Goal: Task Accomplishment & Management: Use online tool/utility

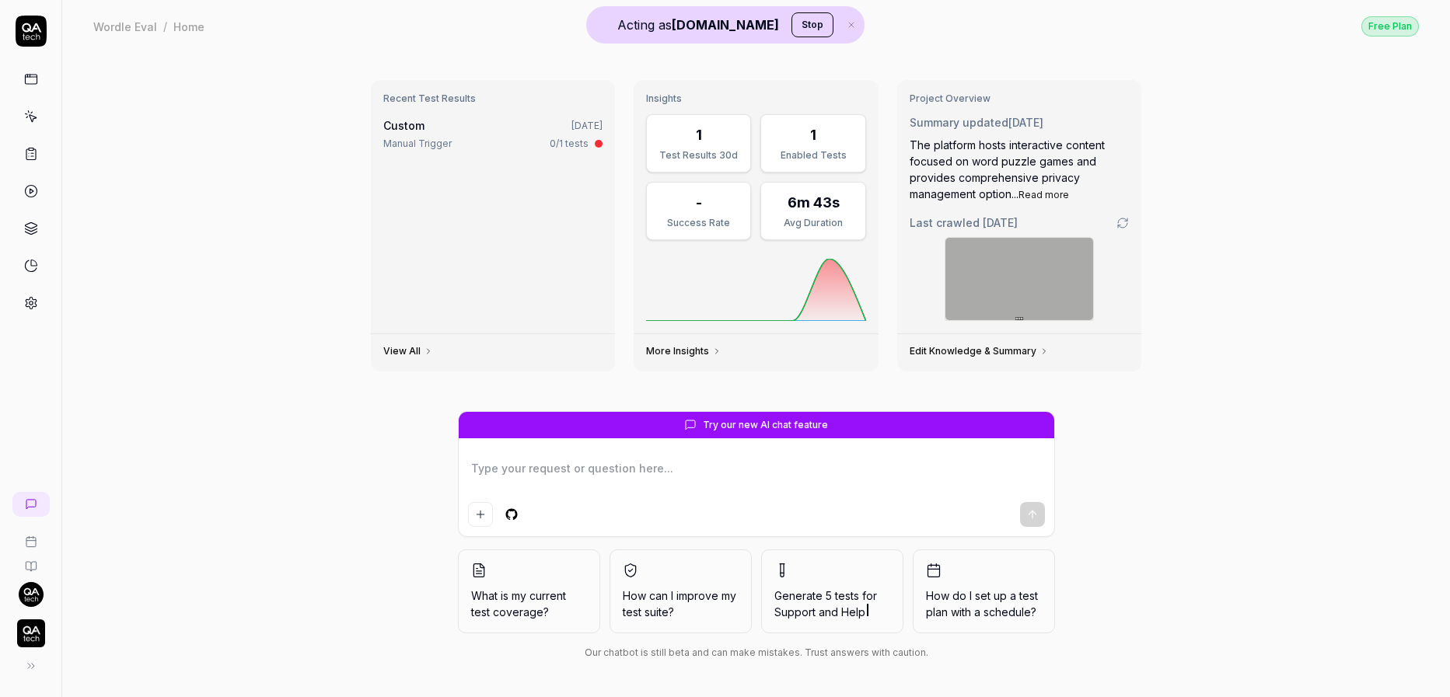
type textarea "*"
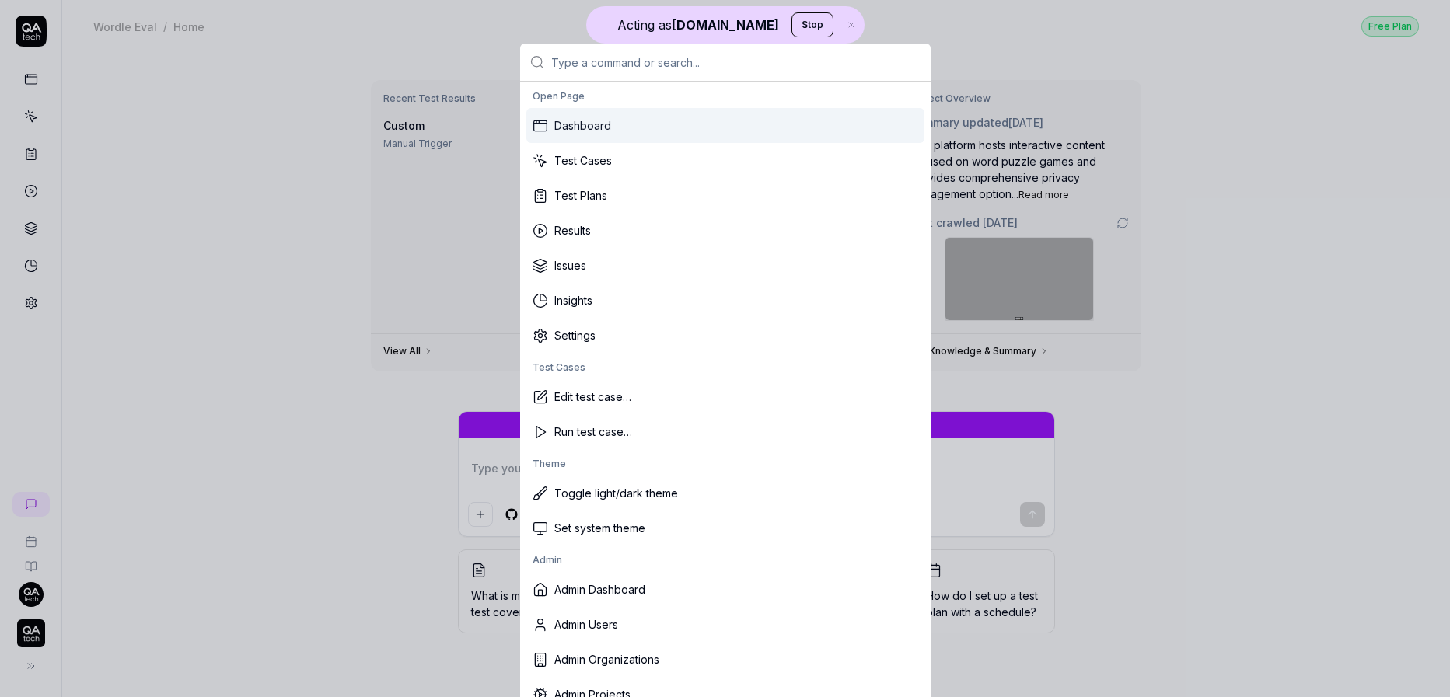
type input "u"
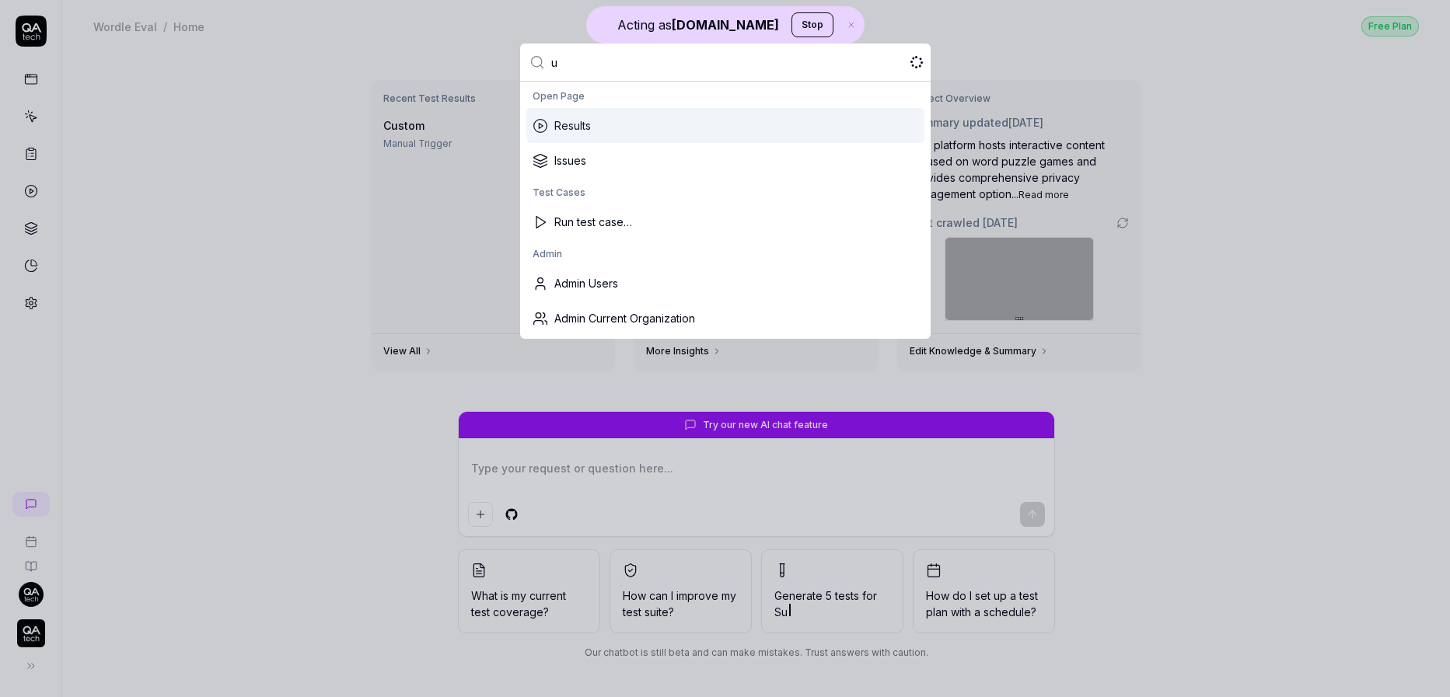
type textarea "*"
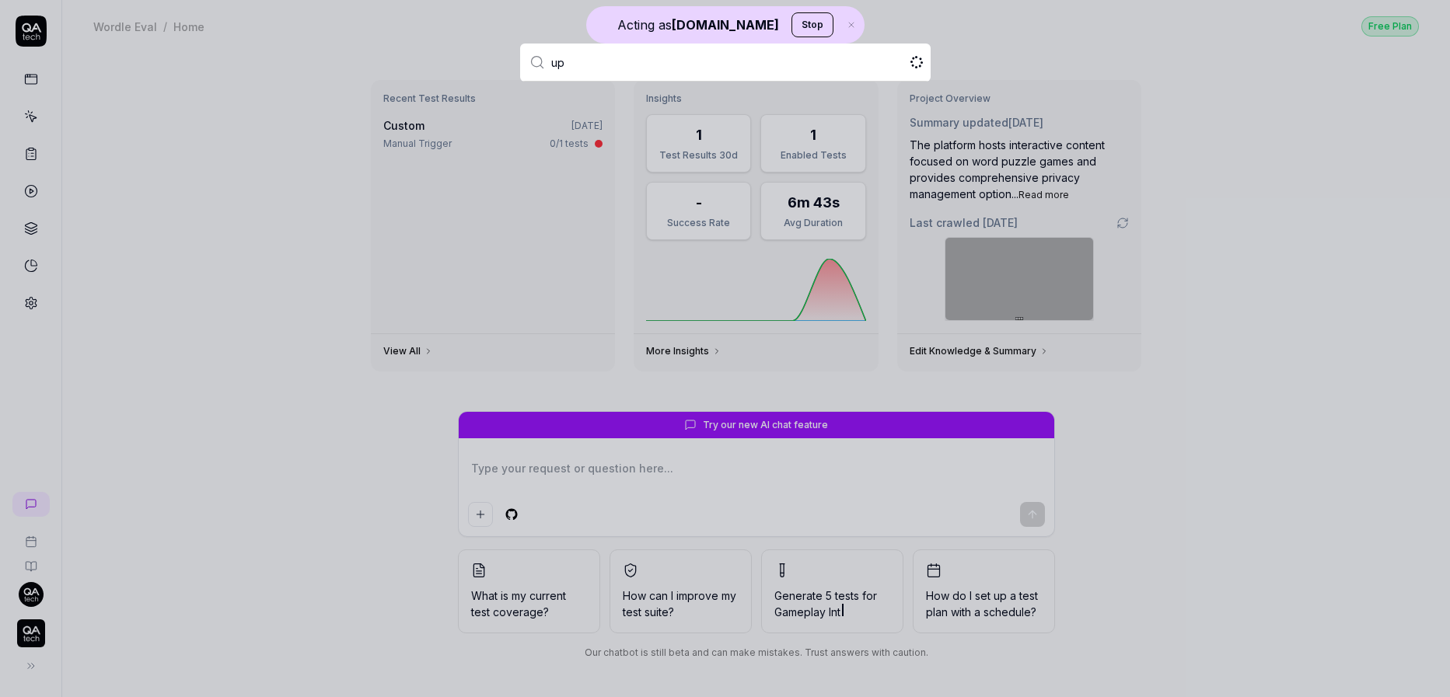
type input "u"
type input "observe.ai"
type textarea "*"
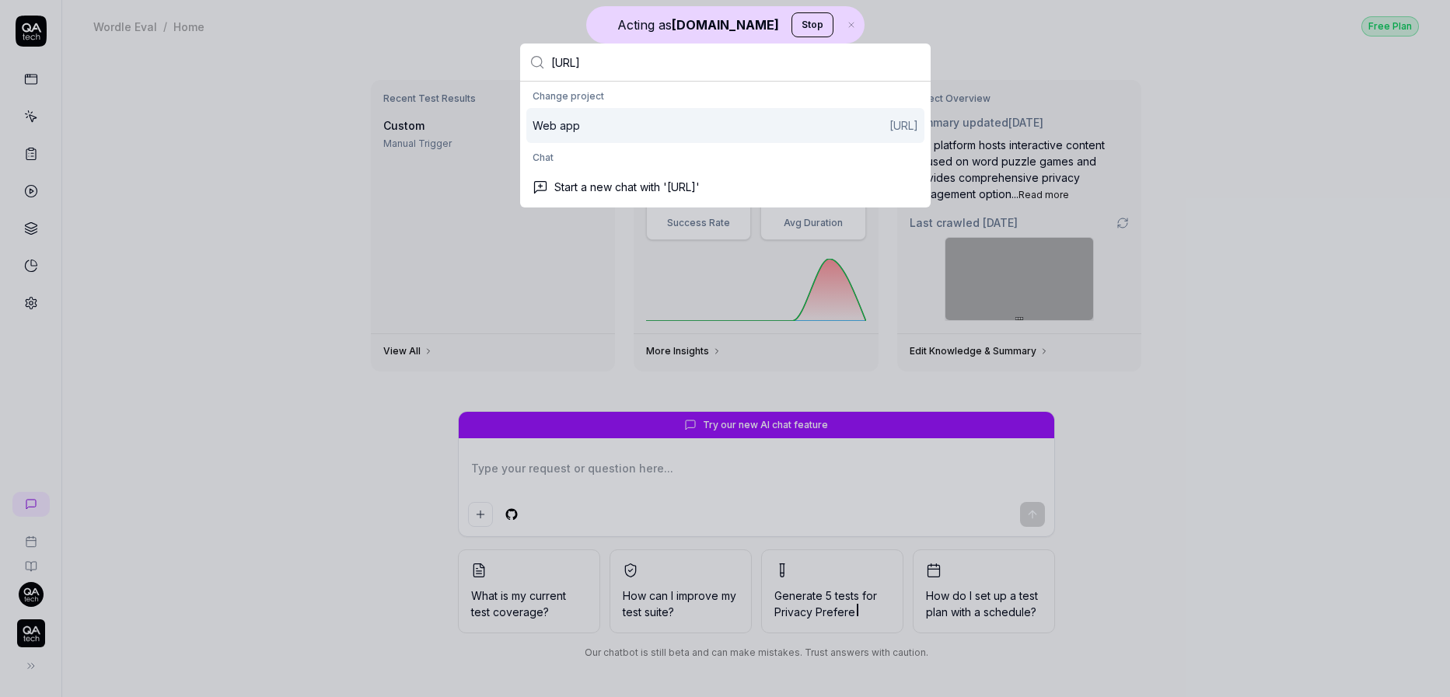
type input "observe.ai"
click at [612, 129] on div "Web app Observe.AI" at bounding box center [725, 125] width 386 height 16
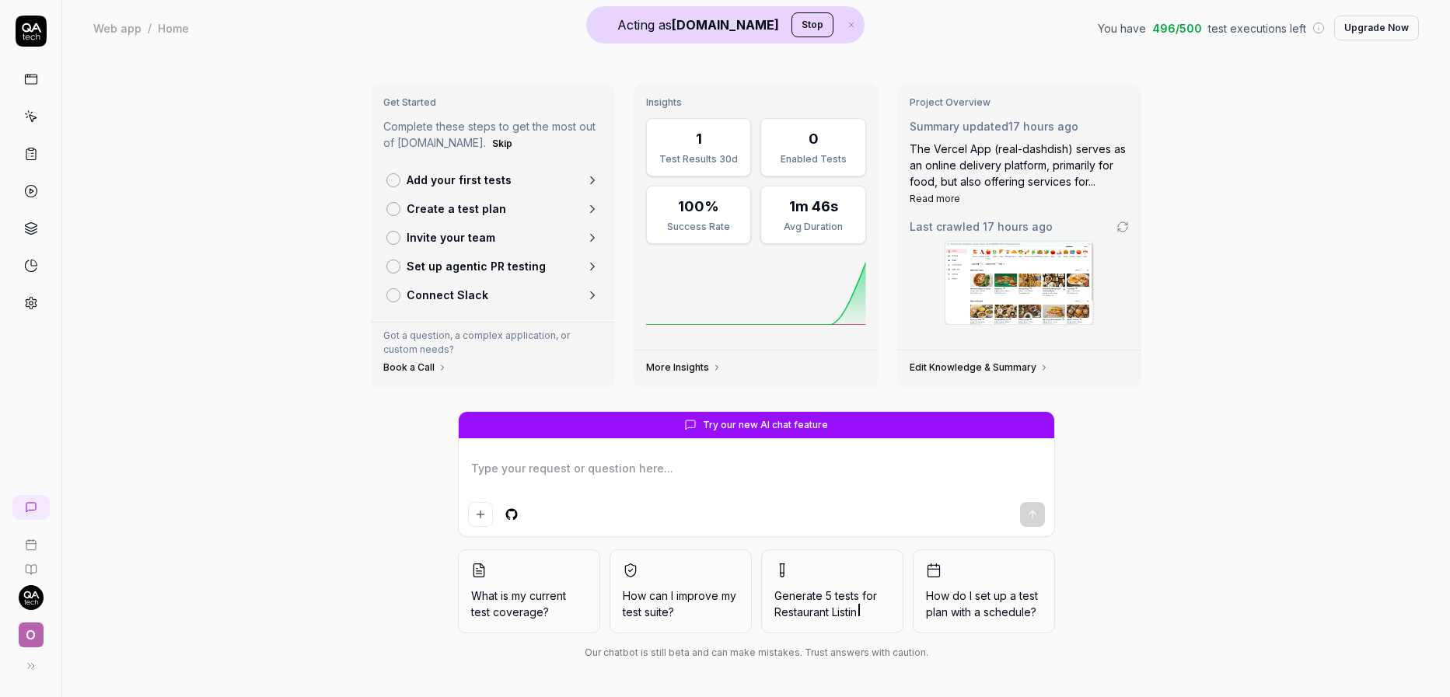
click at [37, 117] on icon at bounding box center [31, 117] width 14 height 14
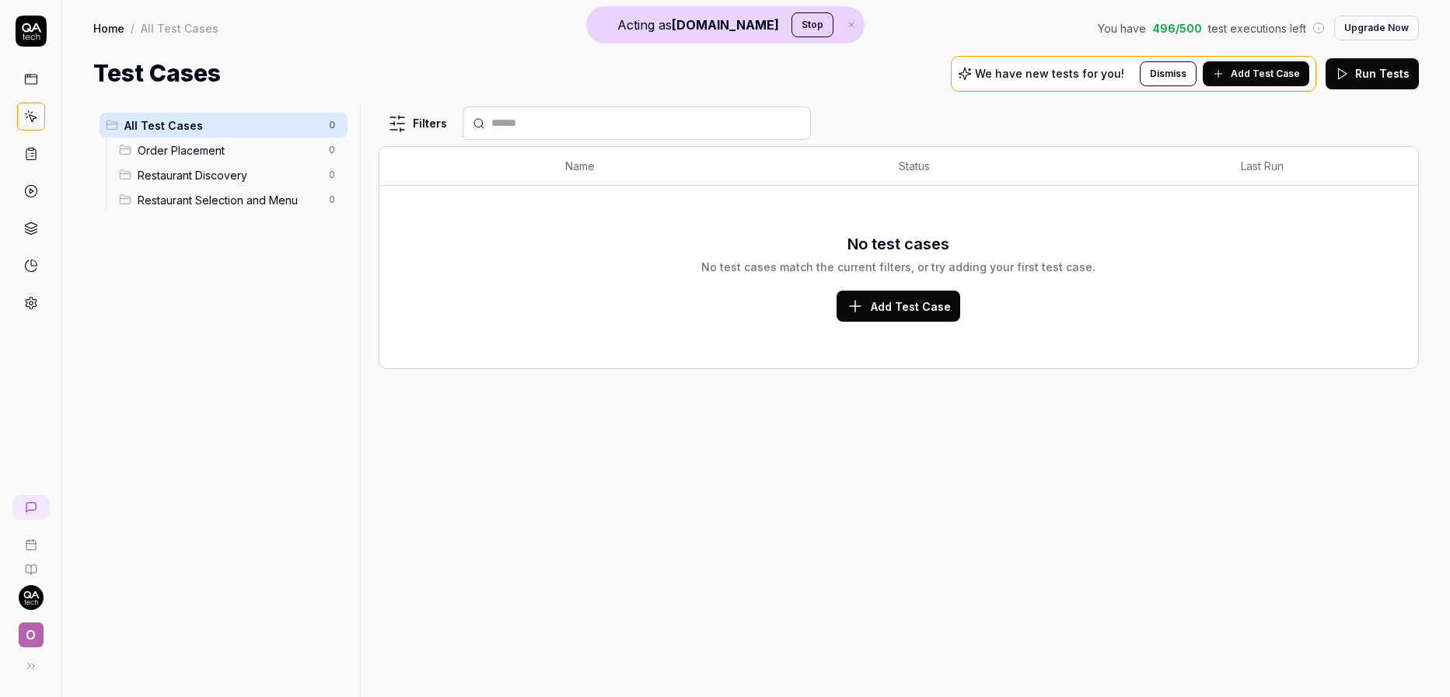
click at [162, 148] on span "Order Placement" at bounding box center [229, 150] width 182 height 16
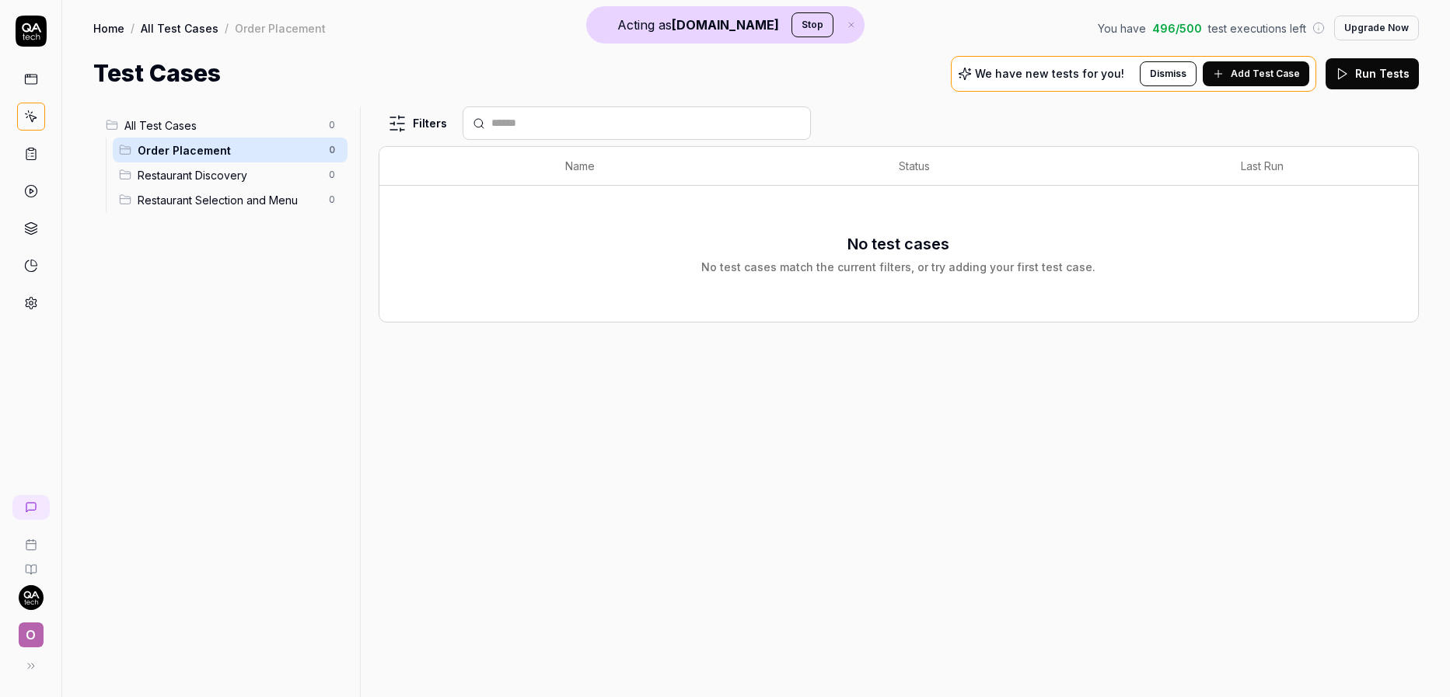
click at [168, 120] on span "All Test Cases" at bounding box center [221, 125] width 195 height 16
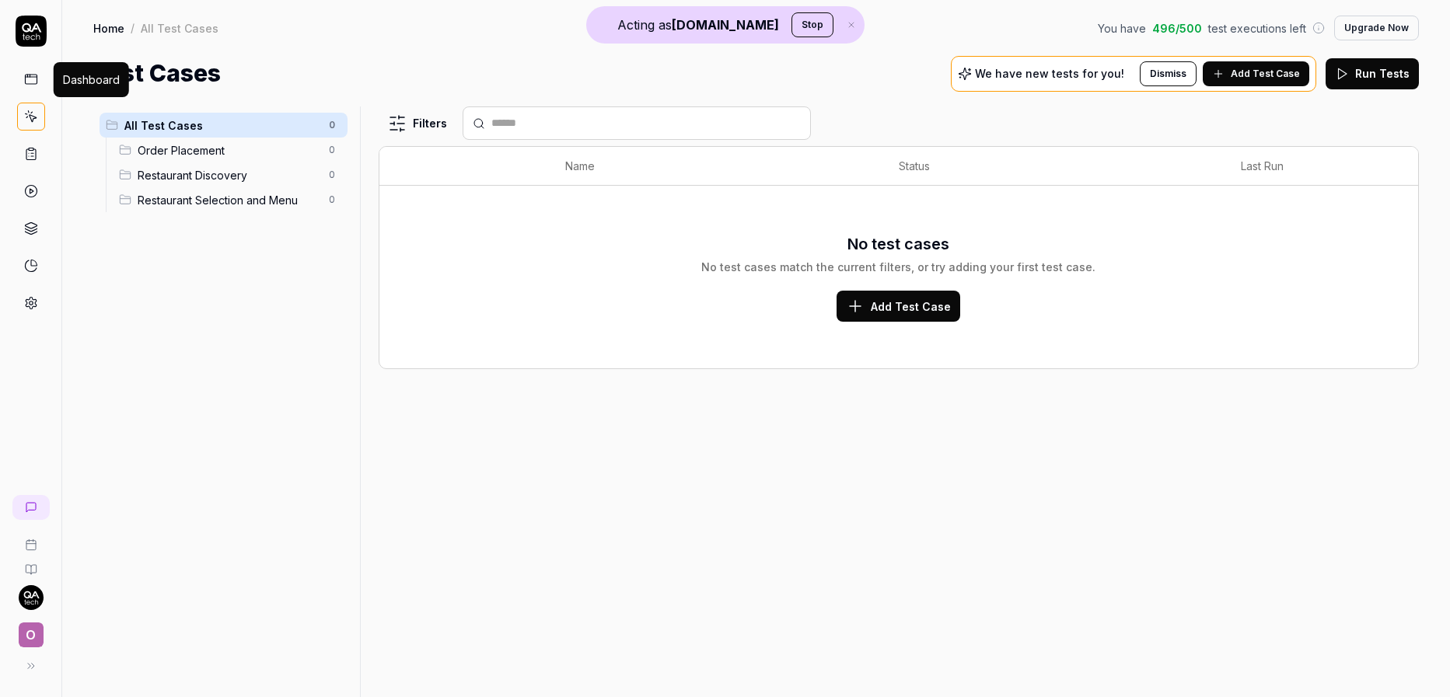
click at [30, 77] on icon at bounding box center [31, 77] width 12 height 0
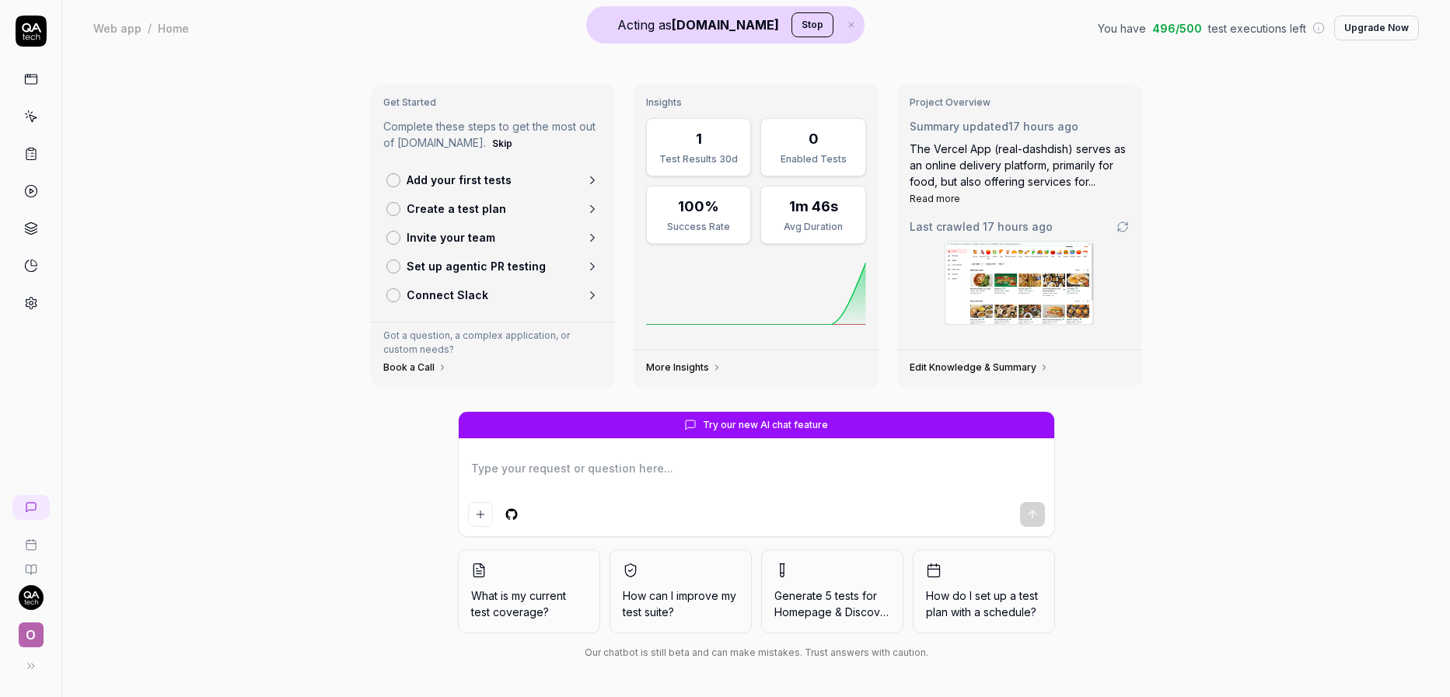
click at [35, 632] on span "O" at bounding box center [31, 635] width 25 height 25
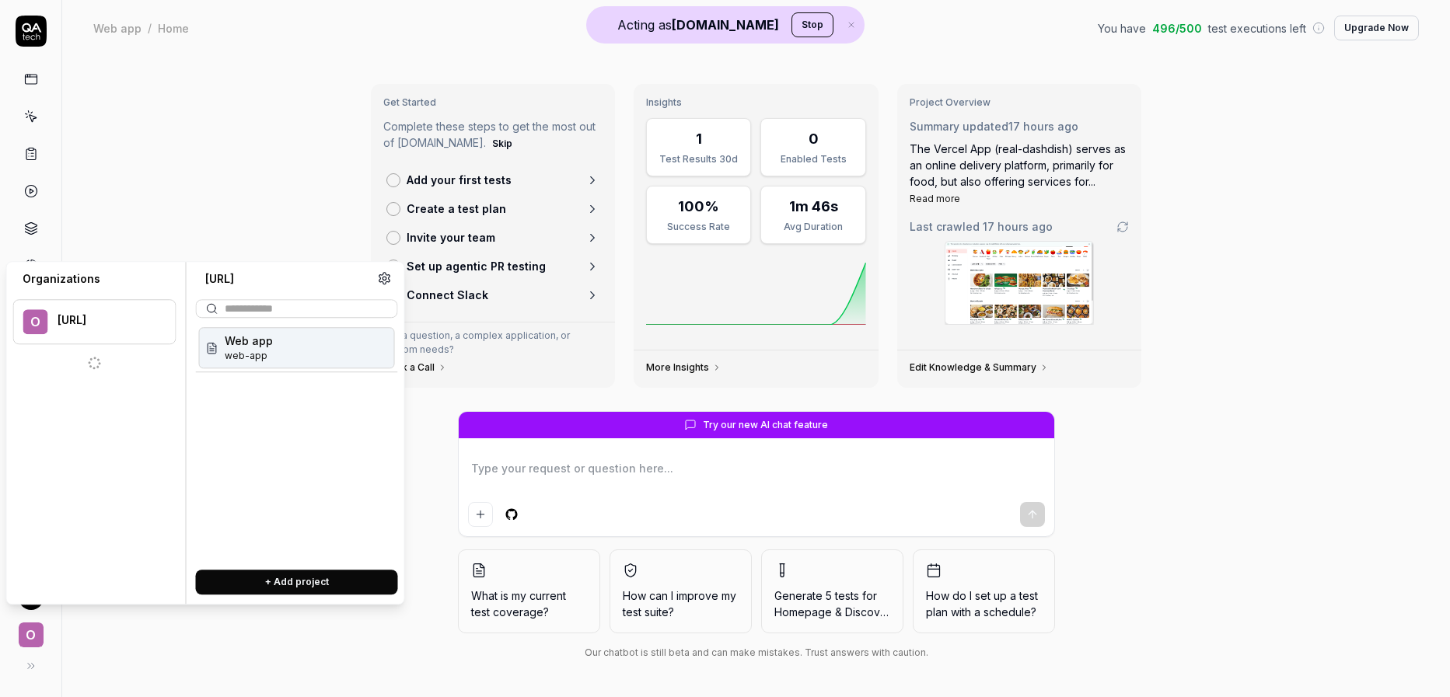
click at [225, 186] on div "Get Started Complete these steps to get the most out of QA.tech. Skip Add your …" at bounding box center [755, 376] width 1387 height 641
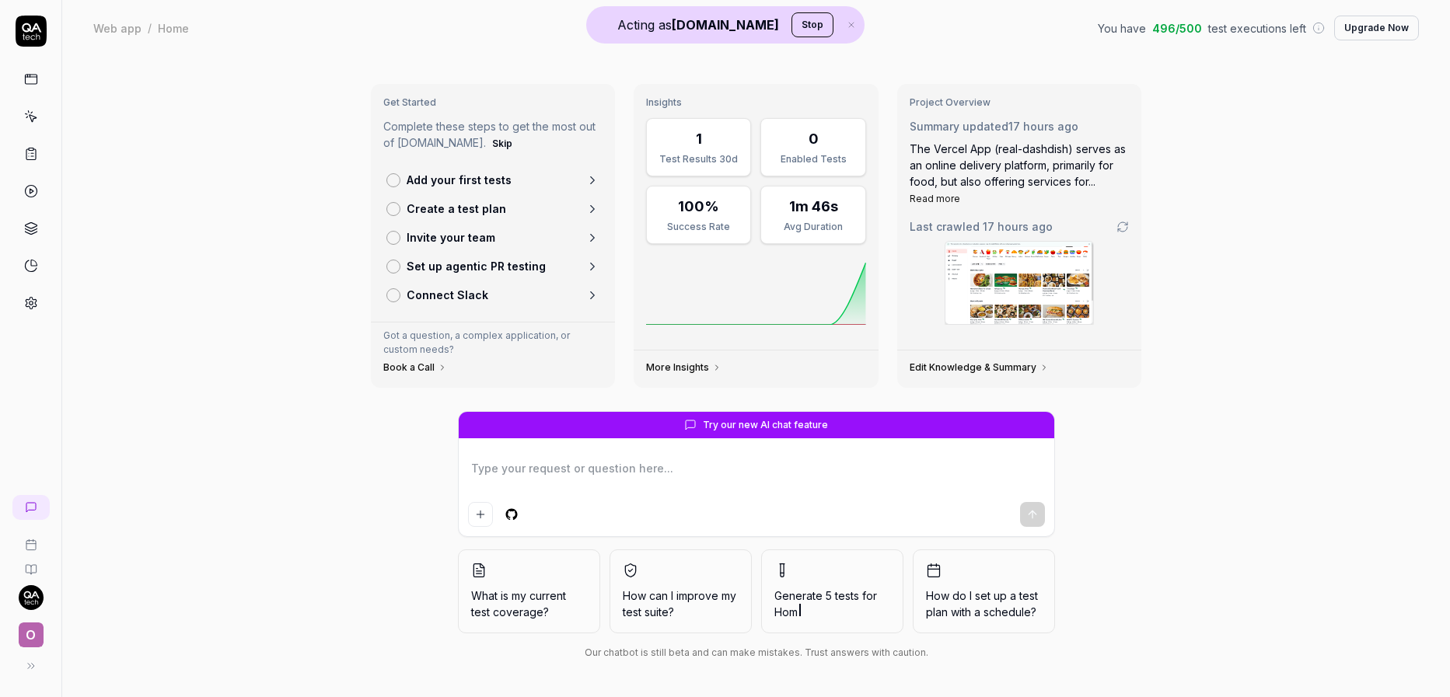
type textarea "*"
click at [30, 309] on icon at bounding box center [31, 303] width 14 height 14
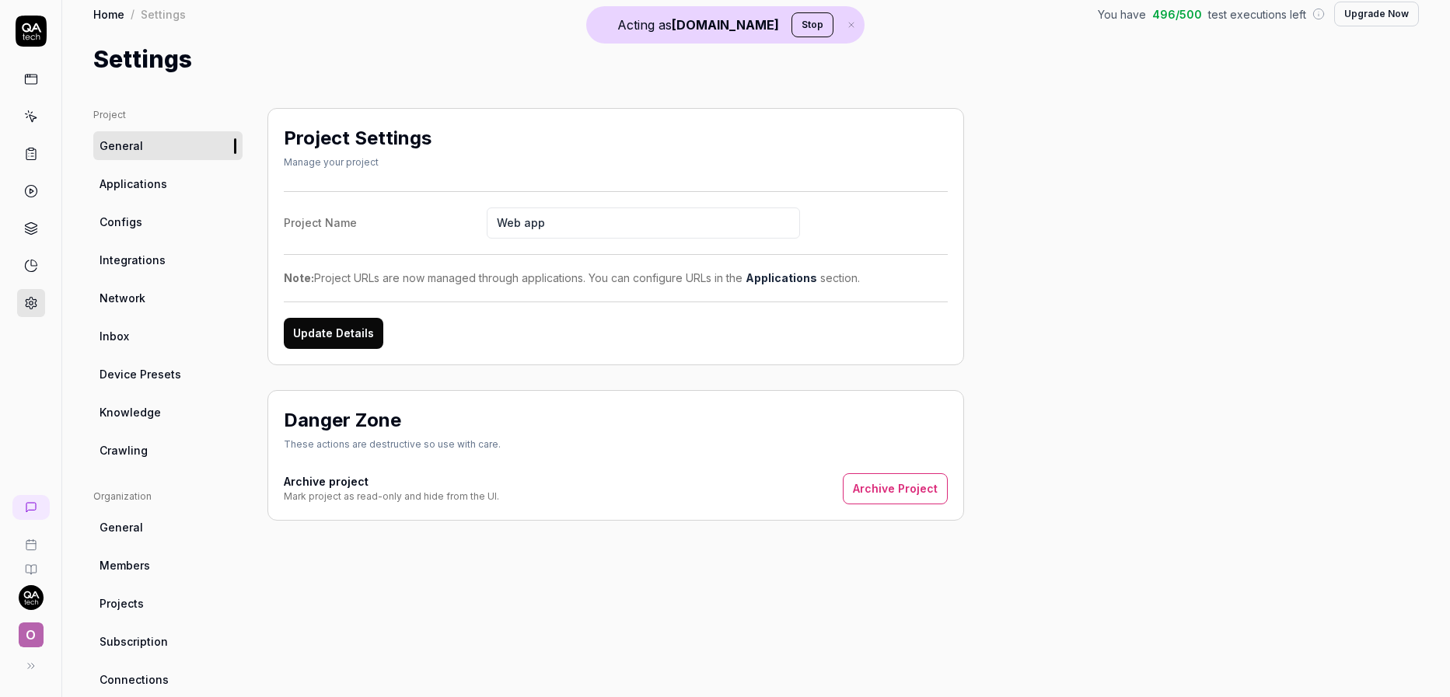
scroll to position [37, 0]
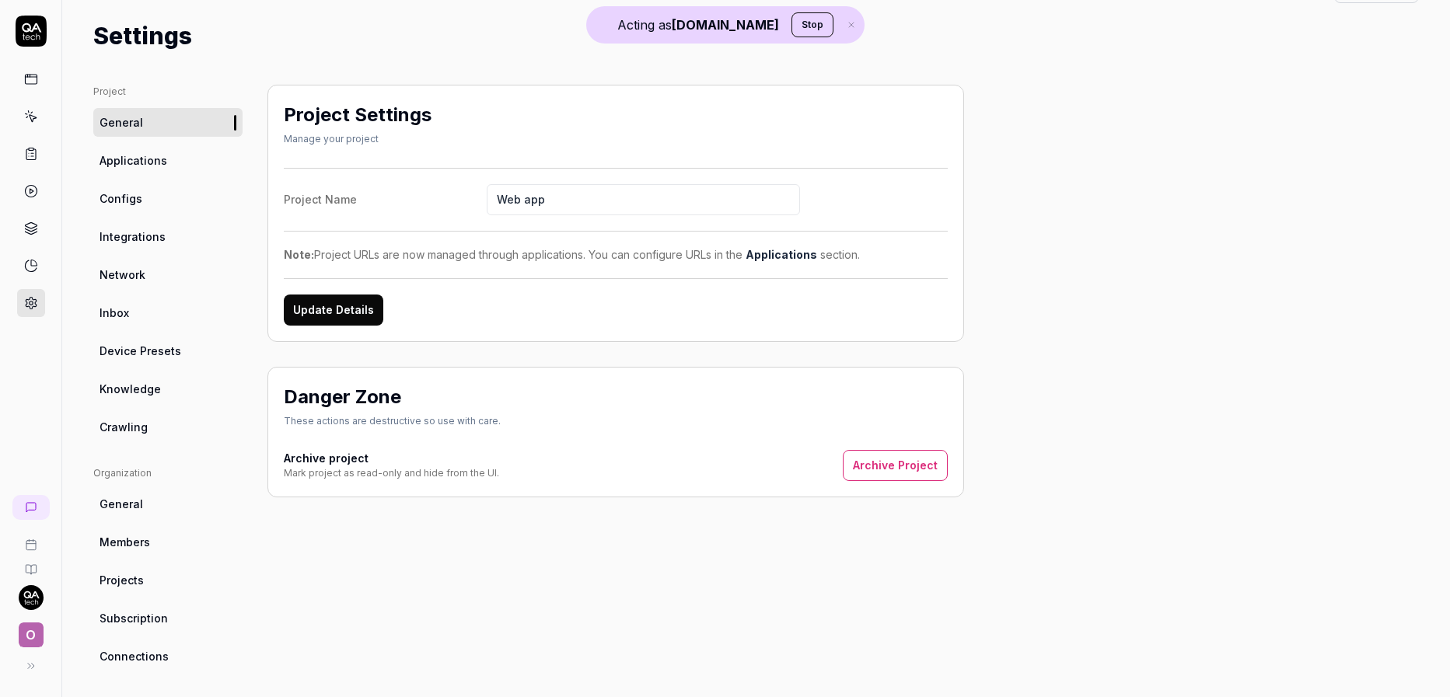
click at [145, 550] on link "Members" at bounding box center [167, 542] width 149 height 29
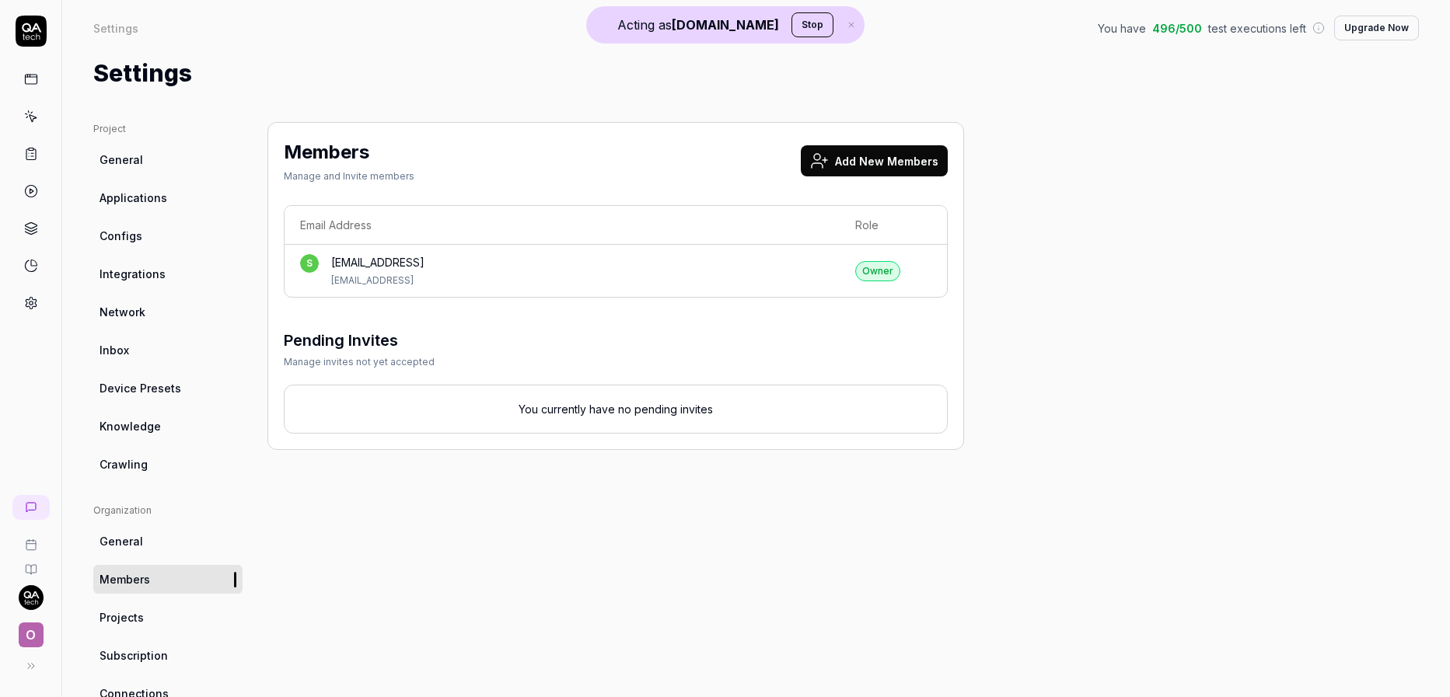
click at [38, 120] on link at bounding box center [31, 117] width 28 height 28
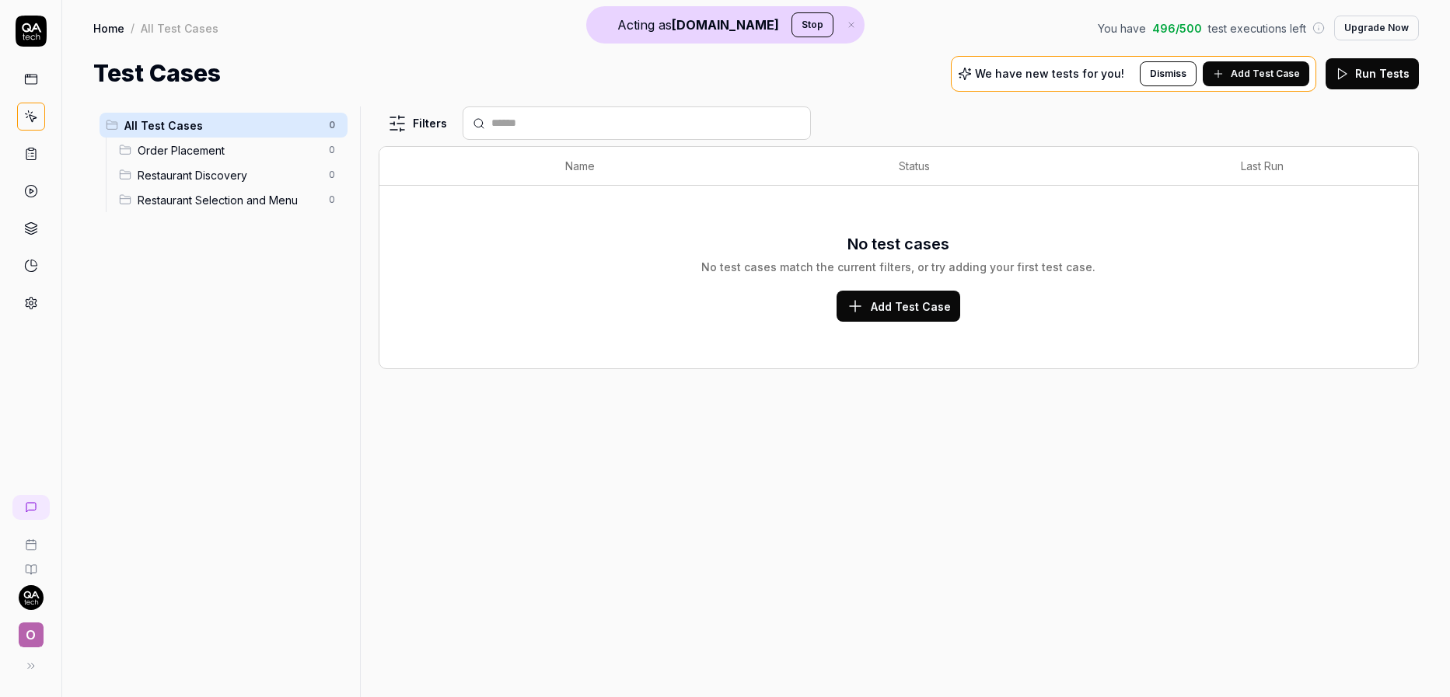
click at [1297, 77] on span "Add Test Case" at bounding box center [1264, 74] width 69 height 14
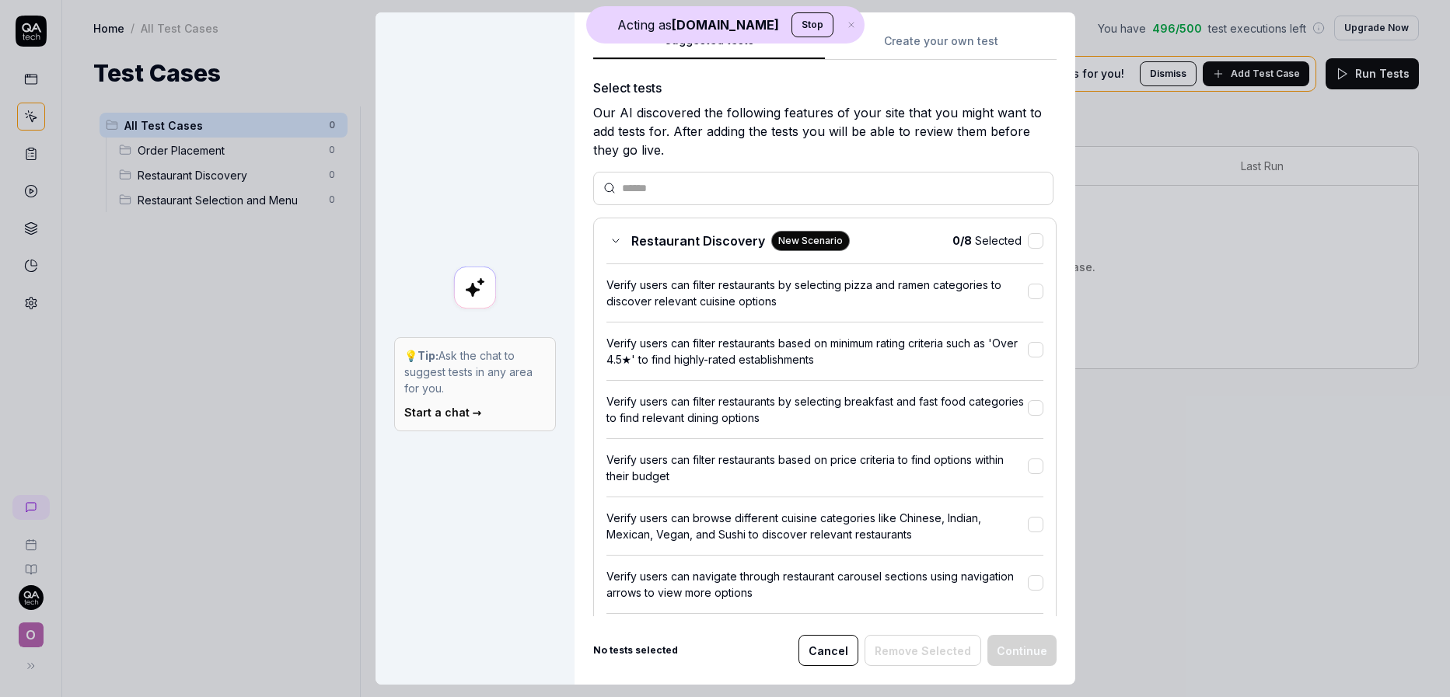
click at [961, 49] on div "Suggested tests Create your own test Select tests Our AI discovered the followi…" at bounding box center [824, 348] width 501 height 672
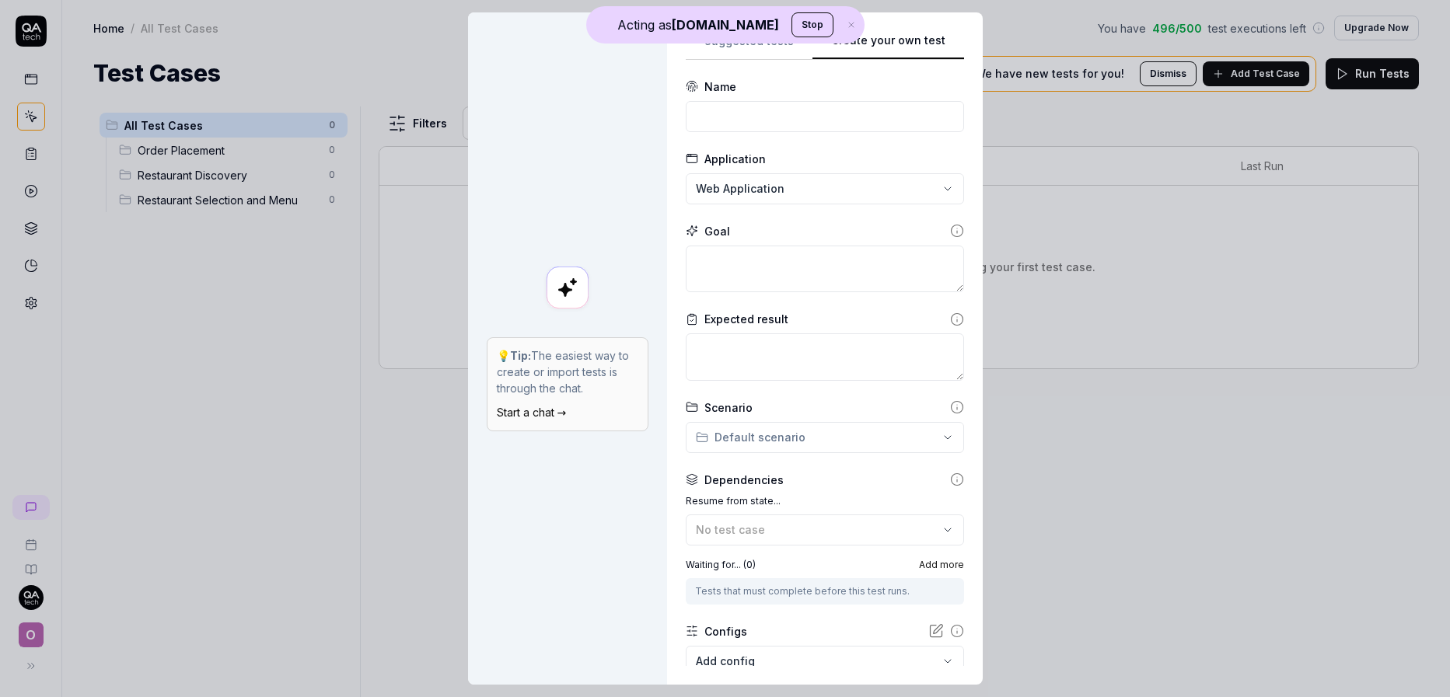
click at [744, 47] on button "Suggested tests" at bounding box center [749, 46] width 127 height 28
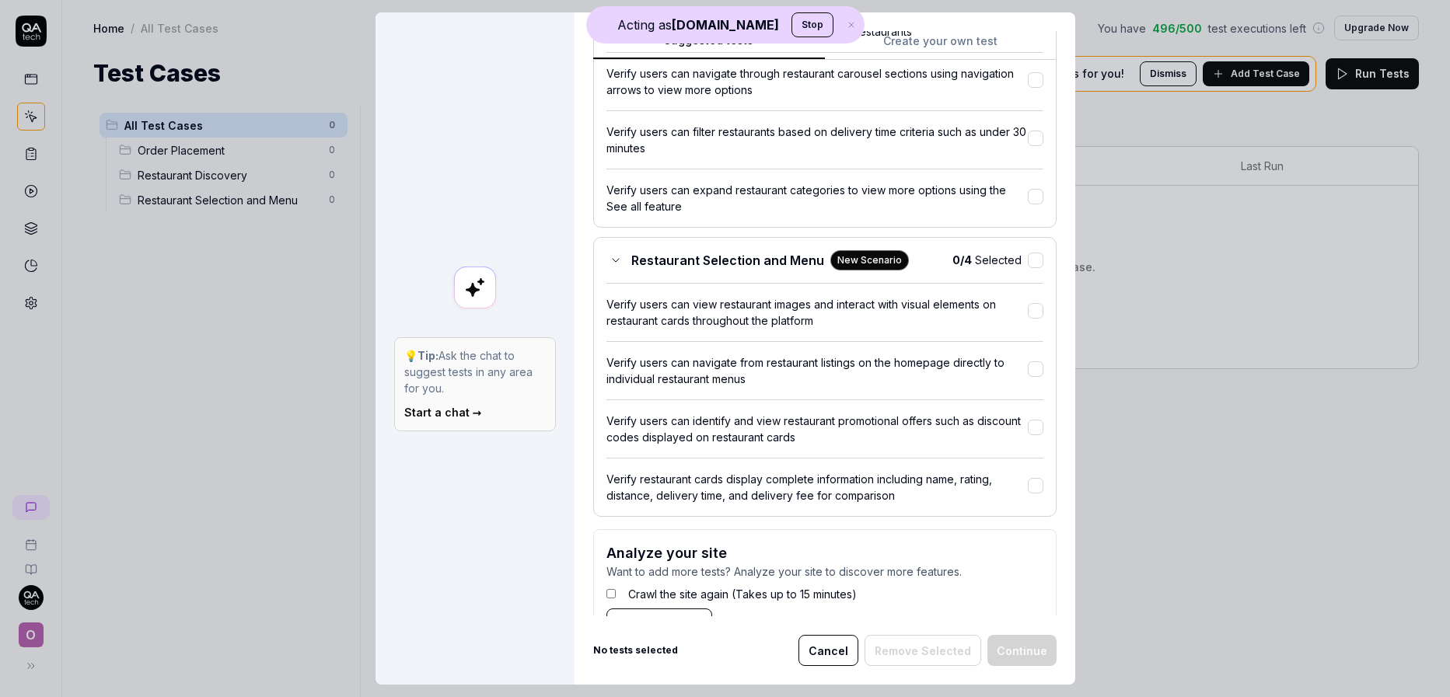
scroll to position [554, 0]
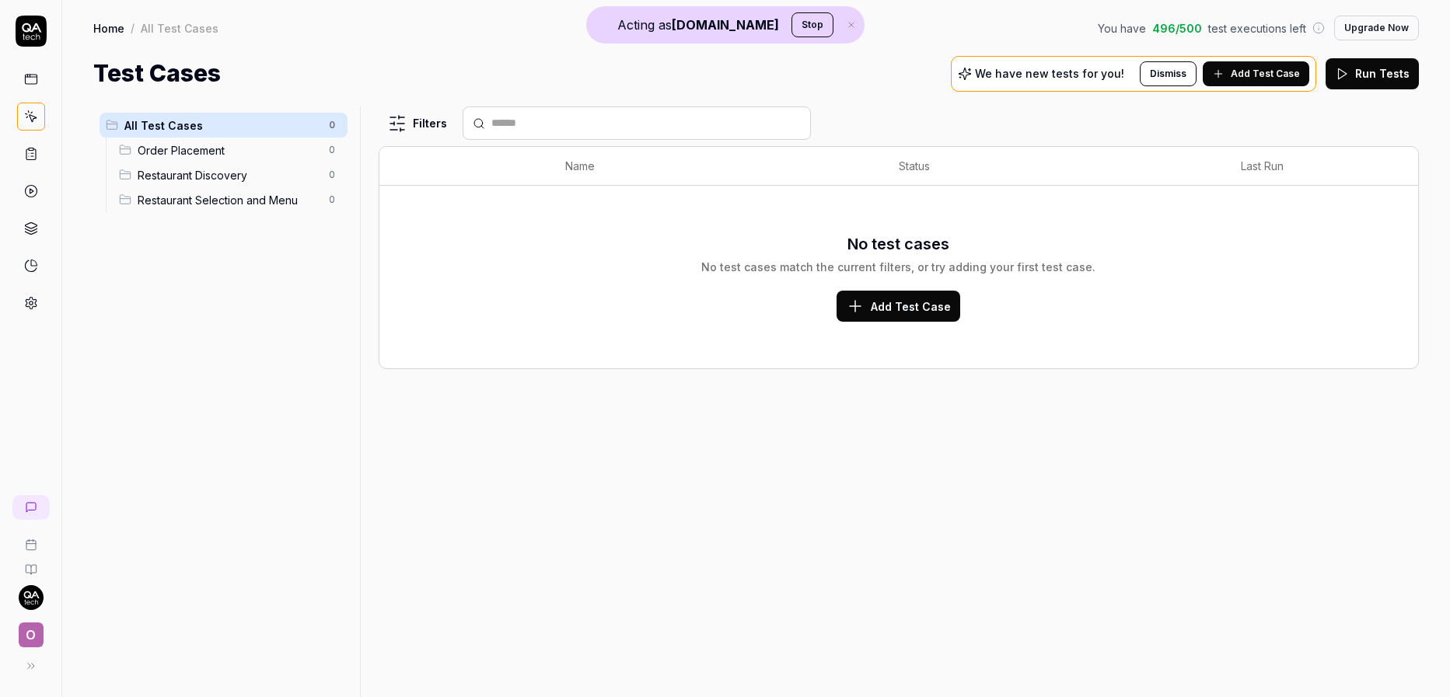
drag, startPoint x: 110, startPoint y: 434, endPoint x: 92, endPoint y: 457, distance: 29.3
click at [40, 518] on link at bounding box center [30, 507] width 37 height 25
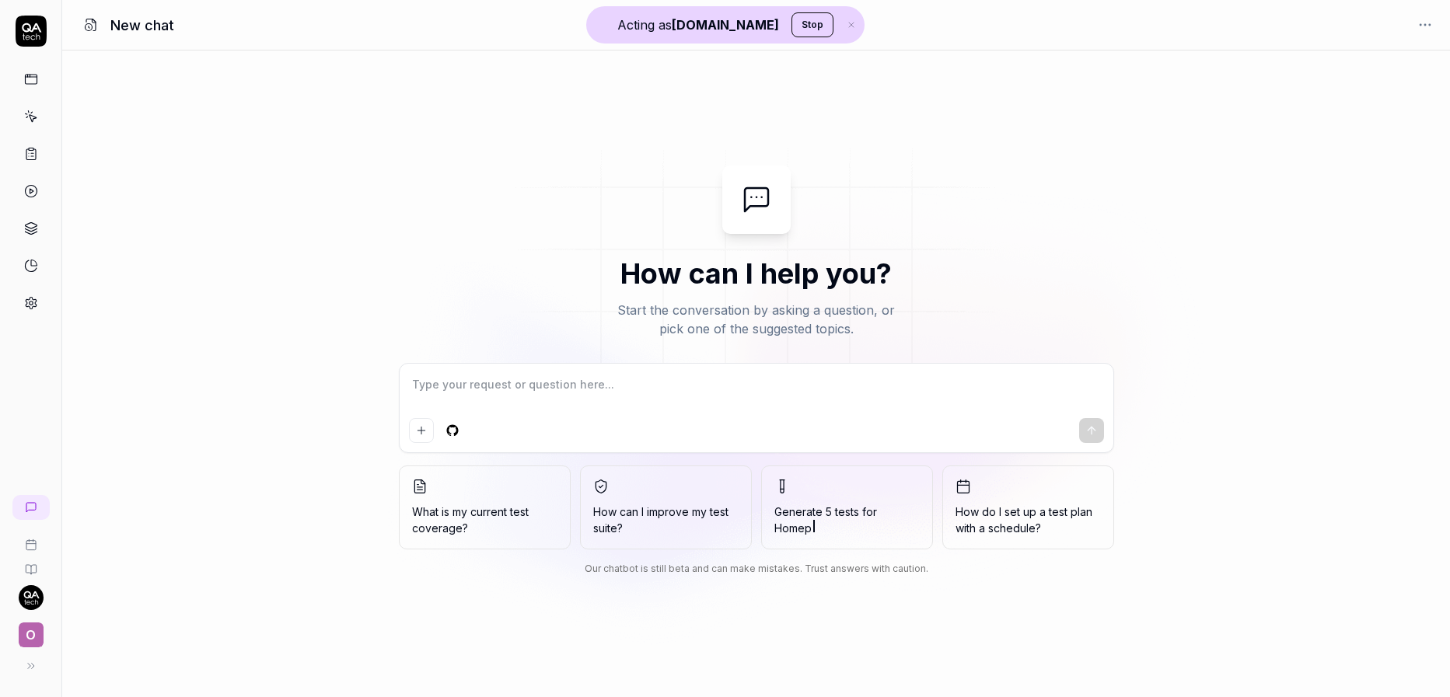
type textarea "*"
click at [498, 389] on textarea at bounding box center [756, 392] width 695 height 39
click at [581, 399] on textarea at bounding box center [756, 392] width 695 height 39
type textarea "W"
type textarea "*"
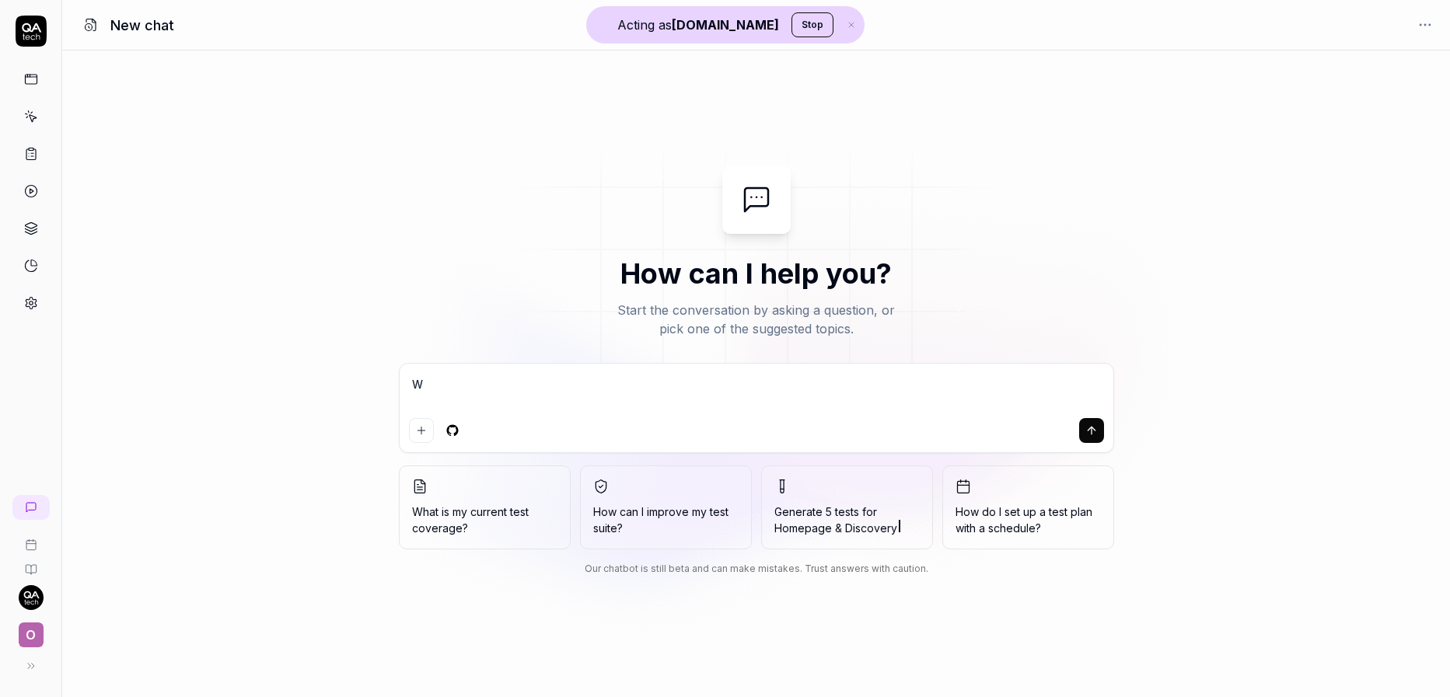
type textarea "Wh"
type textarea "*"
type textarea "Wha"
type textarea "*"
type textarea "What"
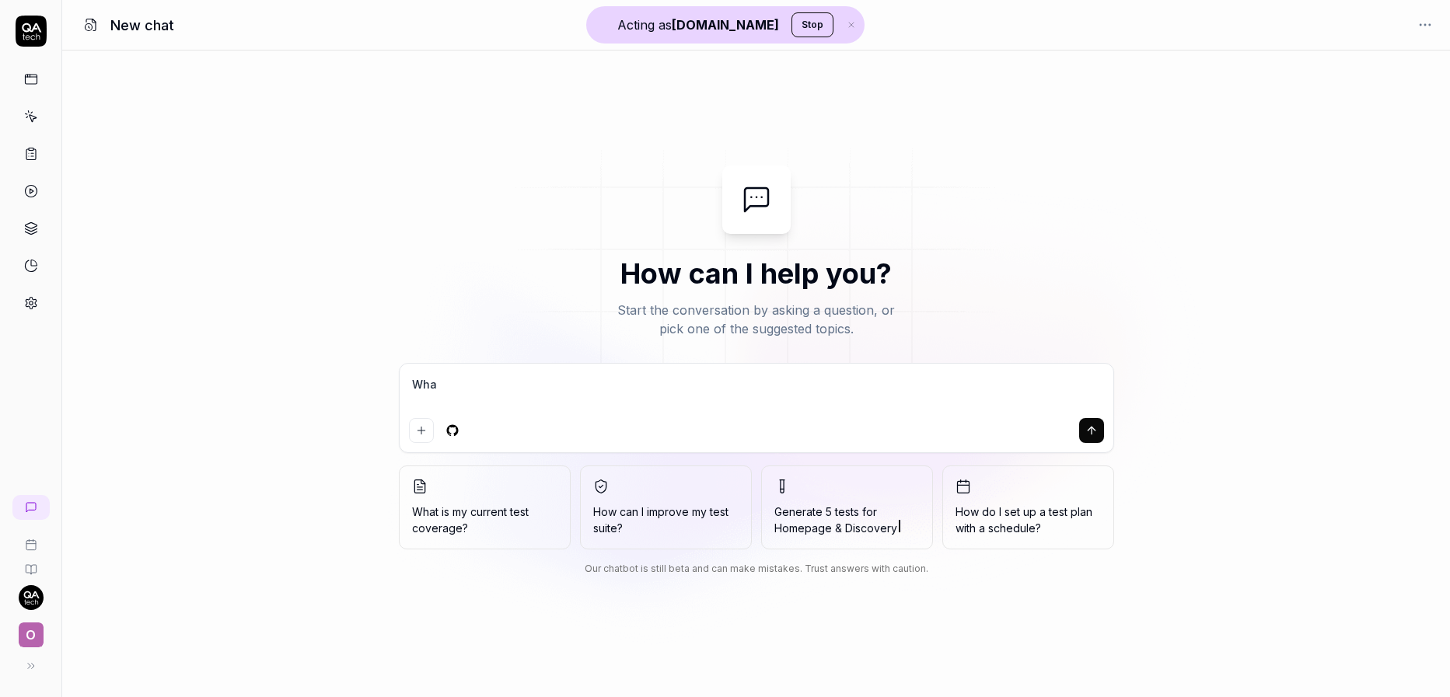
type textarea "*"
type textarea "Whata"
type textarea "*"
type textarea "Whata"
type textarea "*"
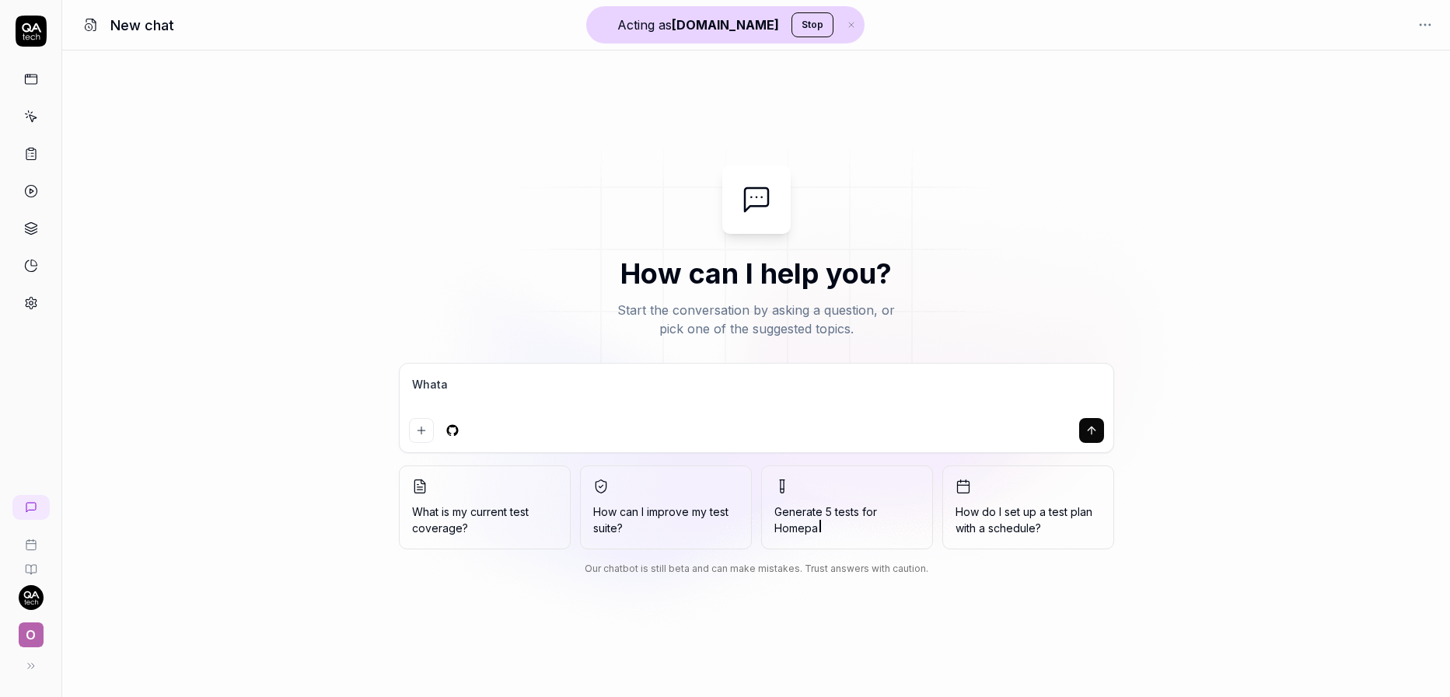
type textarea "Whata"
type textarea "*"
type textarea "What"
type textarea "*"
type textarea "What"
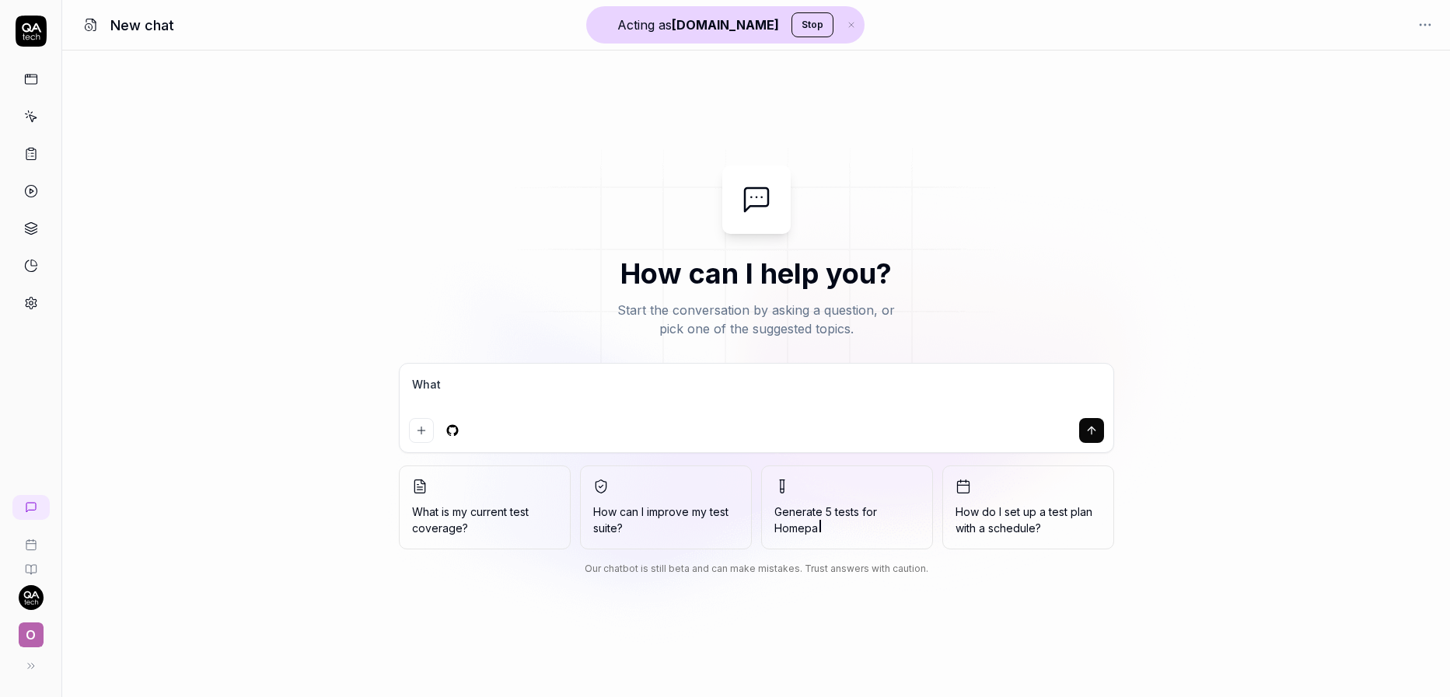
type textarea "*"
type textarea "What a"
type textarea "*"
type textarea "What ar"
type textarea "*"
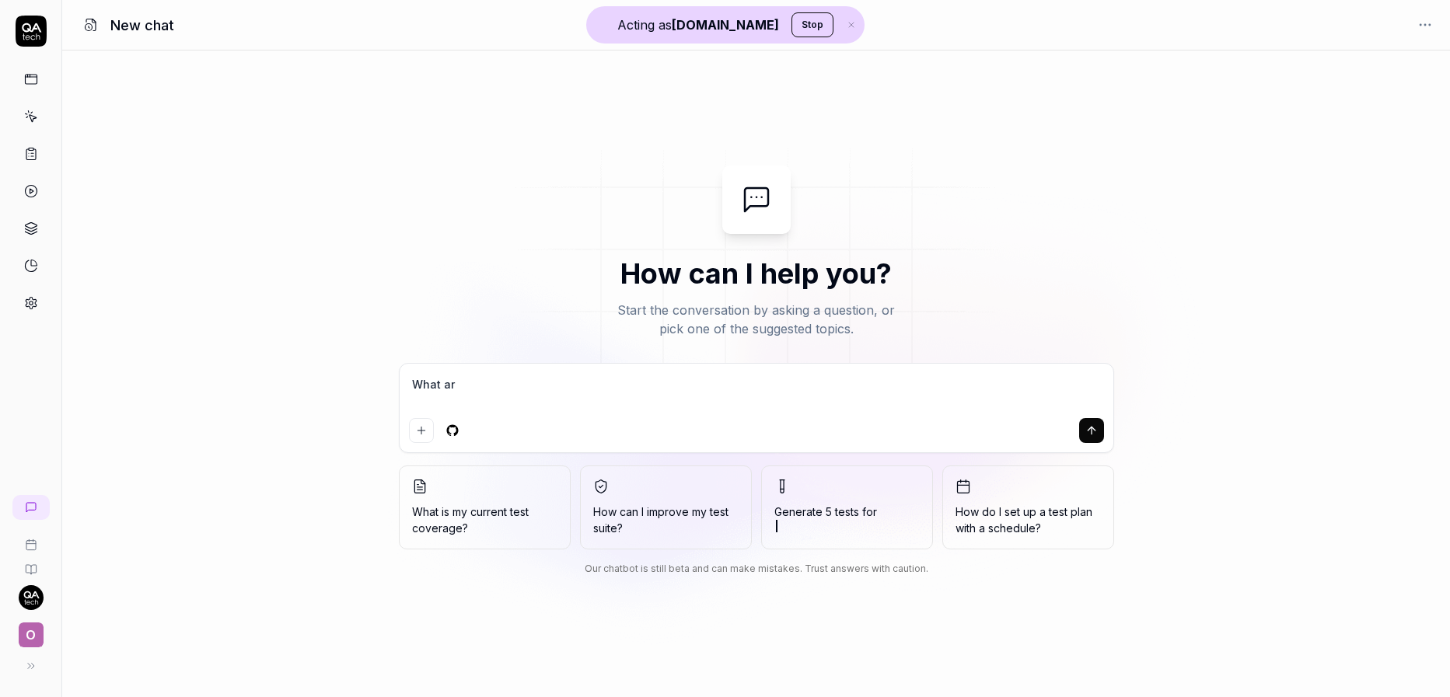
type textarea "What are"
type textarea "*"
type textarea "What are"
type textarea "*"
type textarea "What are t"
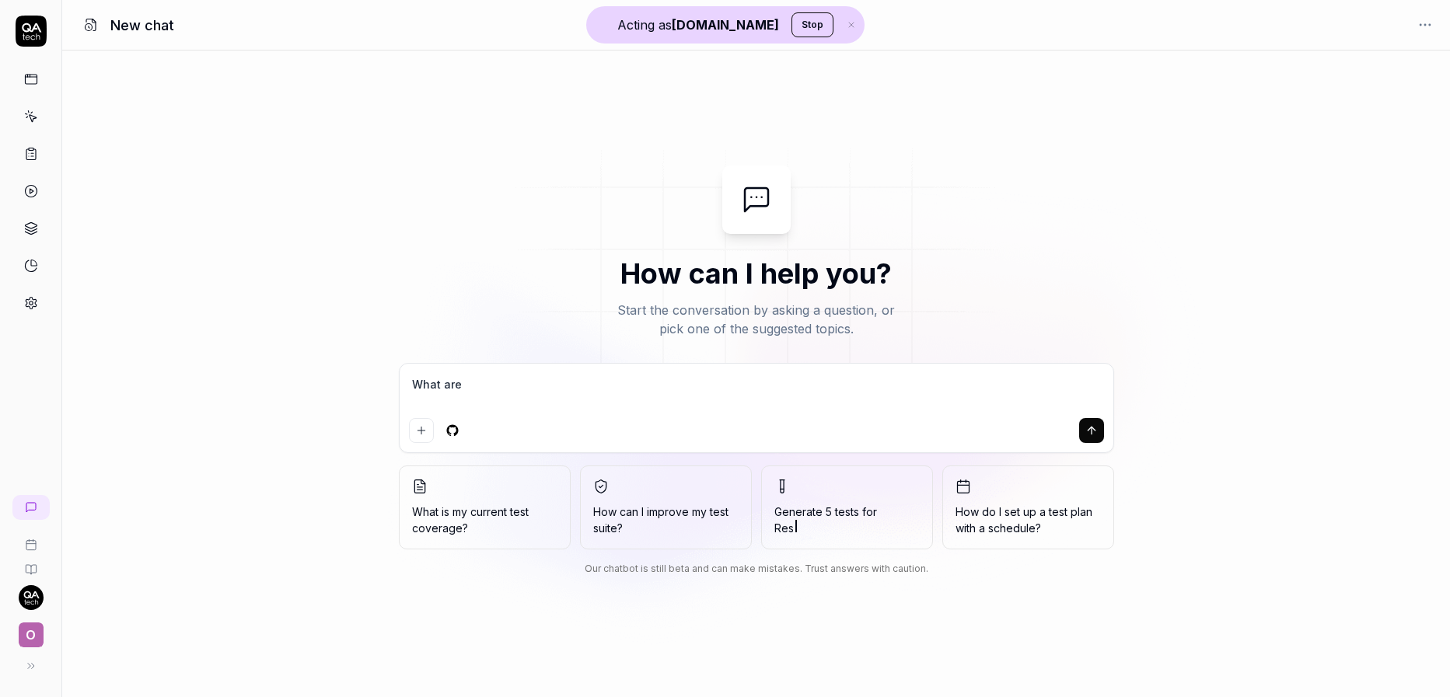
type textarea "*"
type textarea "What are th"
type textarea "*"
type textarea "What are the"
type textarea "*"
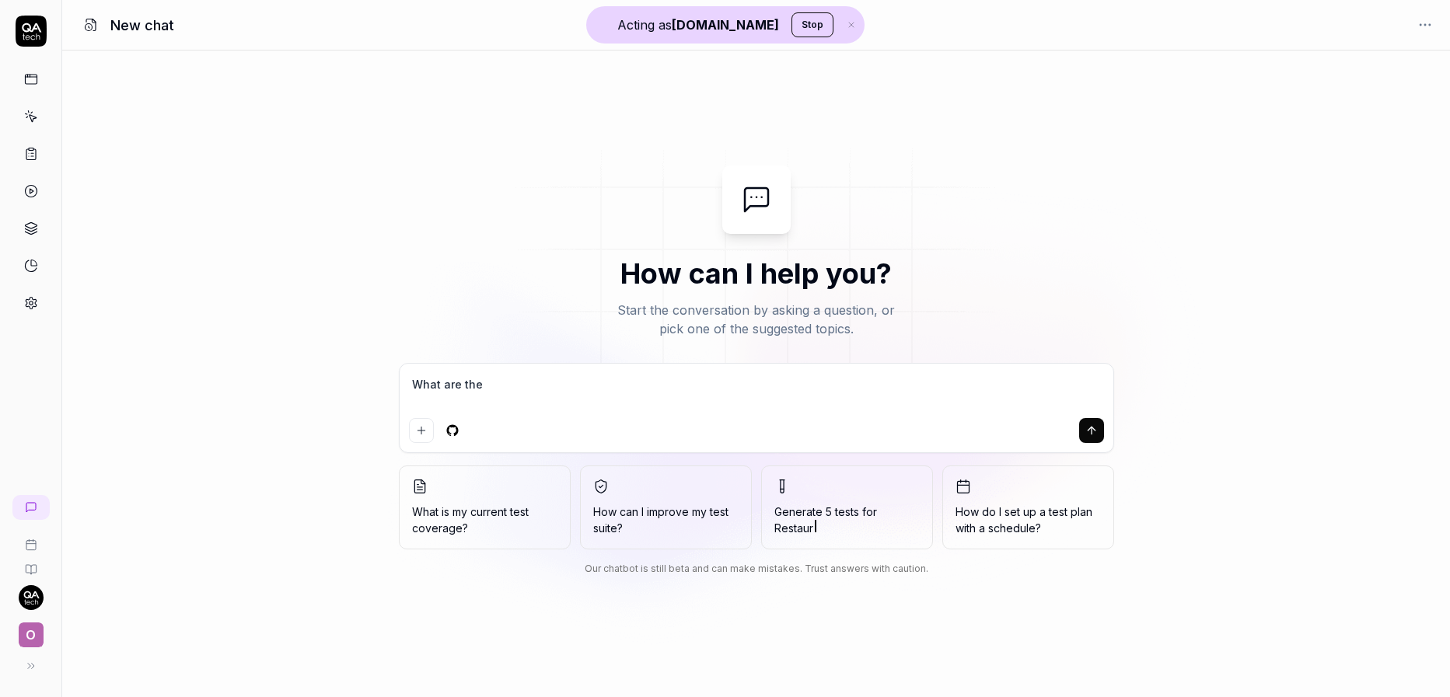
type textarea "What are the"
type textarea "*"
type textarea "What are the m"
type textarea "*"
type textarea "What are the mo"
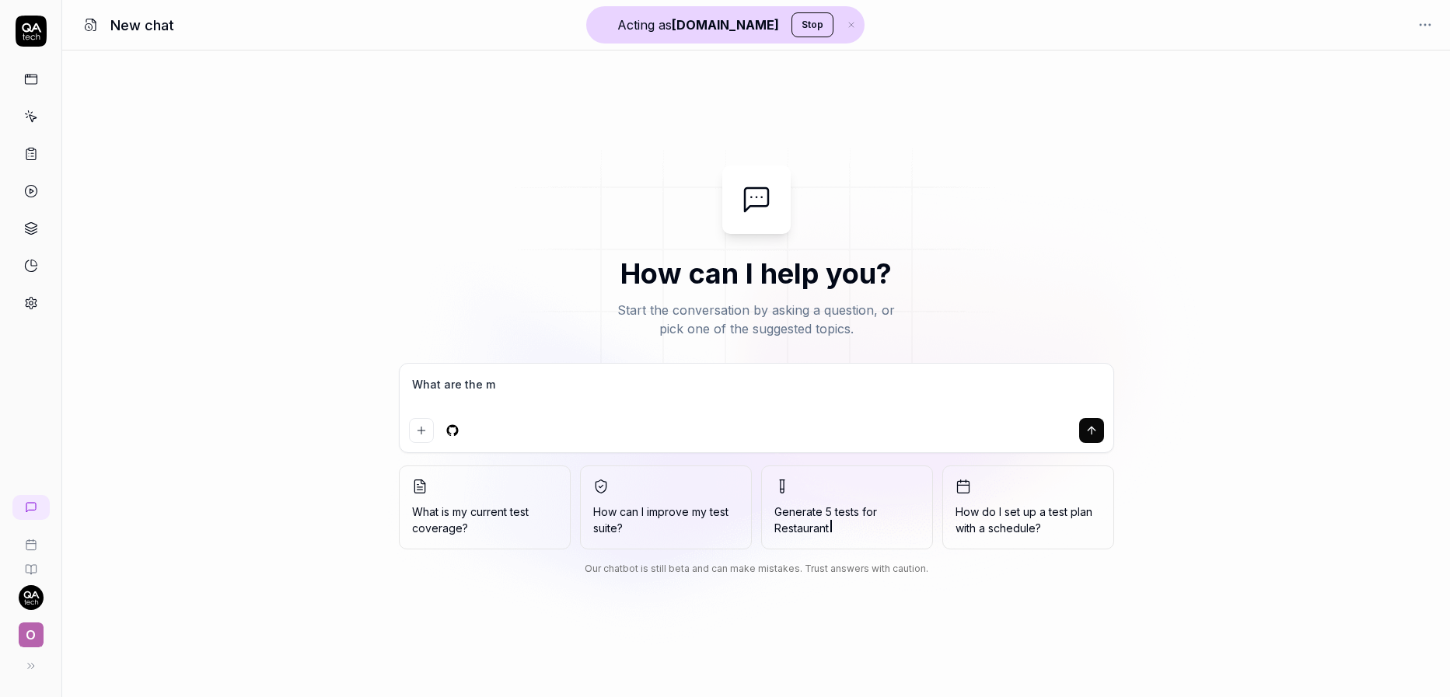
type textarea "*"
type textarea "What are the mos"
type textarea "*"
type textarea "What are the most"
type textarea "*"
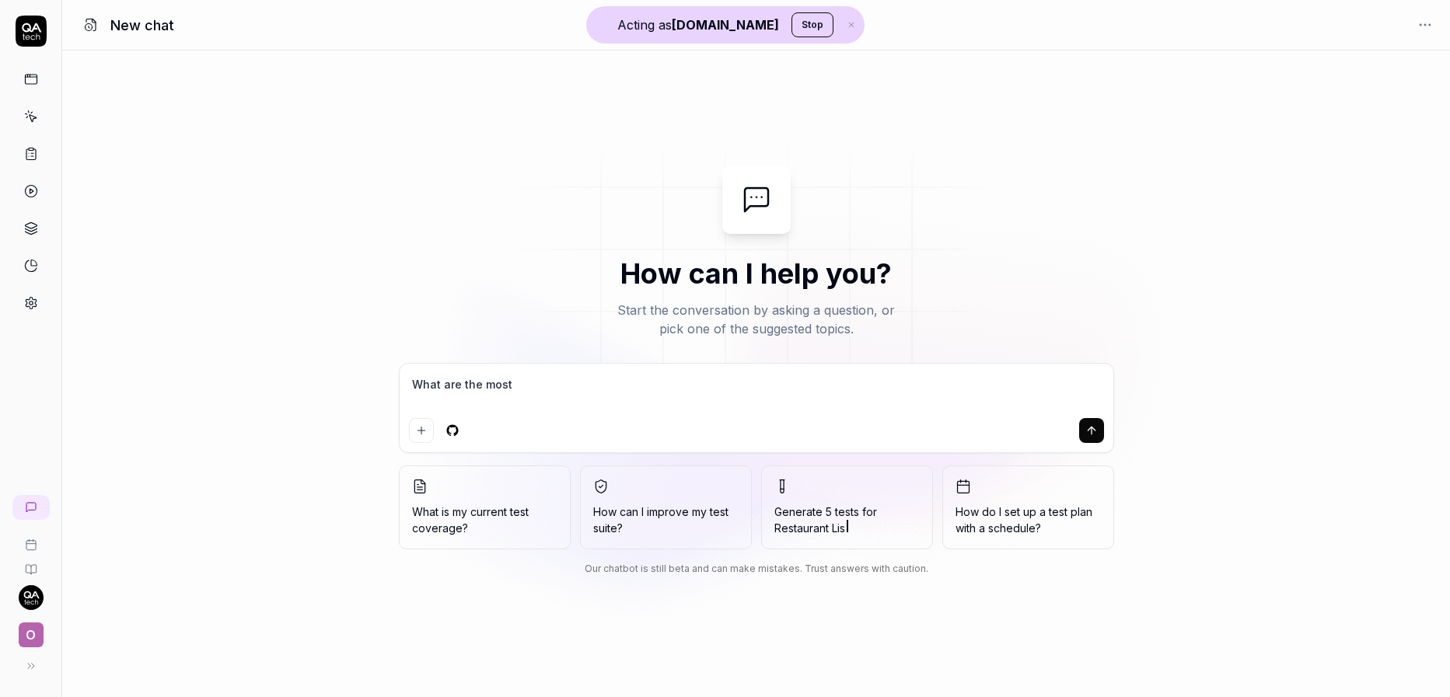
type textarea "What are the most"
type textarea "*"
type textarea "What are the most c"
type textarea "*"
type textarea "What are the most cr"
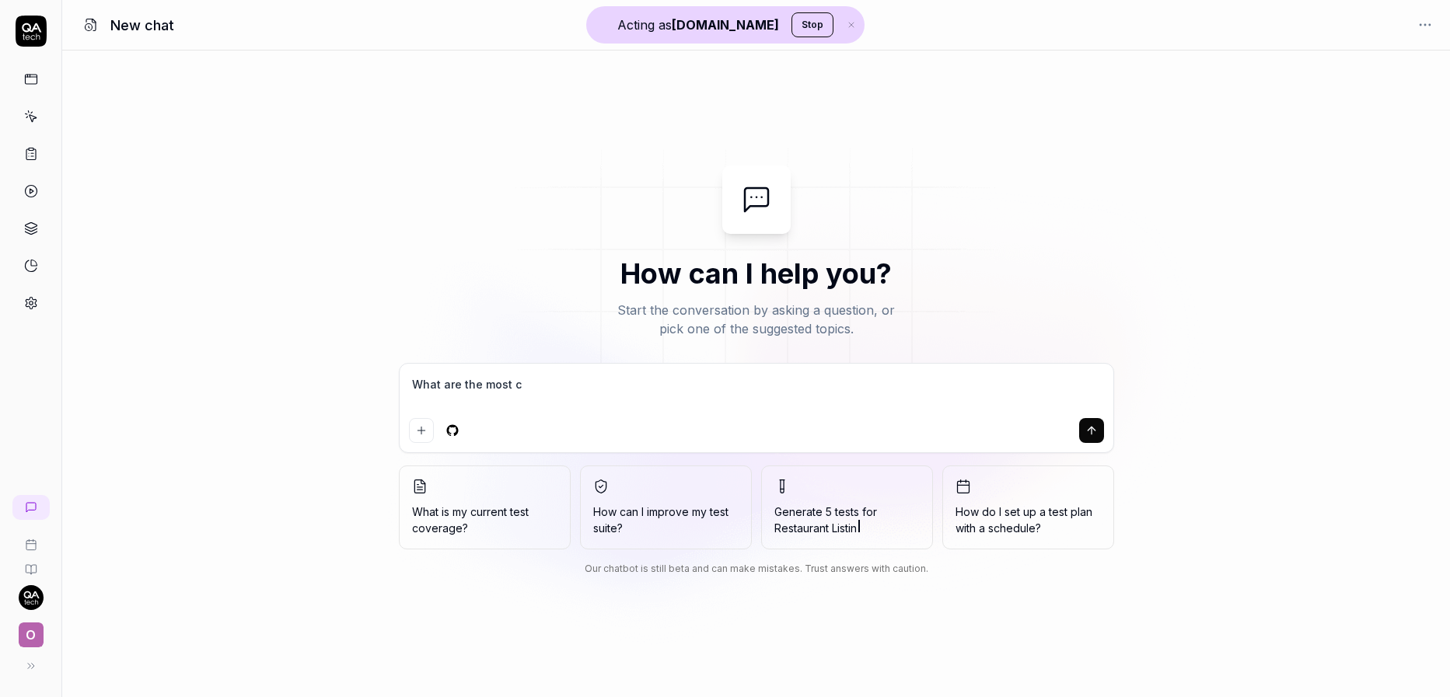
type textarea "*"
type textarea "What are the most cri"
type textarea "*"
type textarea "What are the most crit"
type textarea "*"
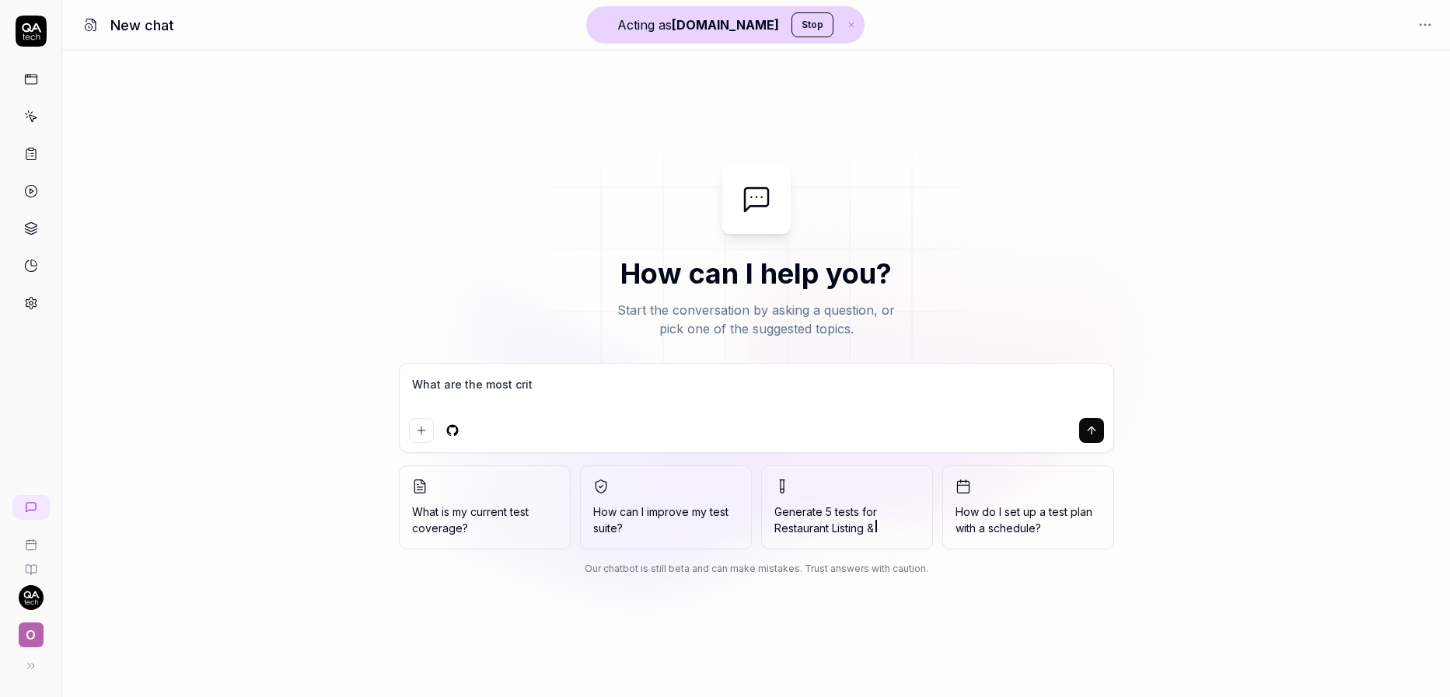
type textarea "What are the most criti"
type textarea "*"
type textarea "What are the most critic"
type textarea "*"
type textarea "What are the most critica"
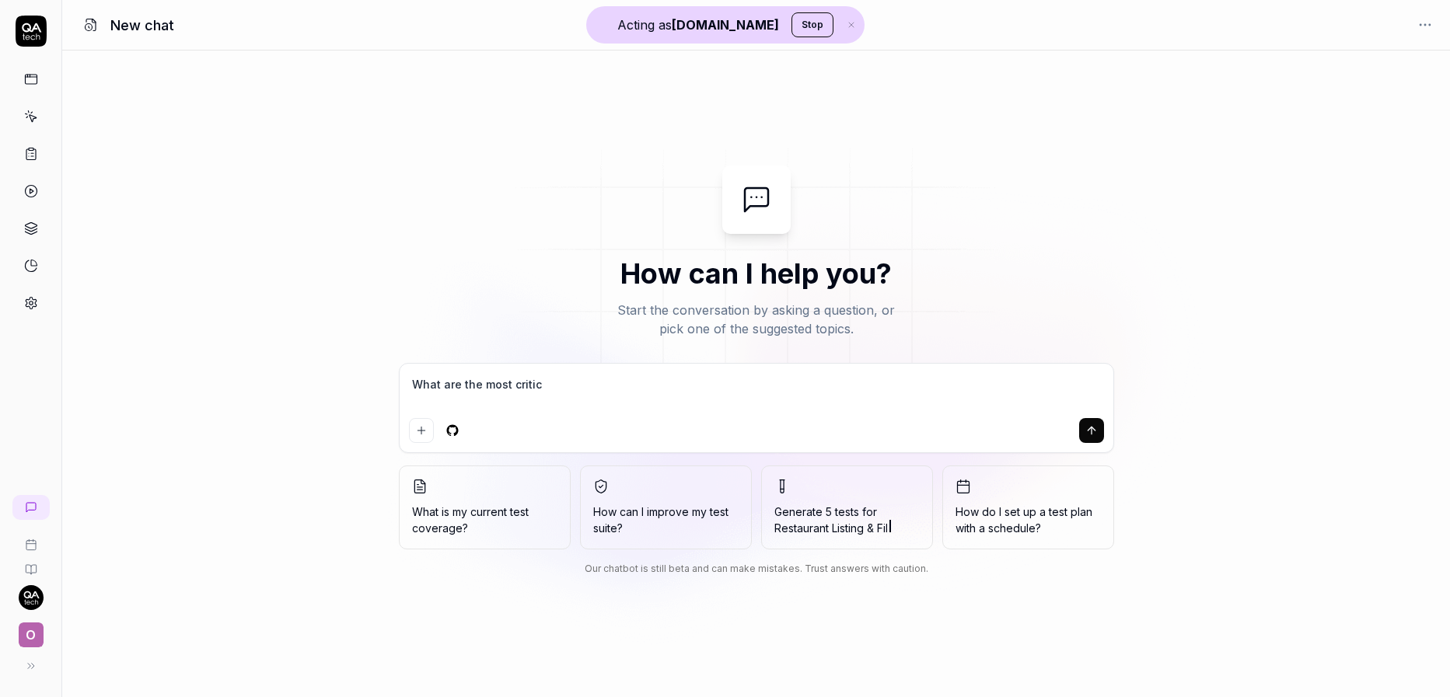
type textarea "*"
type textarea "What are the most critical"
type textarea "*"
type textarea "What are the most critical"
type textarea "*"
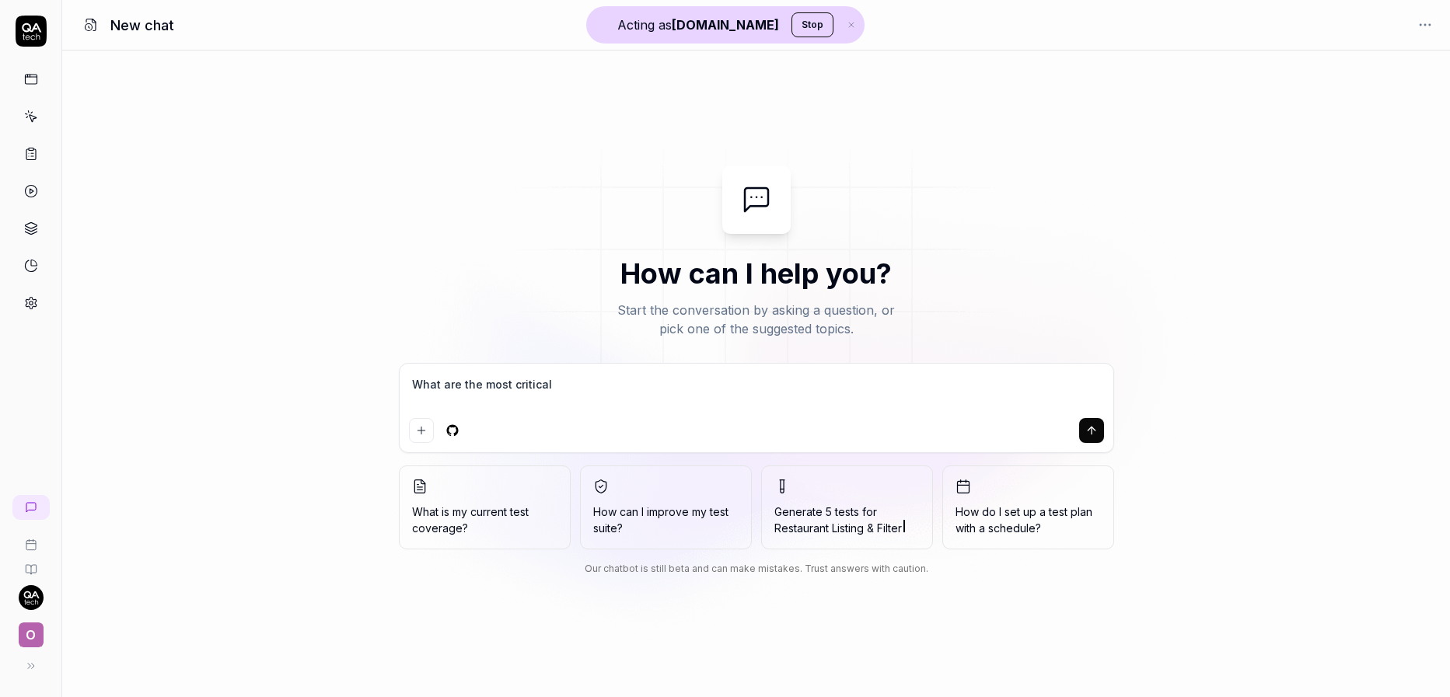
type textarea "What are the most critical t"
type textarea "*"
type textarea "What are the most critical te"
type textarea "*"
type textarea "What are the most critical tes"
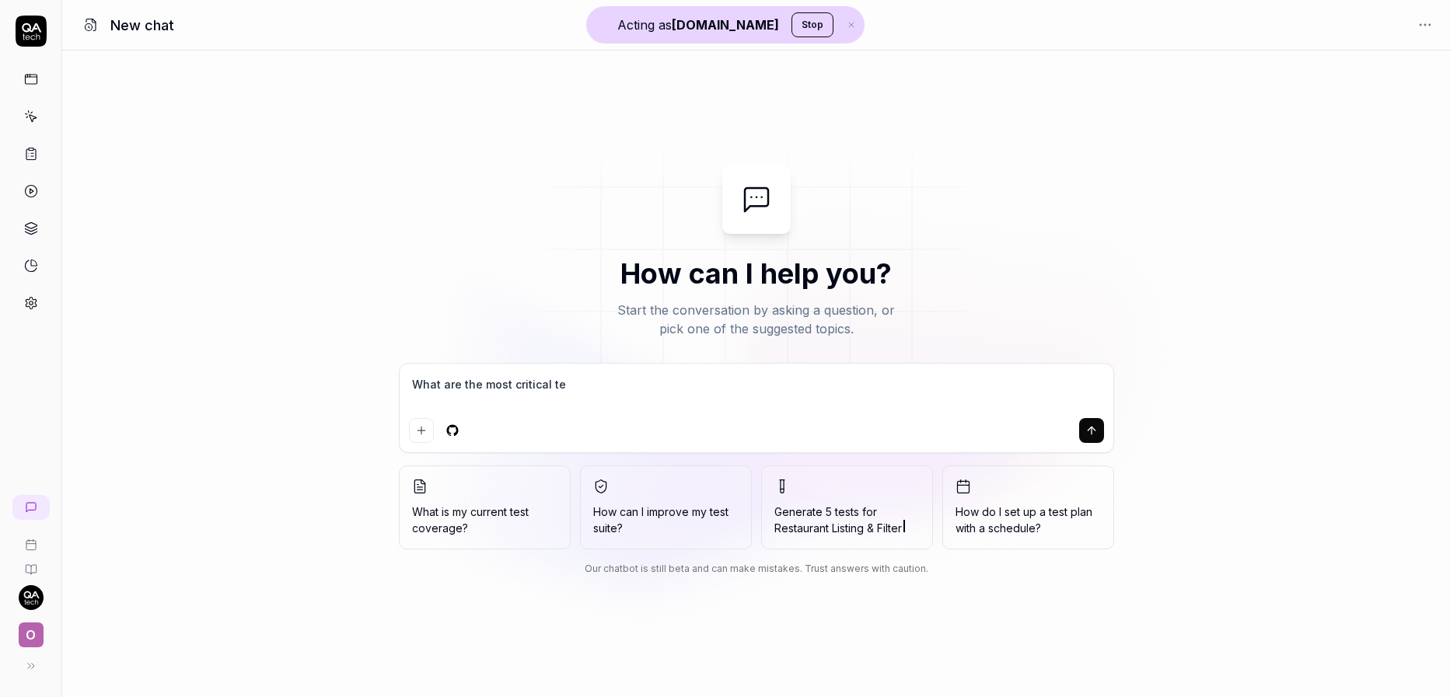
type textarea "*"
type textarea "What are the most critical test"
type textarea "*"
type textarea "What are the most critical test"
type textarea "*"
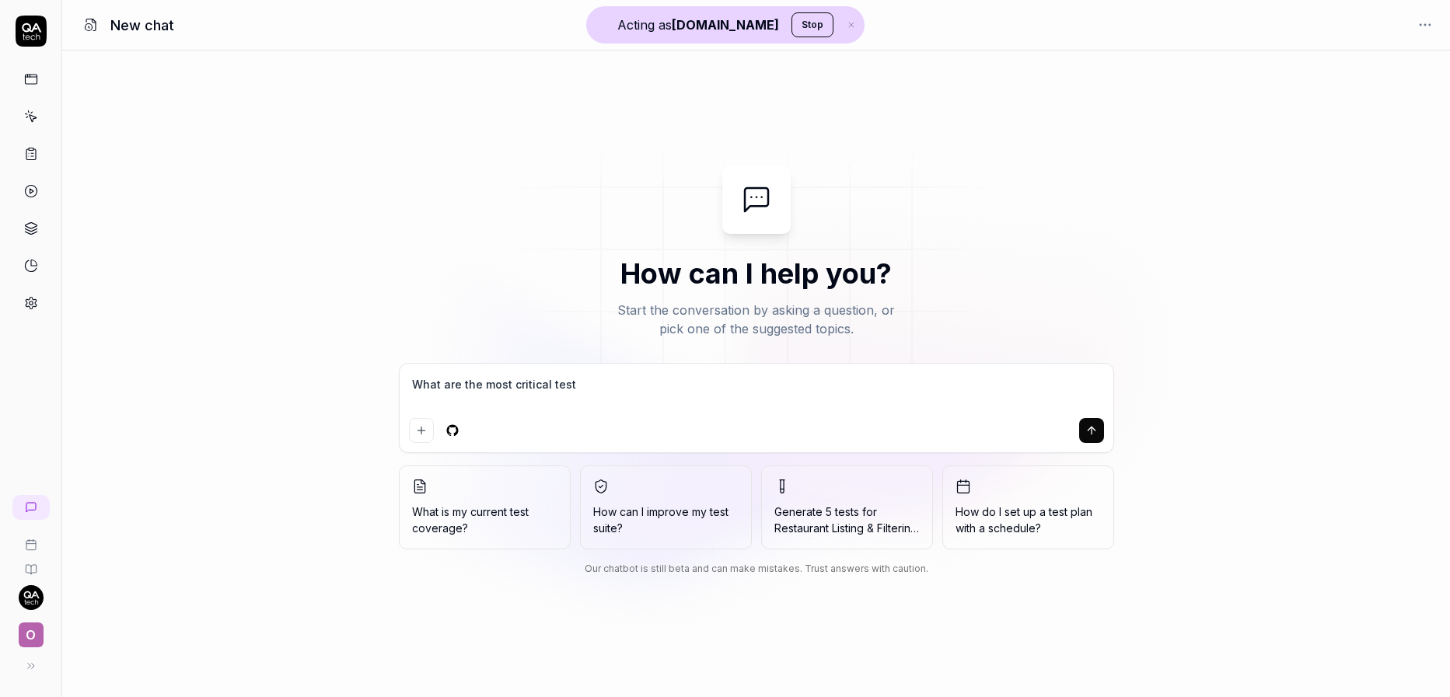
type textarea "What are the most critical test c"
type textarea "*"
type textarea "What are the most critical test ca"
type textarea "*"
type textarea "What are the most critical test cas"
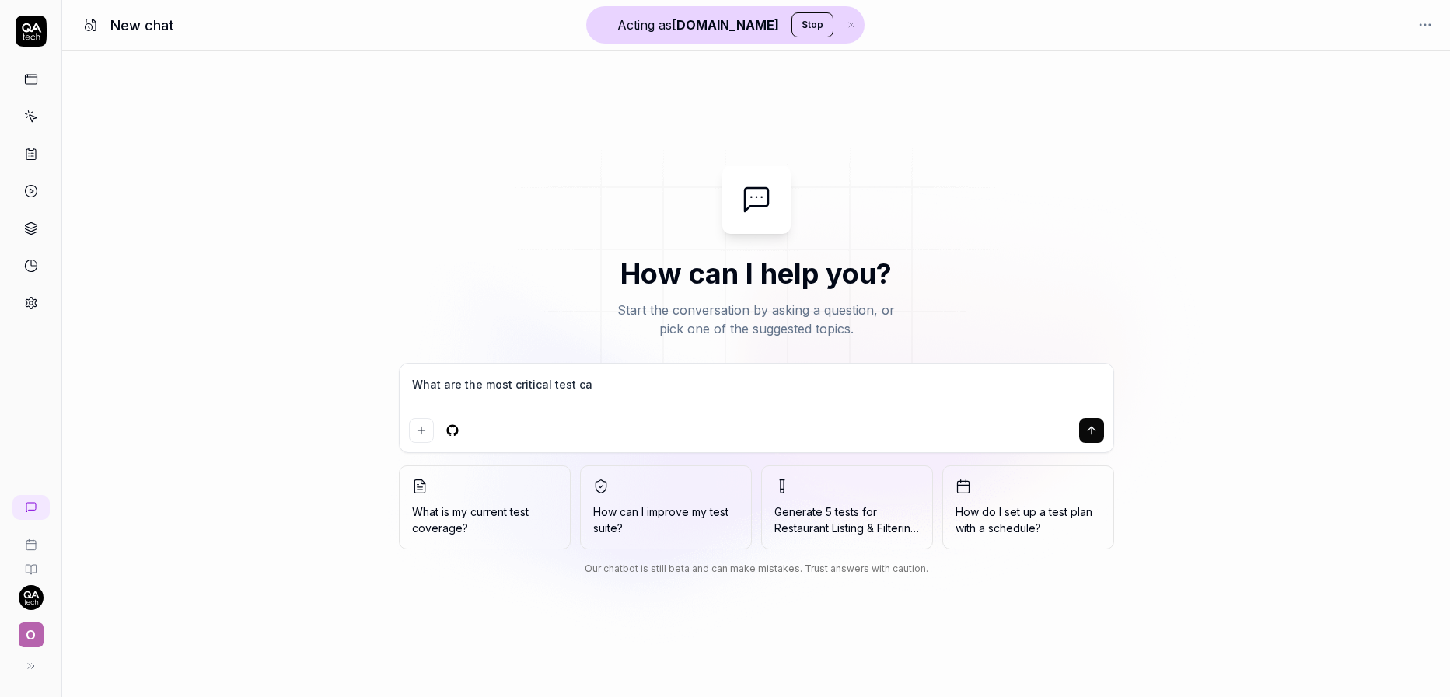
type textarea "*"
type textarea "What are the most critical test case"
type textarea "*"
type textarea "What are the most critical test cases"
type textarea "*"
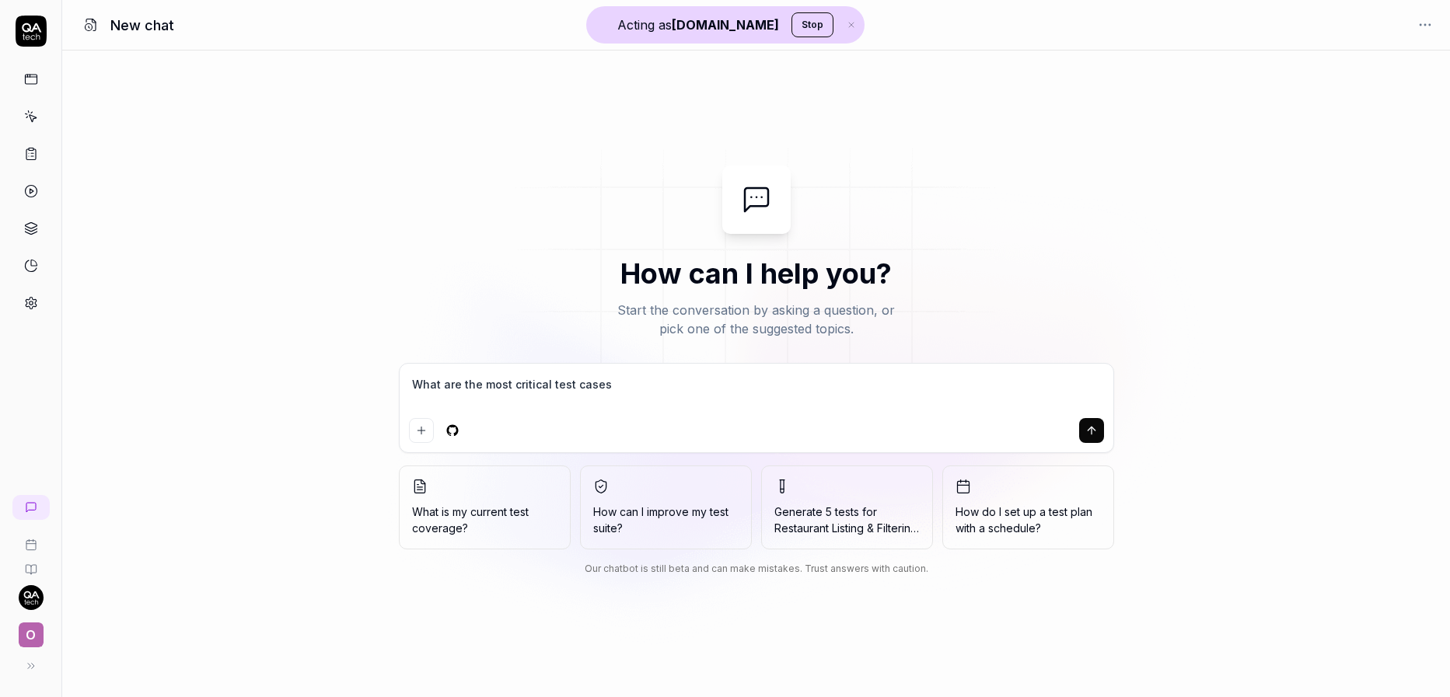
type textarea "What are the most critical test cases"
type textarea "*"
type textarea "What are the most critical test cases i"
type textarea "*"
type textarea "What are the most critical test cases i"
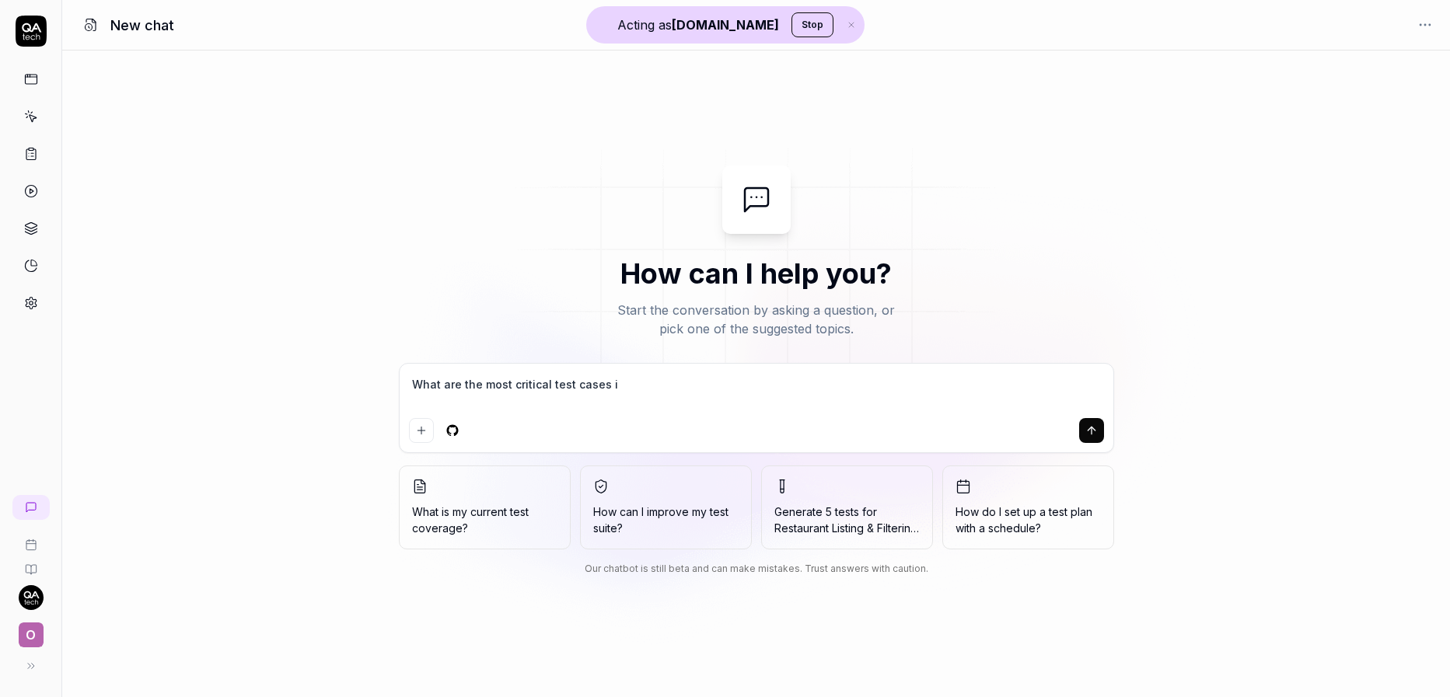
type textarea "*"
type textarea "What are the most critical test cases i s"
type textarea "*"
type textarea "What are the most critical test cases i sh"
type textarea "*"
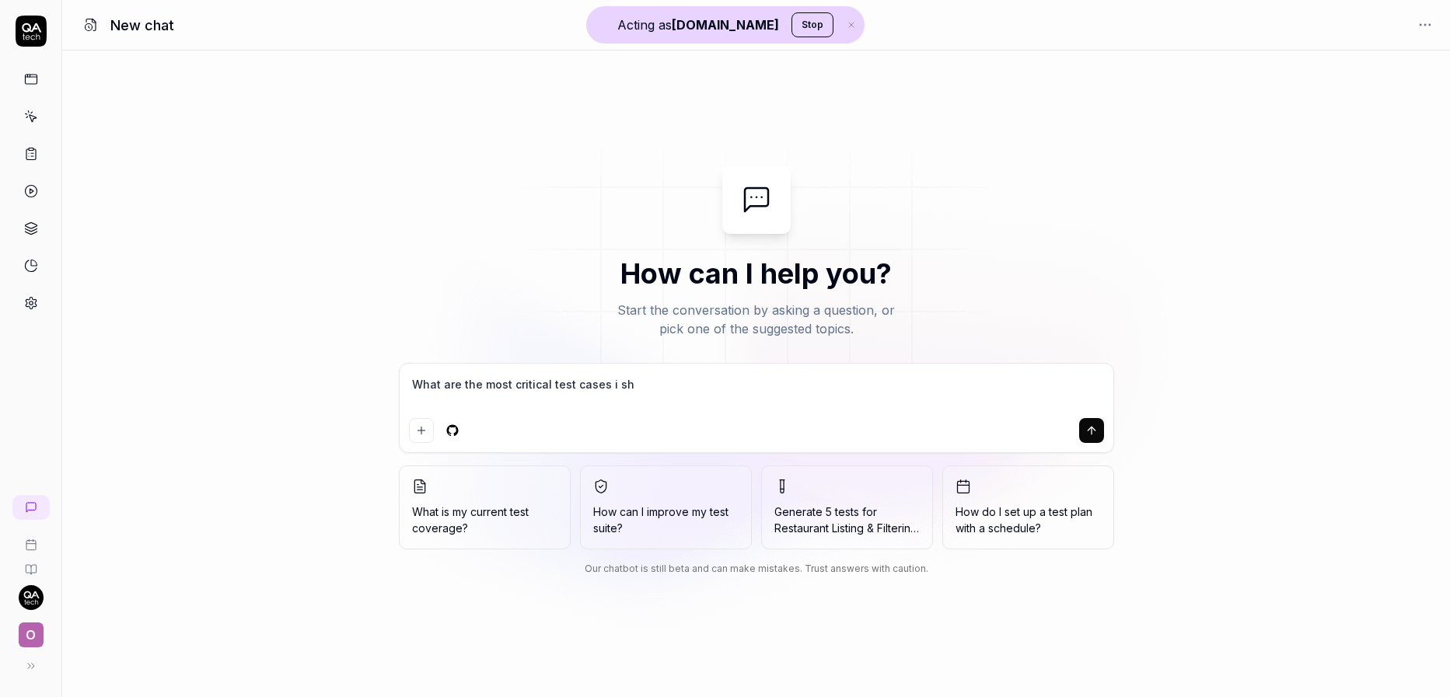
type textarea "What are the most critical test cases i sho"
type textarea "*"
type textarea "What are the most critical test cases i shou"
type textarea "*"
type textarea "What are the most critical test cases i shoul"
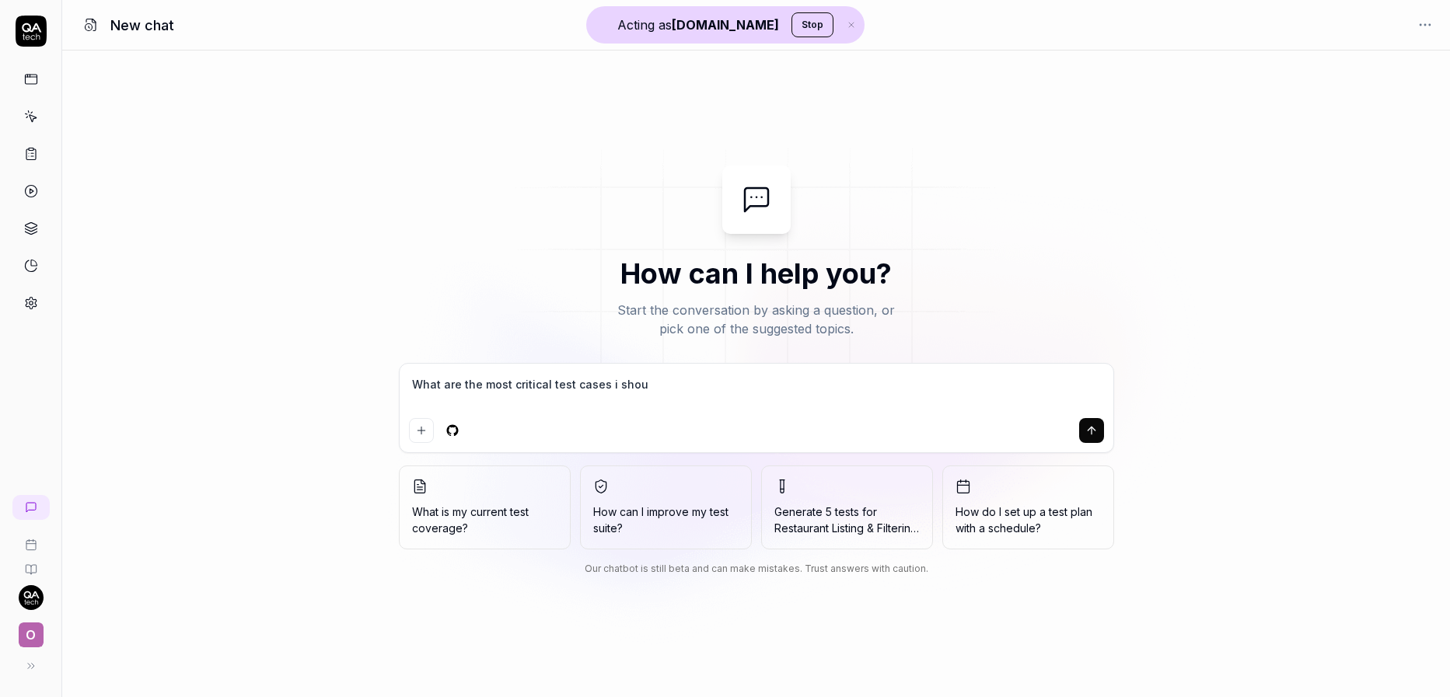
type textarea "*"
type textarea "What are the most critical test cases i should"
type textarea "*"
type textarea "What are the most critical test cases i should"
type textarea "*"
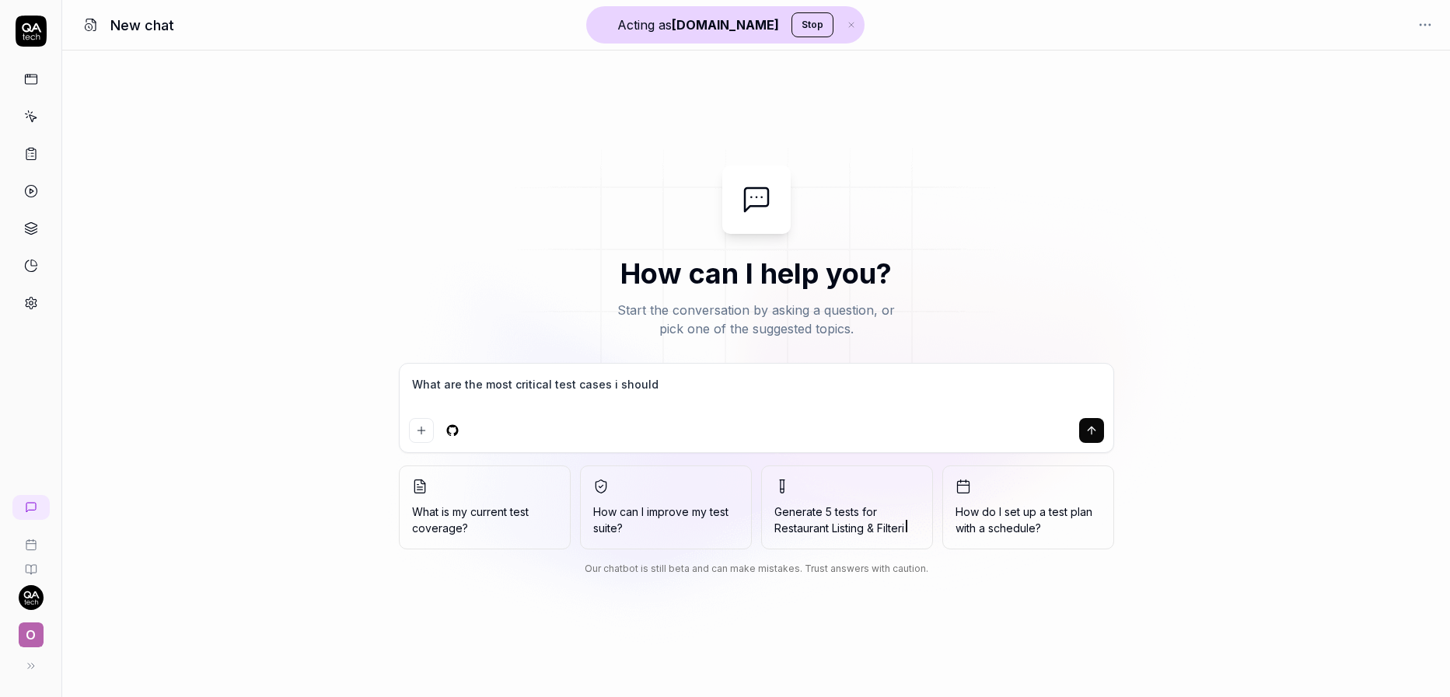
type textarea "What are the most critical test cases i should c"
type textarea "*"
type textarea "What are the most critical test cases i should cr"
type textarea "*"
type textarea "What are the most critical test cases i should c"
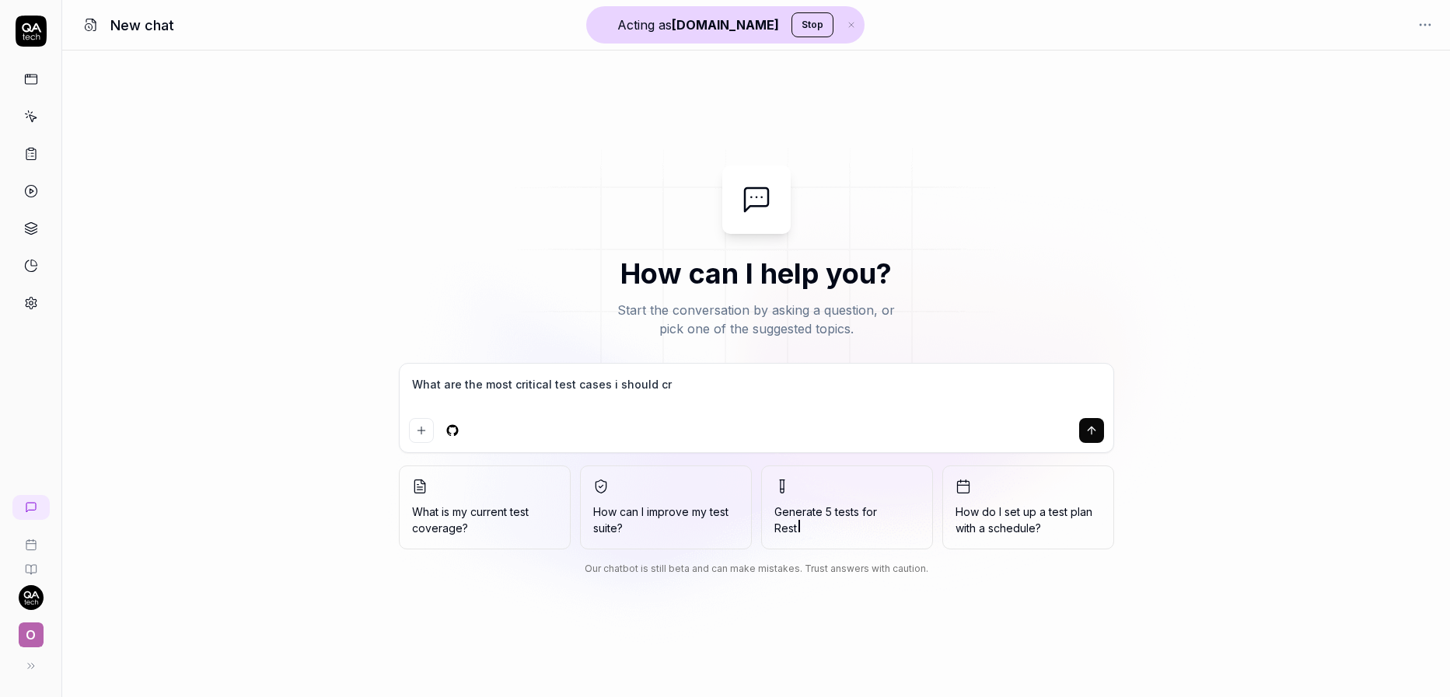
type textarea "*"
type textarea "What are the most critical test cases i should"
type textarea "*"
type textarea "What are the most critical test cases i should t"
type textarea "*"
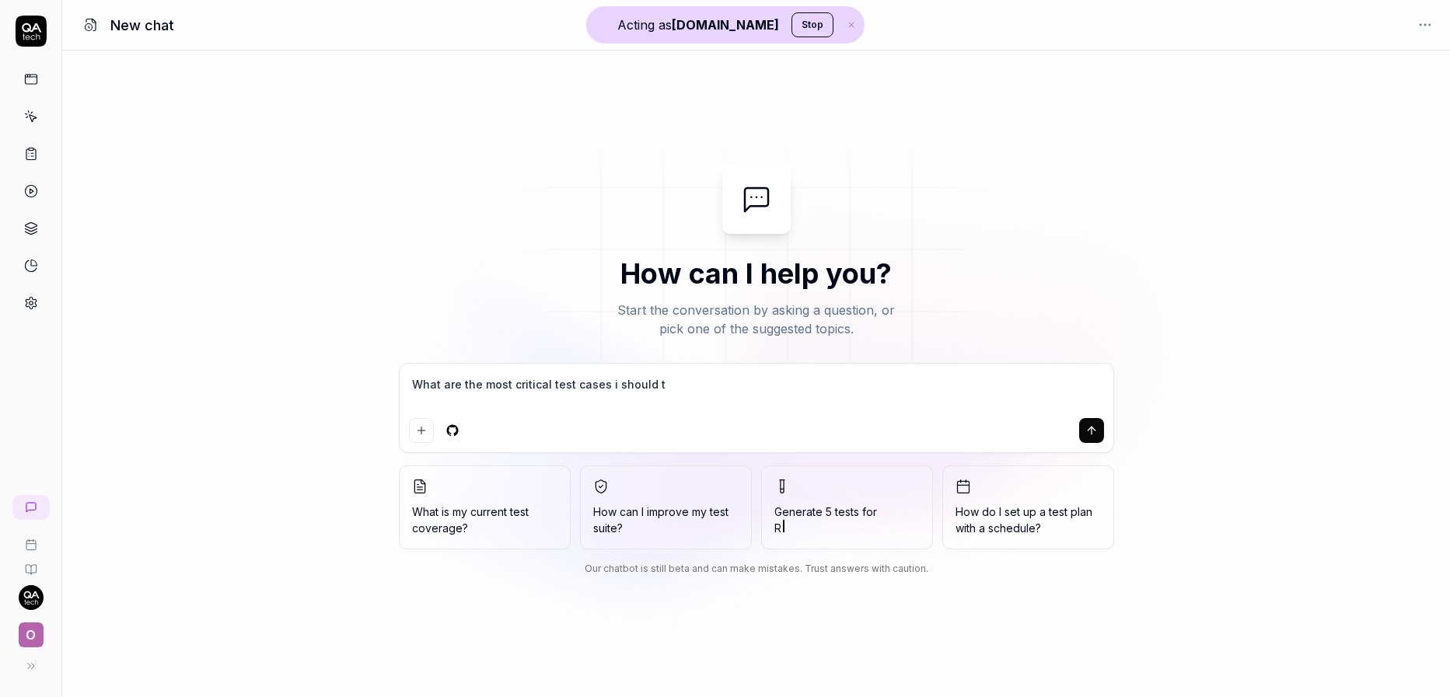
type textarea "What are the most critical test cases i should te"
type textarea "*"
type textarea "What are the most critical test cases i should tes"
type textarea "*"
type textarea "What are the most critical test cases i should test"
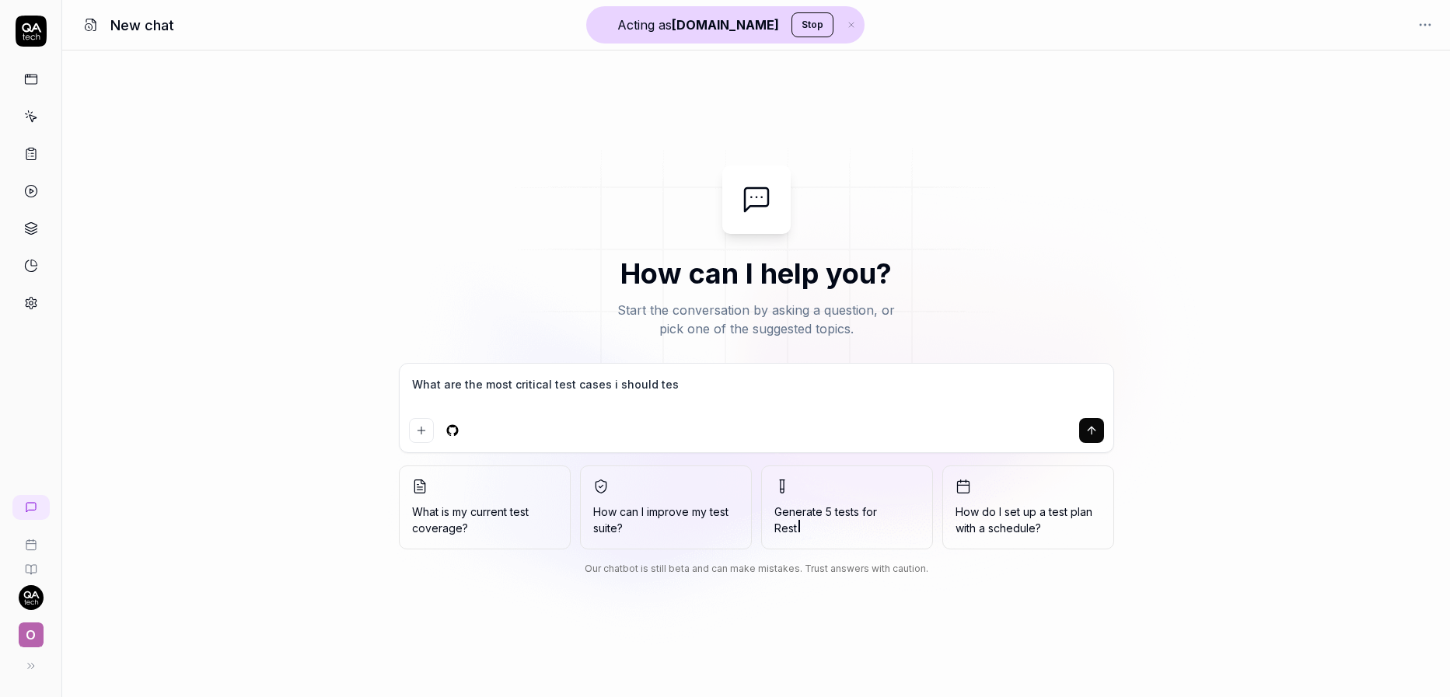
type textarea "*"
type textarea "What are the most critical test cases i should test?"
type textarea "*"
type textarea "What are the most critical test cases i should test?"
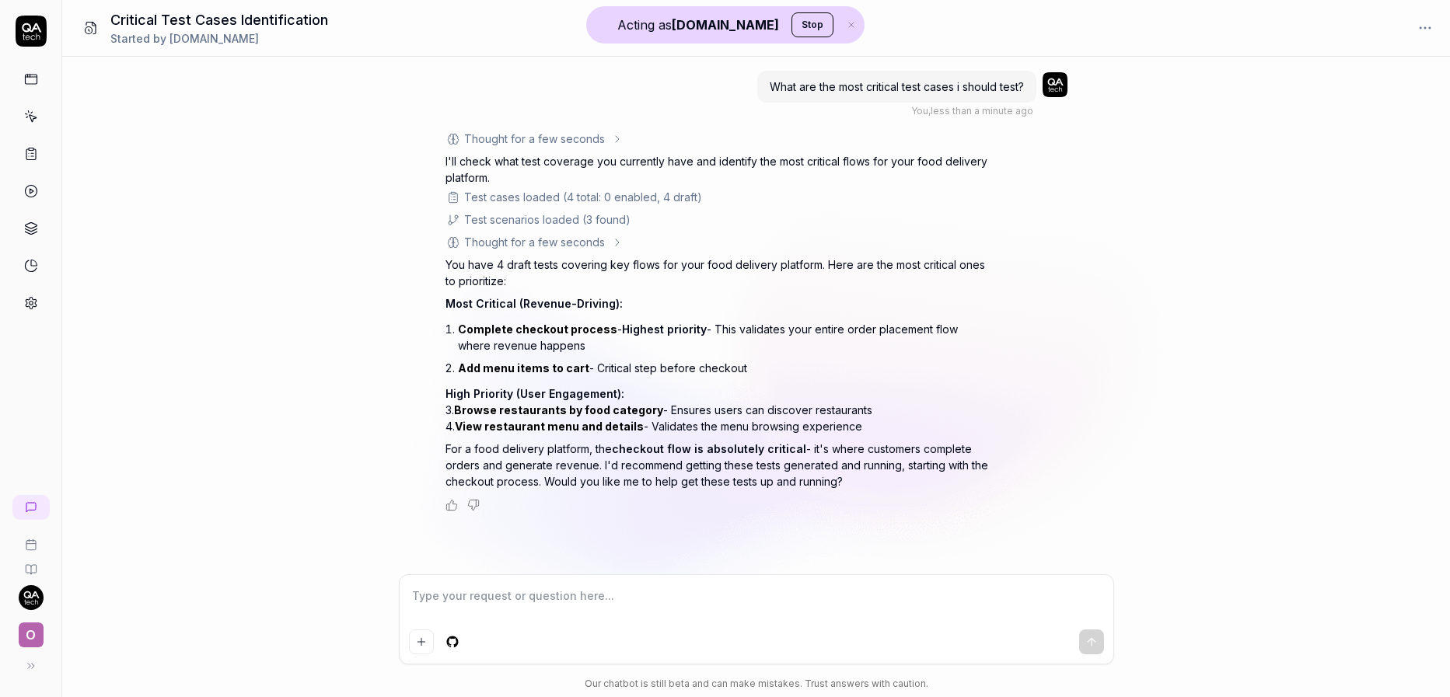
click at [40, 633] on span "O" at bounding box center [31, 635] width 25 height 25
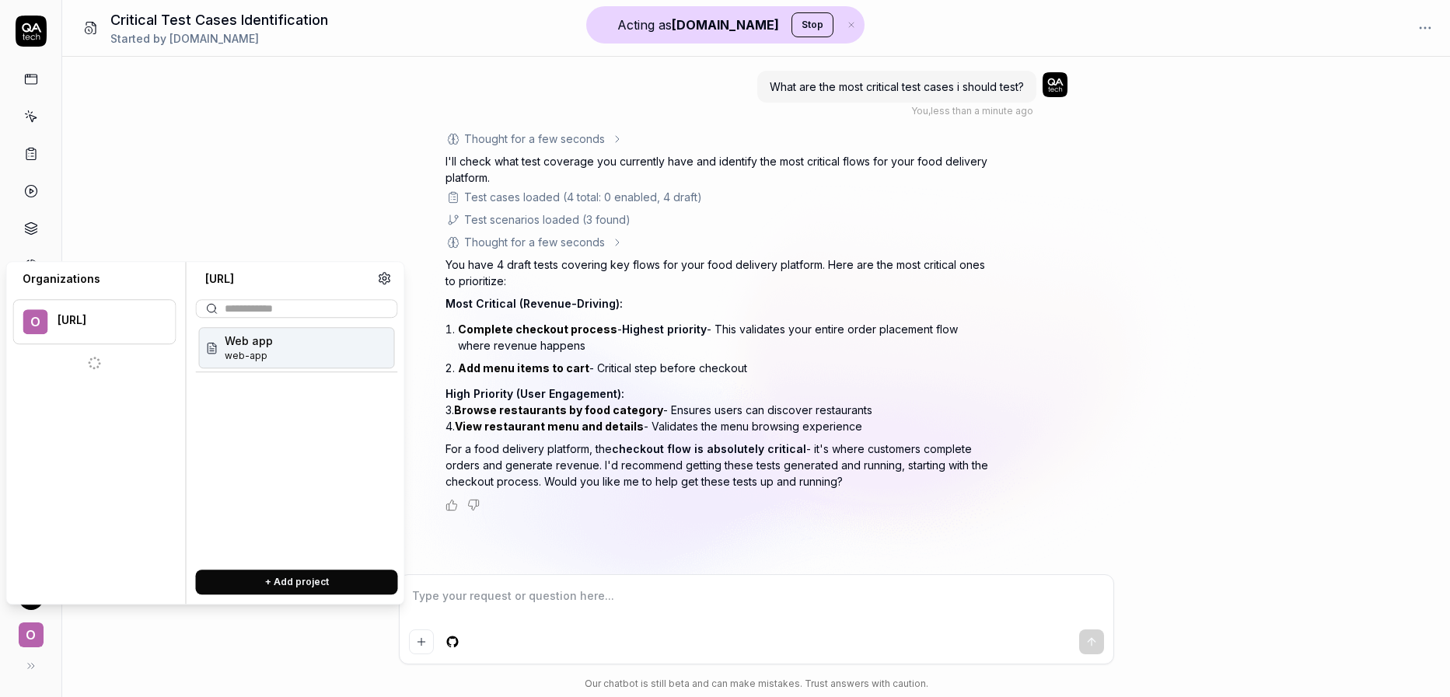
click at [86, 214] on div "What are the most critical test cases i should test? You , less than a minute a…" at bounding box center [755, 316] width 1387 height 518
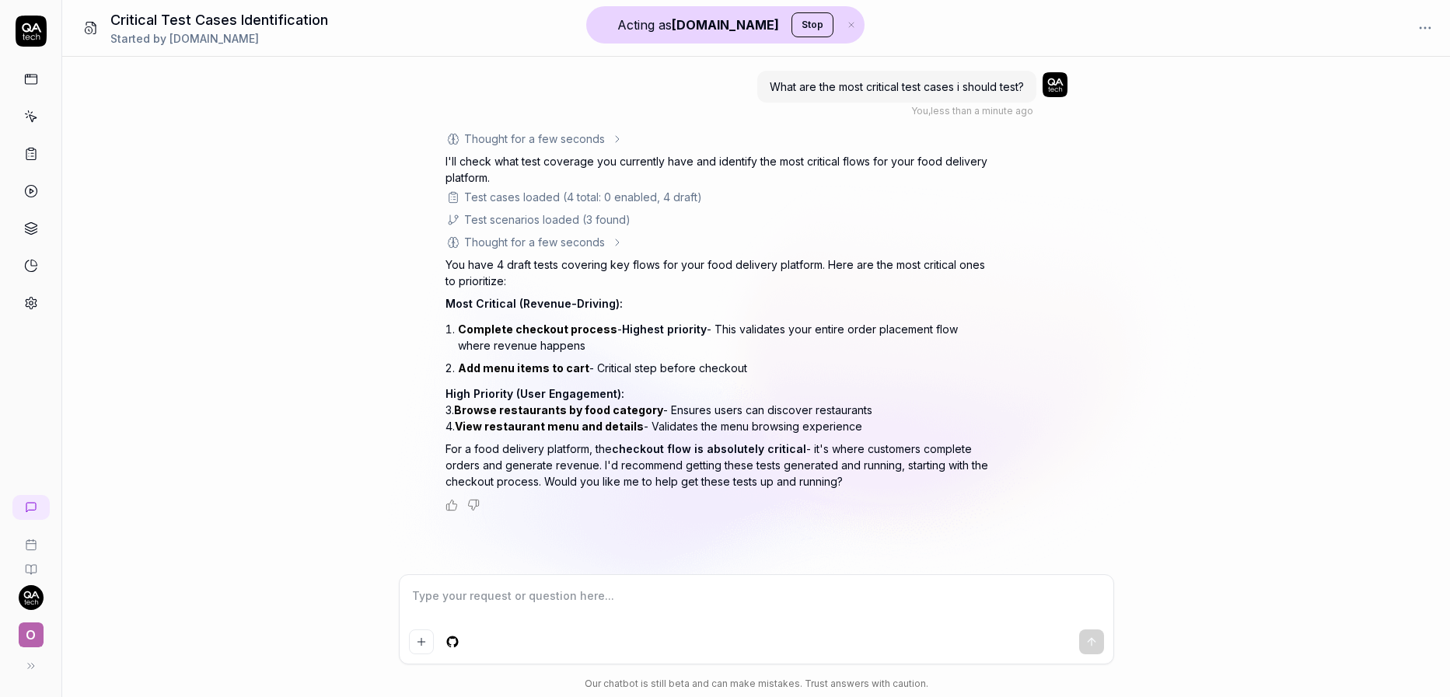
click at [38, 299] on link at bounding box center [31, 303] width 28 height 28
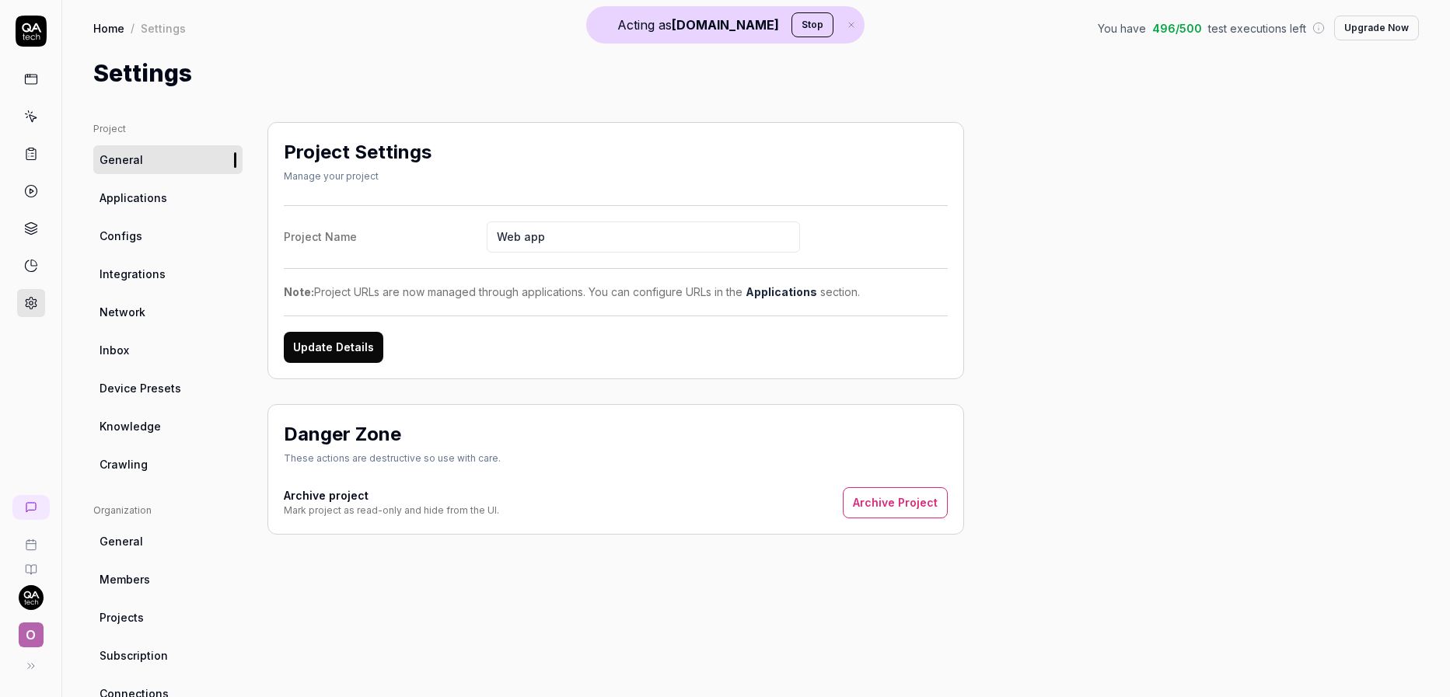
click at [193, 204] on link "Applications" at bounding box center [167, 197] width 149 height 29
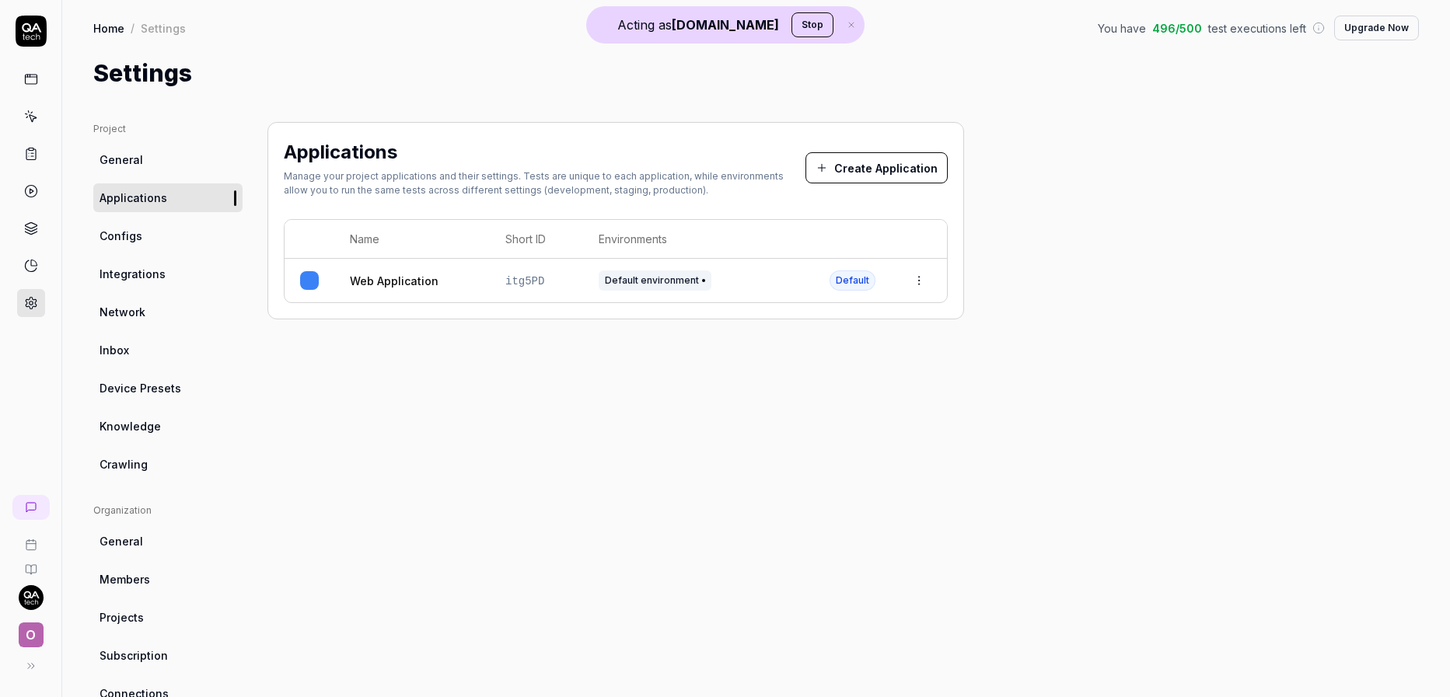
click at [106, 159] on span "General" at bounding box center [121, 160] width 44 height 16
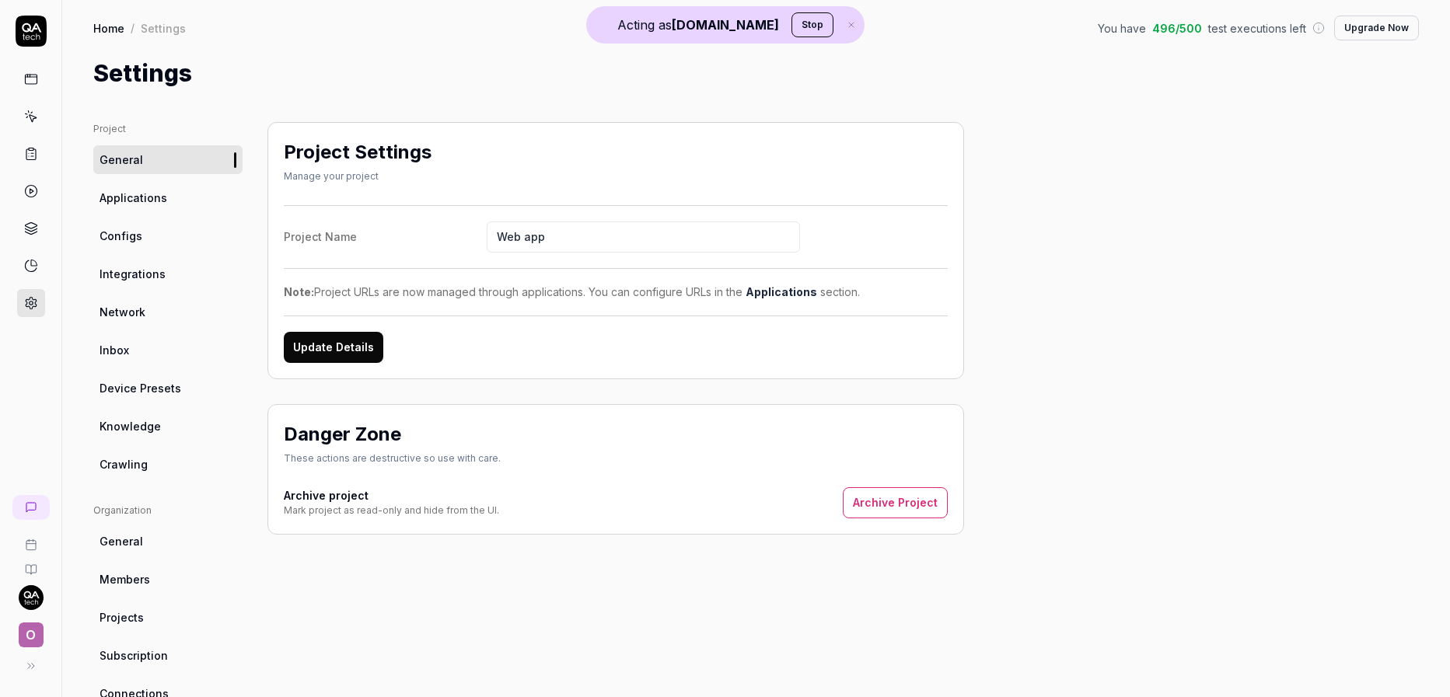
click at [44, 81] on link at bounding box center [31, 79] width 28 height 28
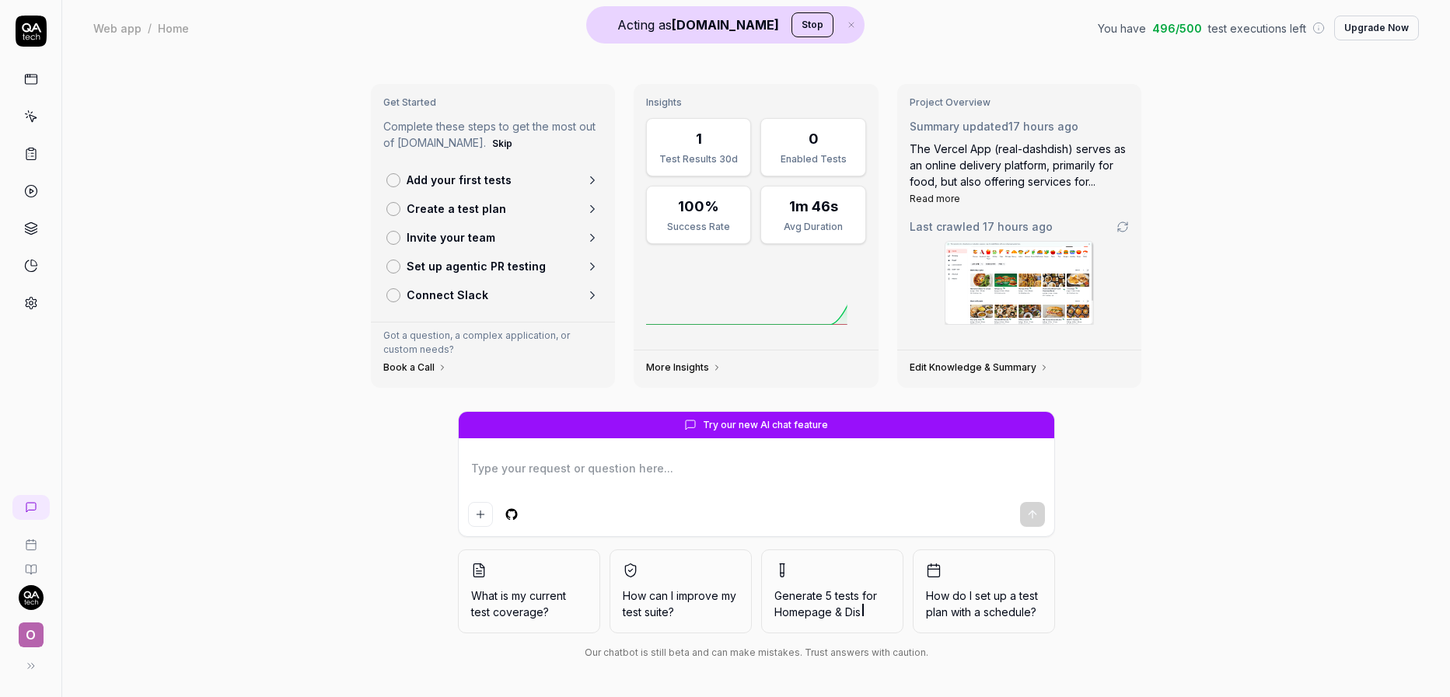
click at [973, 201] on div "The Vercel App (real-dashdish) serves as an online delivery platform, primarily…" at bounding box center [1019, 173] width 220 height 65
click at [954, 364] on link "Edit Knowledge & Summary" at bounding box center [978, 367] width 139 height 12
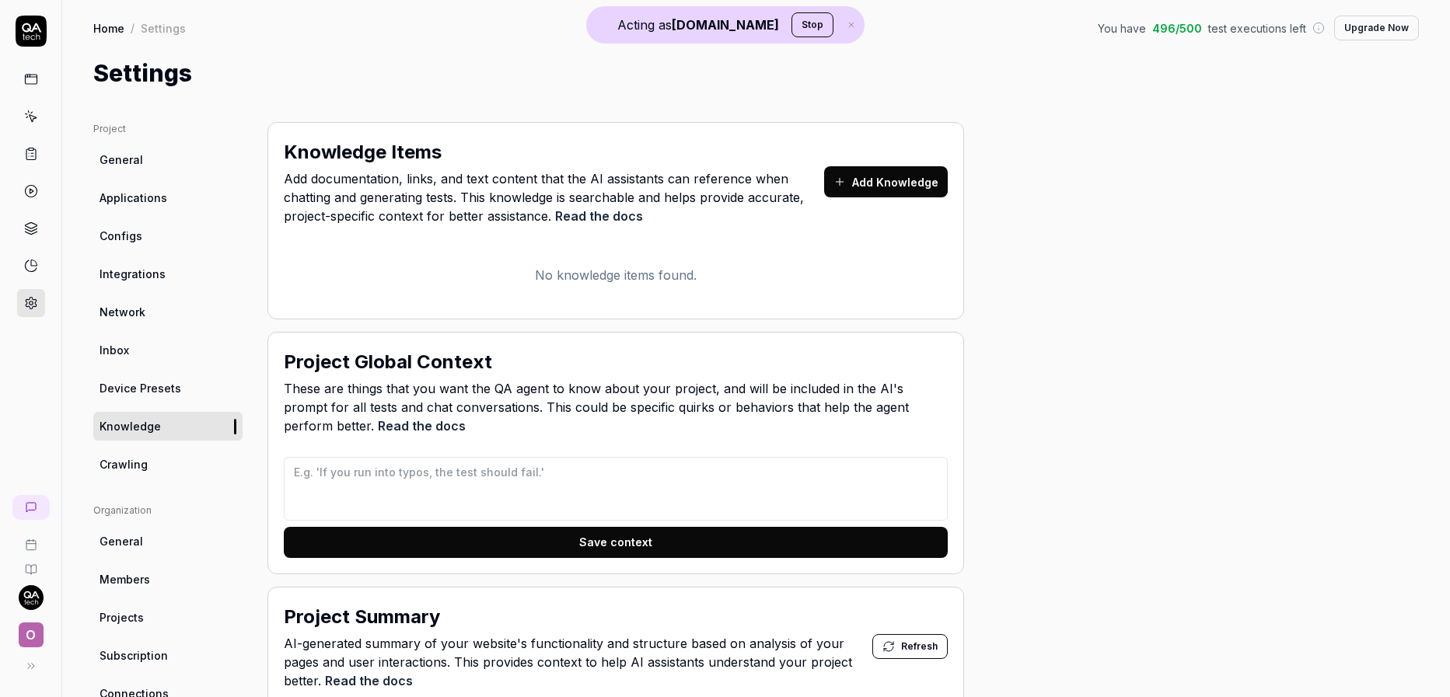
click at [127, 160] on span "General" at bounding box center [121, 160] width 44 height 16
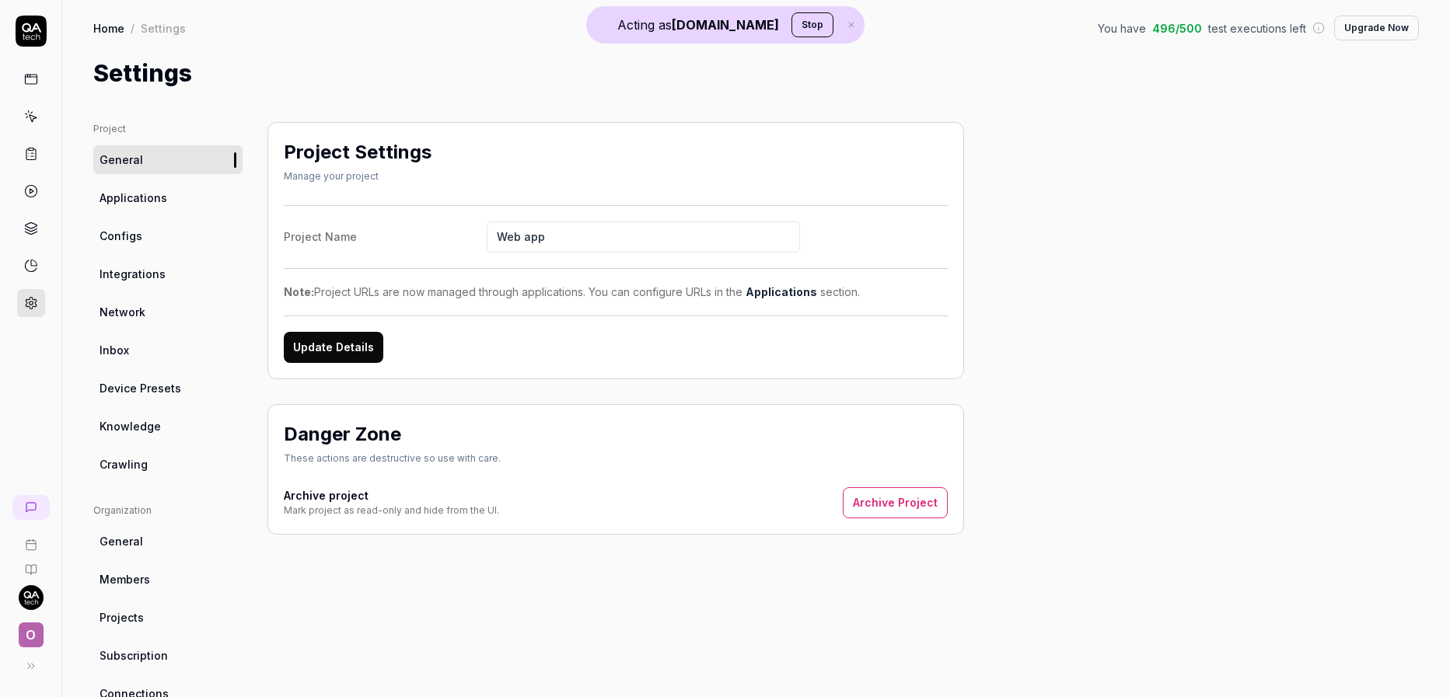
click at [30, 77] on icon at bounding box center [31, 79] width 14 height 14
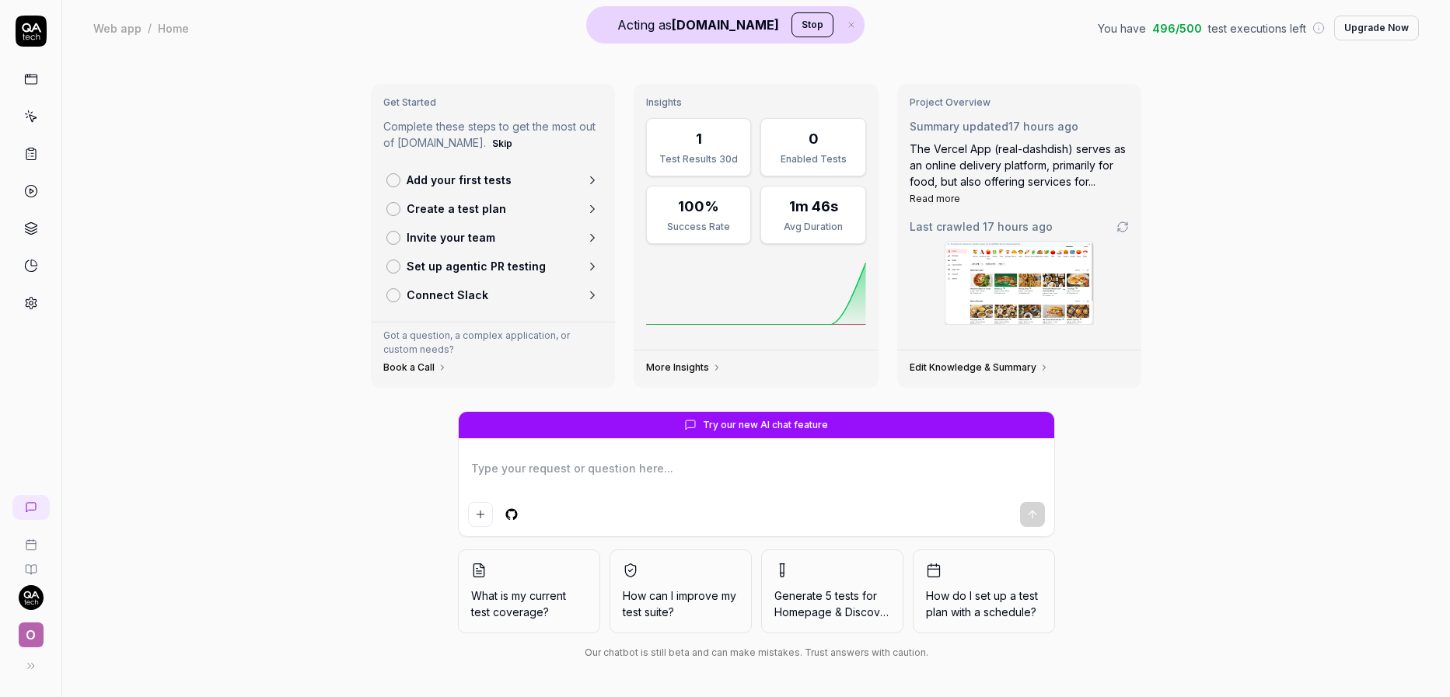
click at [37, 120] on icon at bounding box center [31, 117] width 14 height 14
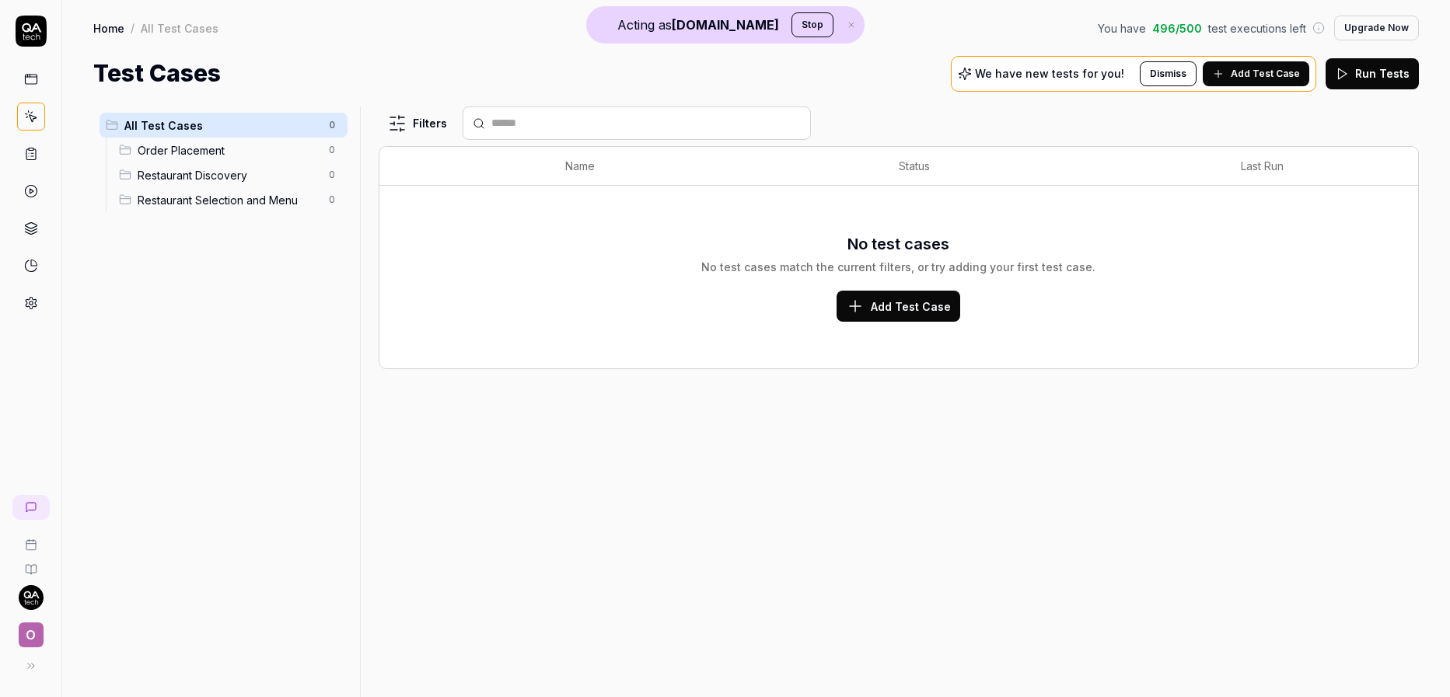
click at [1287, 68] on span "Add Test Case" at bounding box center [1264, 74] width 69 height 14
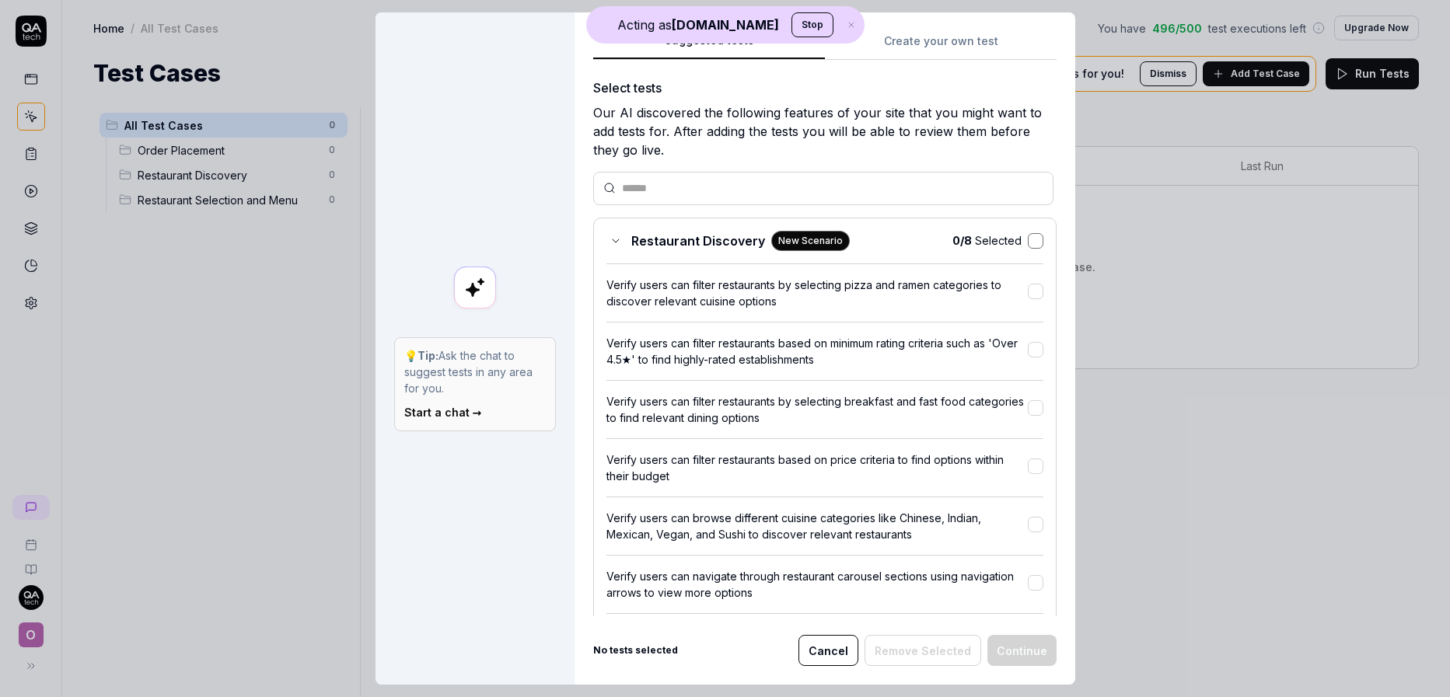
click at [1028, 235] on button "button" at bounding box center [1036, 241] width 16 height 16
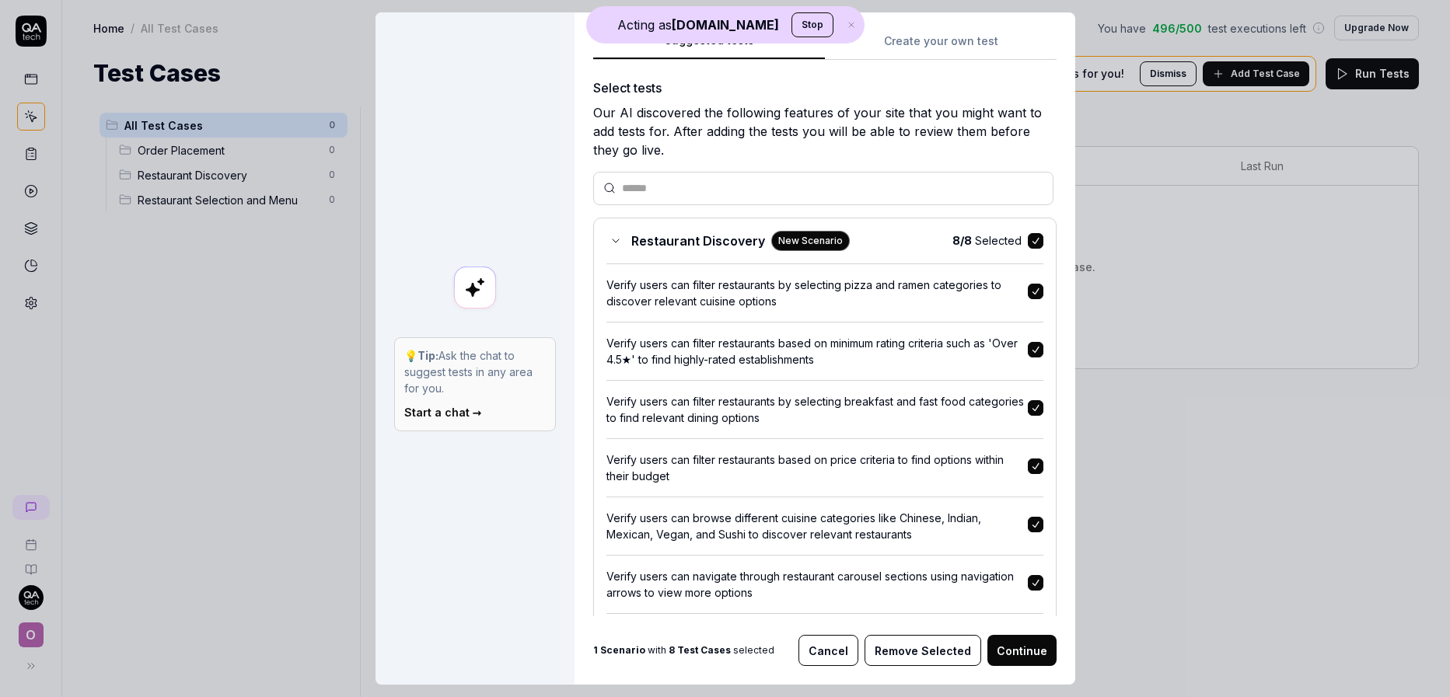
click at [1028, 234] on button "button" at bounding box center [1036, 241] width 16 height 16
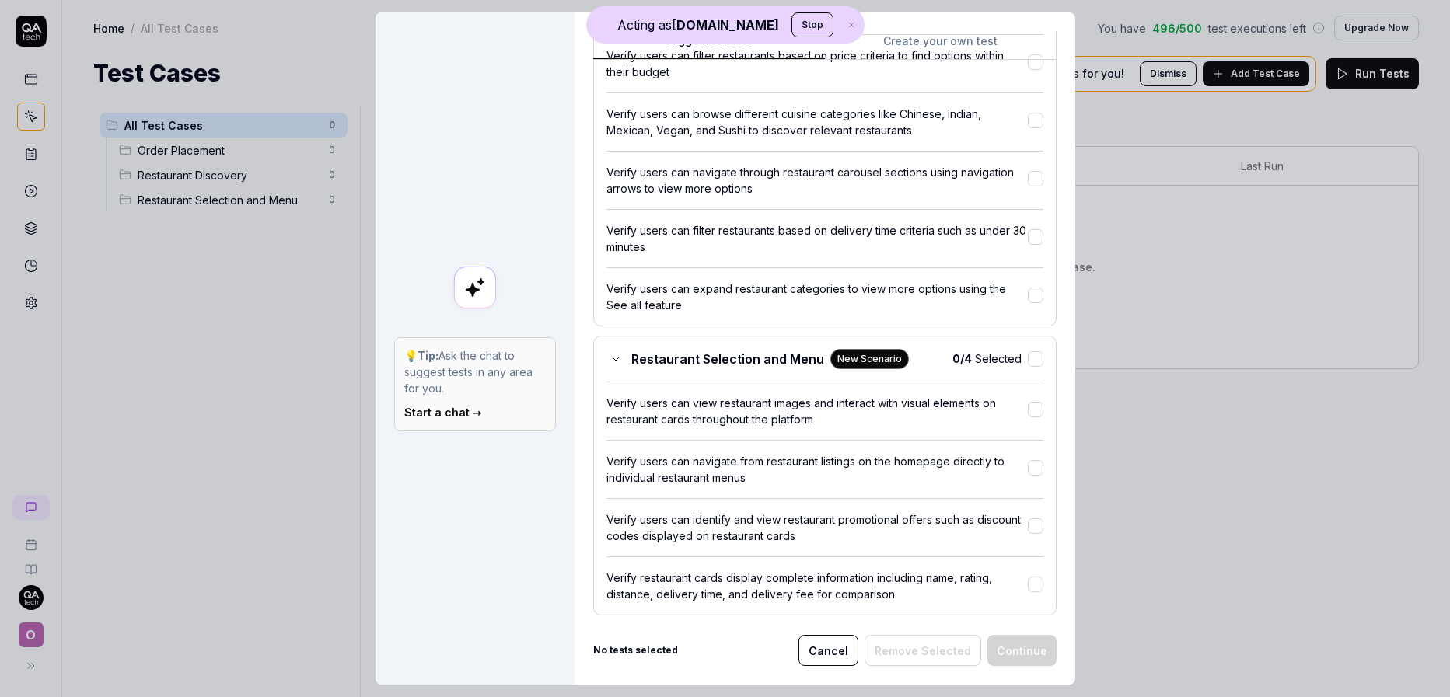
scroll to position [484, 0]
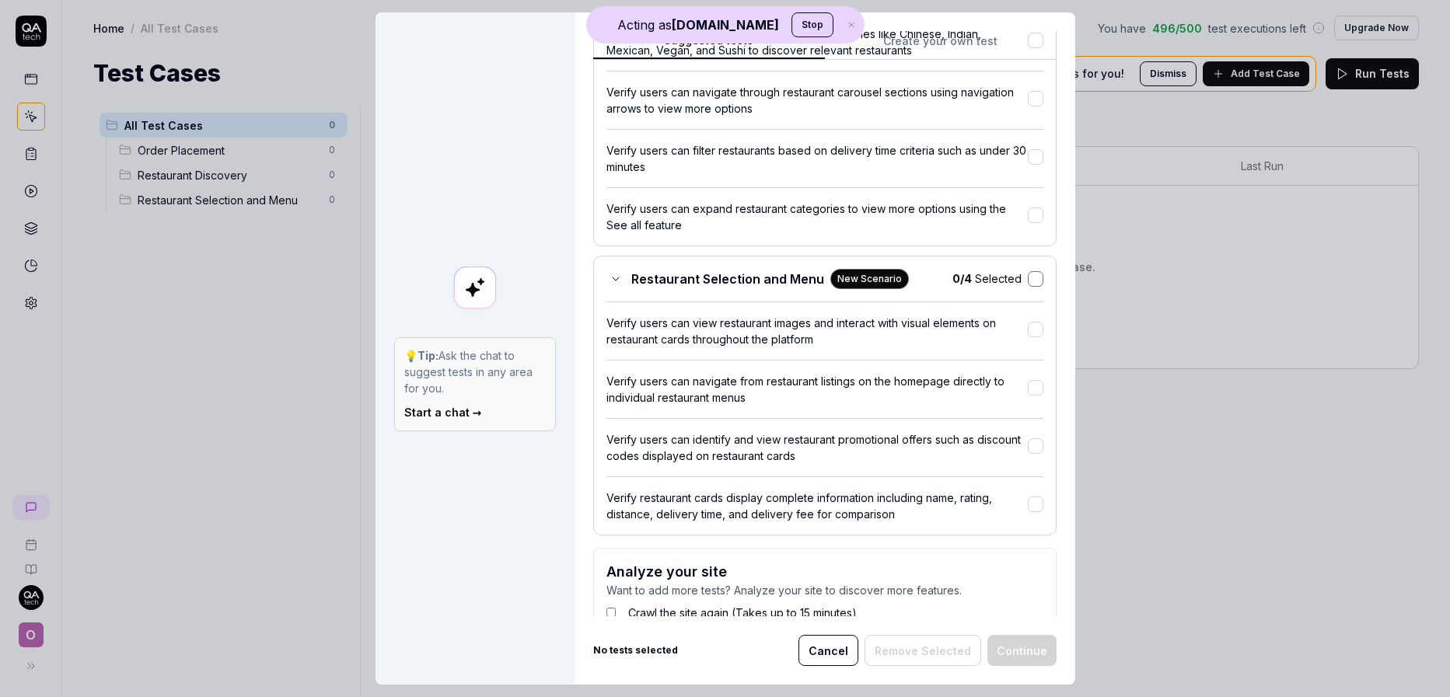
click at [1028, 279] on button "button" at bounding box center [1036, 279] width 16 height 16
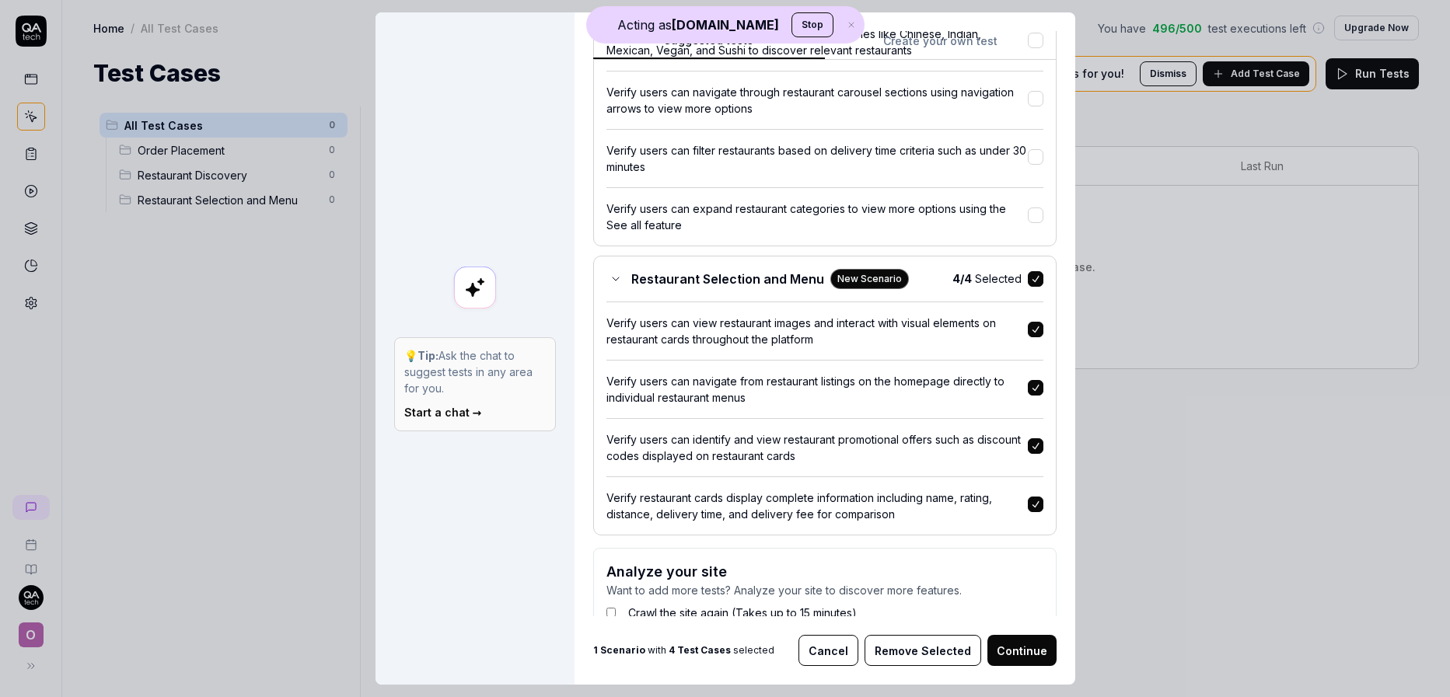
click at [1020, 657] on button "Continue" at bounding box center [1021, 650] width 69 height 31
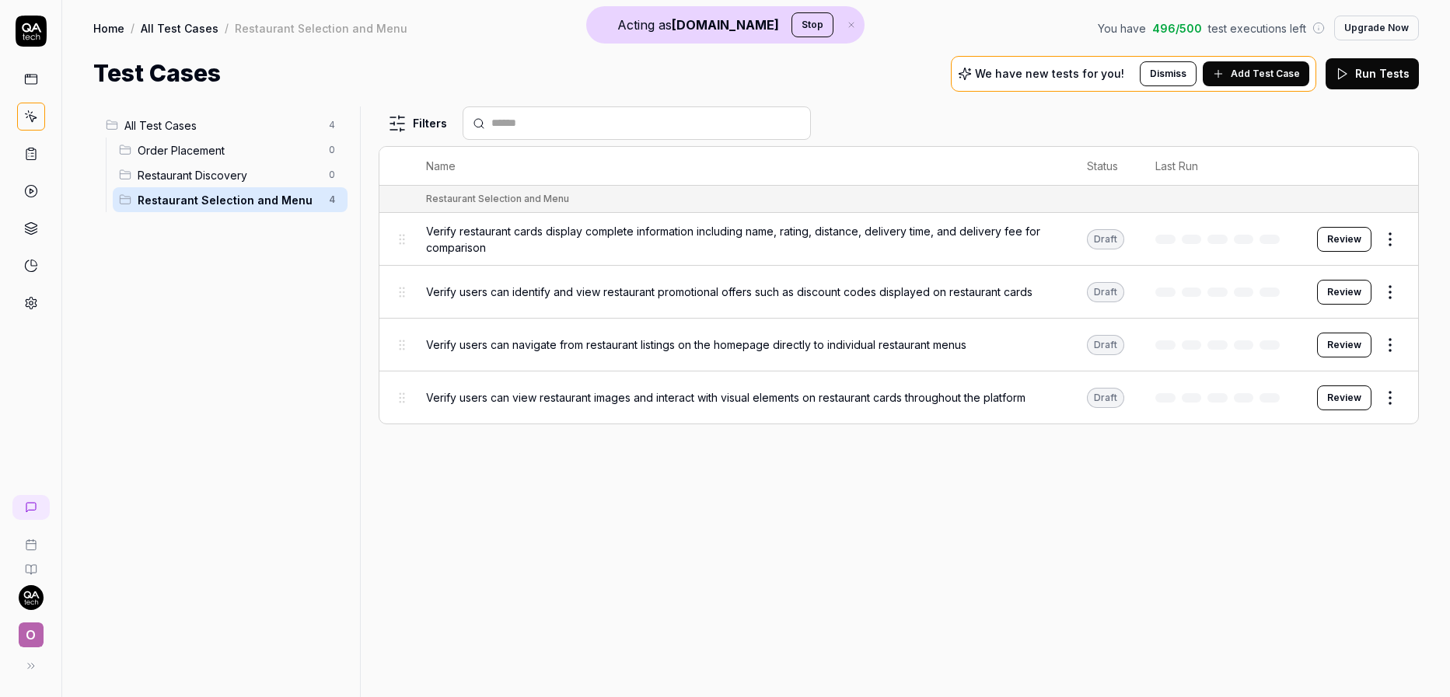
click at [1349, 238] on button "Review" at bounding box center [1344, 239] width 54 height 25
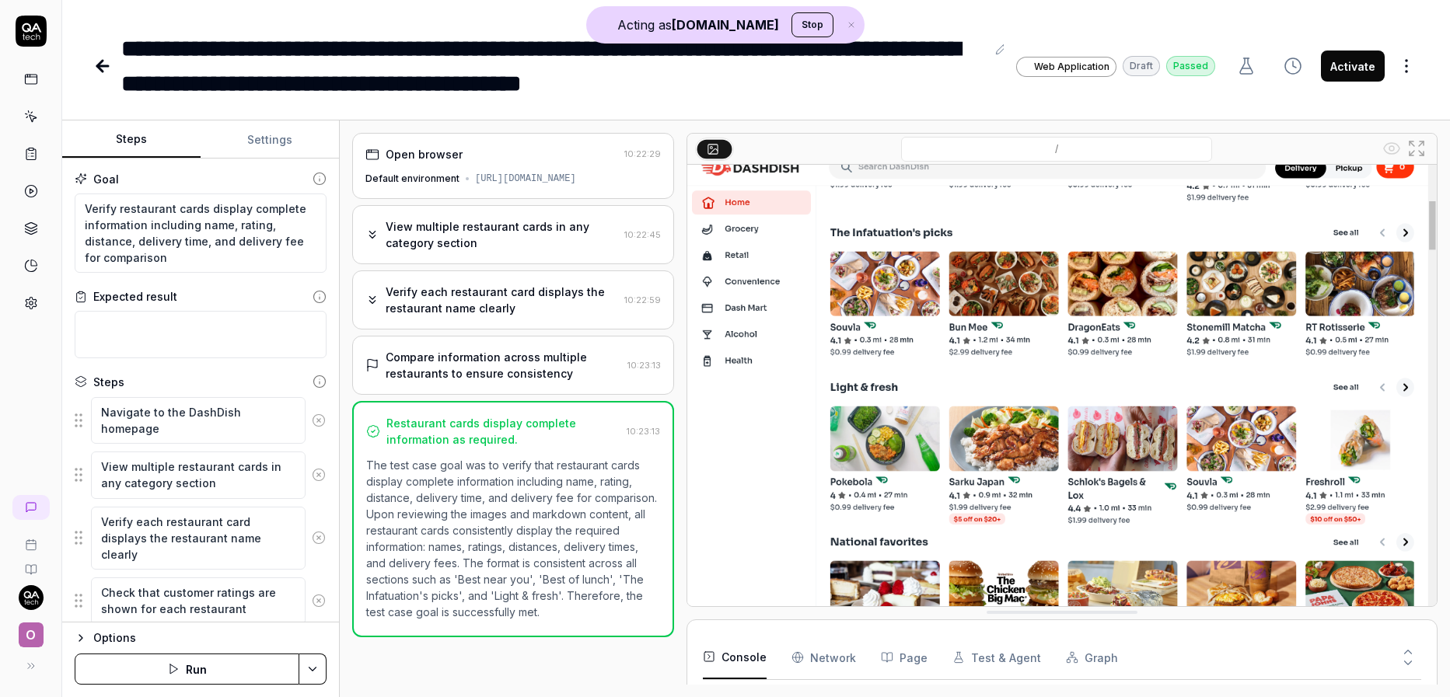
scroll to position [17, 0]
click at [18, 79] on link at bounding box center [31, 79] width 28 height 28
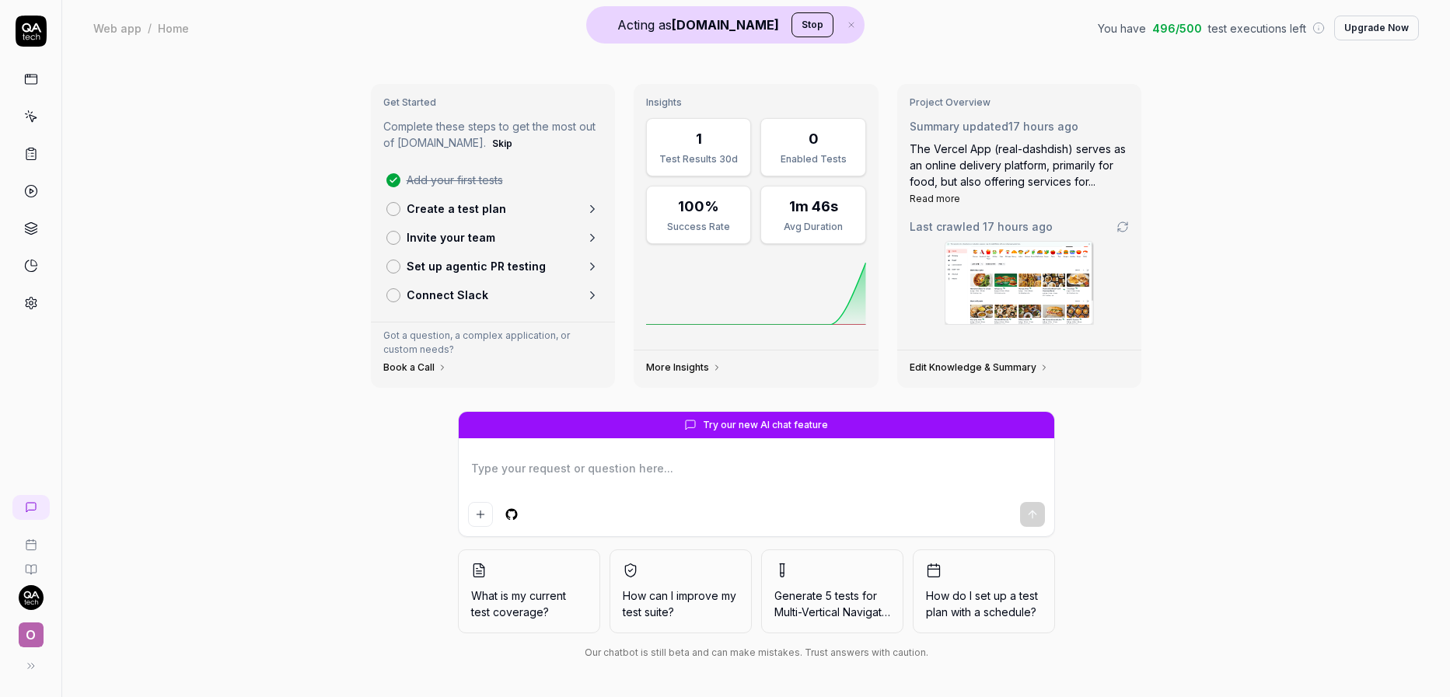
click at [471, 62] on div "Get Started Complete these steps to get the most out of QA.tech. Skip Add your …" at bounding box center [755, 376] width 1387 height 641
click at [34, 111] on icon at bounding box center [31, 117] width 14 height 14
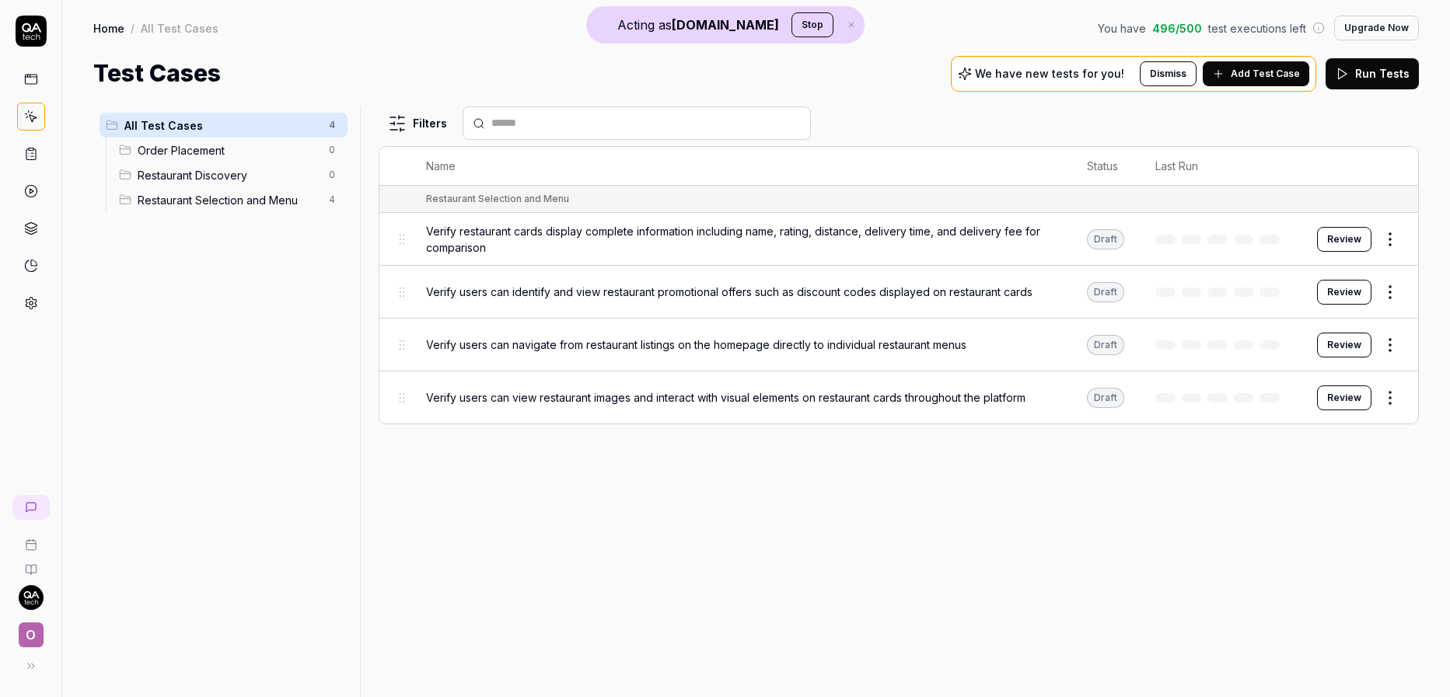
click at [1378, 73] on button "Run Tests" at bounding box center [1371, 73] width 93 height 31
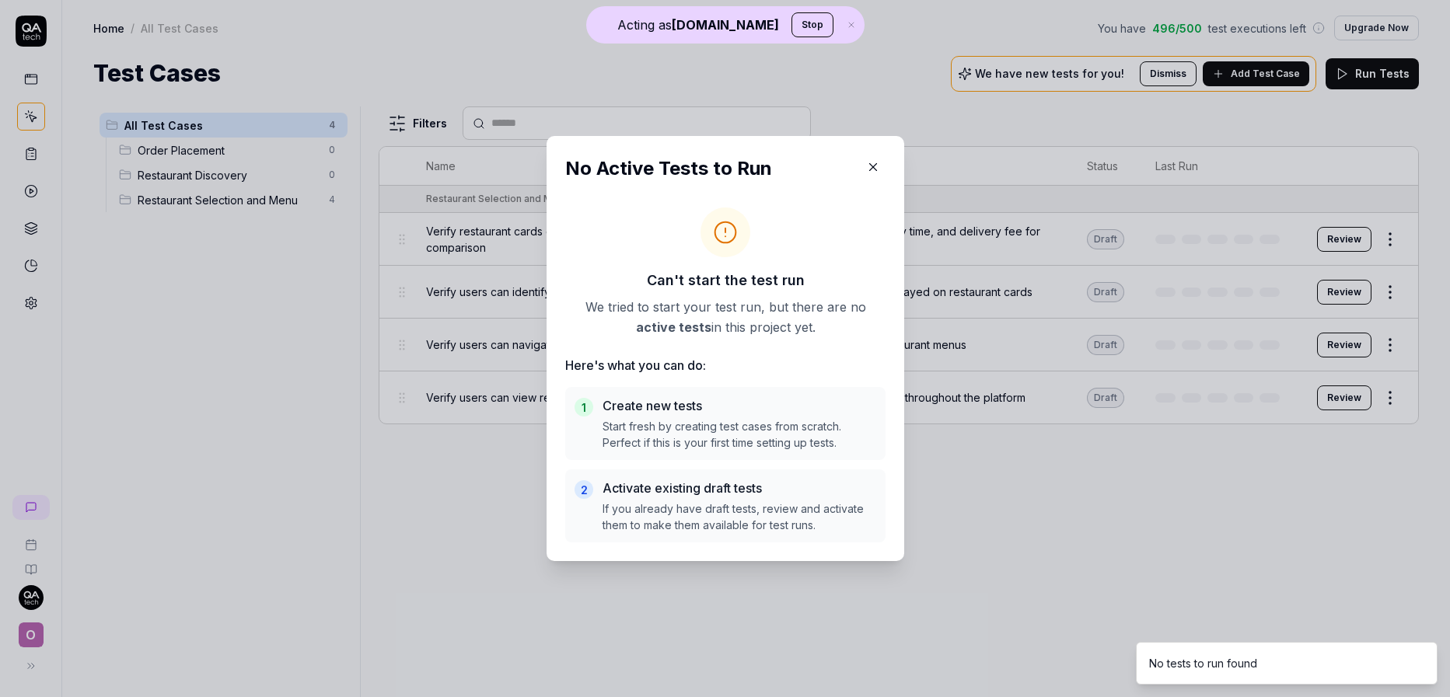
click at [888, 159] on div "No Active Tests to Run Can't start the test run We tried to start your test run…" at bounding box center [725, 348] width 358 height 425
drag, startPoint x: 864, startPoint y: 164, endPoint x: 935, endPoint y: 175, distance: 71.6
click at [866, 164] on icon "button" at bounding box center [873, 167] width 14 height 14
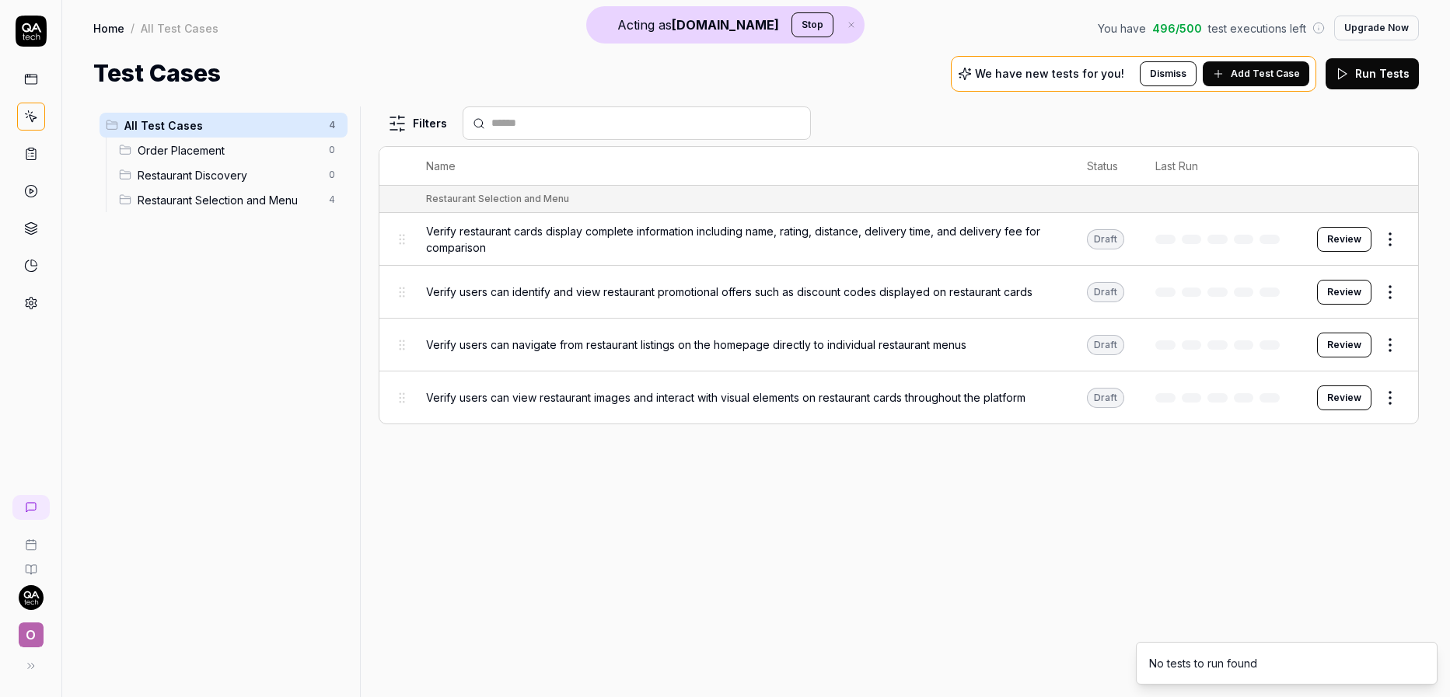
click at [1338, 247] on button "Review" at bounding box center [1344, 239] width 54 height 25
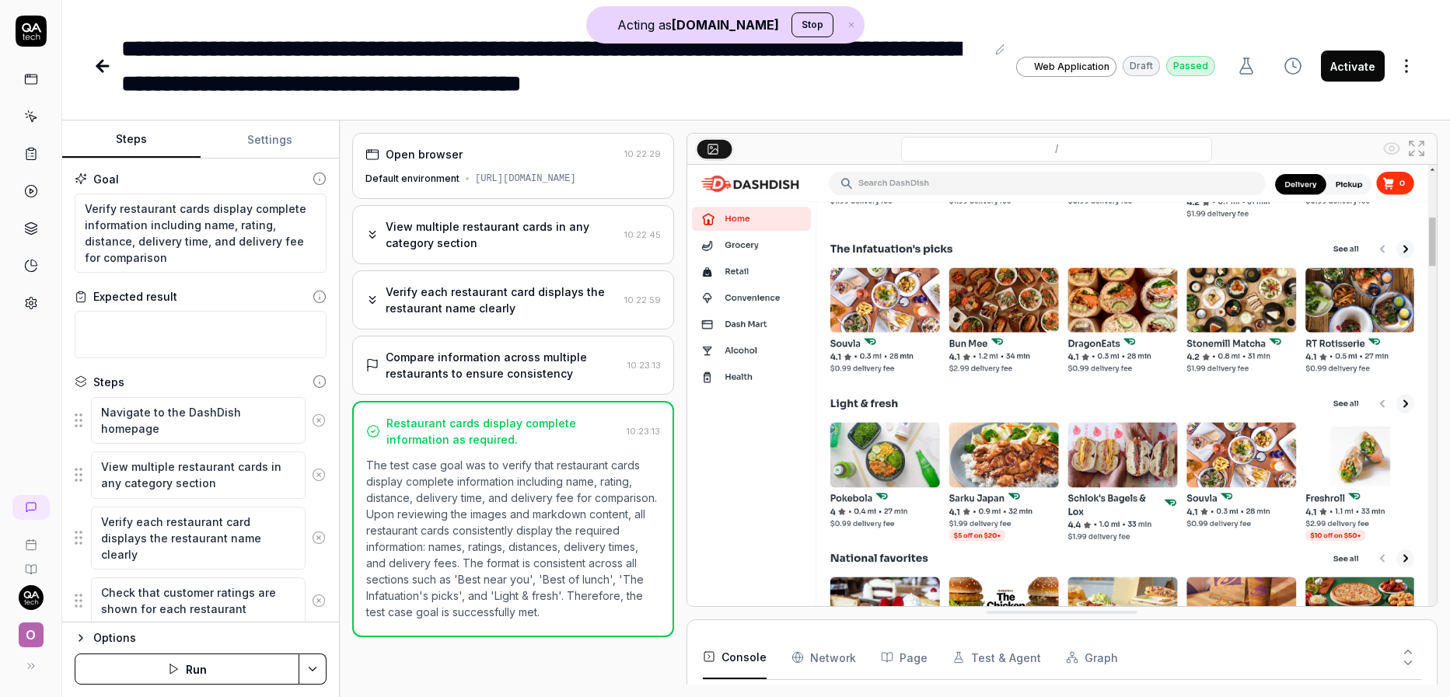
click at [103, 55] on link at bounding box center [104, 66] width 22 height 31
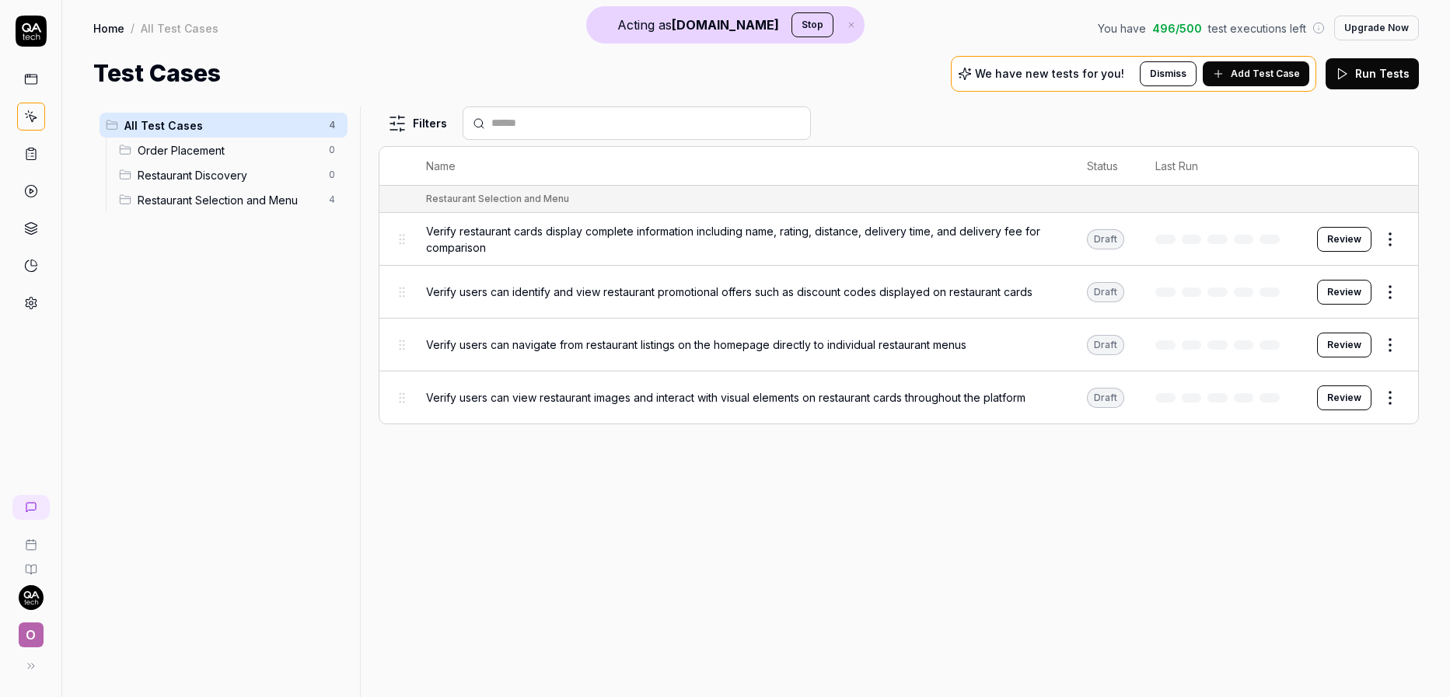
click at [1349, 224] on td "Review" at bounding box center [1359, 239] width 117 height 53
click at [1352, 236] on button "Review" at bounding box center [1344, 239] width 54 height 25
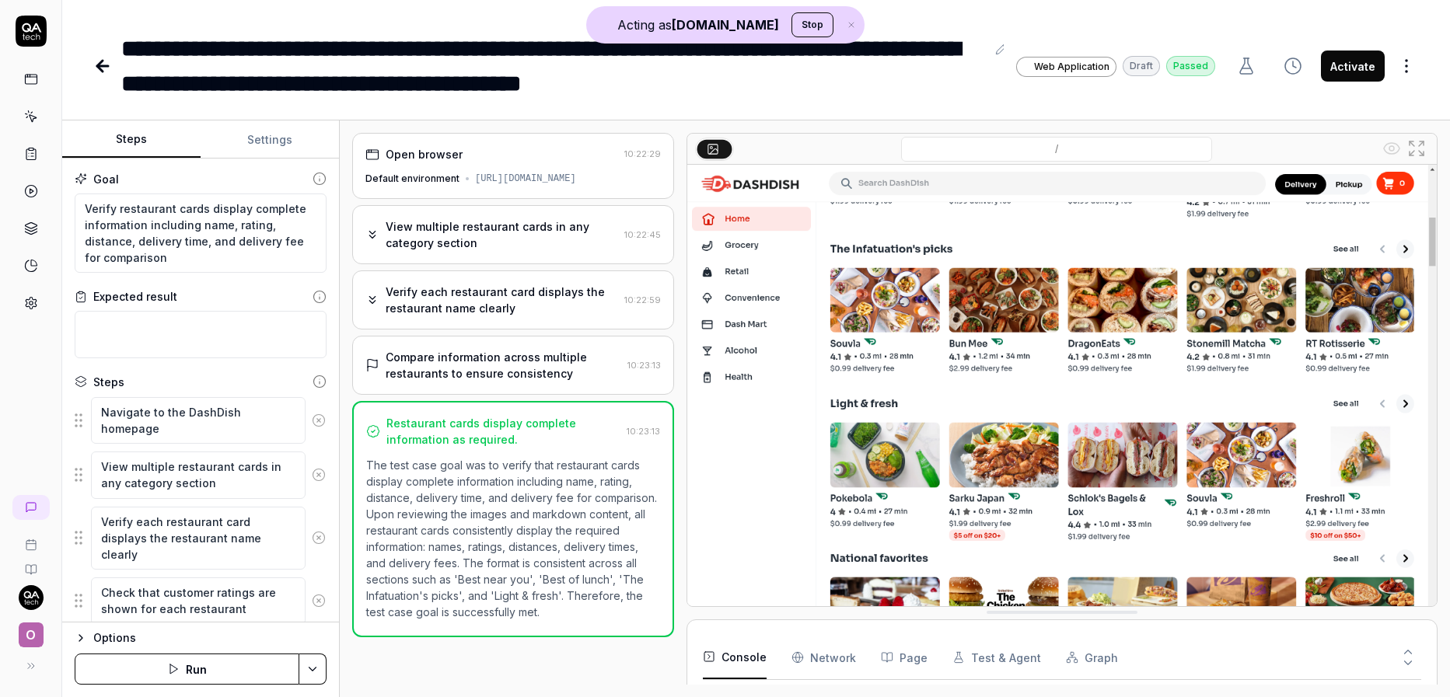
click at [1359, 58] on button "Activate" at bounding box center [1353, 66] width 64 height 31
click at [96, 70] on icon at bounding box center [102, 66] width 19 height 19
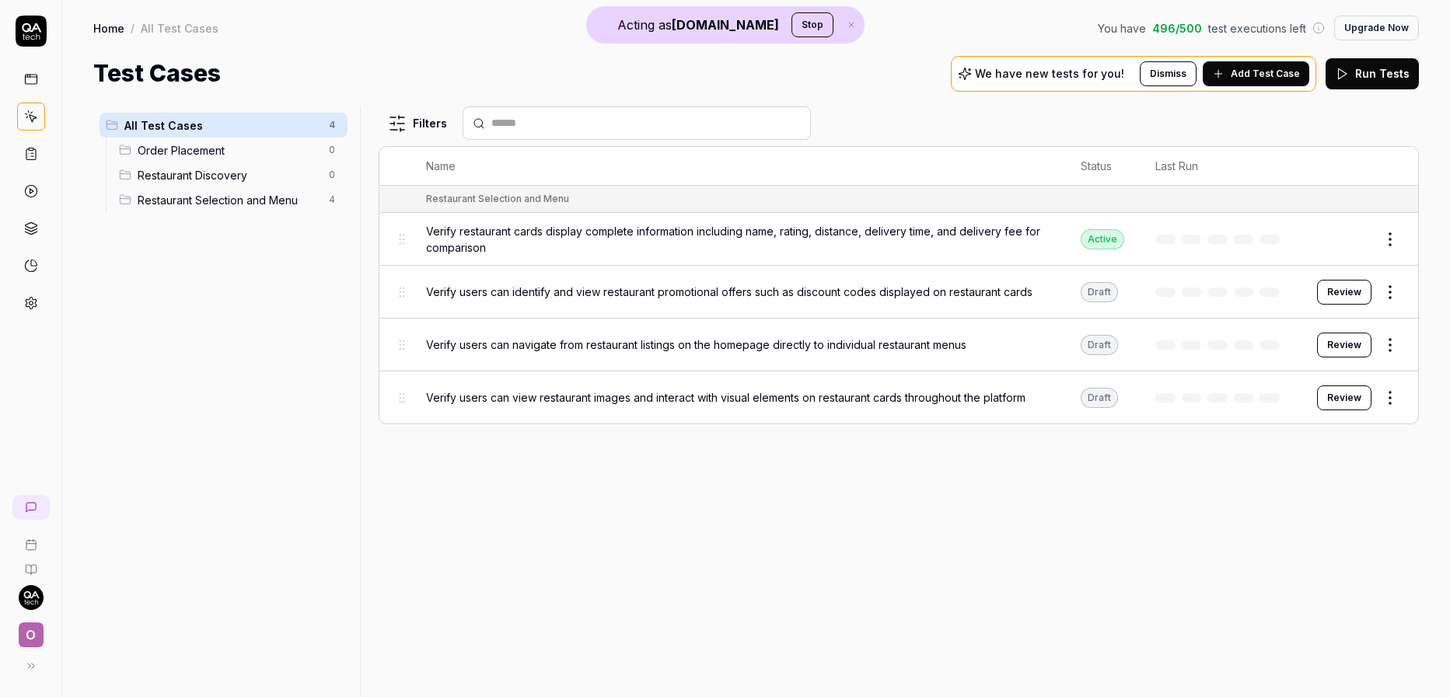
click at [1342, 298] on button "Review" at bounding box center [1344, 292] width 54 height 25
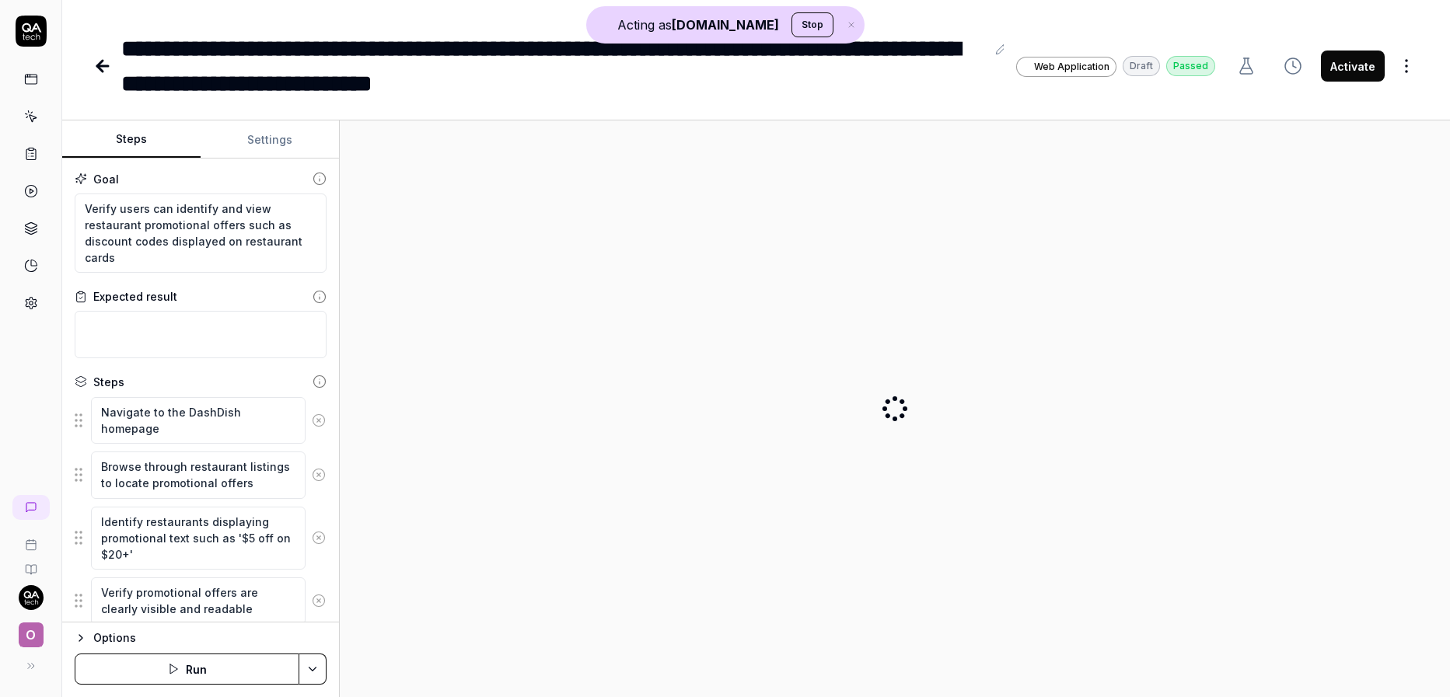
click at [1360, 69] on button "Activate" at bounding box center [1353, 66] width 64 height 31
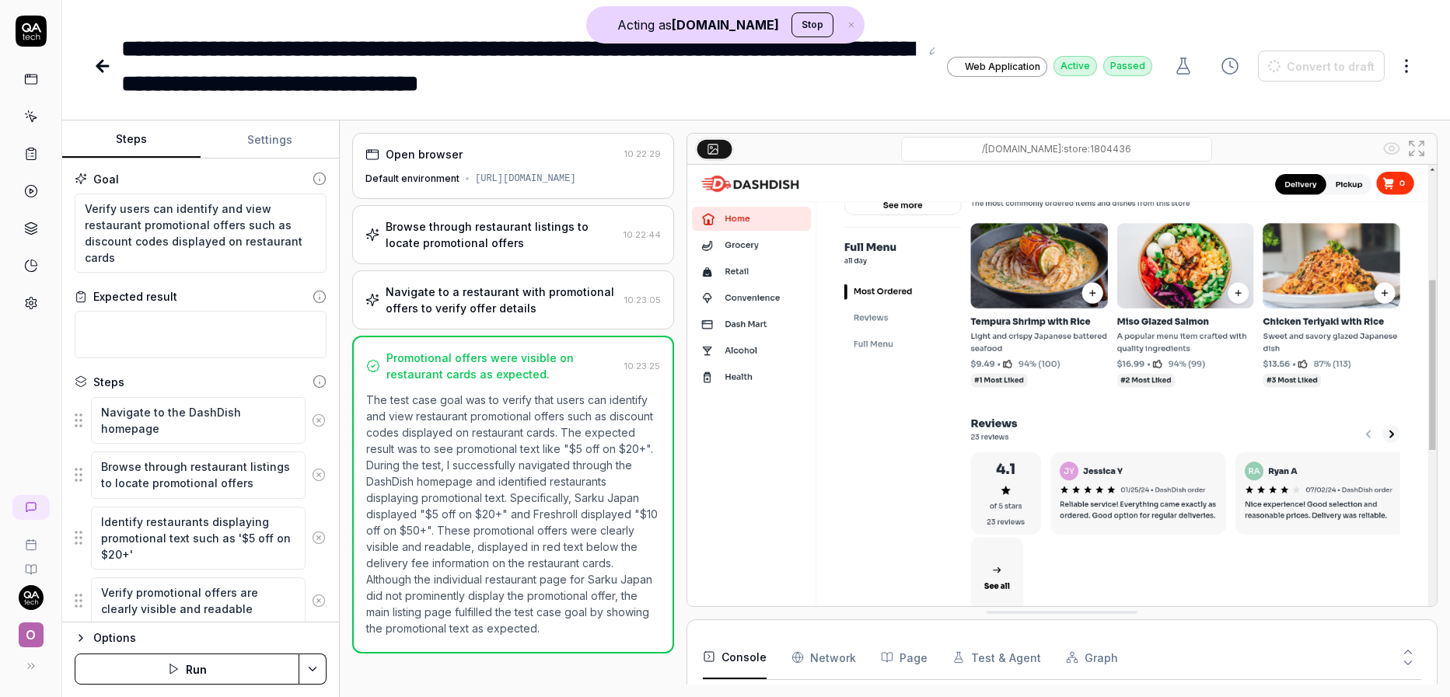
drag, startPoint x: 106, startPoint y: 65, endPoint x: 262, endPoint y: 77, distance: 155.9
click at [106, 66] on icon at bounding box center [102, 66] width 11 height 0
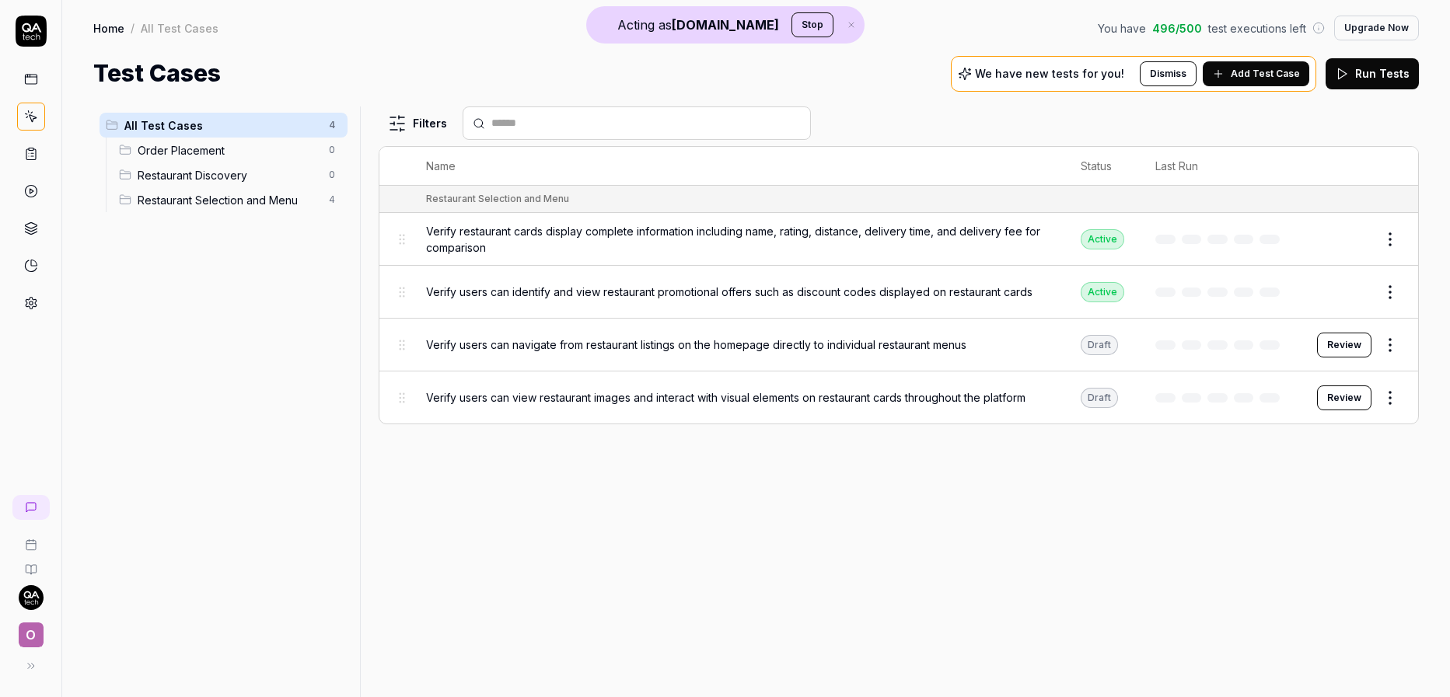
click at [1337, 346] on button "Review" at bounding box center [1344, 345] width 54 height 25
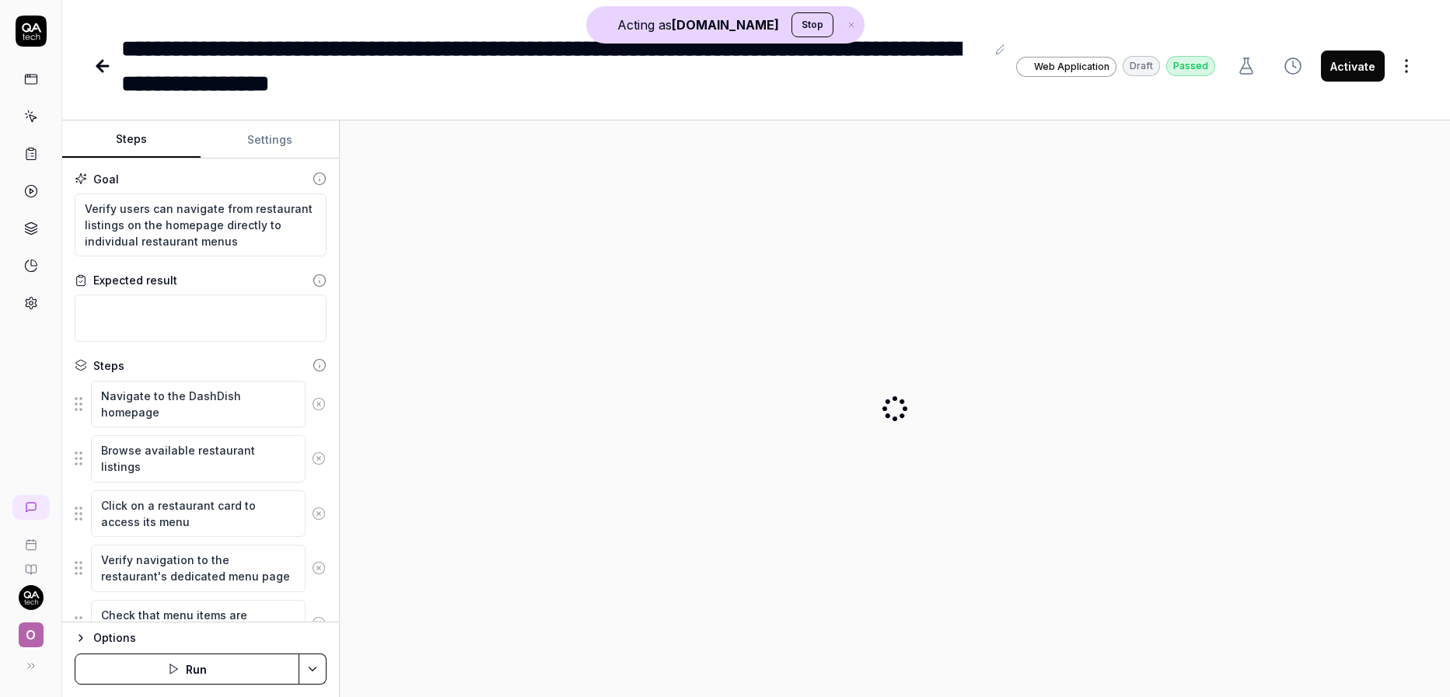
click at [1361, 67] on button "Activate" at bounding box center [1353, 66] width 64 height 31
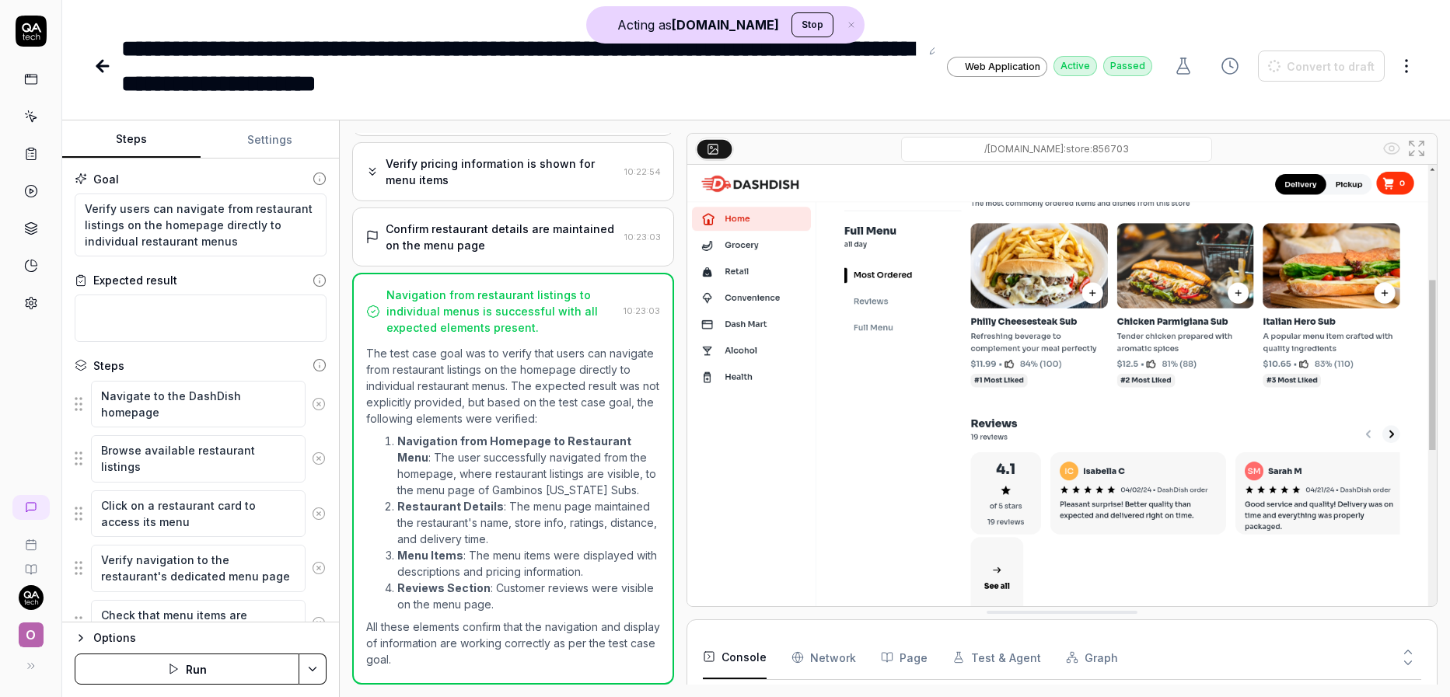
scroll to position [142, 0]
click at [106, 64] on icon at bounding box center [102, 66] width 19 height 19
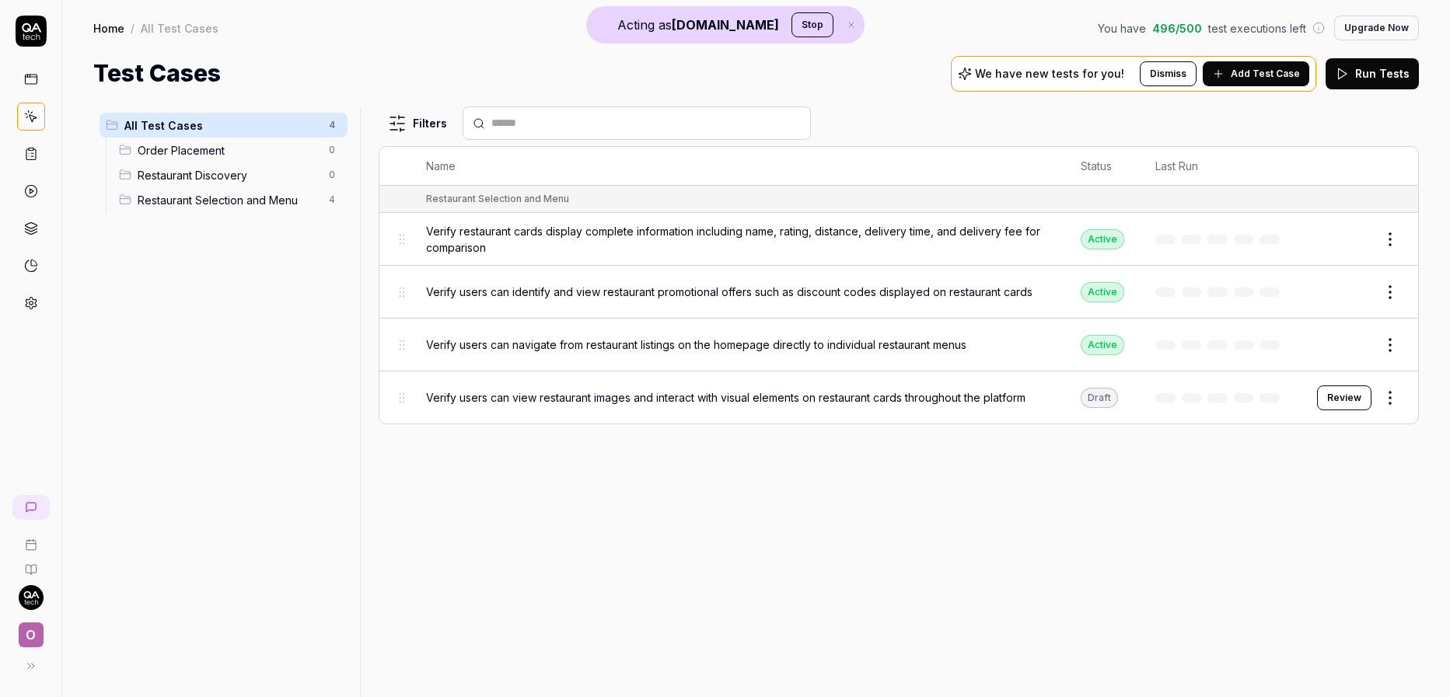
click at [1346, 399] on button "Review" at bounding box center [1344, 398] width 54 height 25
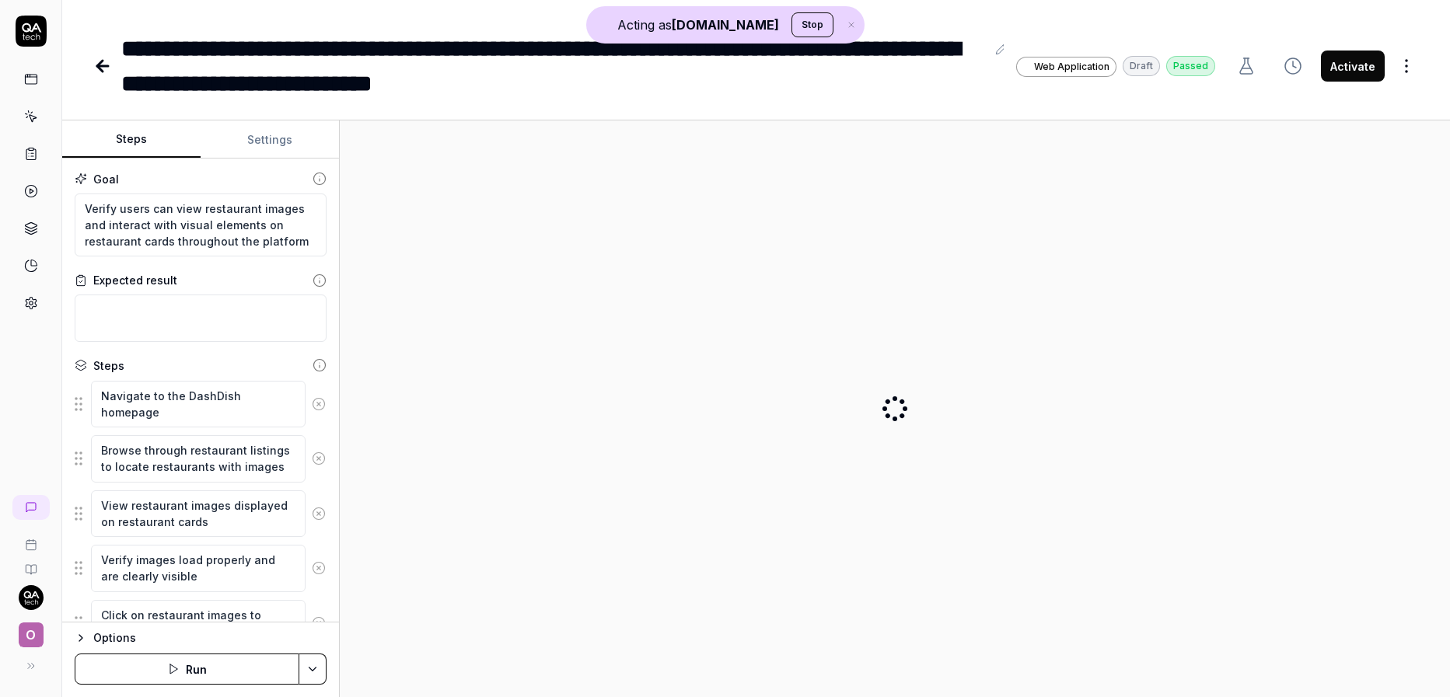
click at [1359, 65] on button "Activate" at bounding box center [1353, 66] width 64 height 31
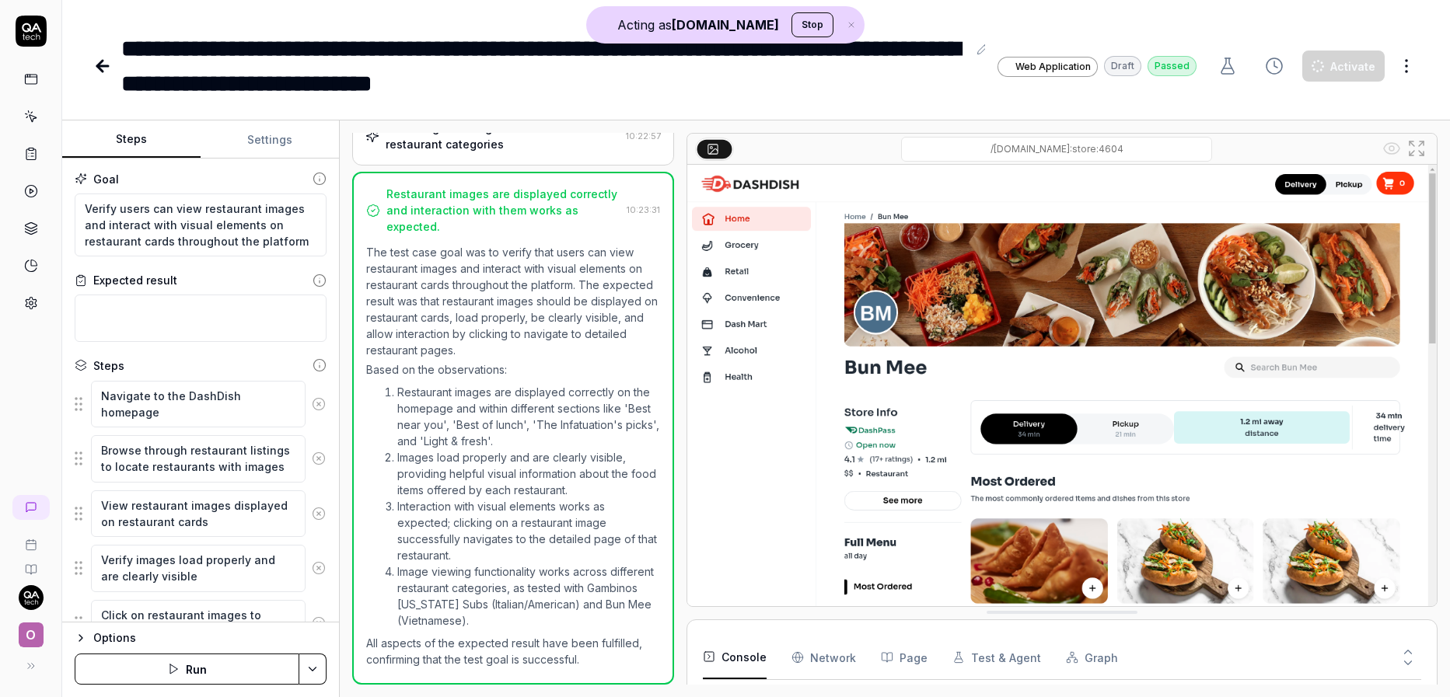
scroll to position [177, 0]
type textarea "*"
click at [100, 66] on icon at bounding box center [102, 66] width 11 height 0
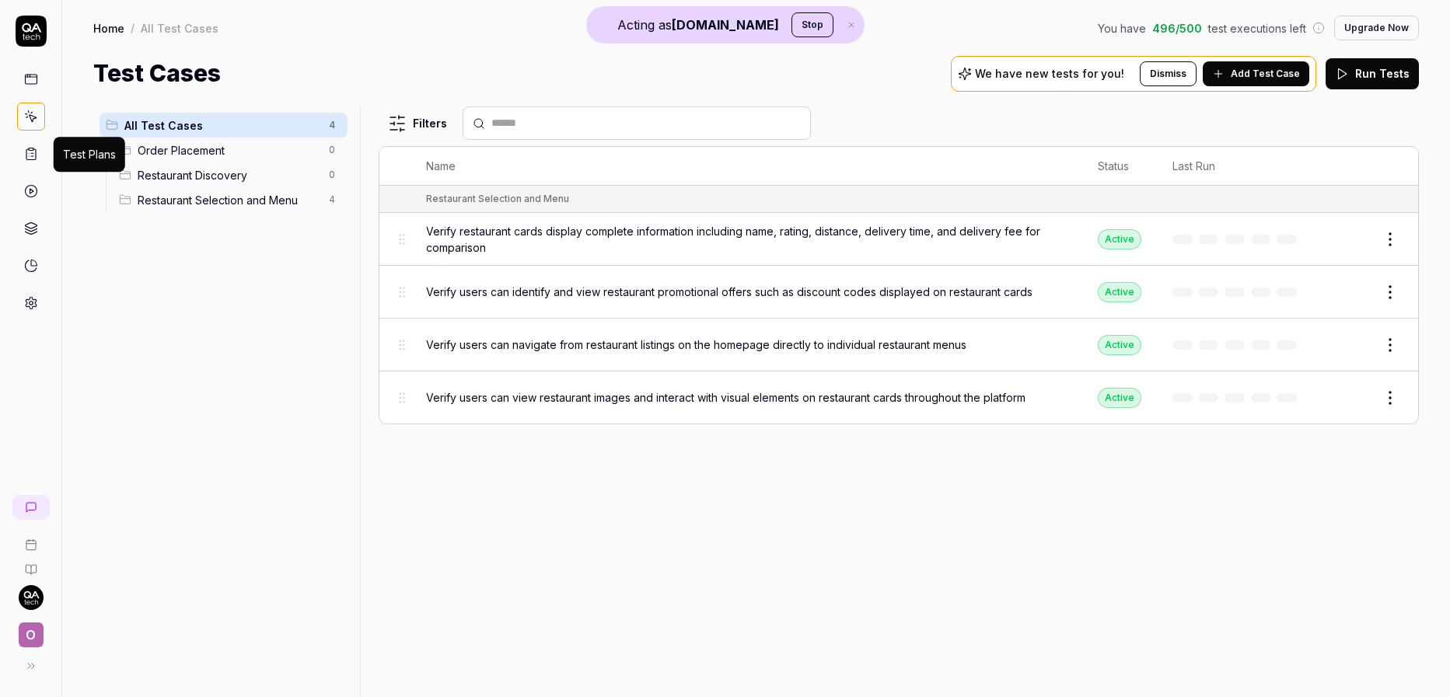
click at [31, 152] on icon at bounding box center [31, 154] width 14 height 14
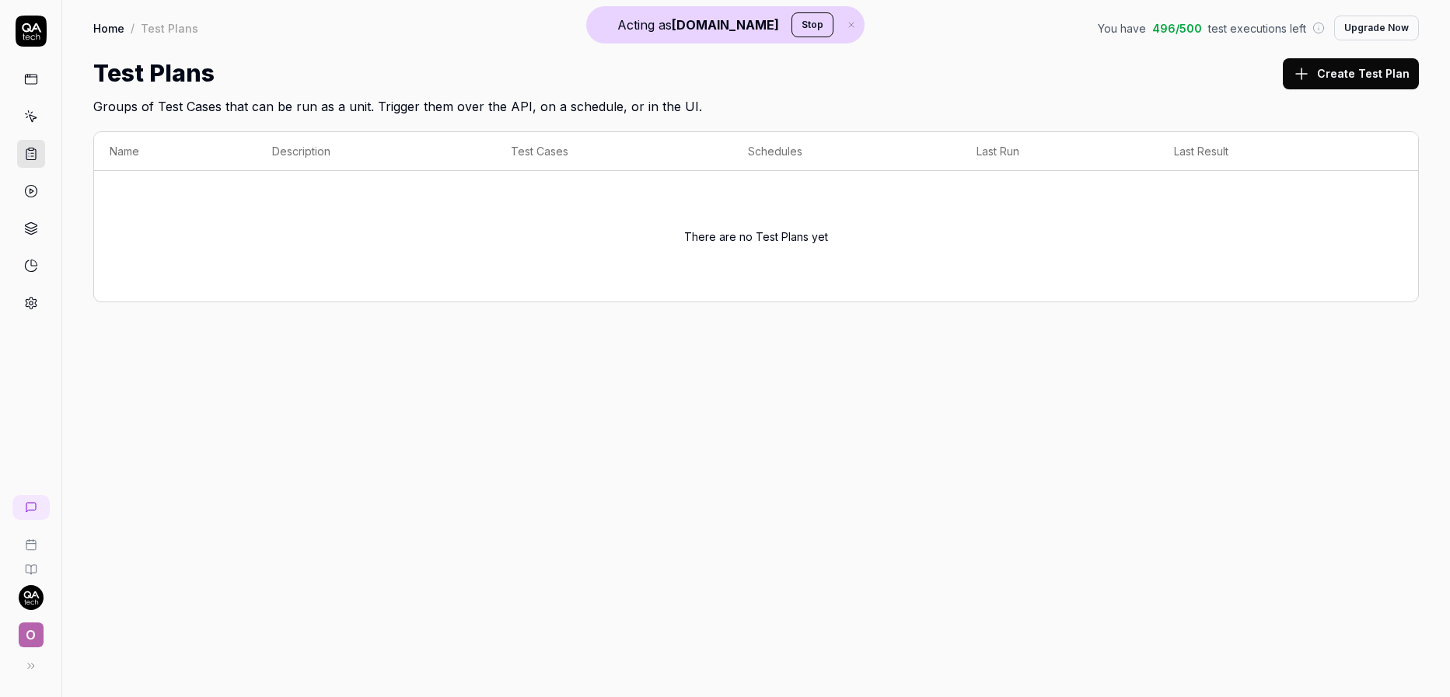
click at [1307, 88] on button "Create Test Plan" at bounding box center [1350, 73] width 136 height 31
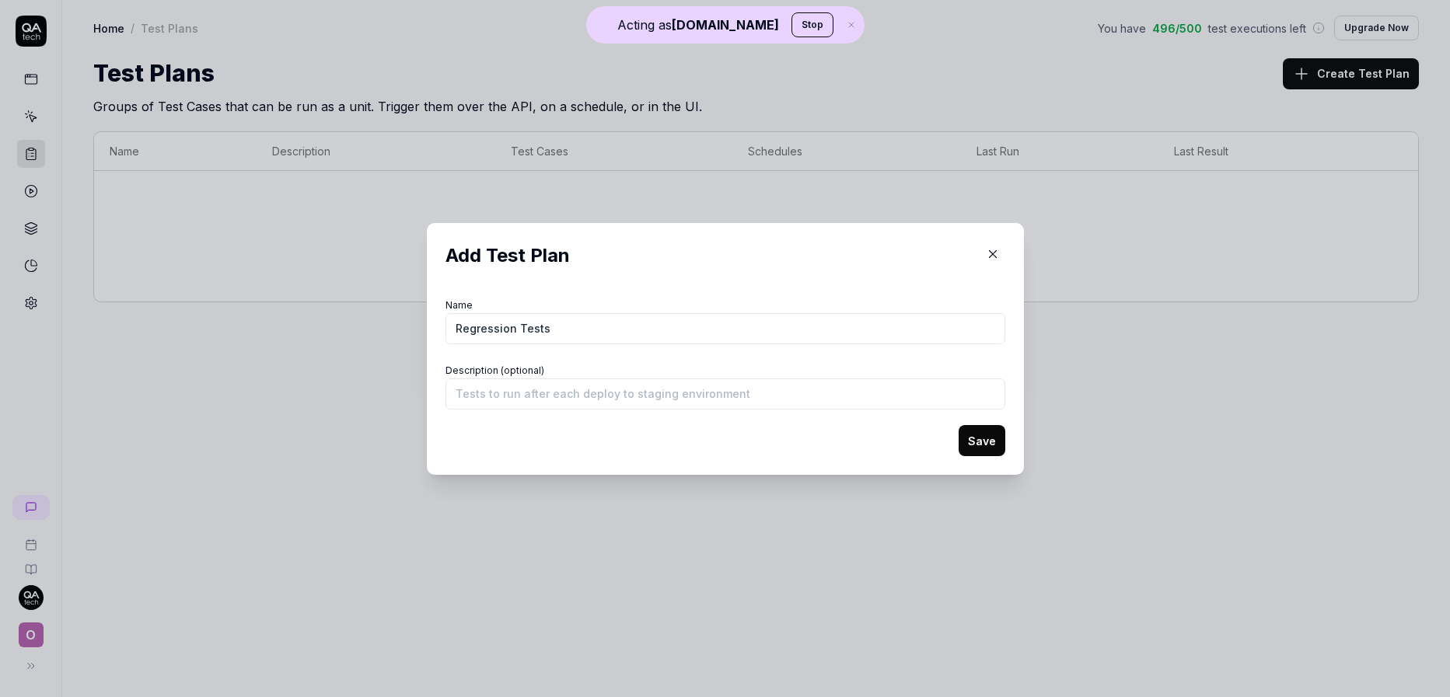
drag, startPoint x: 539, startPoint y: 331, endPoint x: 525, endPoint y: 332, distance: 14.8
click at [525, 332] on input "Regression Tests" at bounding box center [725, 328] width 560 height 31
type input "Regression"
click at [1012, 454] on div "Add Test Plan Name Regression Description (optional) Save" at bounding box center [725, 349] width 597 height 252
click at [973, 439] on button "Save" at bounding box center [981, 440] width 47 height 31
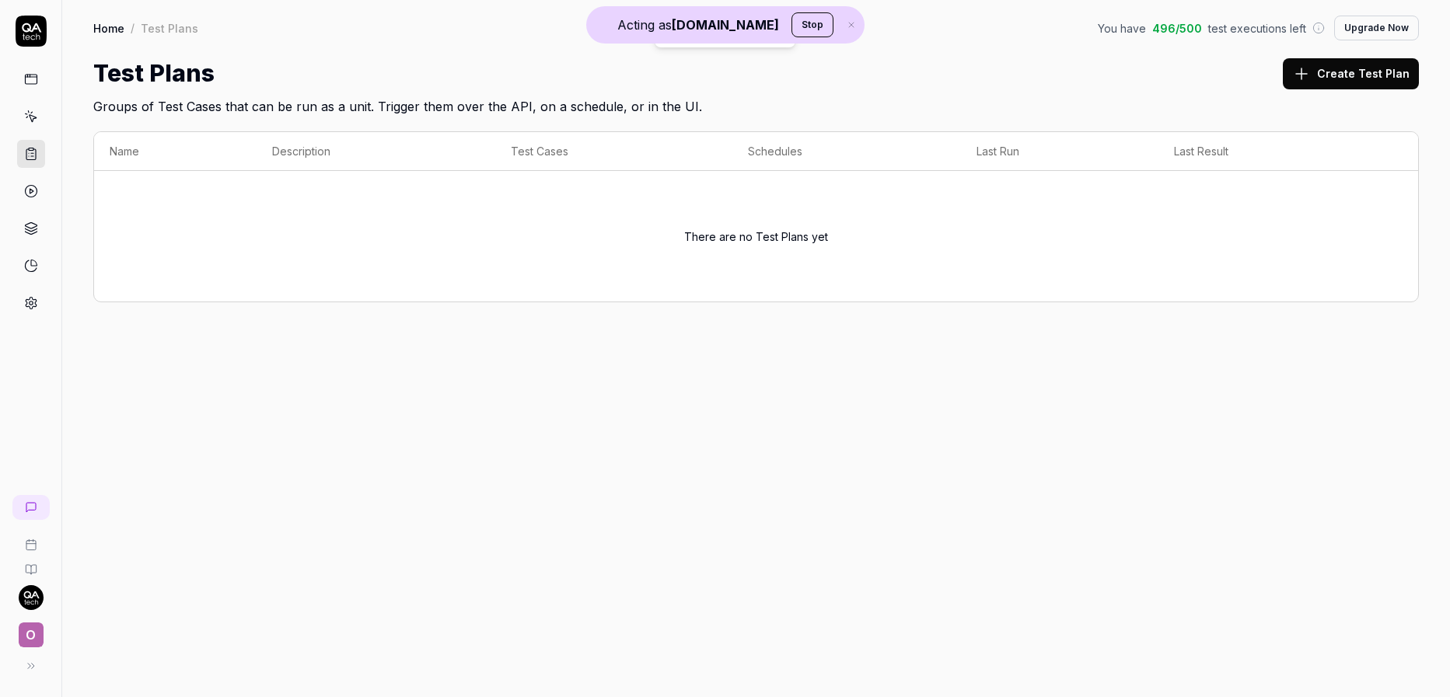
click at [1321, 77] on button "Create Test Plan" at bounding box center [1350, 73] width 136 height 31
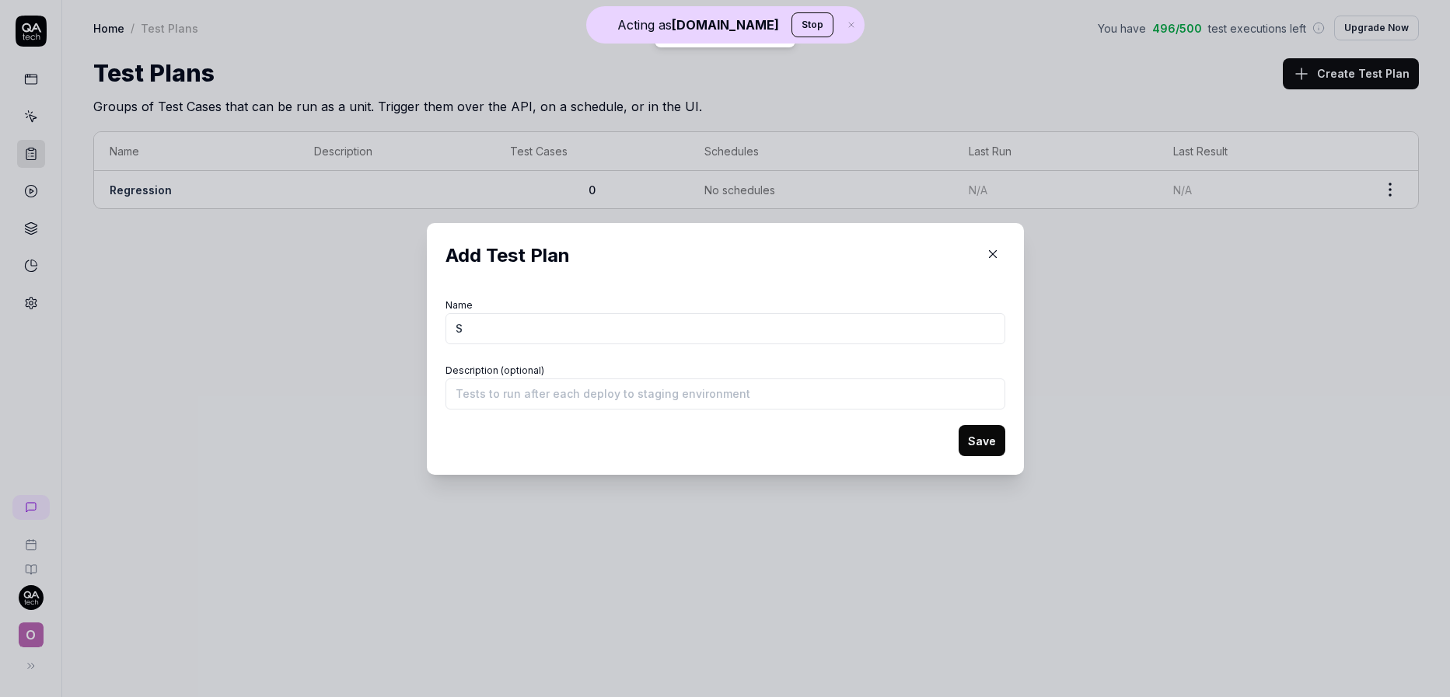
type input "Sn"
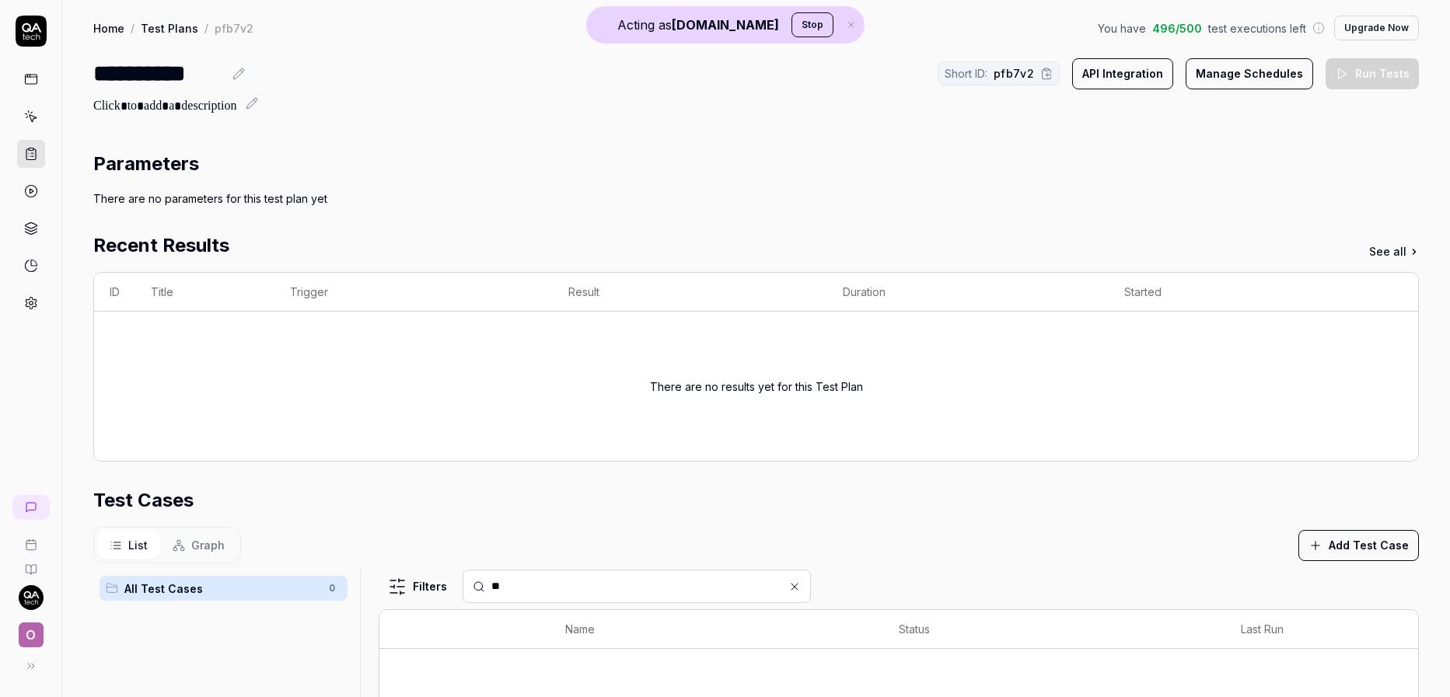
type input "*"
click at [1345, 535] on button "Add Test Case" at bounding box center [1358, 545] width 120 height 31
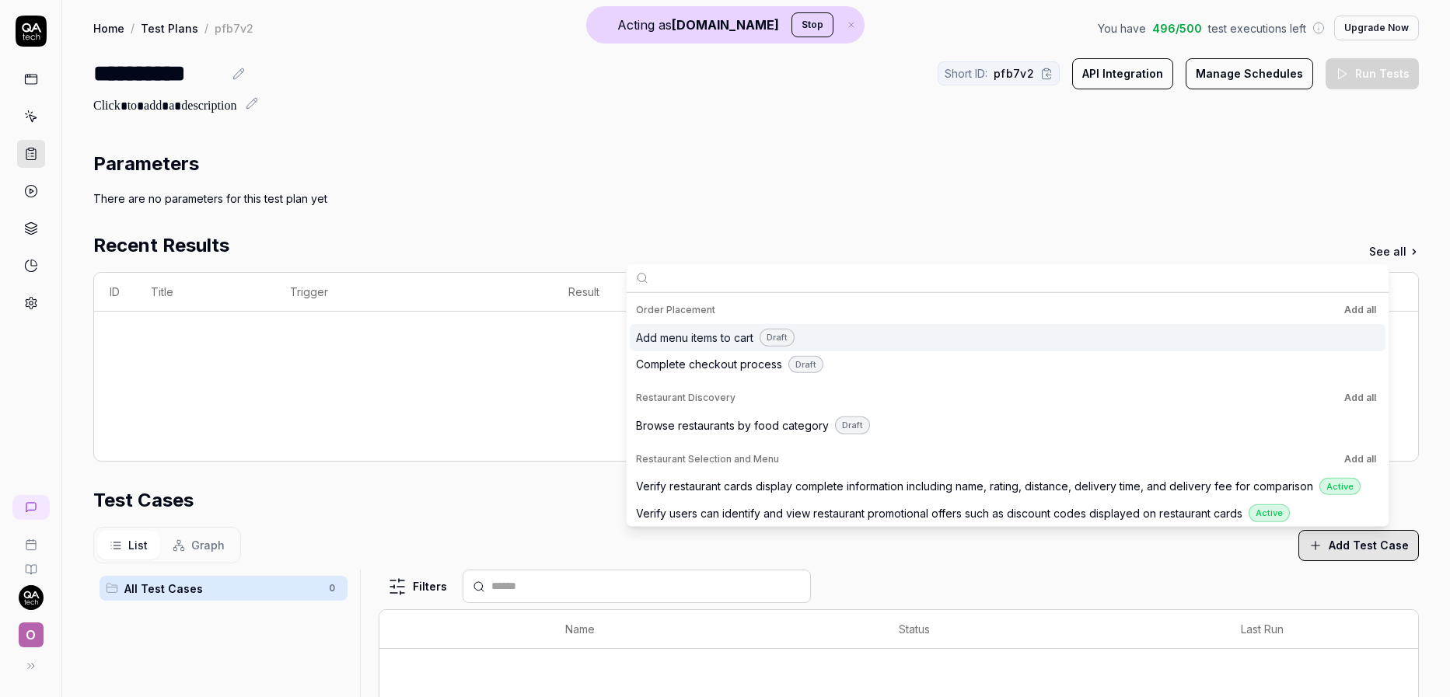
click at [746, 339] on span "Add menu items to cart" at bounding box center [694, 338] width 117 height 16
click at [743, 365] on span "Complete checkout process" at bounding box center [709, 364] width 146 height 16
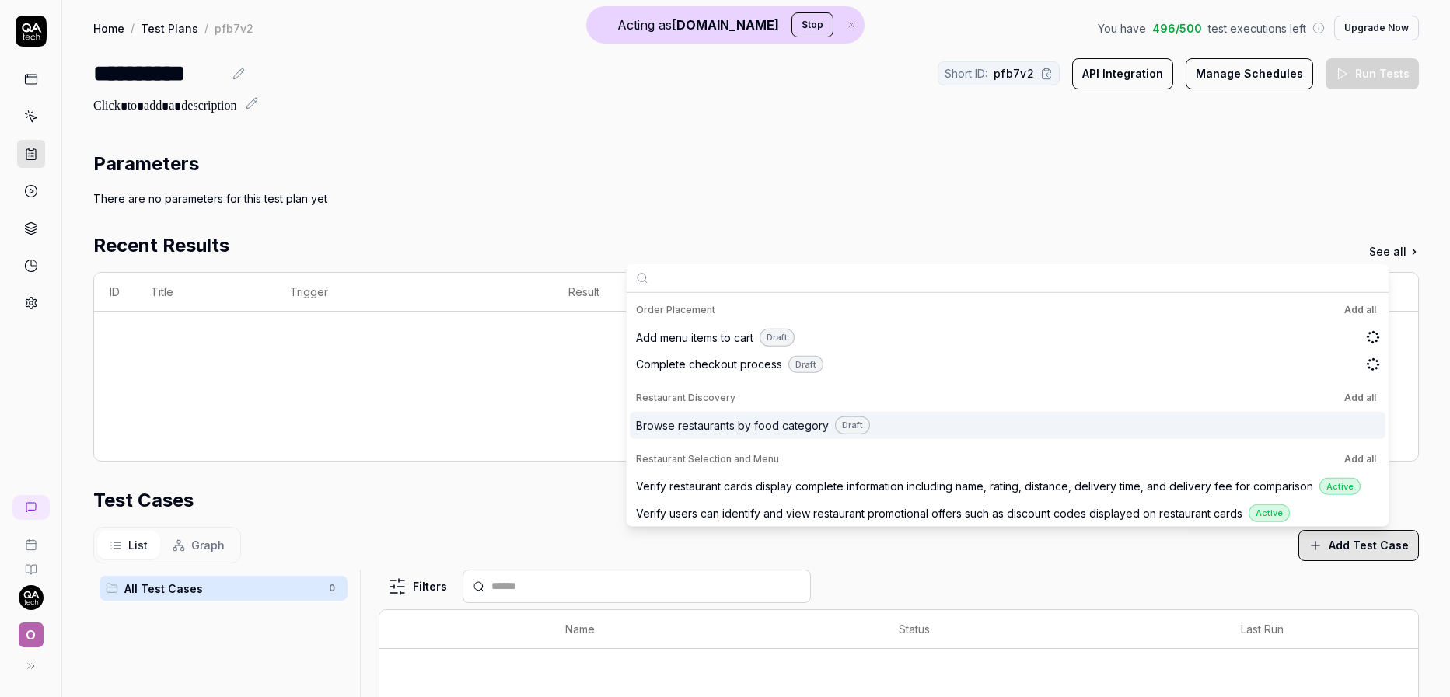
click at [750, 435] on div "Browse restaurants by food category Draft" at bounding box center [1007, 425] width 755 height 27
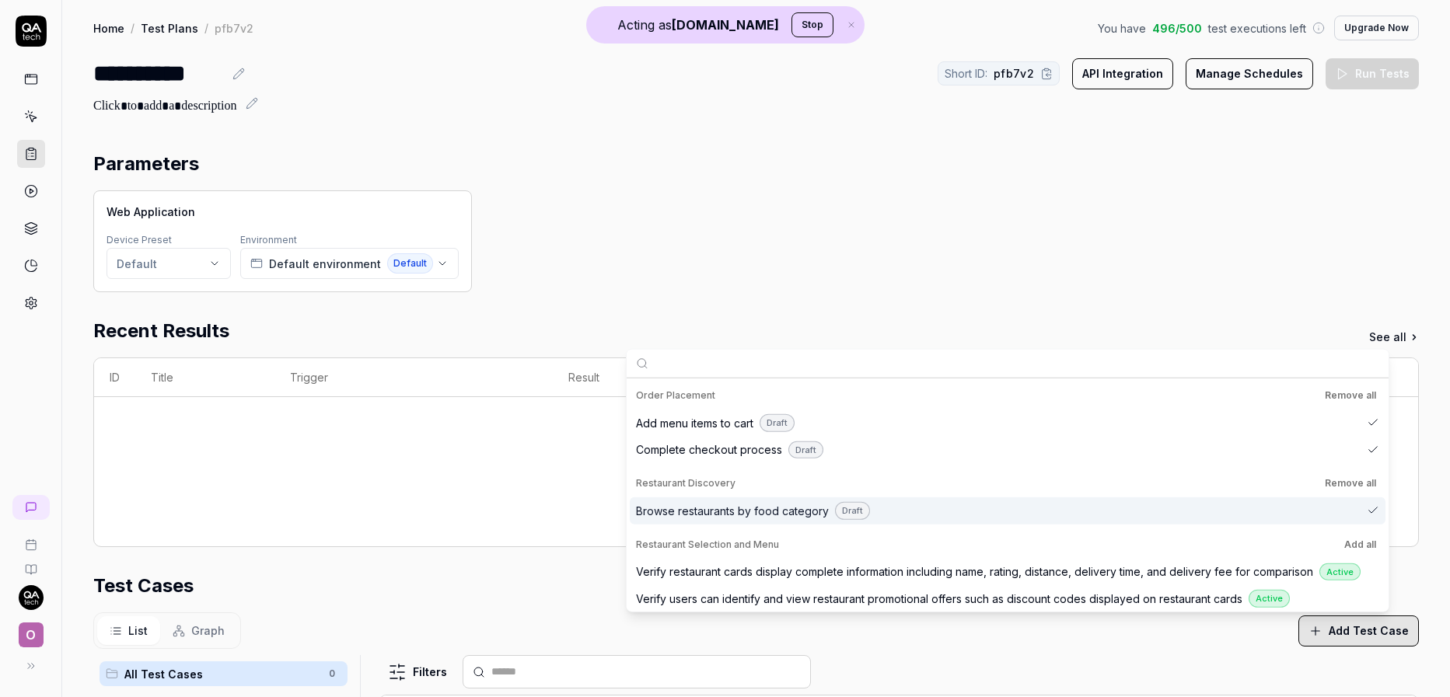
click at [759, 518] on span "Browse restaurants by food category" at bounding box center [732, 511] width 193 height 16
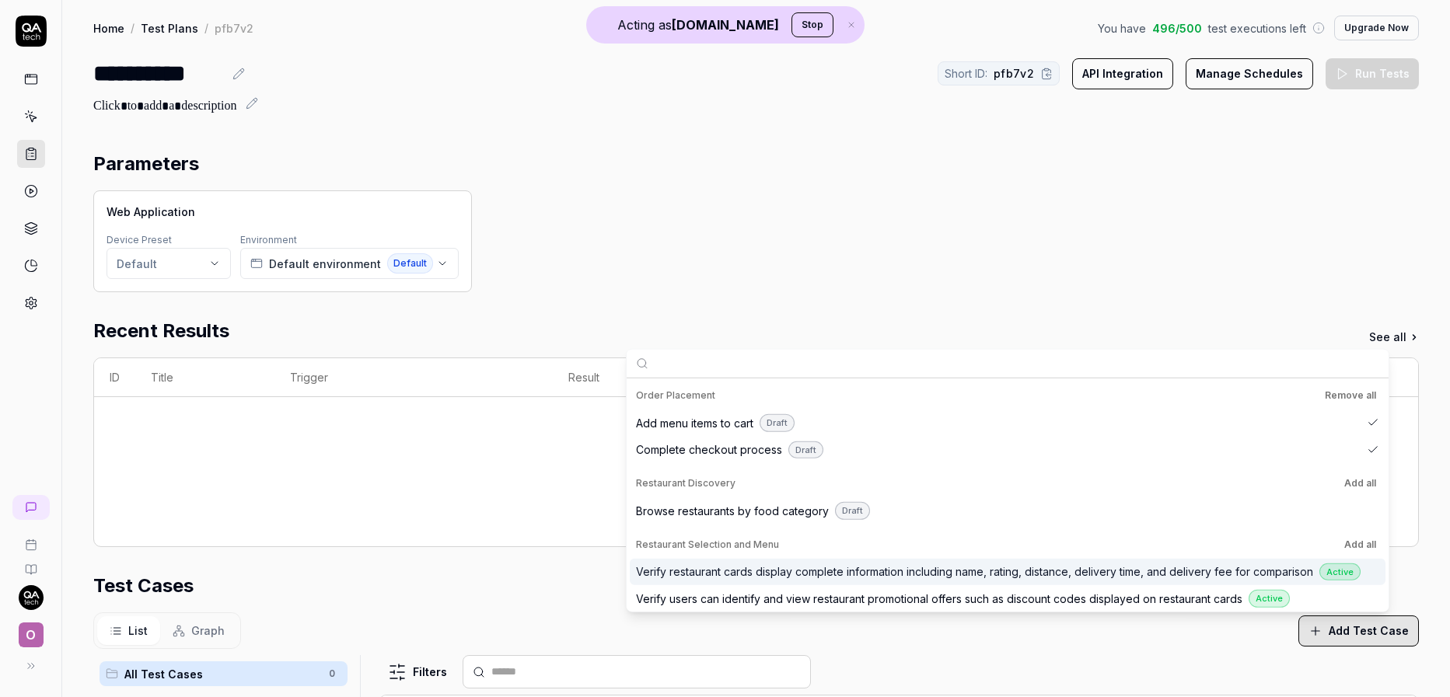
drag, startPoint x: 1083, startPoint y: 570, endPoint x: 1062, endPoint y: 593, distance: 30.8
click at [1083, 570] on span "Verify restaurant cards display complete information including name, rating, di…" at bounding box center [974, 571] width 677 height 16
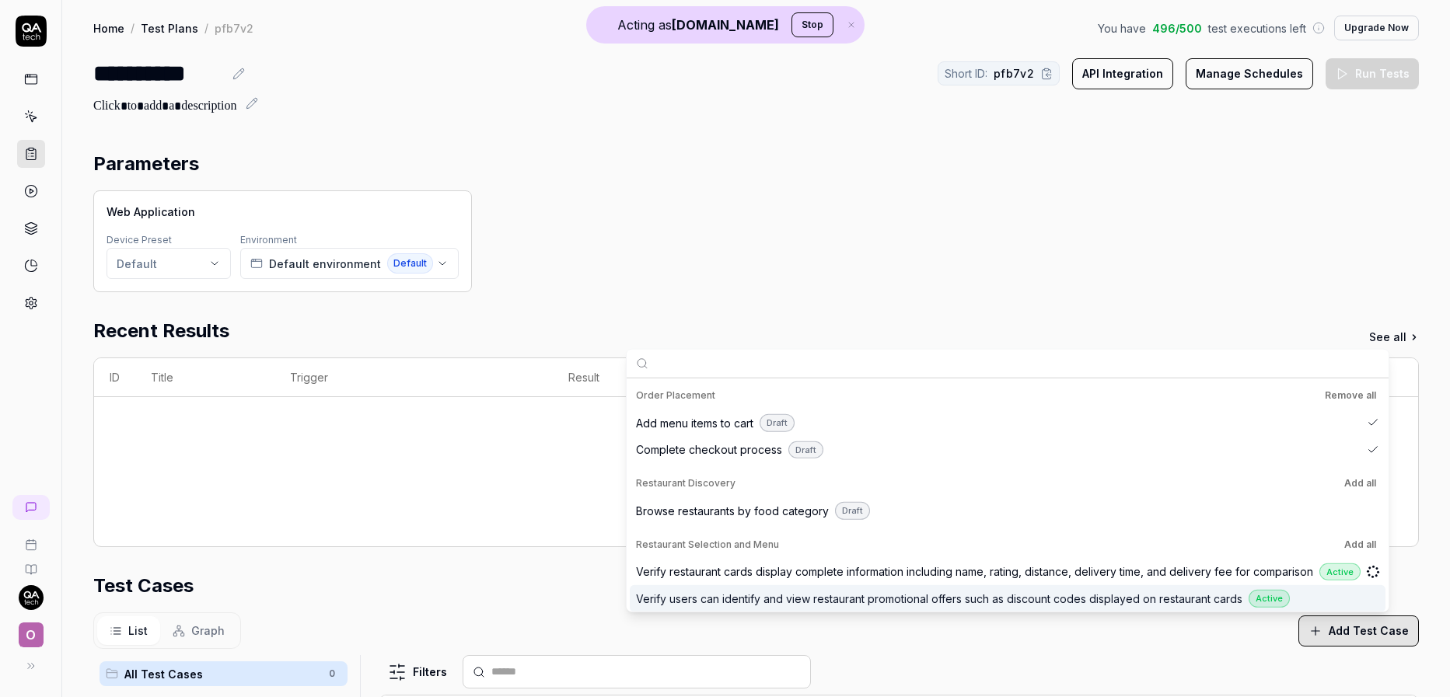
drag, startPoint x: 1055, startPoint y: 601, endPoint x: 1061, endPoint y: 563, distance: 37.7
click at [1055, 601] on span "Verify users can identify and view restaurant promotional offers such as discou…" at bounding box center [939, 599] width 606 height 16
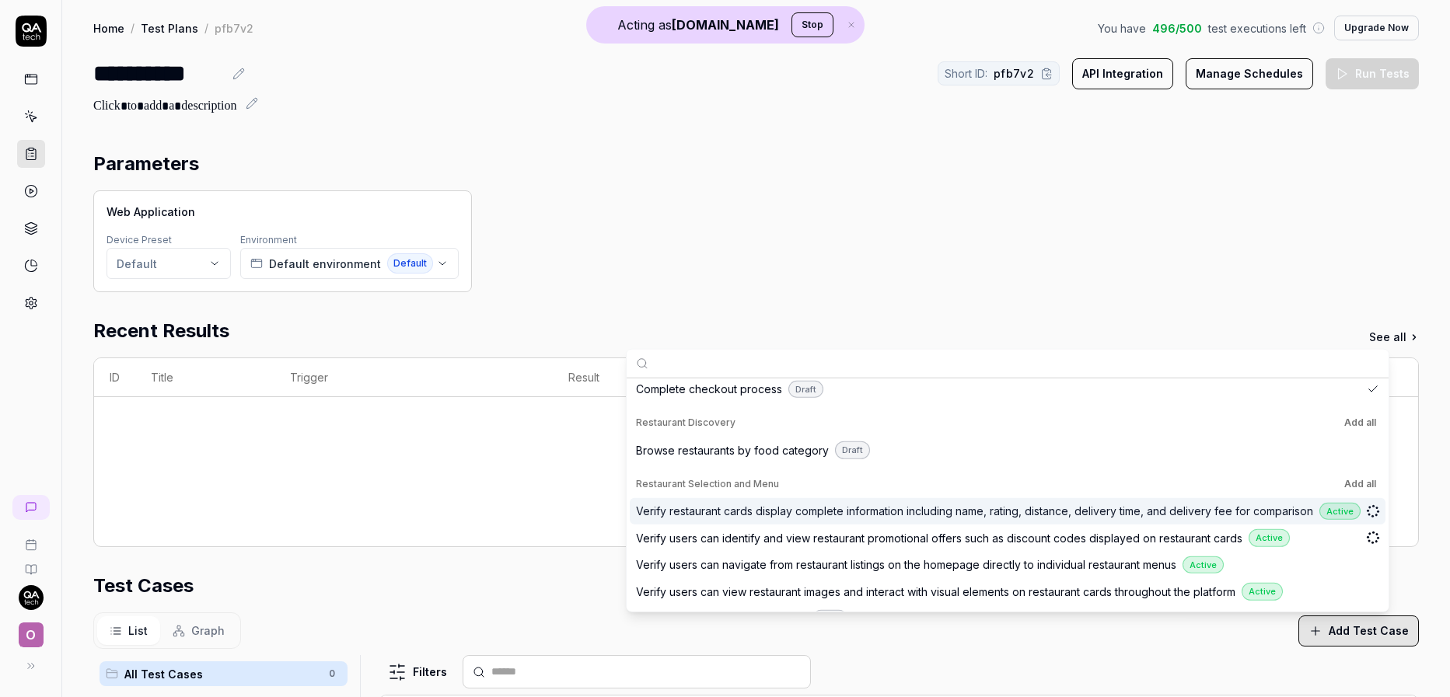
scroll to position [86, 0]
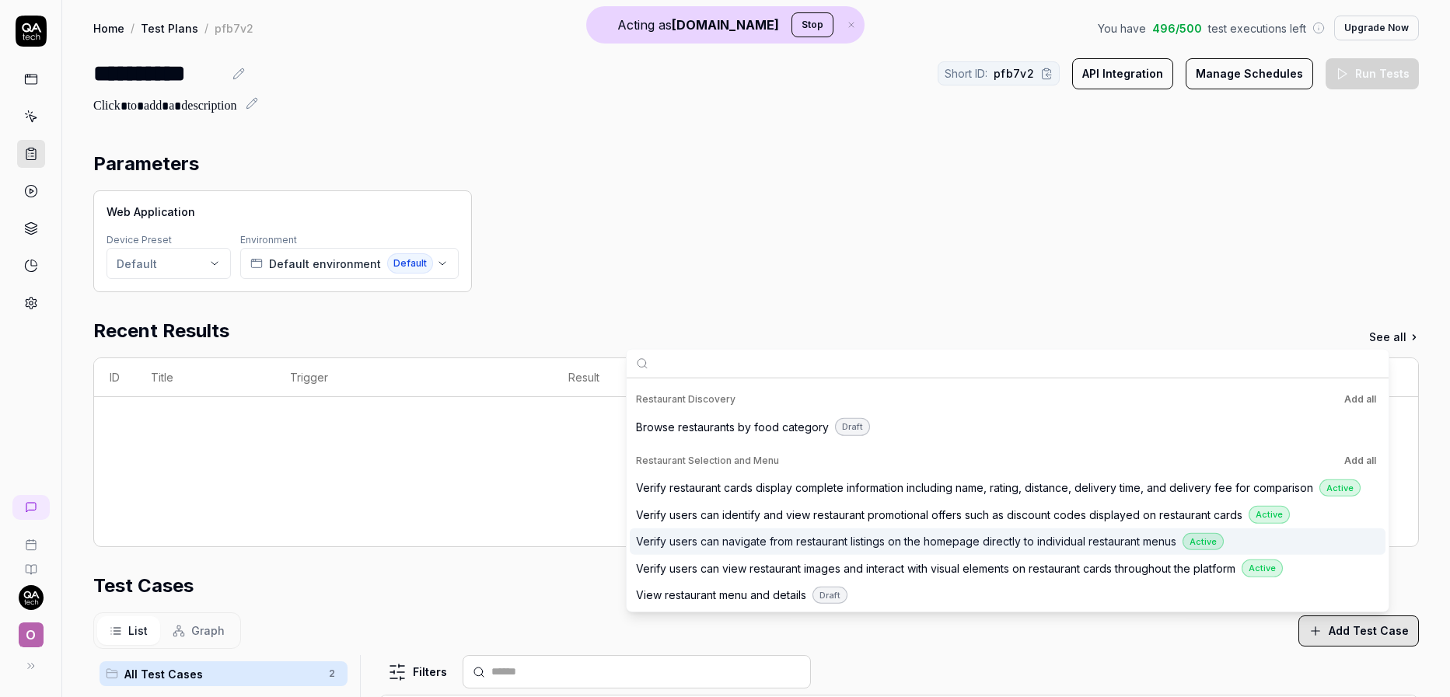
click at [1028, 540] on span "Verify users can navigate from restaurant listings on the homepage directly to …" at bounding box center [906, 541] width 540 height 16
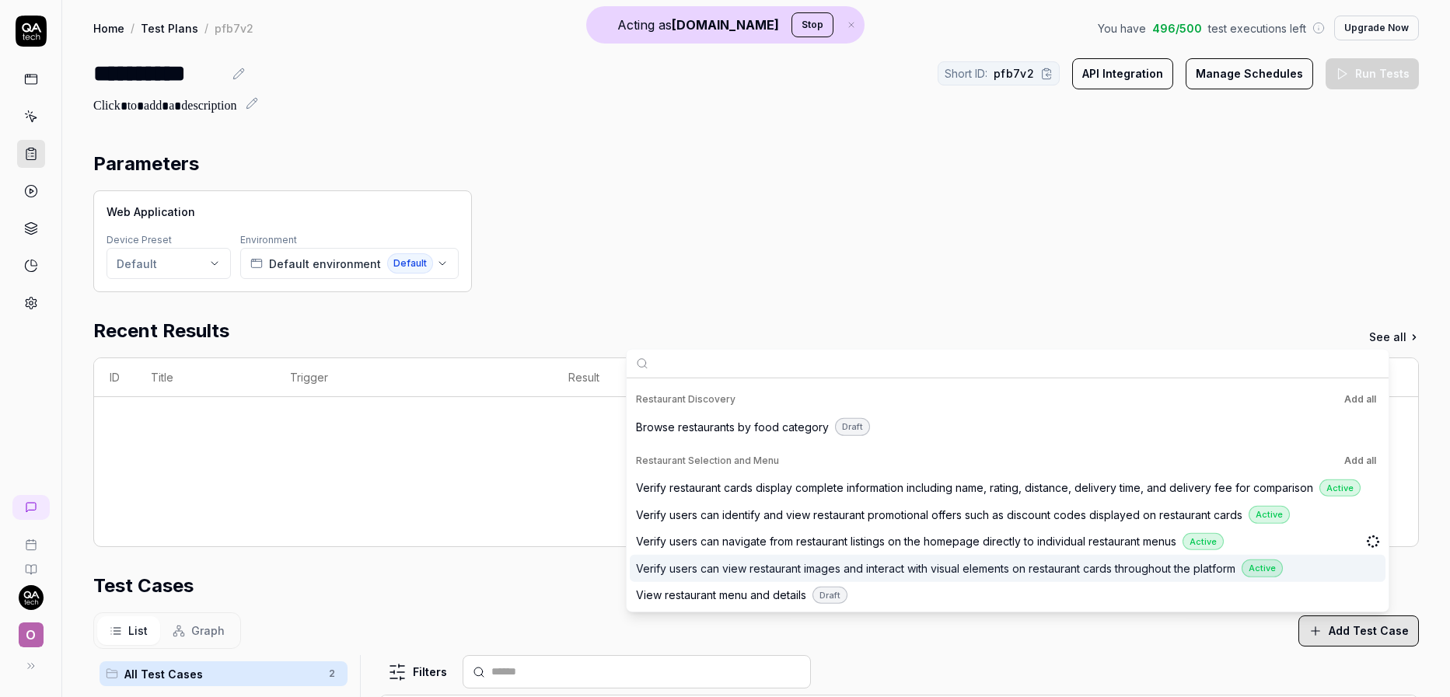
click at [1021, 559] on div "Verify users can view restaurant images and interact with visual elements on re…" at bounding box center [1007, 568] width 755 height 27
click at [951, 584] on div "View restaurant menu and details Draft" at bounding box center [1007, 594] width 755 height 27
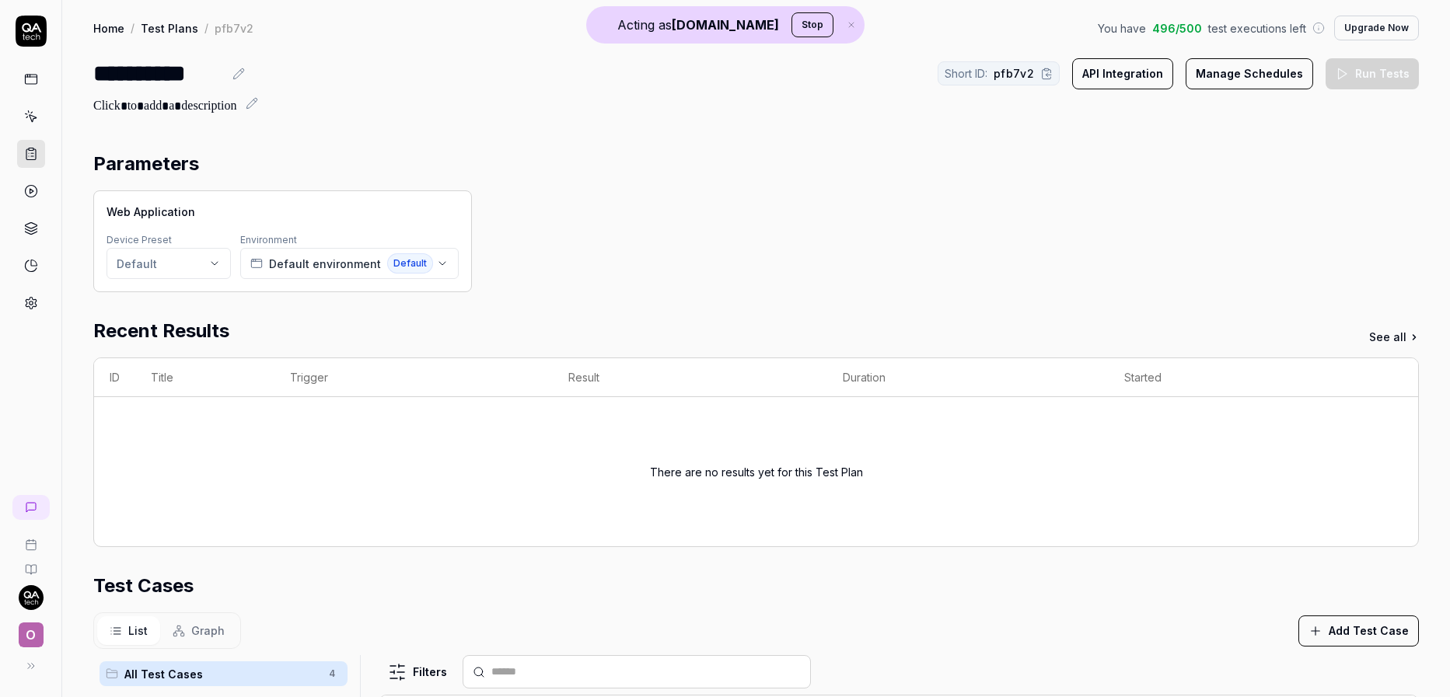
drag, startPoint x: 1220, startPoint y: 658, endPoint x: 1188, endPoint y: 579, distance: 85.7
click at [1221, 658] on div "Filters" at bounding box center [899, 671] width 1040 height 33
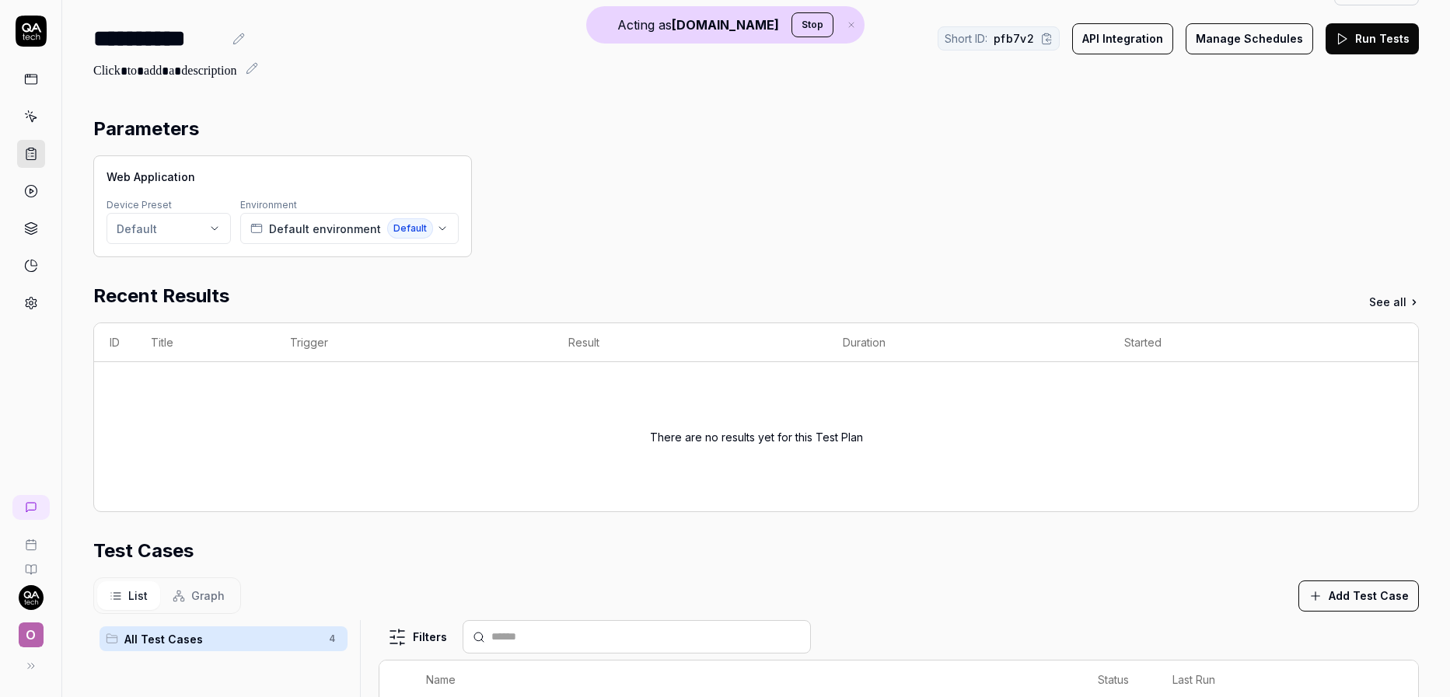
scroll to position [0, 0]
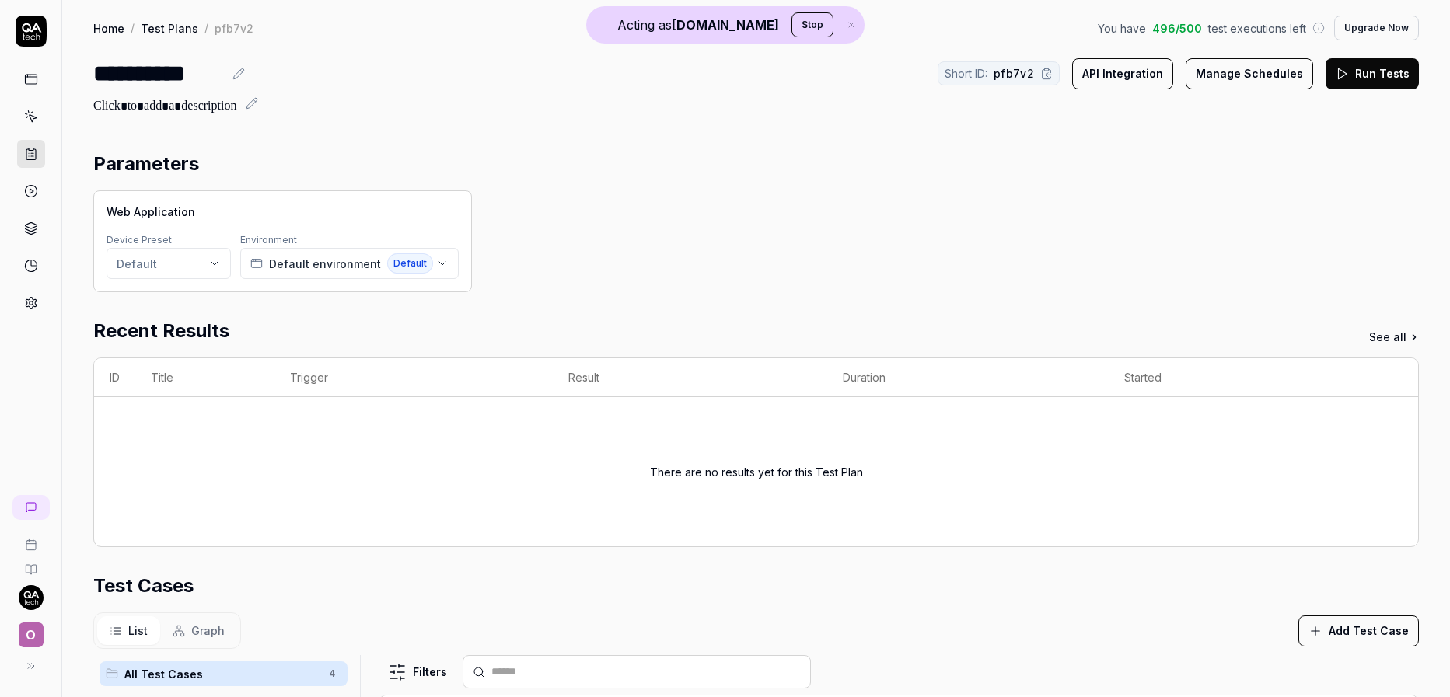
click at [46, 184] on div at bounding box center [30, 167] width 61 height 302
click at [27, 115] on icon at bounding box center [31, 117] width 14 height 14
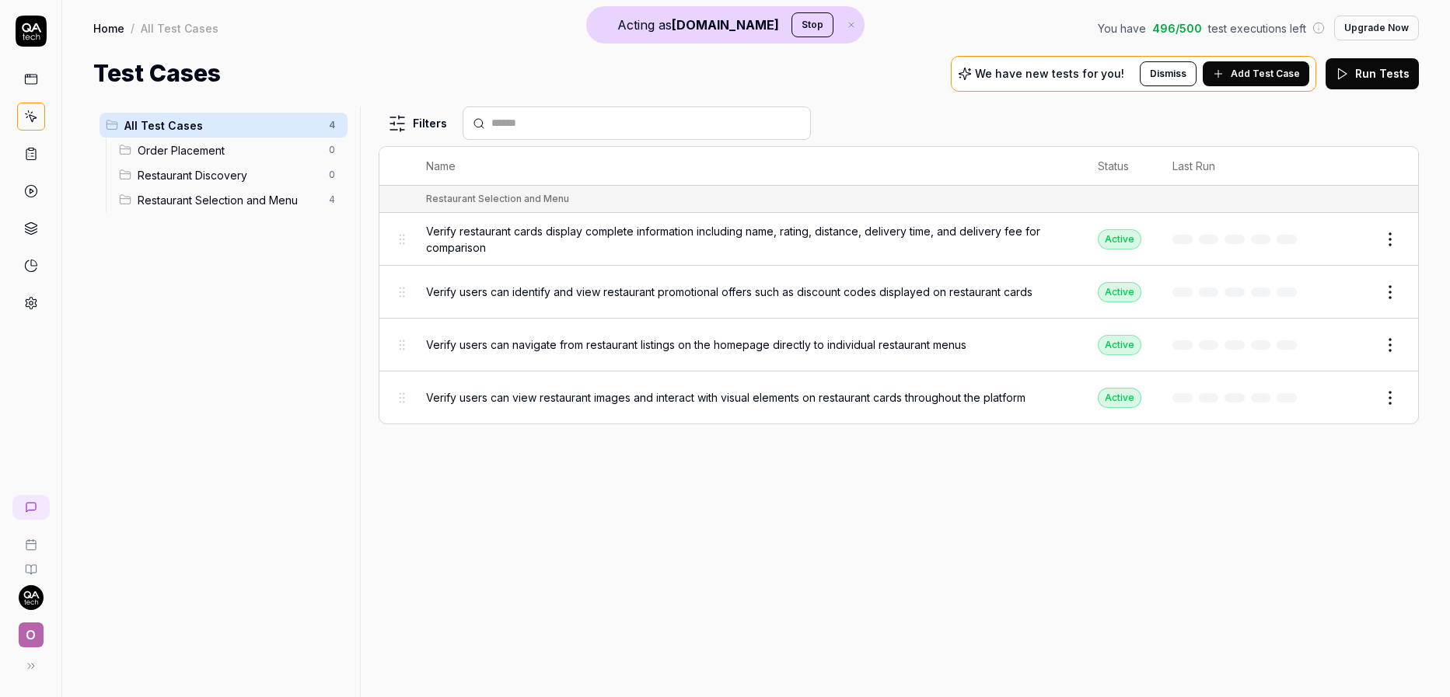
click at [1393, 68] on button "Run Tests" at bounding box center [1371, 73] width 93 height 31
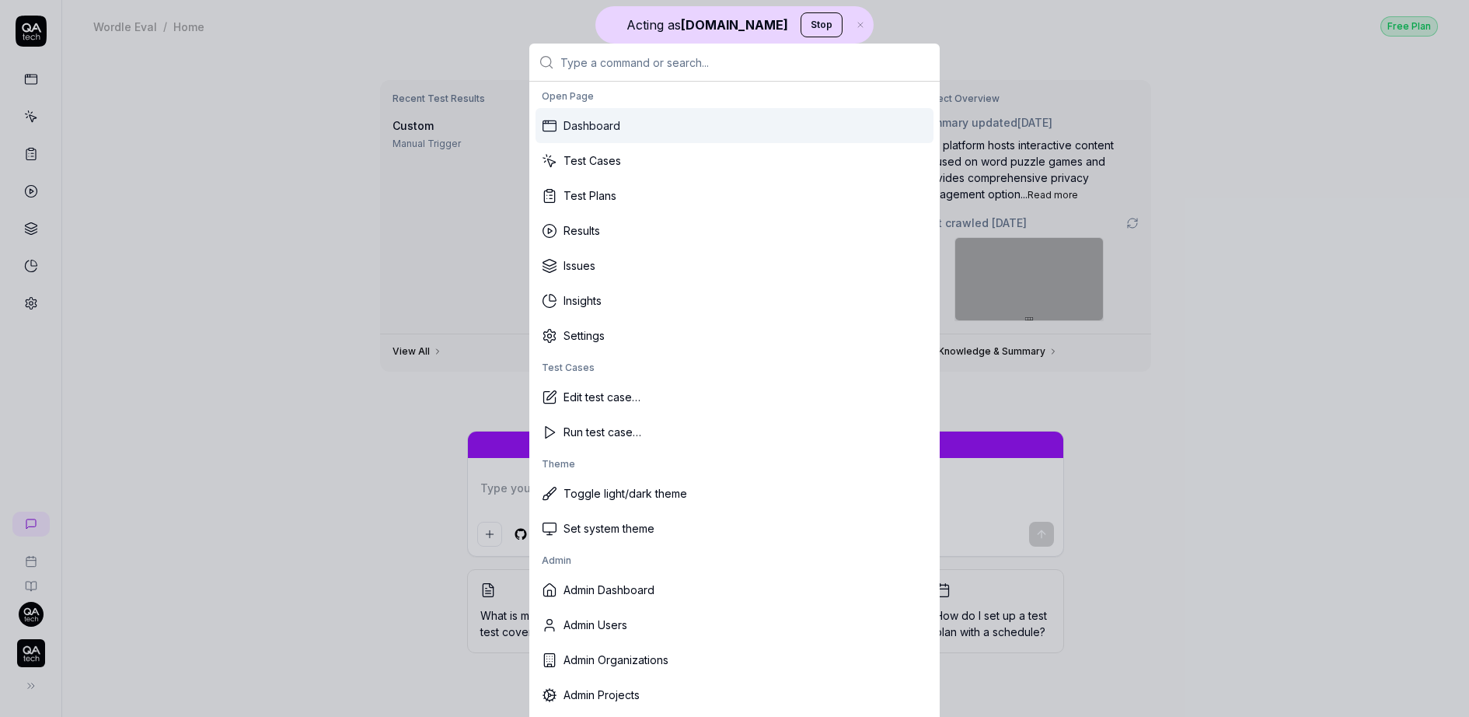
type input "u"
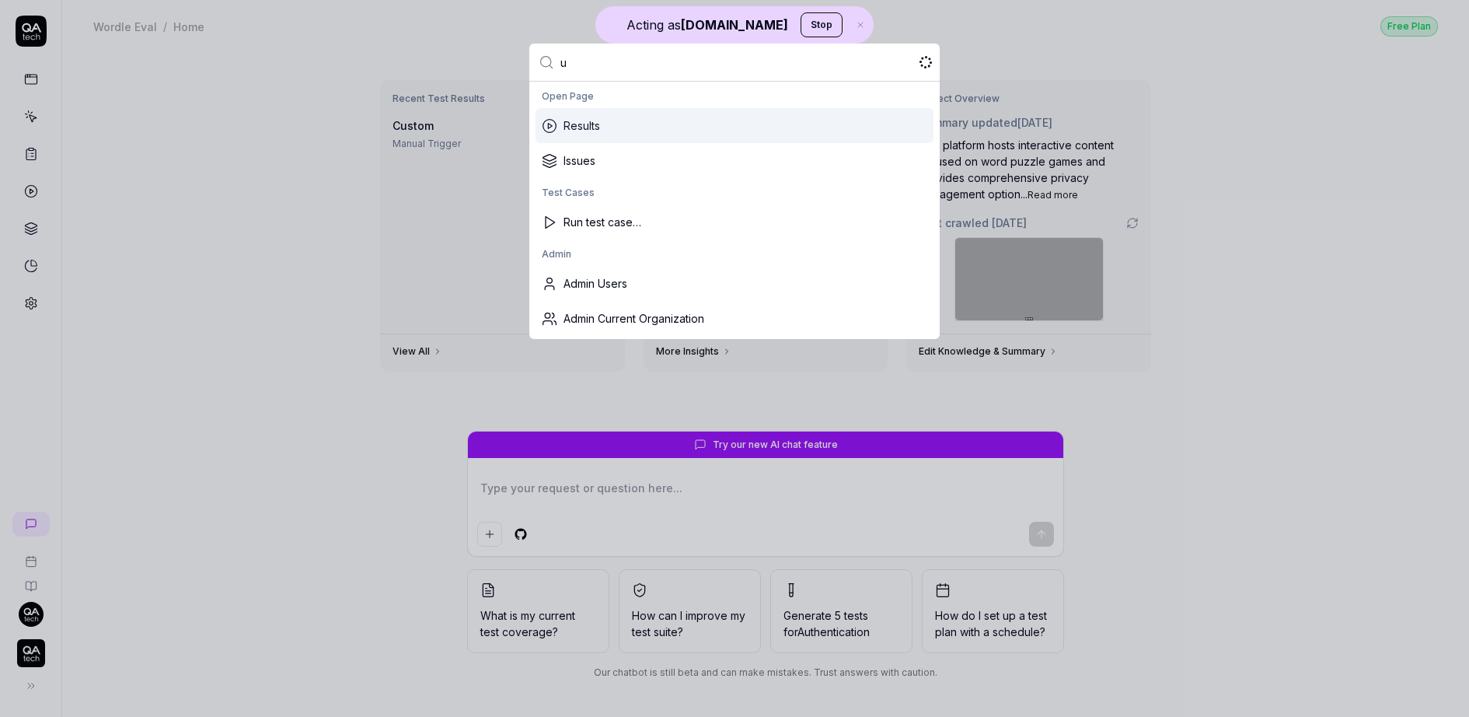
type textarea "*"
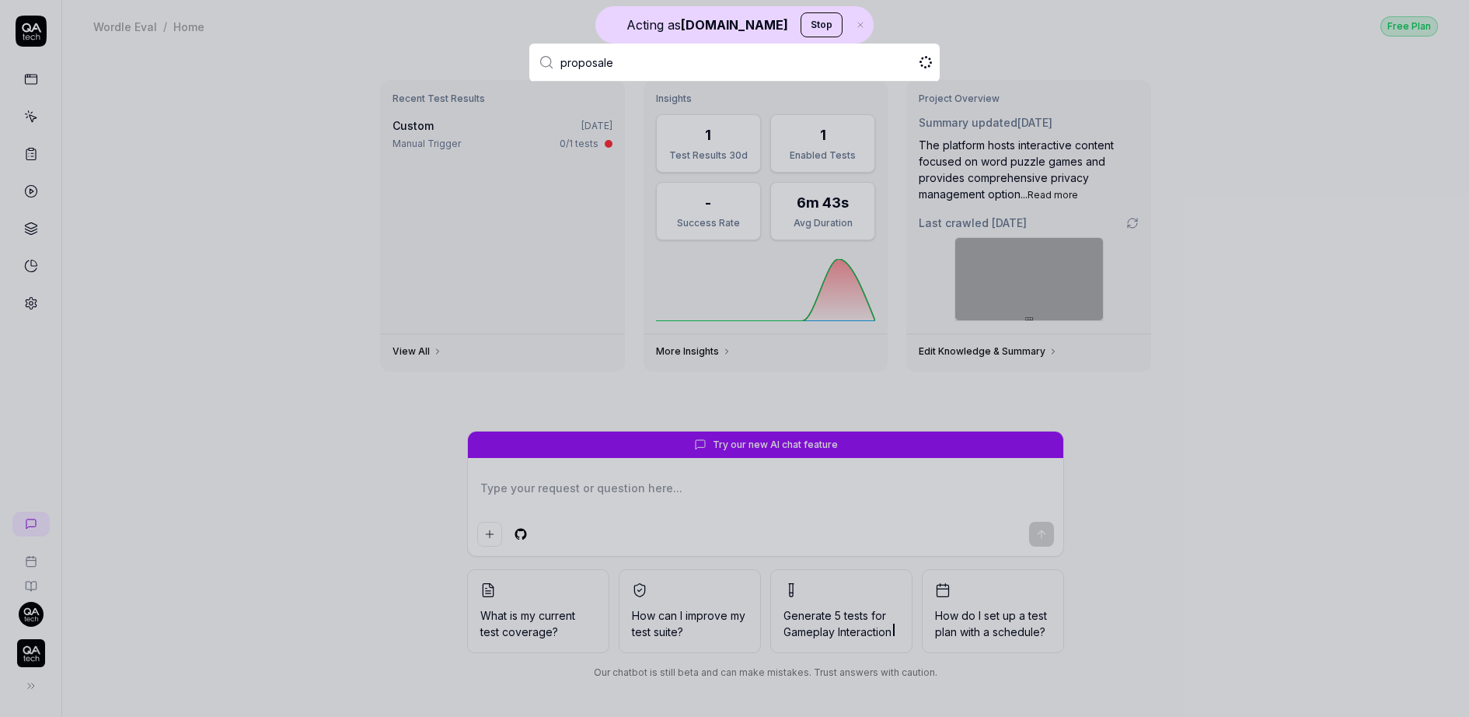
type input "proposales"
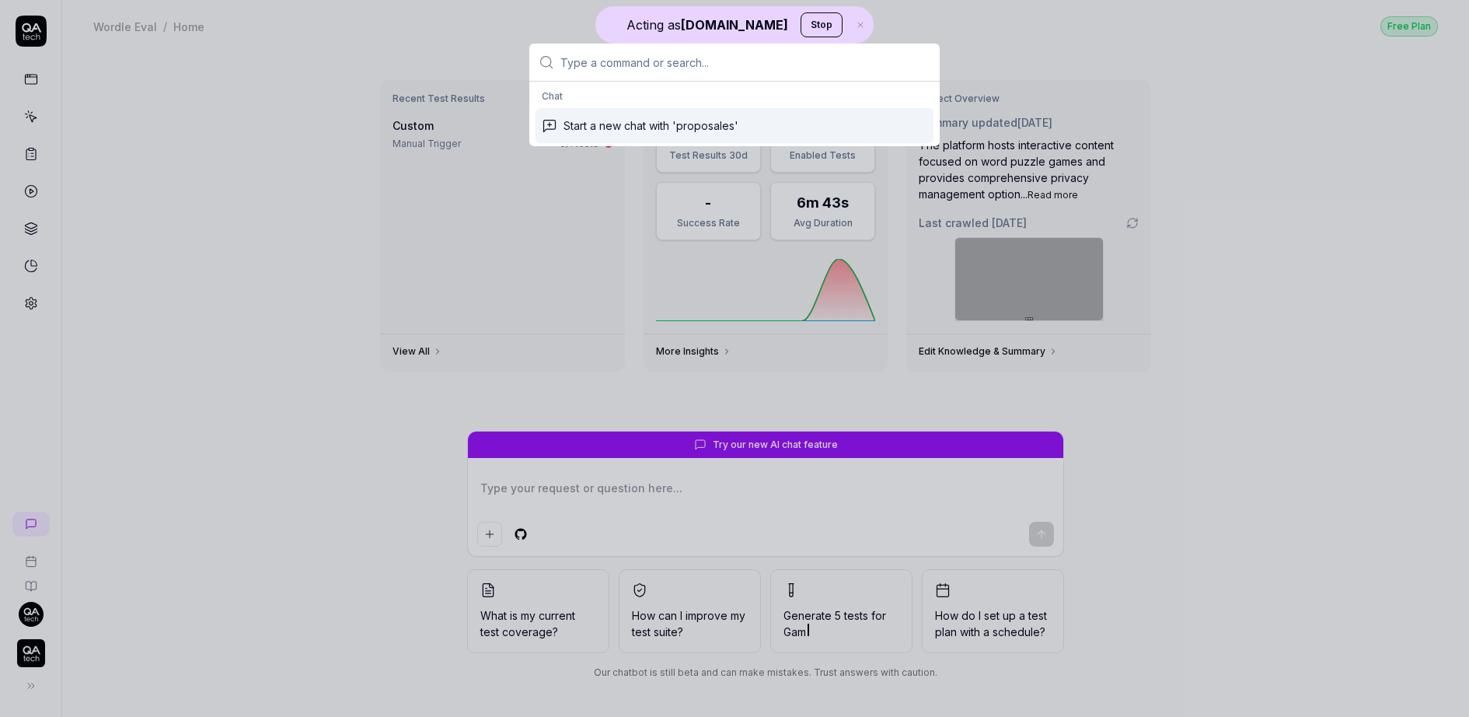
type textarea "*"
drag, startPoint x: 138, startPoint y: 323, endPoint x: 87, endPoint y: 353, distance: 58.5
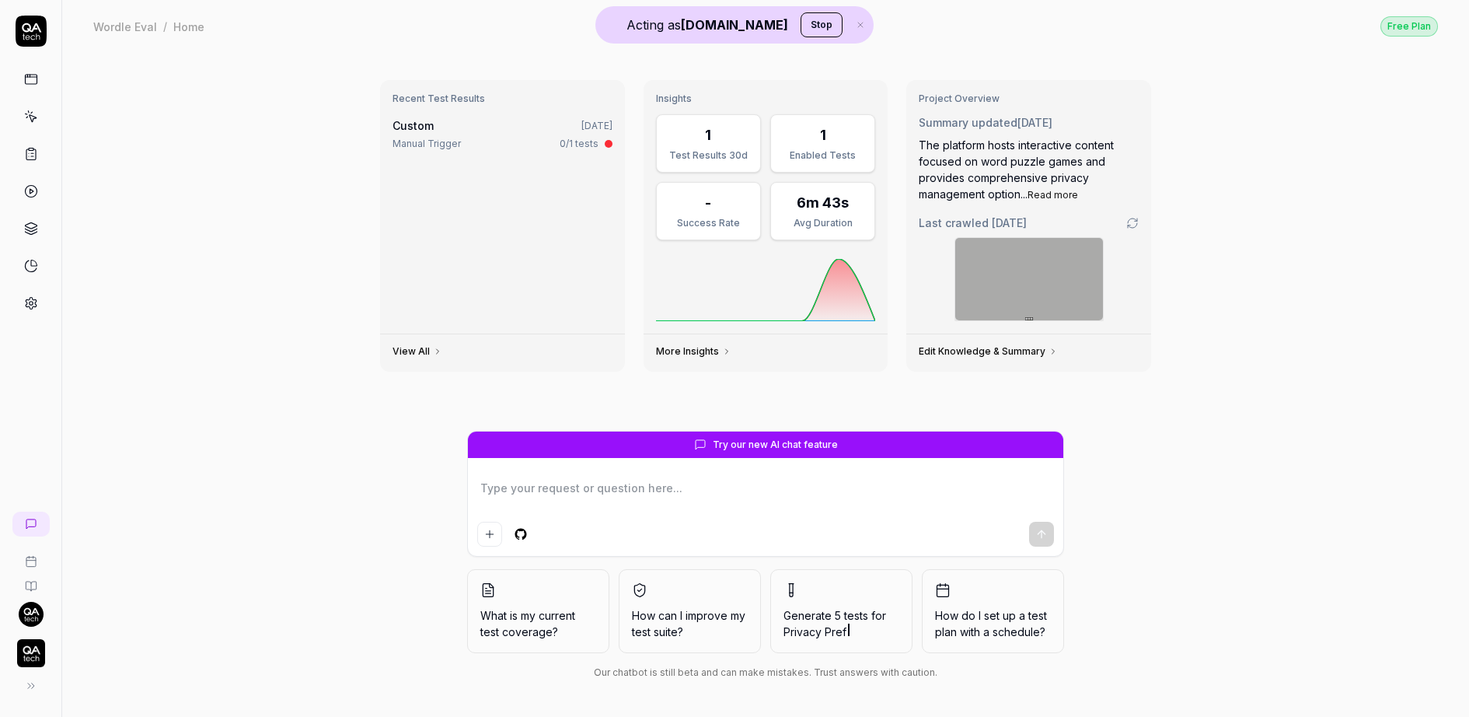
click at [261, 275] on div "Recent Test Results Custom 6 days ago Manual Trigger 0/1 tests View All Insight…" at bounding box center [765, 384] width 1407 height 665
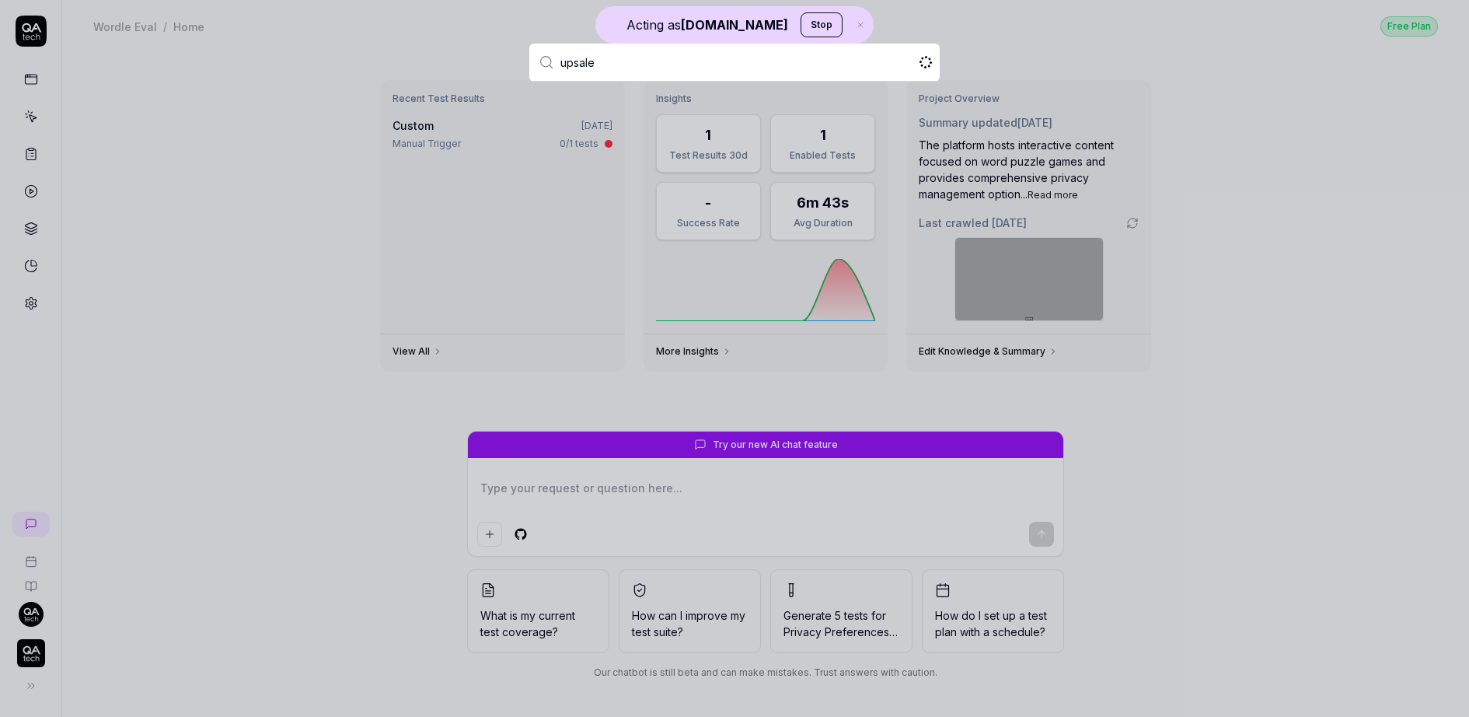
type input "upsales"
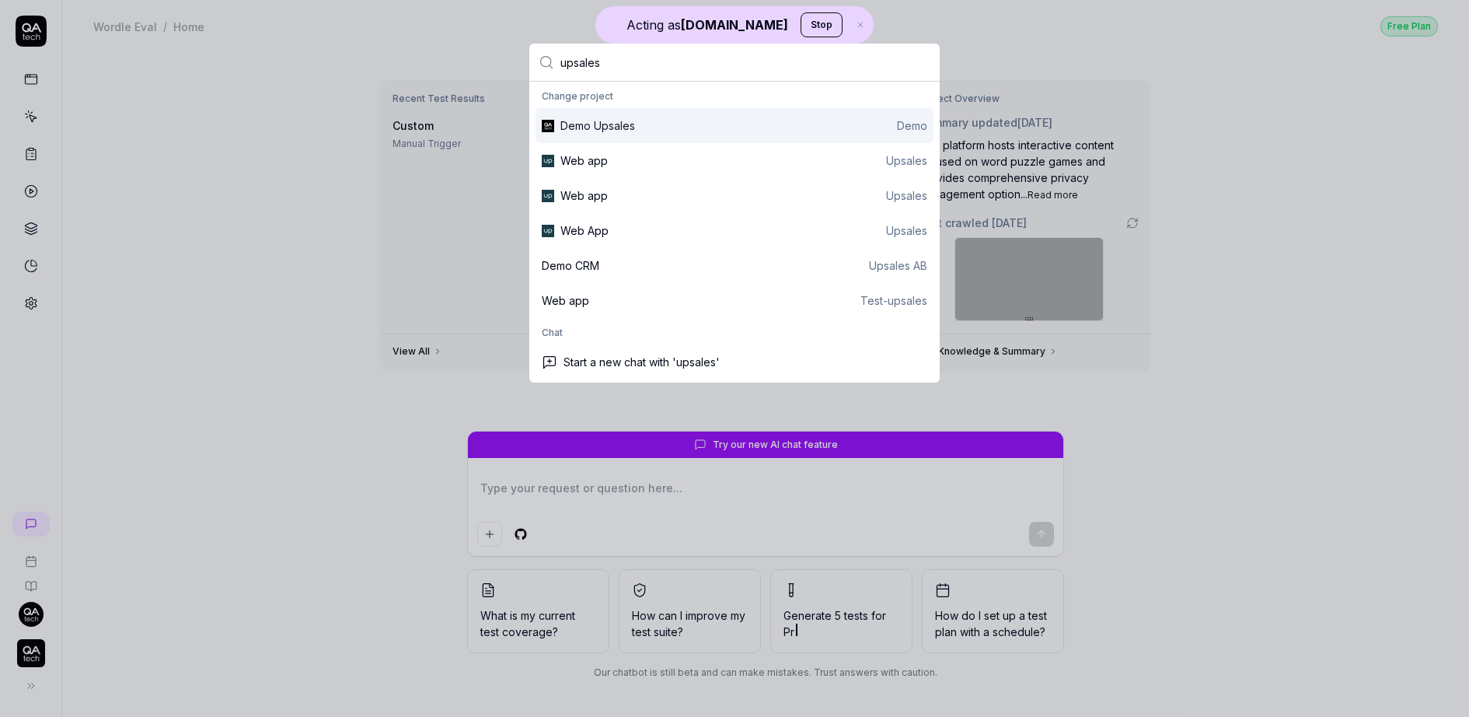
type textarea "*"
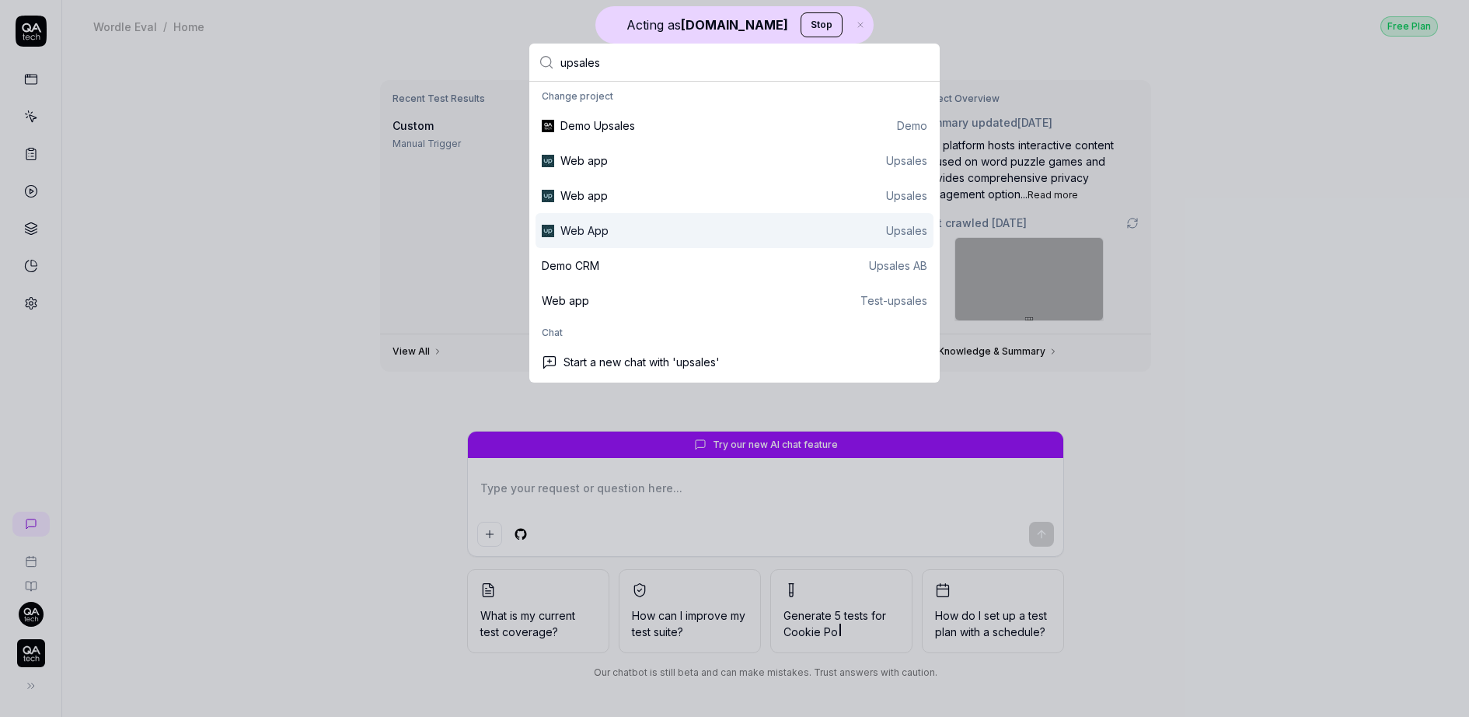
type input "upsales"
click at [643, 236] on div "Web App Upsales" at bounding box center [743, 230] width 367 height 16
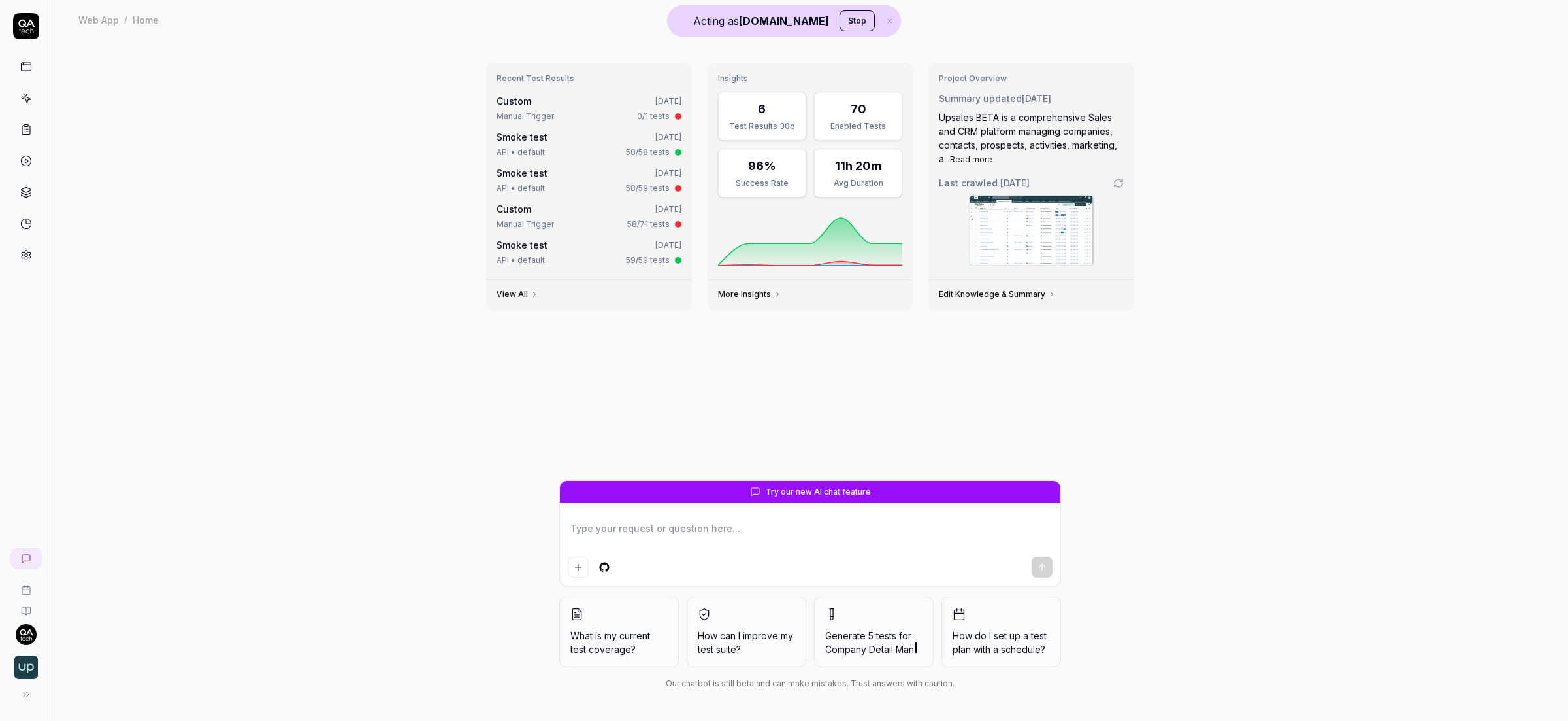
click at [494, 363] on div "Recent Test Results Custom 2 days ago Manual Trigger 0/1 tests Smoke test 2 day…" at bounding box center [810, 266] width 669 height 427
click at [14, 254] on link at bounding box center [26, 255] width 24 height 24
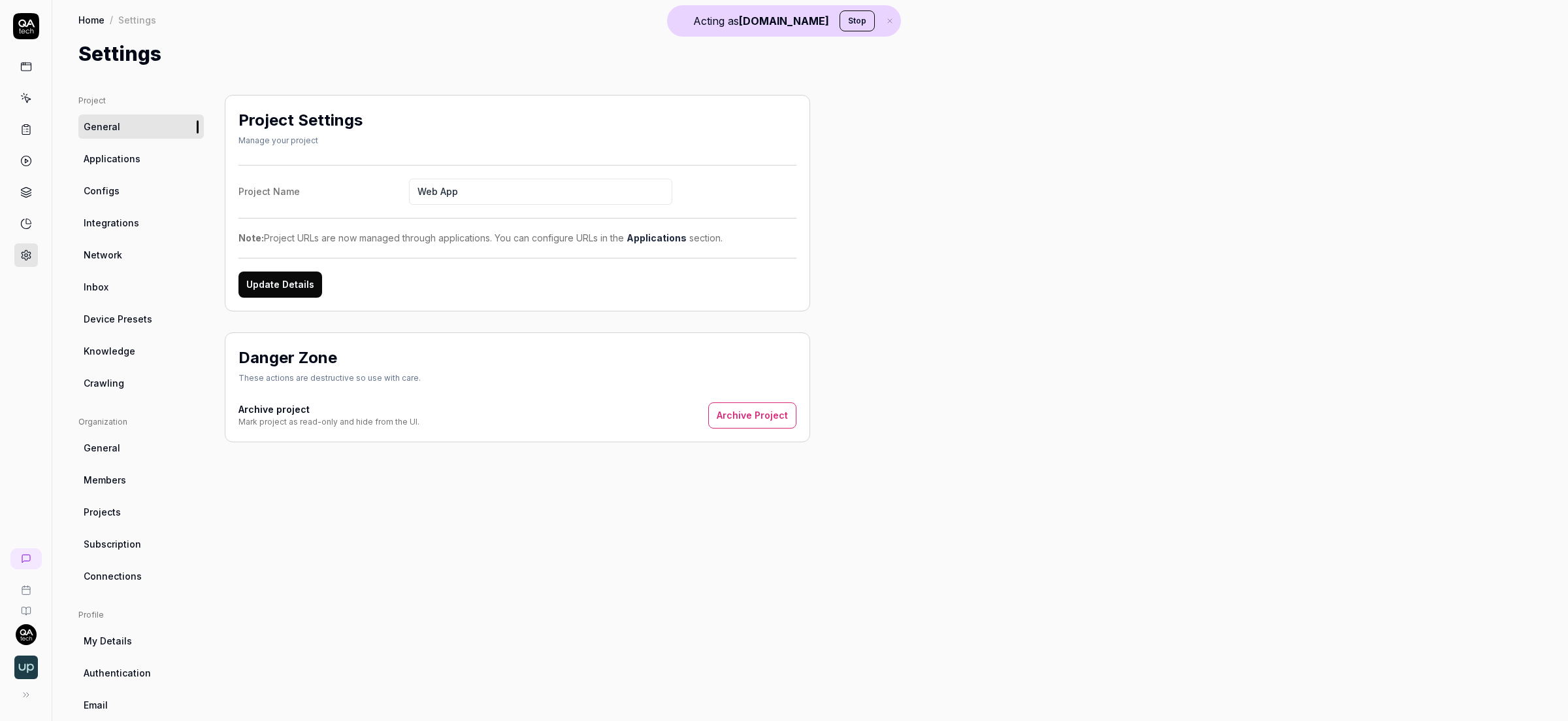
click at [116, 395] on div "Project General Applications Configs Integrations Network Inbox Device Presets …" at bounding box center [140, 421] width 125 height 654
click at [119, 382] on span "Crawling" at bounding box center [103, 383] width 40 height 13
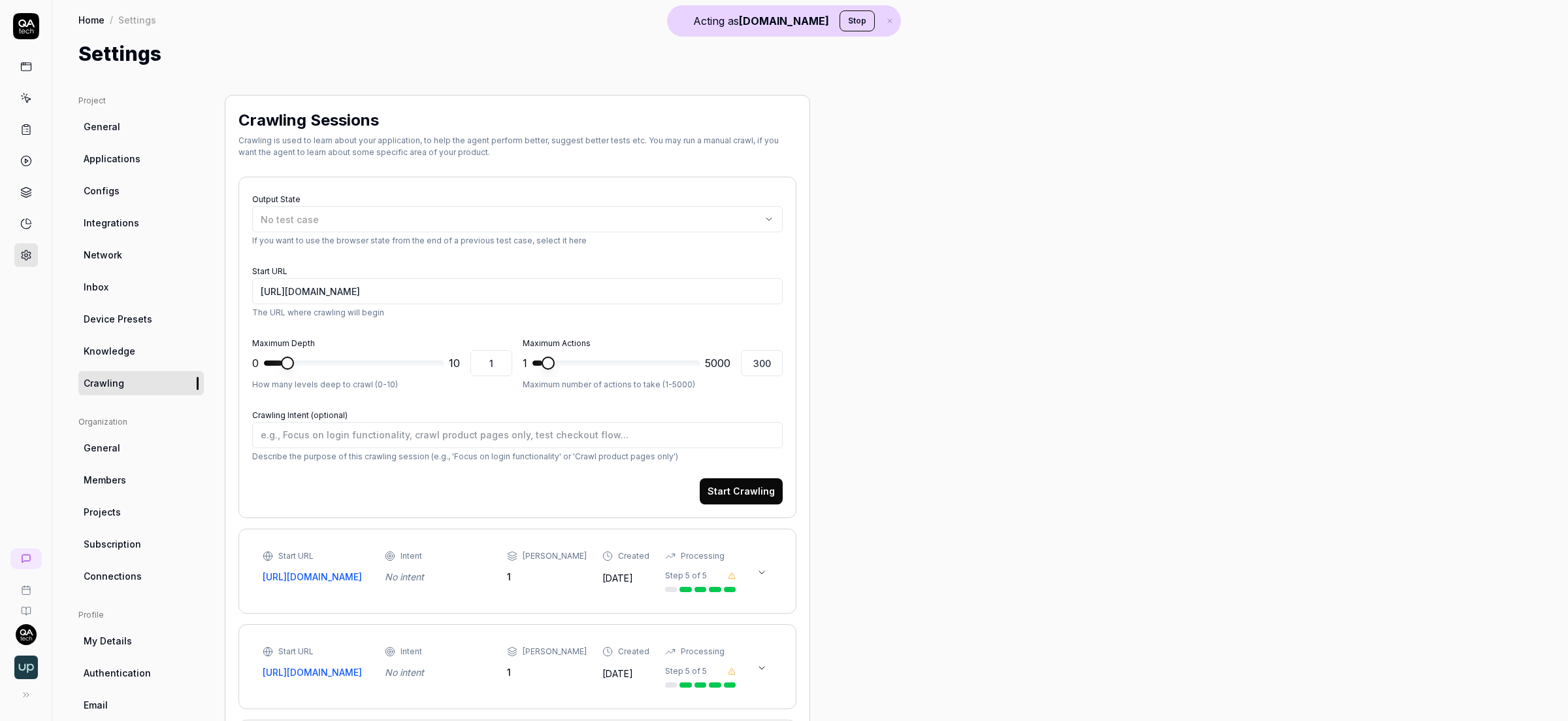
click at [135, 152] on span "Applications" at bounding box center [112, 158] width 57 height 13
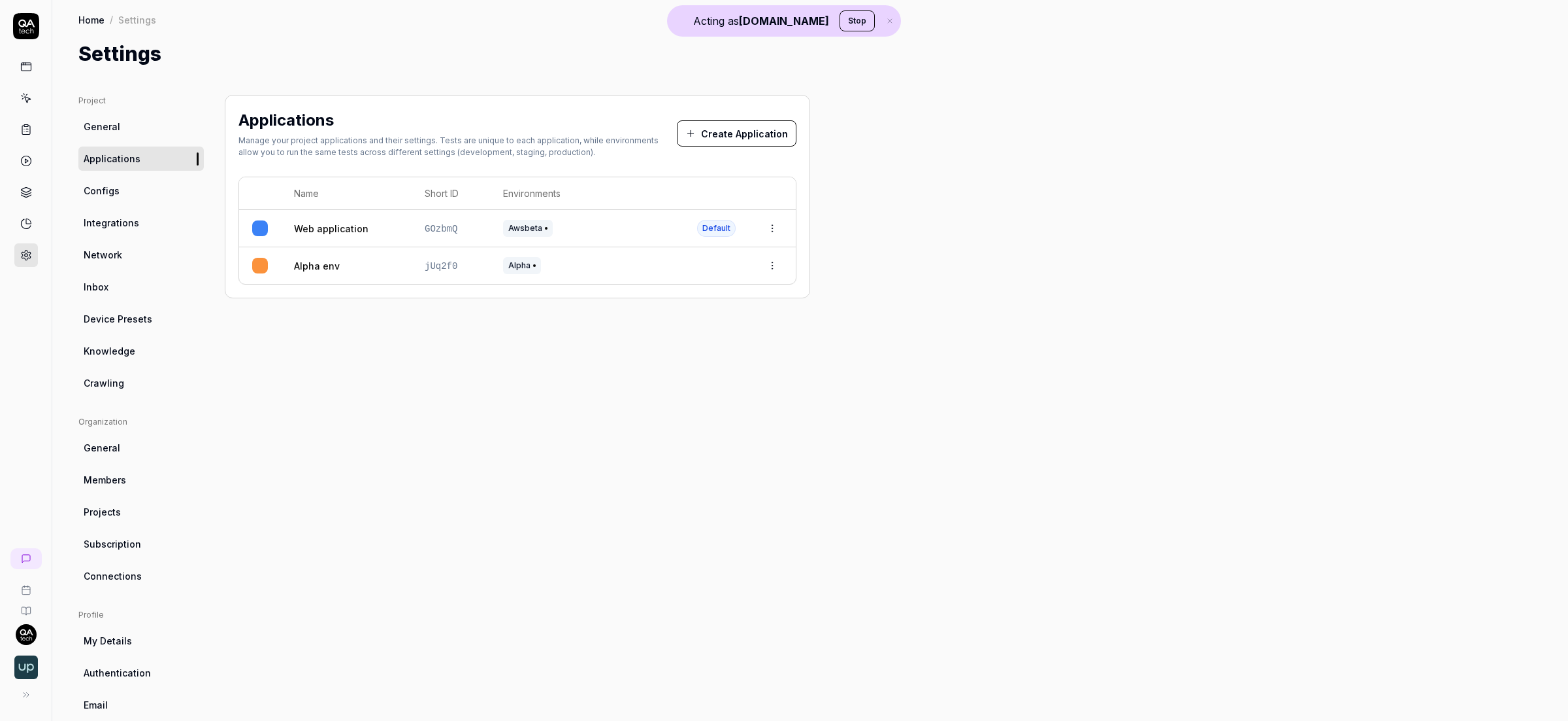
click at [102, 378] on span "Crawling" at bounding box center [103, 383] width 40 height 13
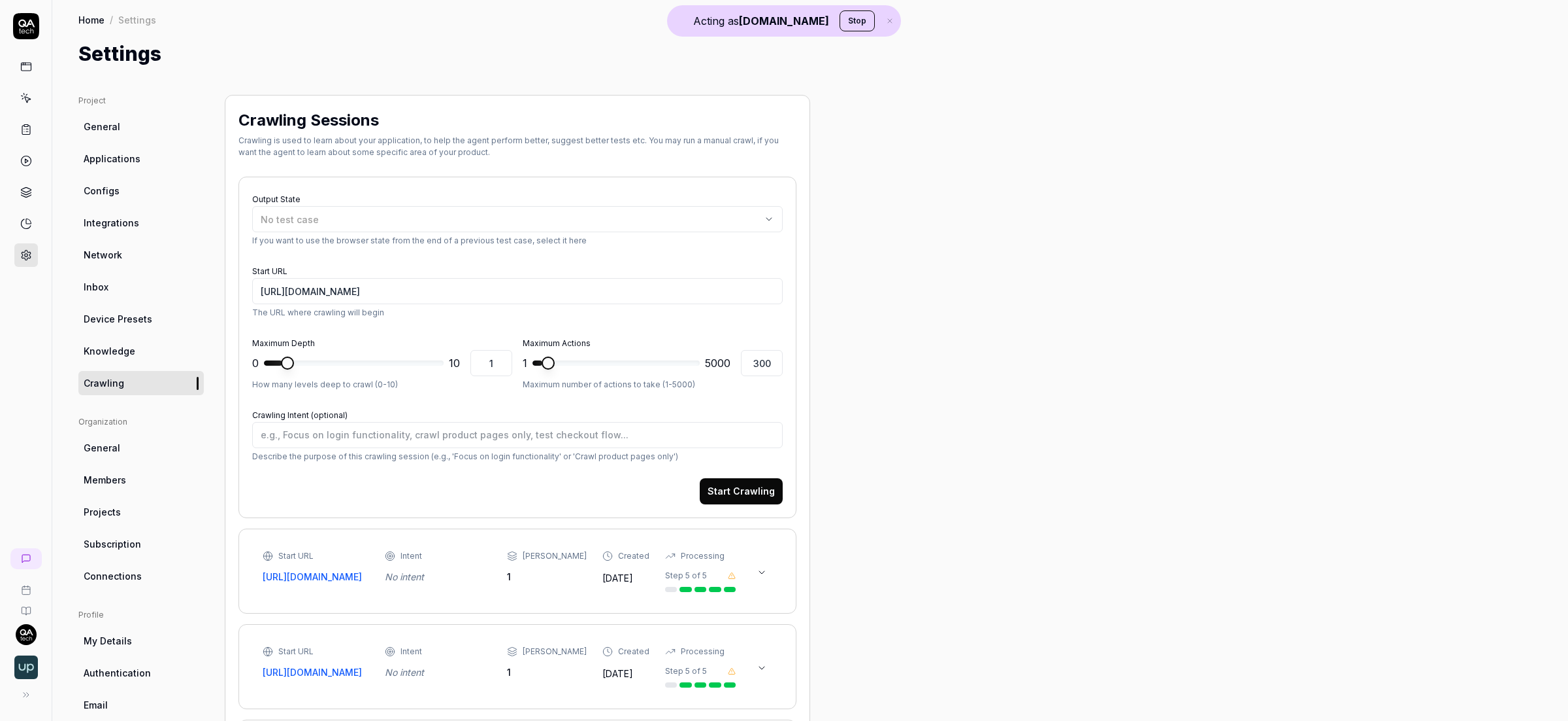
click at [128, 355] on span "Knowledge" at bounding box center [108, 351] width 51 height 13
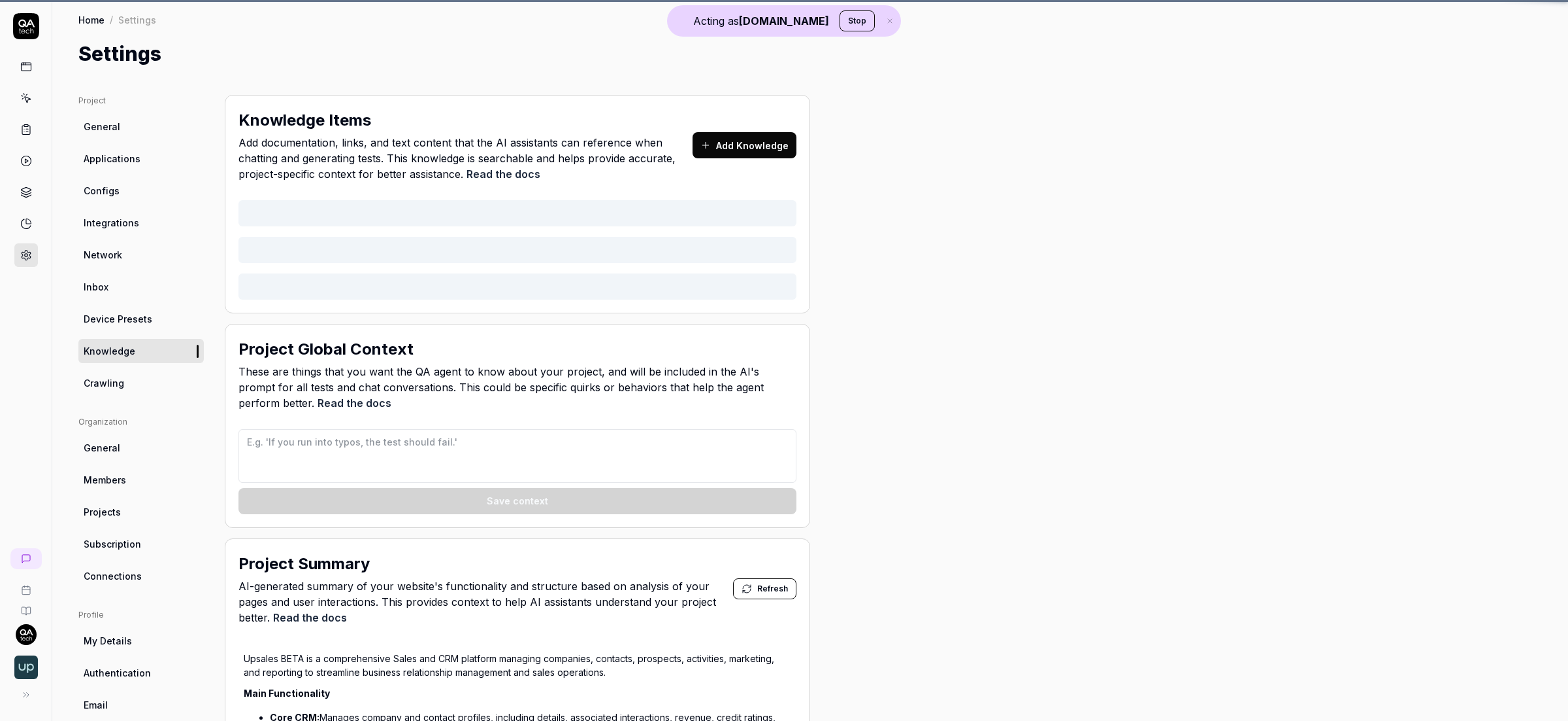
type textarea "*"
type textarea "## QA AI Agent Context for Upsales ### Data Input Rules - When generating names…"
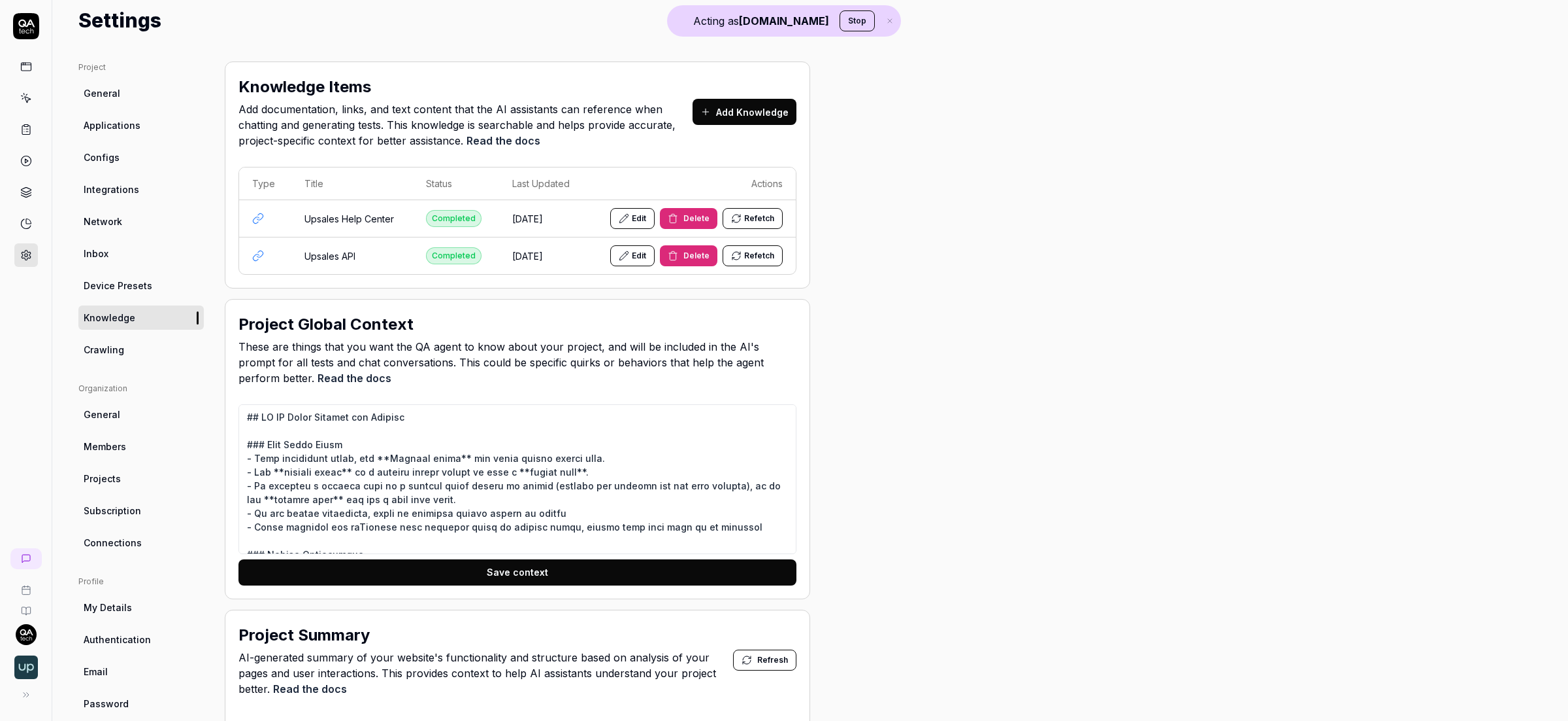
scroll to position [37, 0]
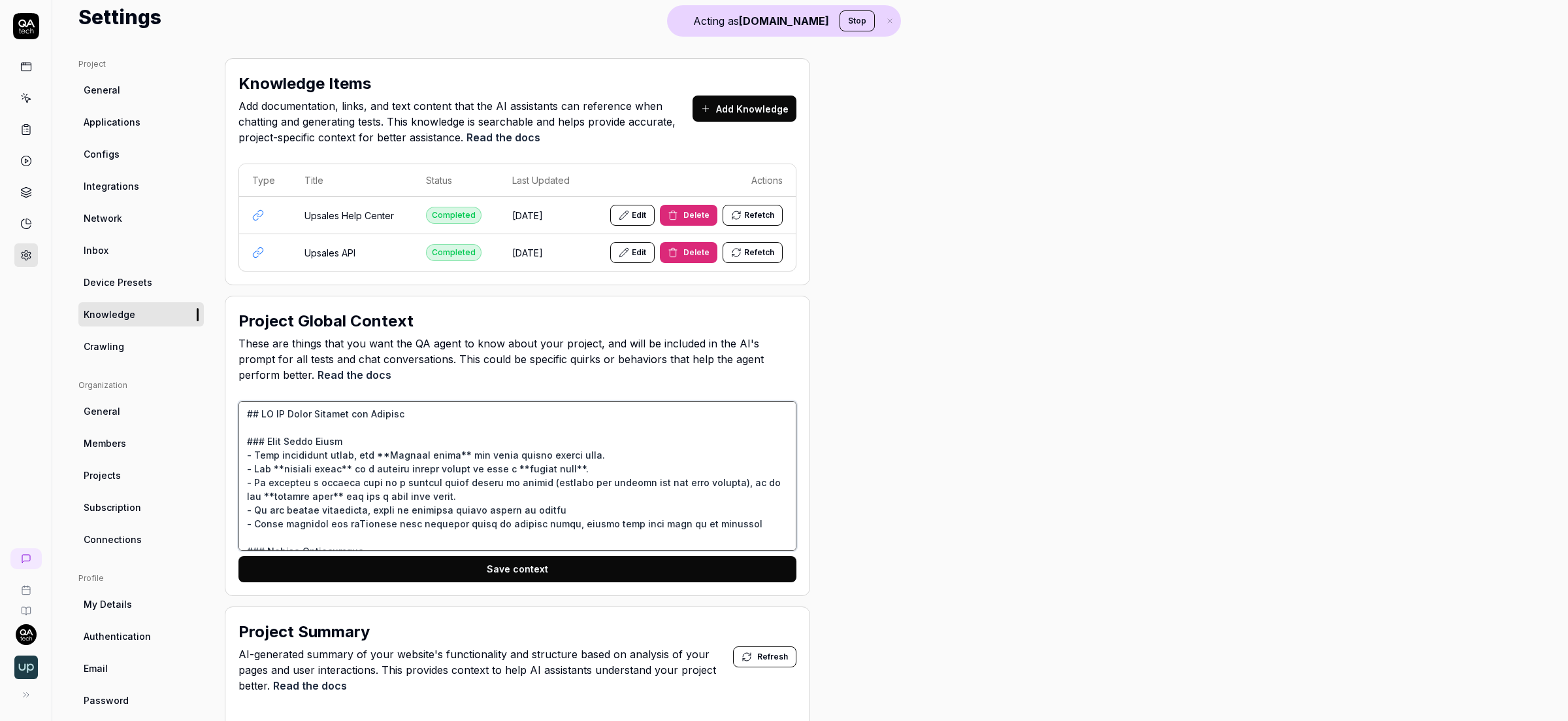
click at [444, 464] on textarea at bounding box center [518, 475] width 558 height 150
click at [151, 154] on link "Configs" at bounding box center [140, 154] width 125 height 24
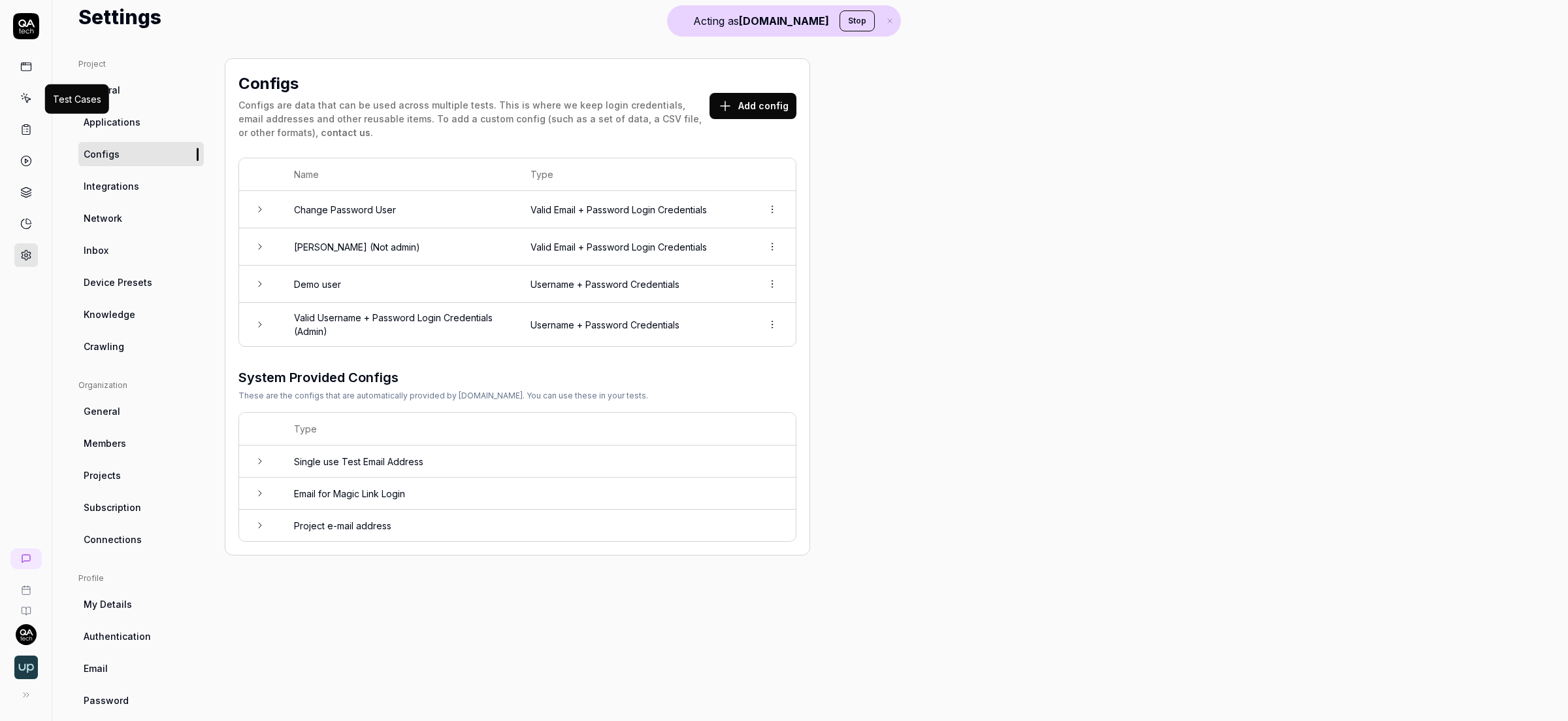
click at [28, 97] on icon at bounding box center [26, 98] width 12 height 12
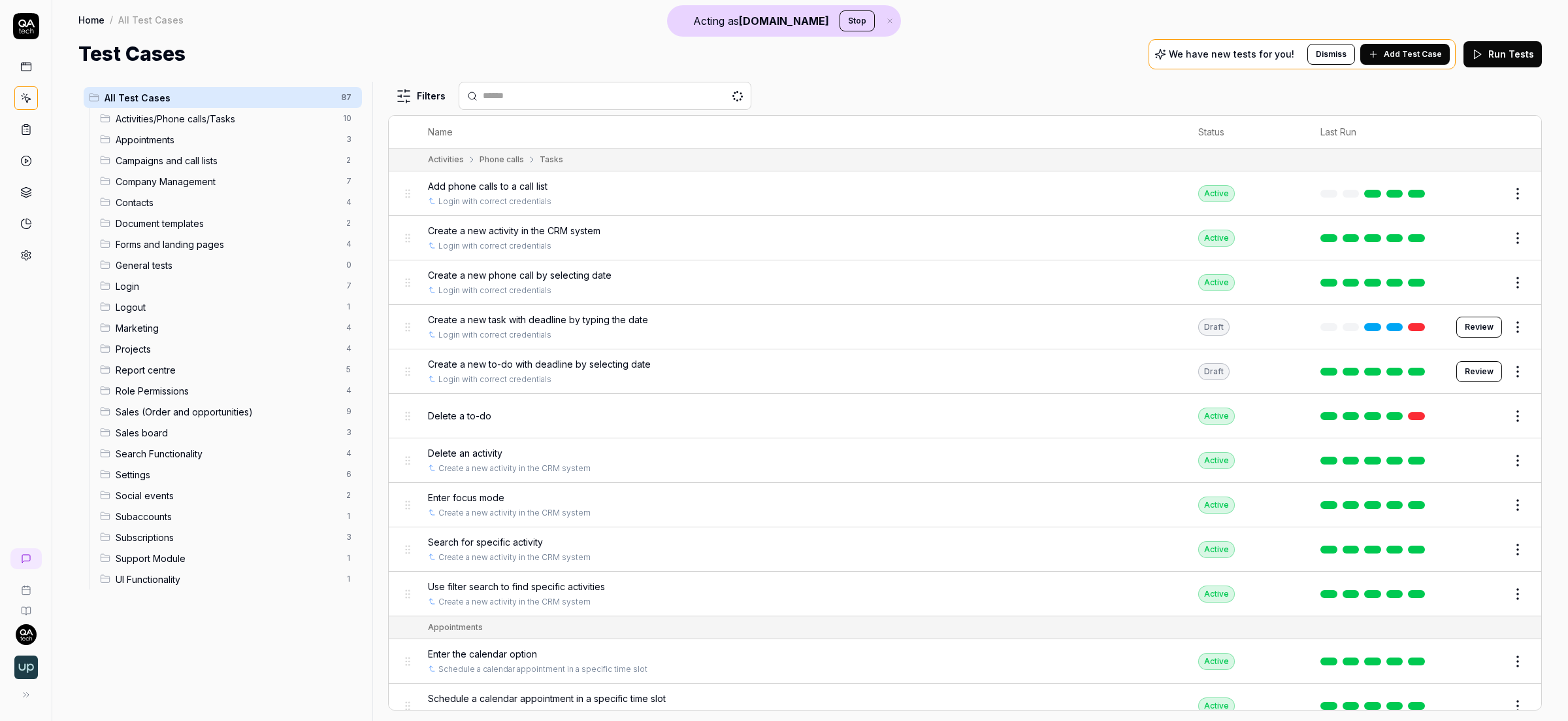
click at [1234, 53] on span "Add Test Case" at bounding box center [1412, 55] width 58 height 12
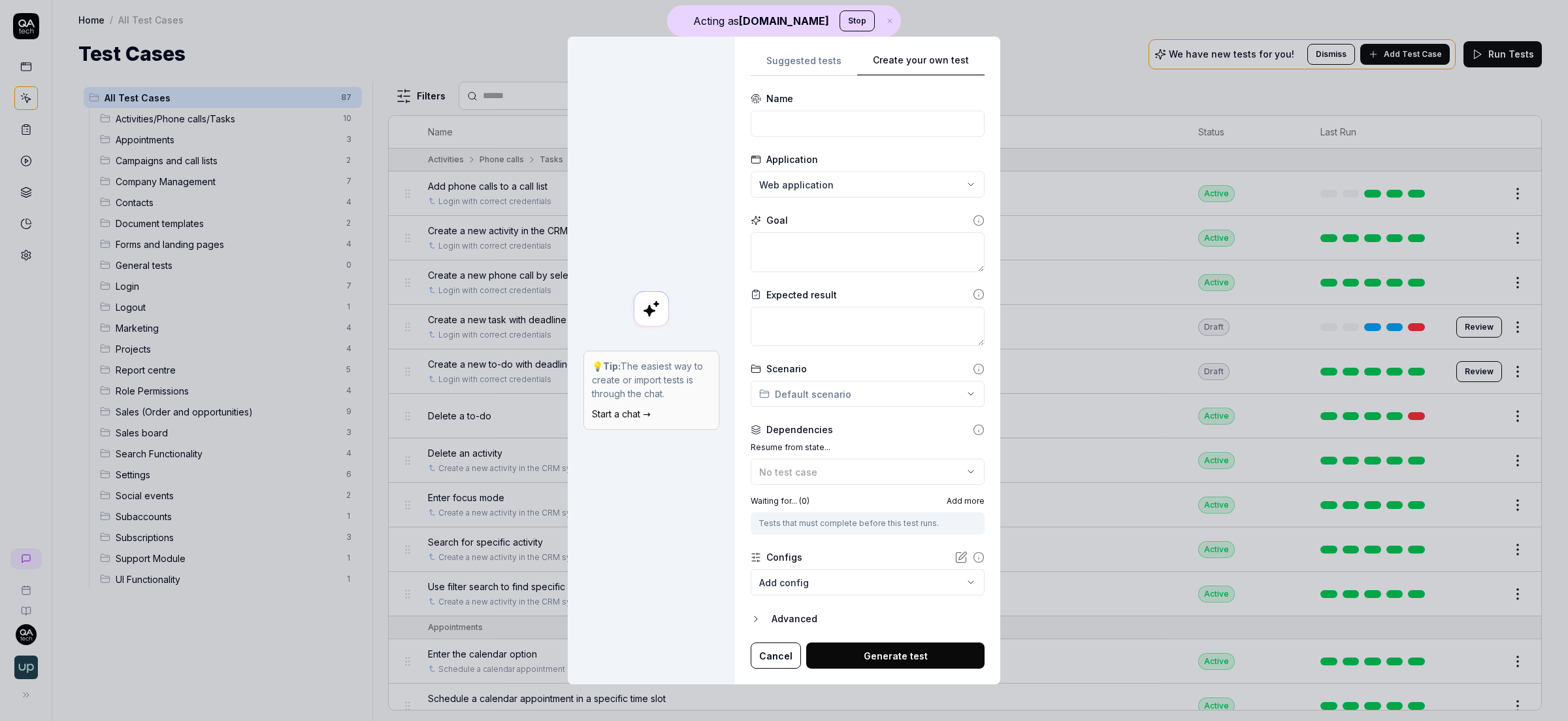
click at [969, 40] on div "**********" at bounding box center [868, 361] width 266 height 648
click at [828, 122] on input at bounding box center [868, 123] width 234 height 26
type input "Login and create a deal"
click at [844, 128] on input "Login and create a deal" at bounding box center [868, 123] width 234 height 26
click at [825, 244] on textarea at bounding box center [868, 252] width 234 height 40
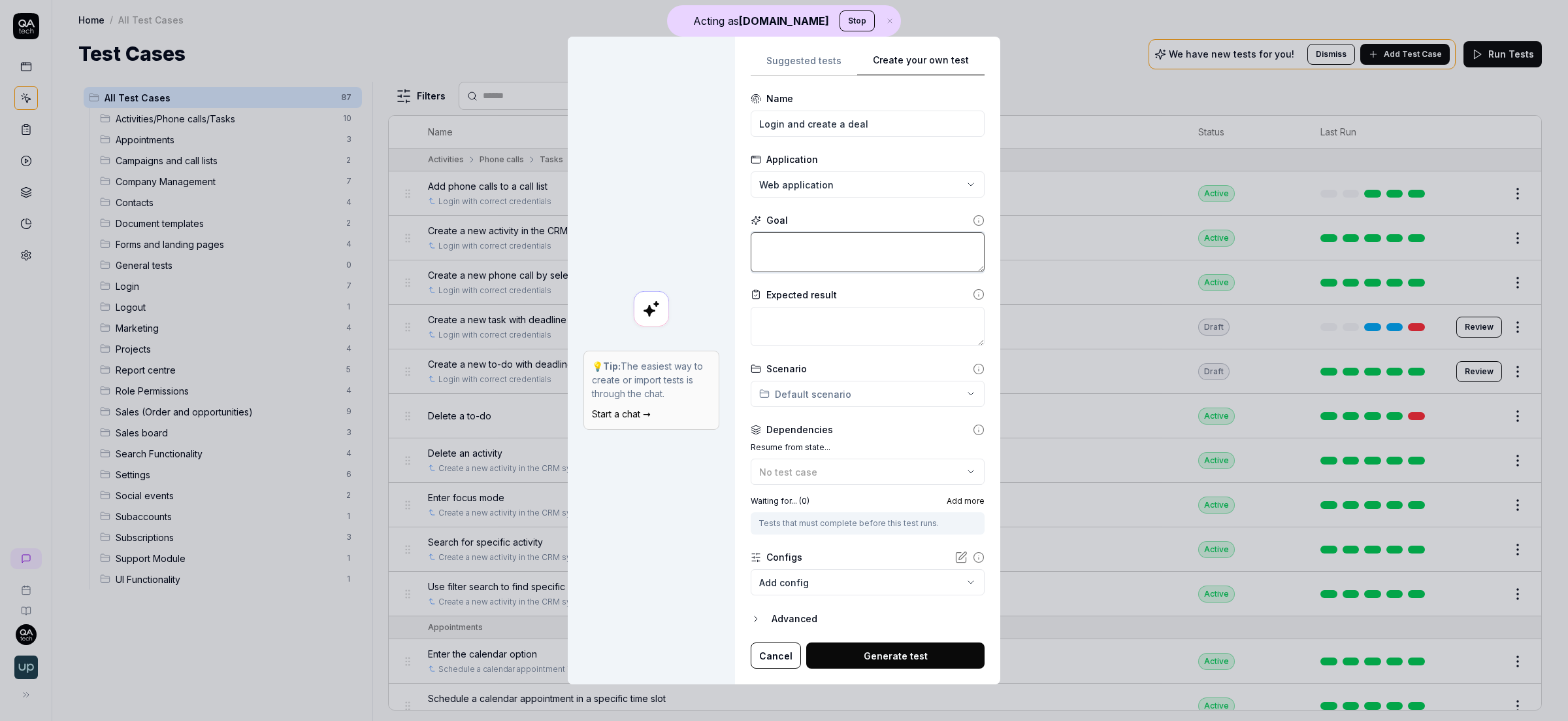
paste textarea "Login and create a deal"
type textarea "*"
type textarea "Login and create a deal"
click at [843, 325] on textarea at bounding box center [868, 326] width 234 height 40
type textarea "x"
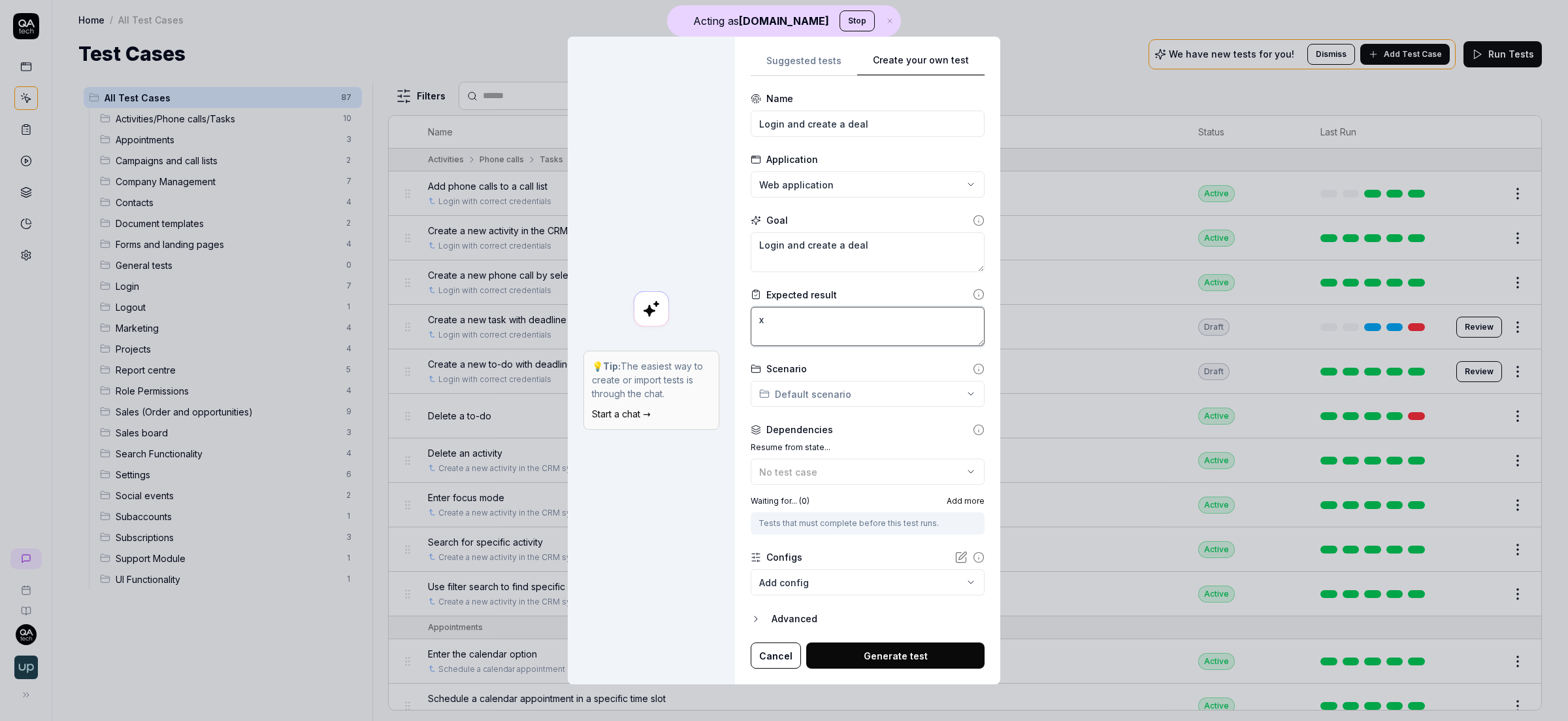
type textarea "*"
type textarea "x"
type textarea "*"
type textarea "x y"
type textarea "*"
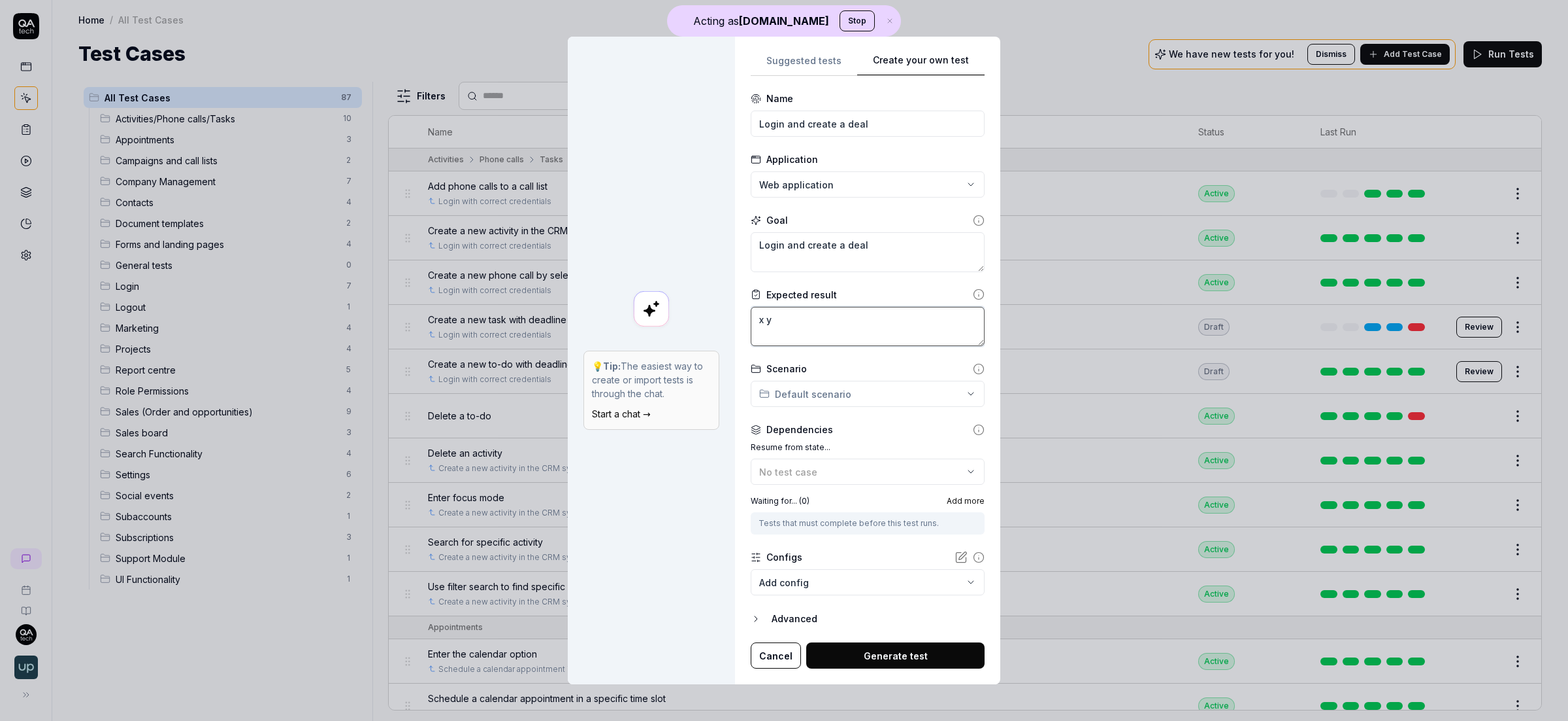
type textarea "x y"
type textarea "*"
type textarea "x y z"
click at [839, 325] on textarea "x y z" at bounding box center [868, 326] width 234 height 40
type textarea "*"
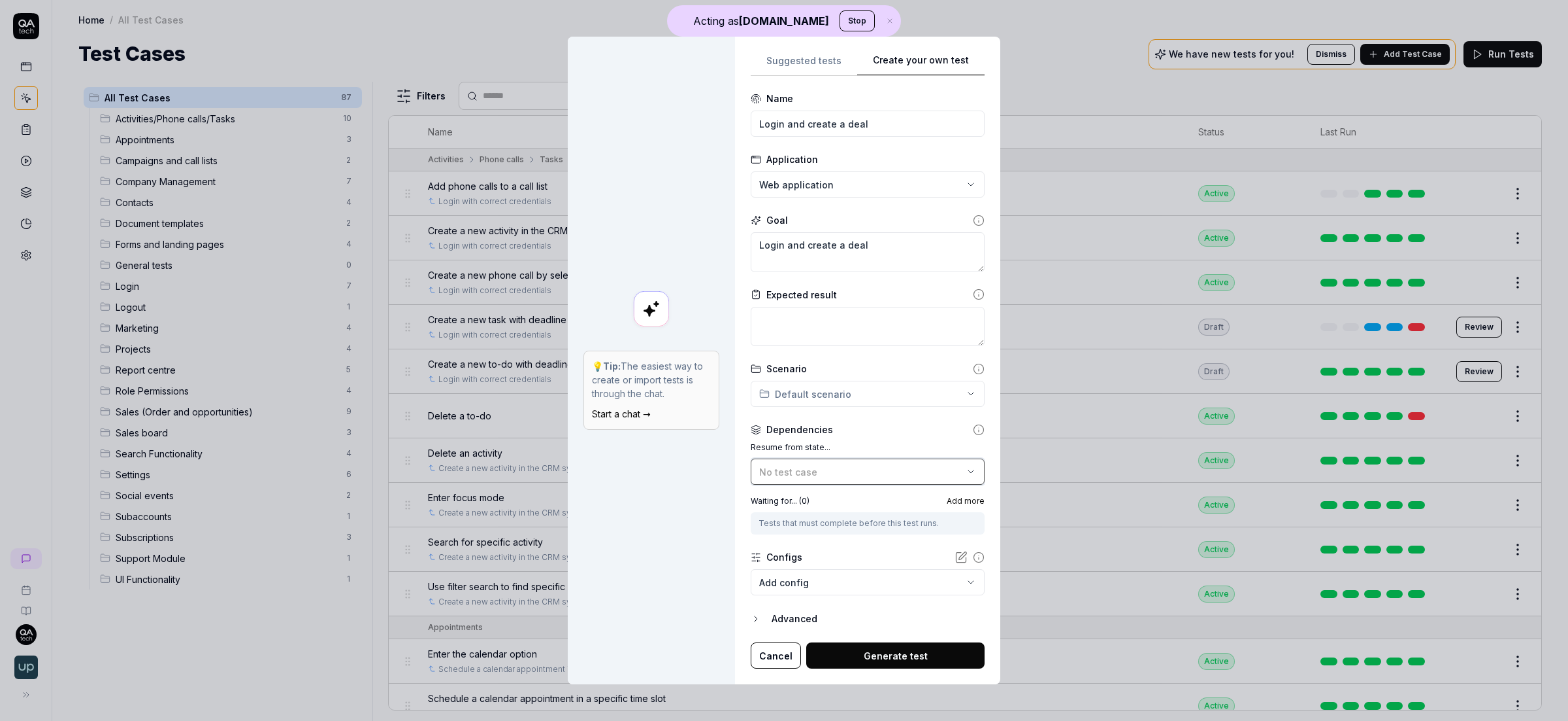
click at [826, 465] on div "No test case" at bounding box center [861, 472] width 203 height 13
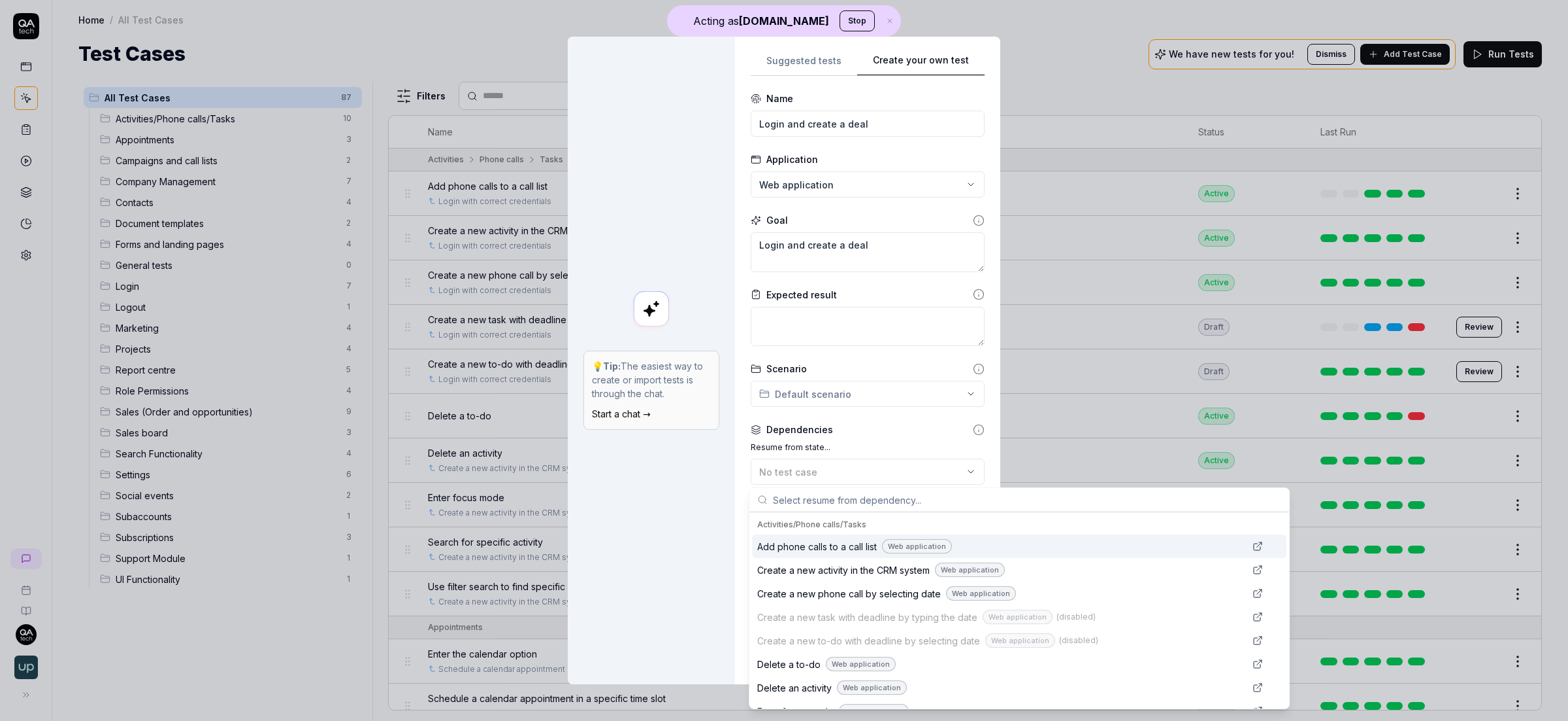
click at [715, 539] on div "💡 Tip: The easiest way to create or import tests is through the chat. Start a c…" at bounding box center [651, 361] width 167 height 648
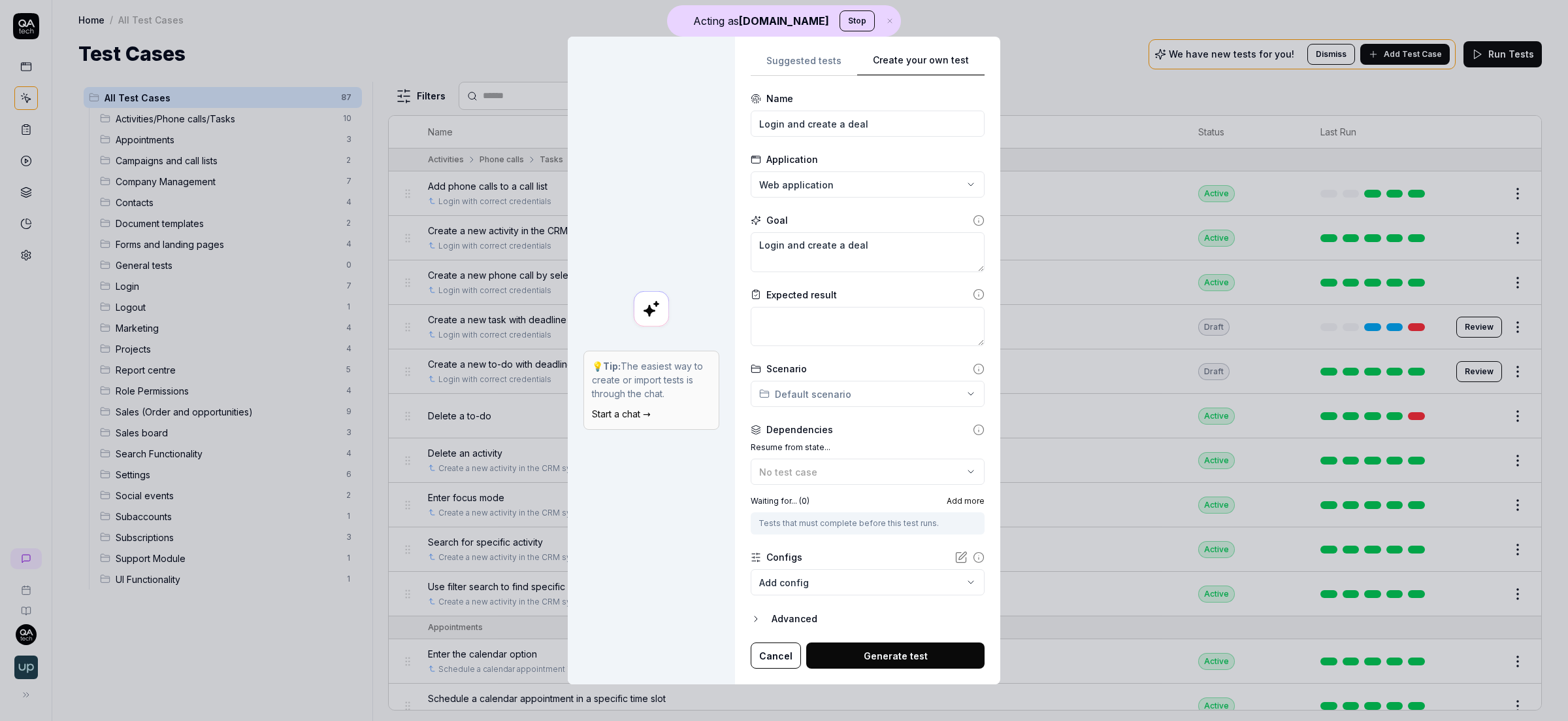
click at [807, 524] on div "Tests that must complete before this test runs." at bounding box center [868, 523] width 219 height 12
click at [802, 578] on body "Acting as QA.tech Stop Home / All Test Cases Home / All Test Cases Test Cases W…" at bounding box center [784, 360] width 1568 height 721
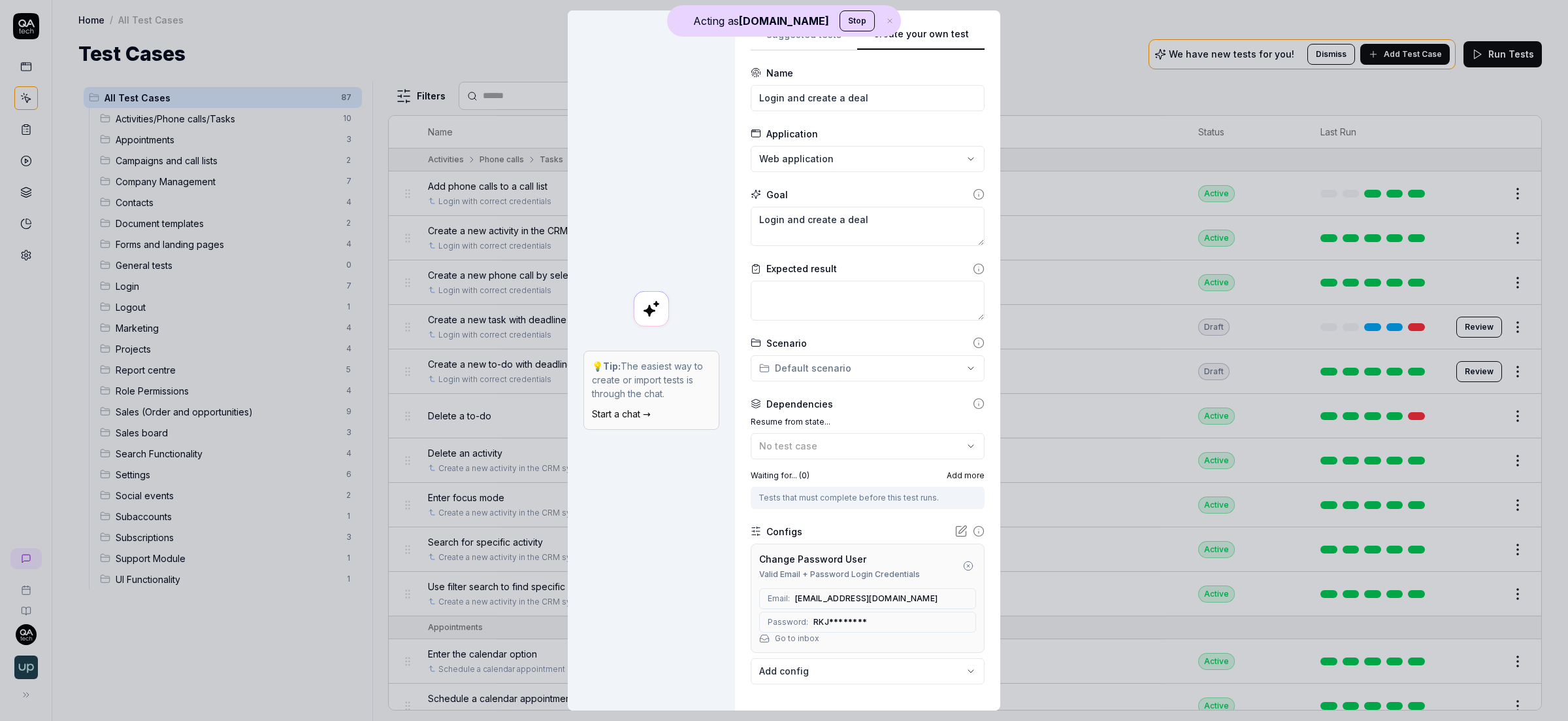
click at [900, 562] on div "Change Password User Valid Email + Password Login Credentials" at bounding box center [868, 565] width 217 height 28
drag, startPoint x: 968, startPoint y: 565, endPoint x: 890, endPoint y: 575, distance: 78.6
click at [968, 565] on icon "button" at bounding box center [969, 565] width 10 height 10
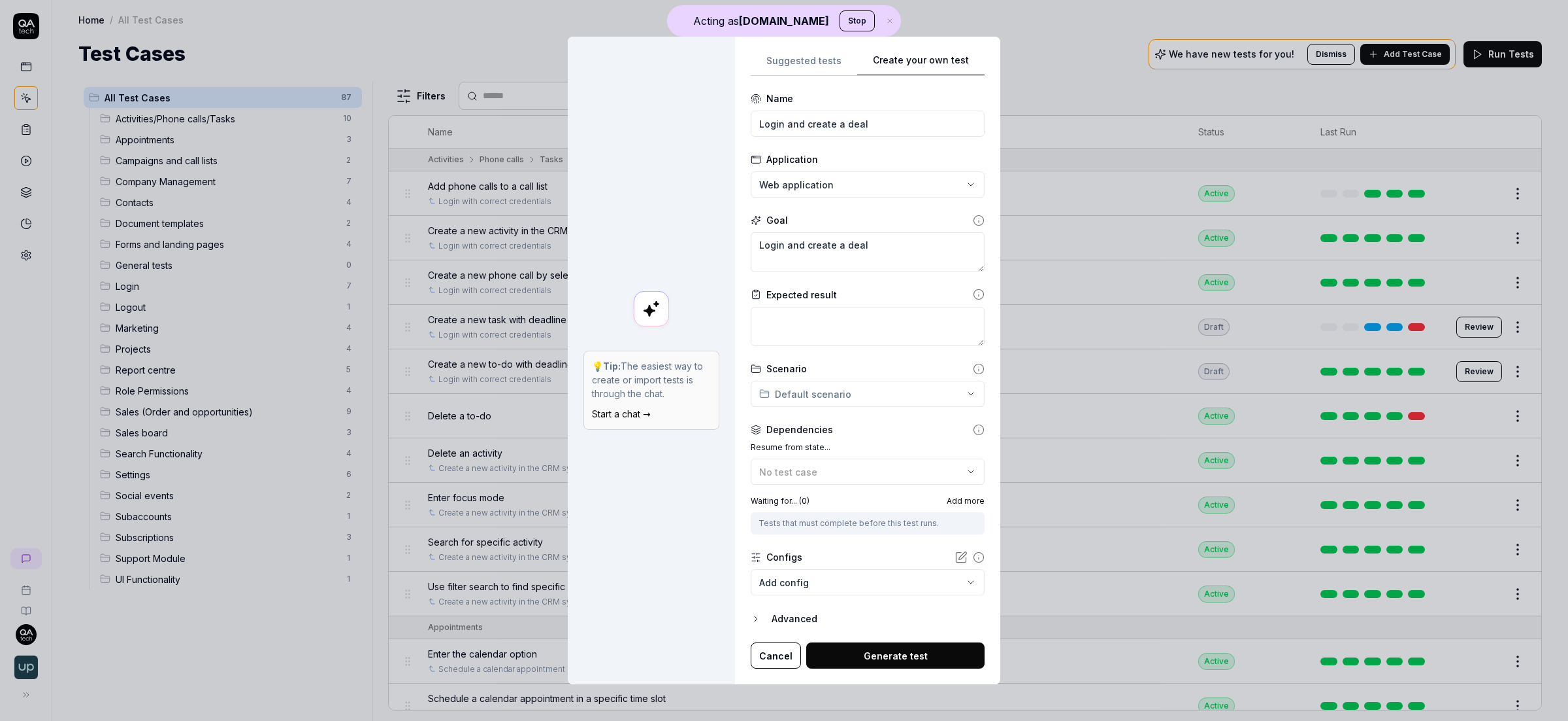
click at [864, 586] on body "Acting as QA.tech Stop Home / All Test Cases Home / All Test Cases Test Cases W…" at bounding box center [784, 360] width 1568 height 721
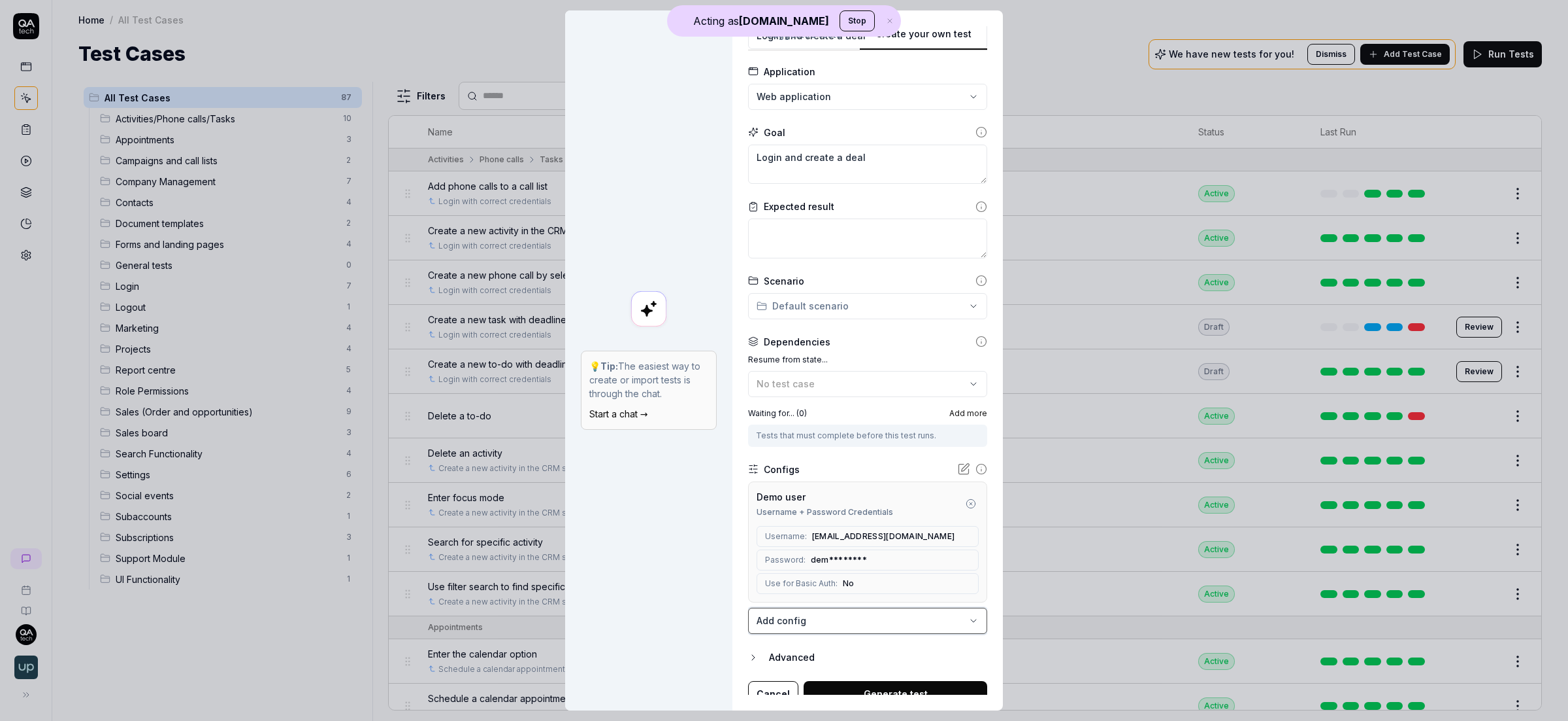
scroll to position [74, 0]
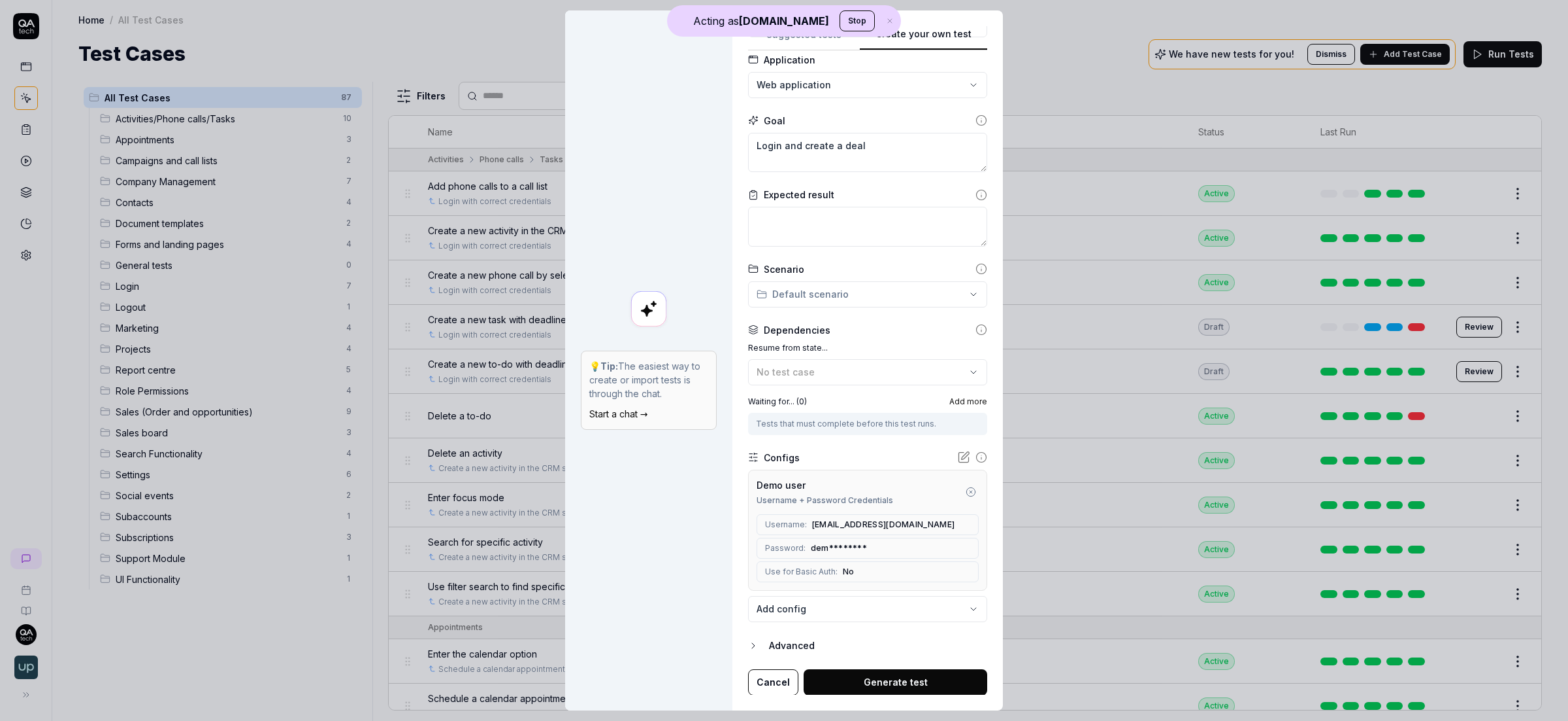
drag, startPoint x: 874, startPoint y: 682, endPoint x: 868, endPoint y: 668, distance: 15.2
click at [874, 602] on button "Generate test" at bounding box center [895, 681] width 183 height 26
type textarea "*"
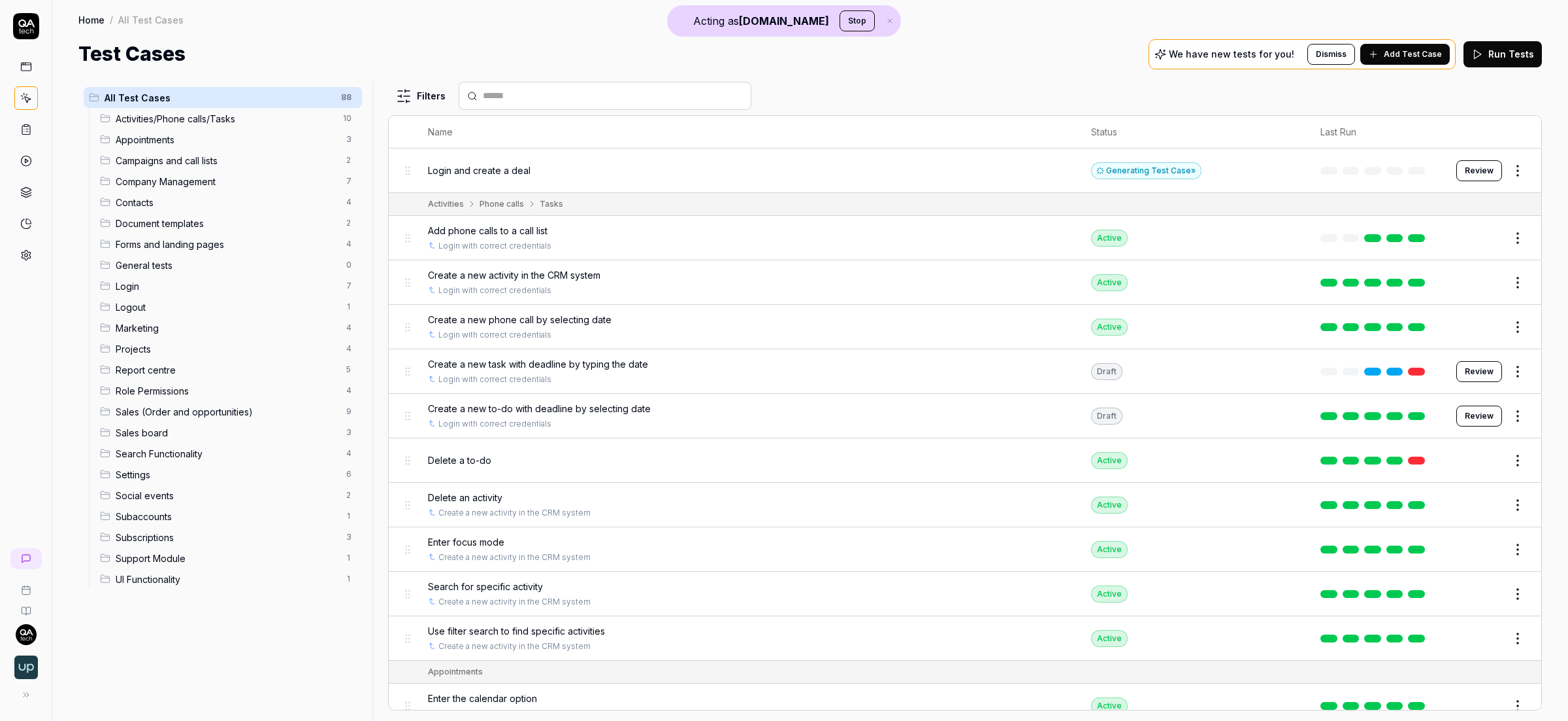
click at [20, 135] on icon at bounding box center [26, 130] width 12 height 12
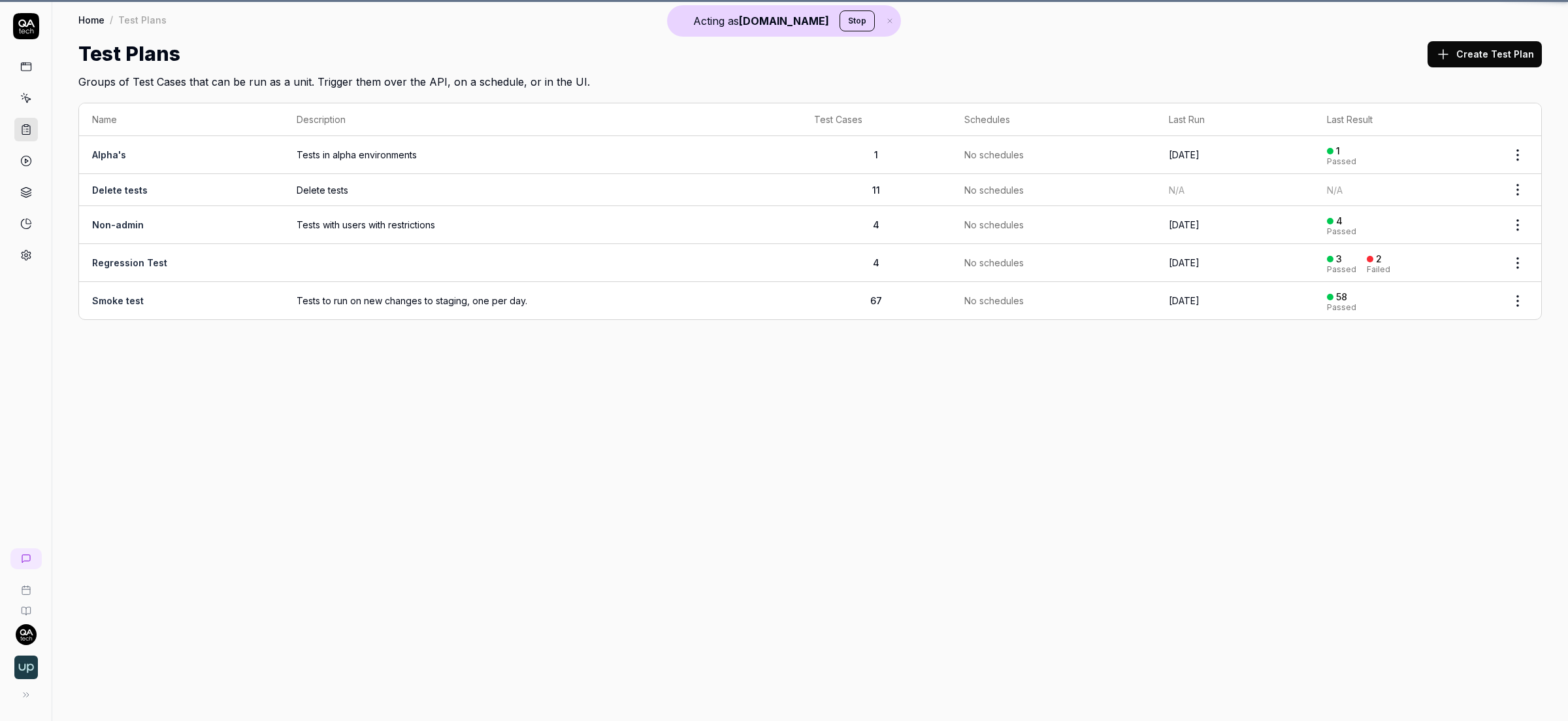
click at [23, 130] on icon at bounding box center [26, 130] width 12 height 12
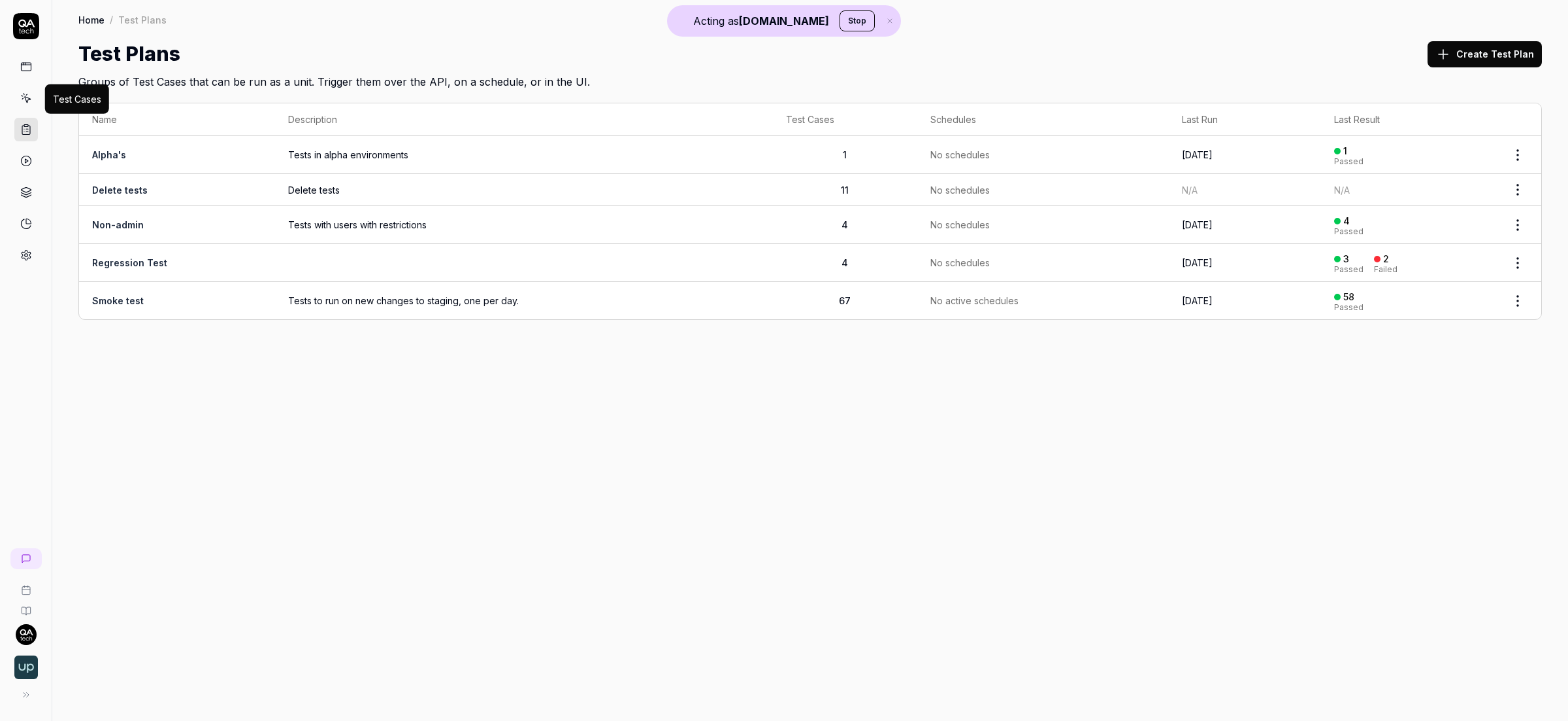
click at [22, 101] on icon at bounding box center [26, 98] width 12 height 12
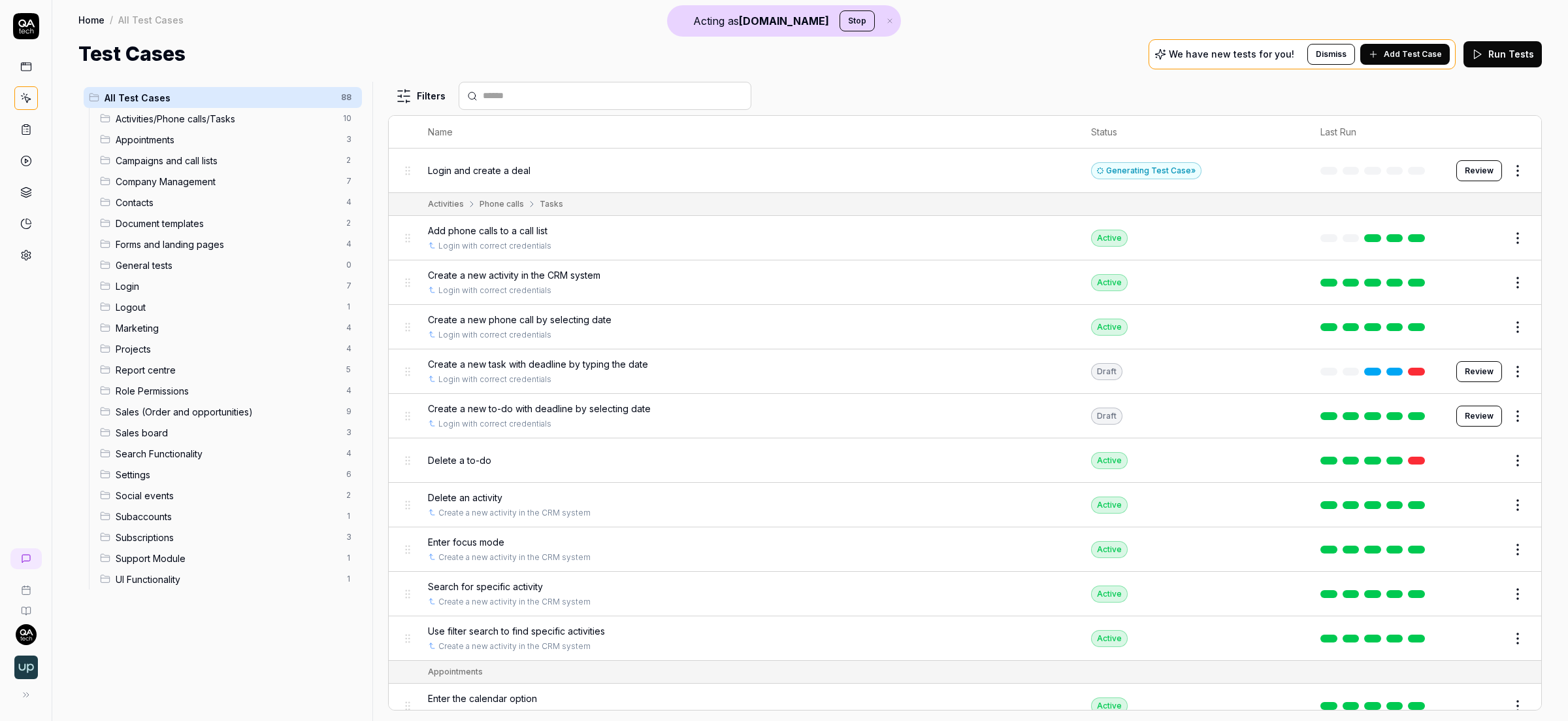
click at [1234, 54] on span "Add Test Case" at bounding box center [1412, 55] width 58 height 12
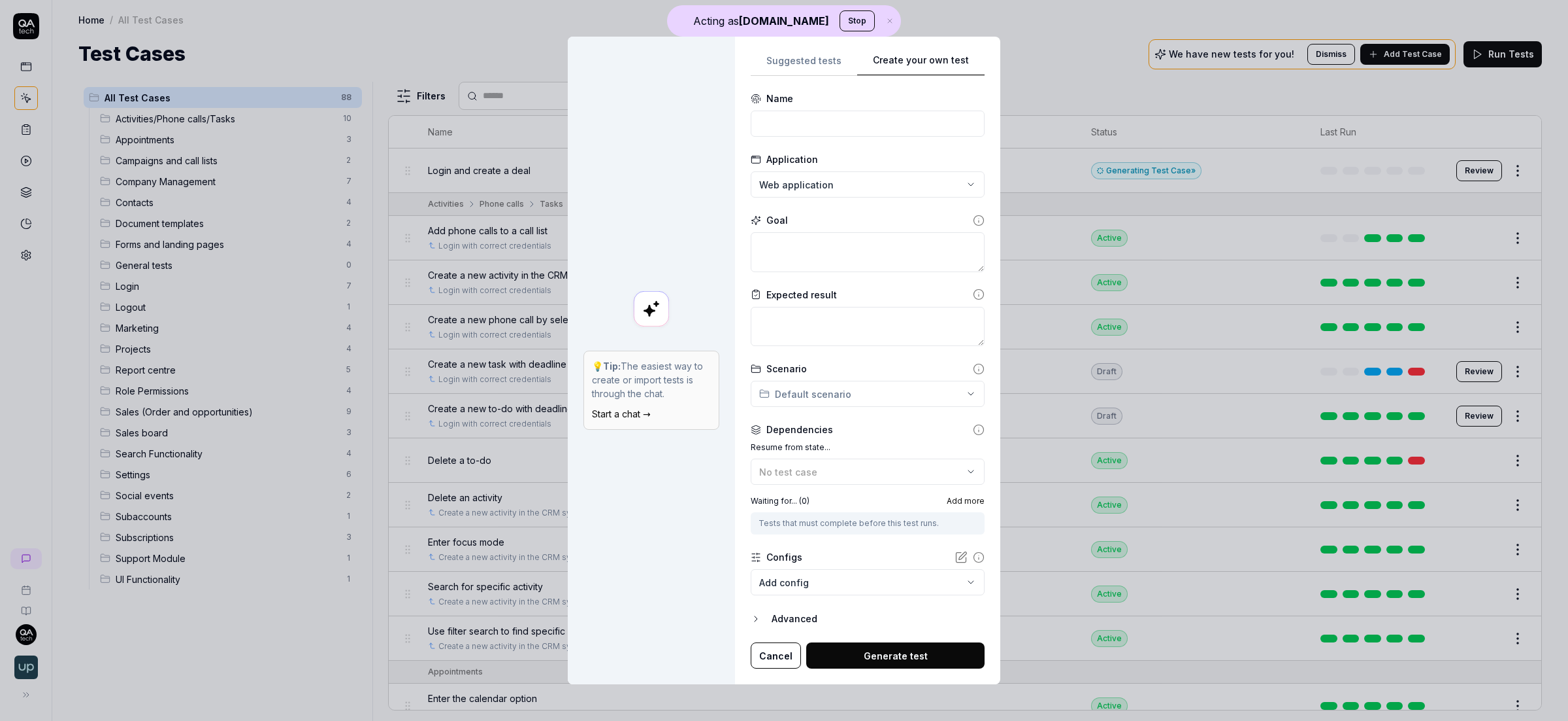
click at [997, 40] on div "**********" at bounding box center [784, 360] width 1568 height 721
drag, startPoint x: 75, startPoint y: 420, endPoint x: 64, endPoint y: 417, distance: 11.4
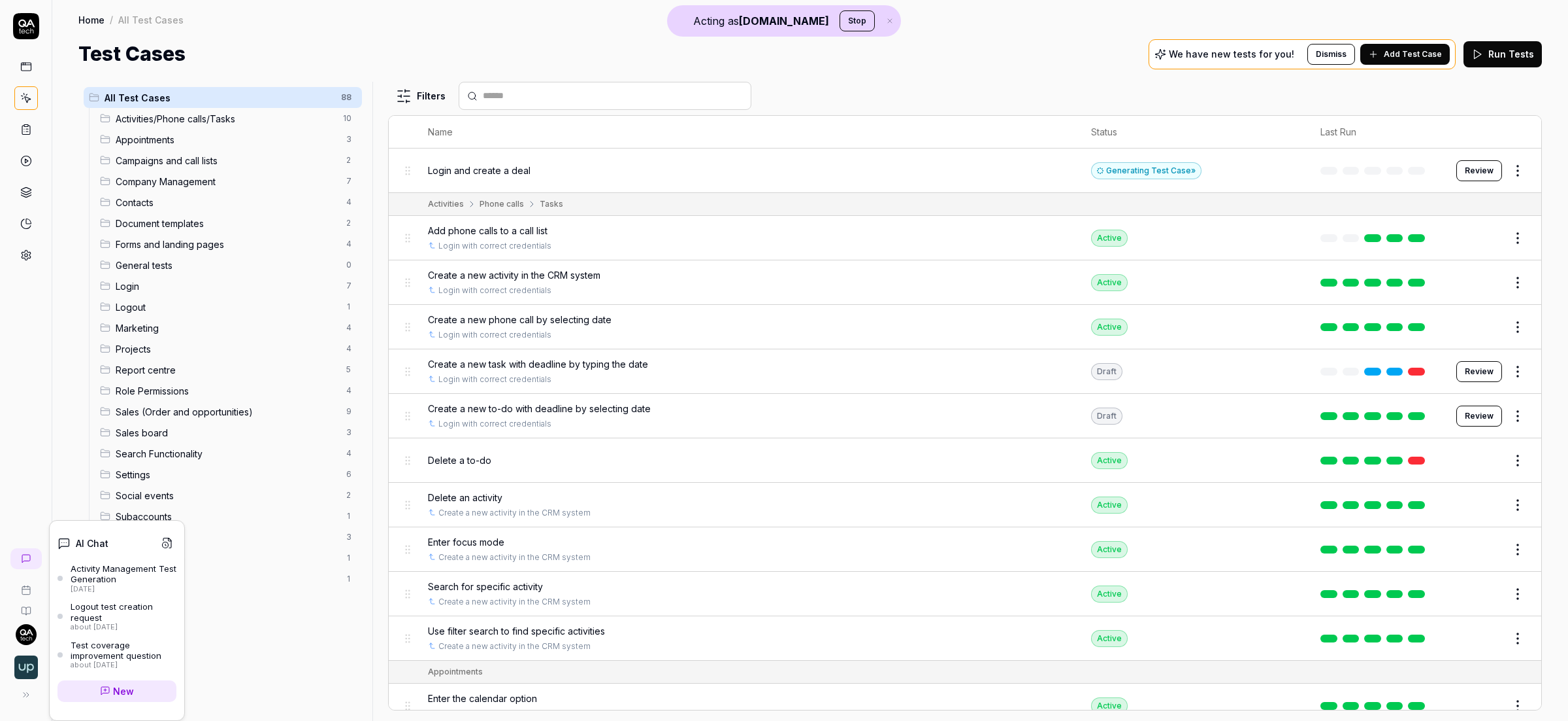
click at [34, 559] on link at bounding box center [25, 558] width 31 height 21
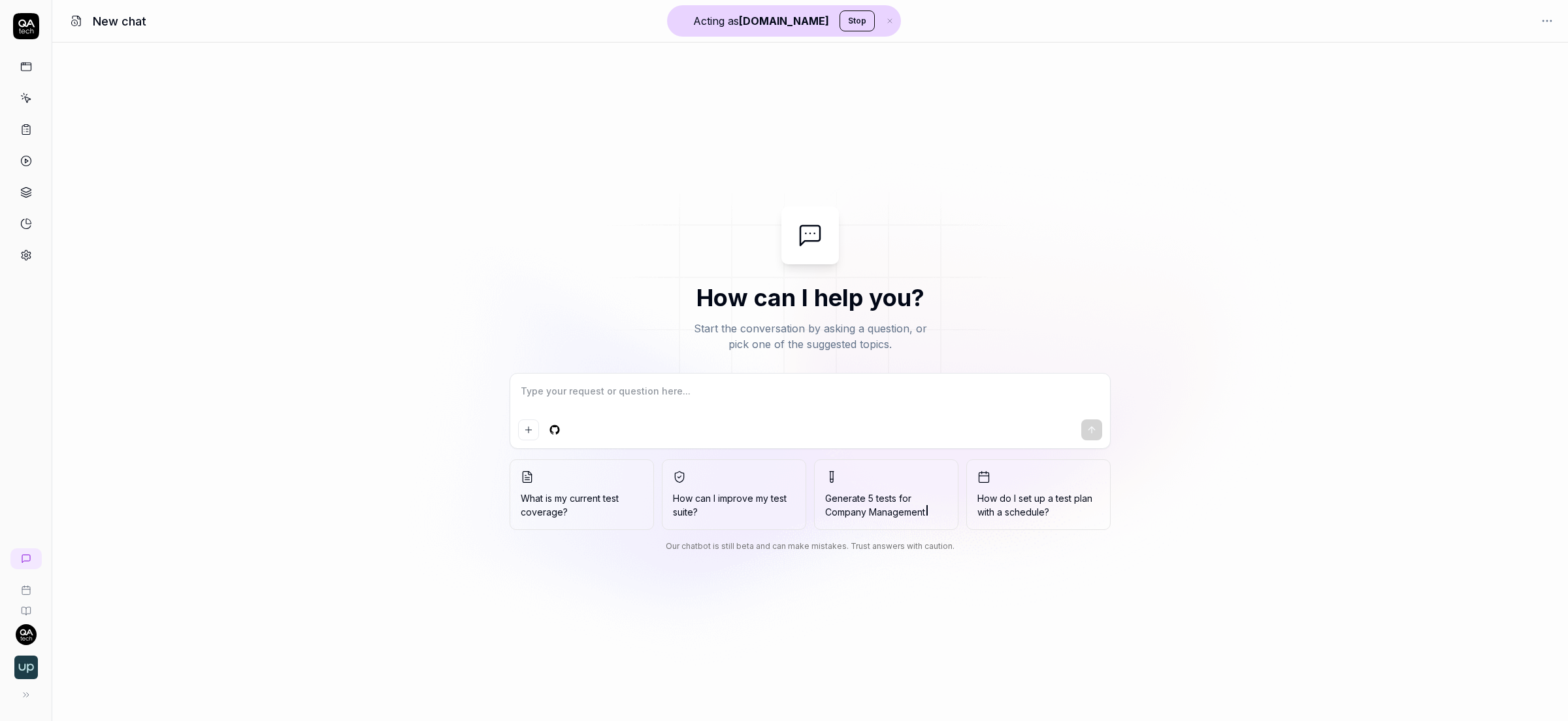
click at [693, 380] on div at bounding box center [810, 411] width 600 height 75
click at [28, 93] on icon at bounding box center [26, 98] width 12 height 12
click at [26, 96] on icon at bounding box center [26, 98] width 12 height 12
click at [29, 97] on icon at bounding box center [26, 98] width 12 height 12
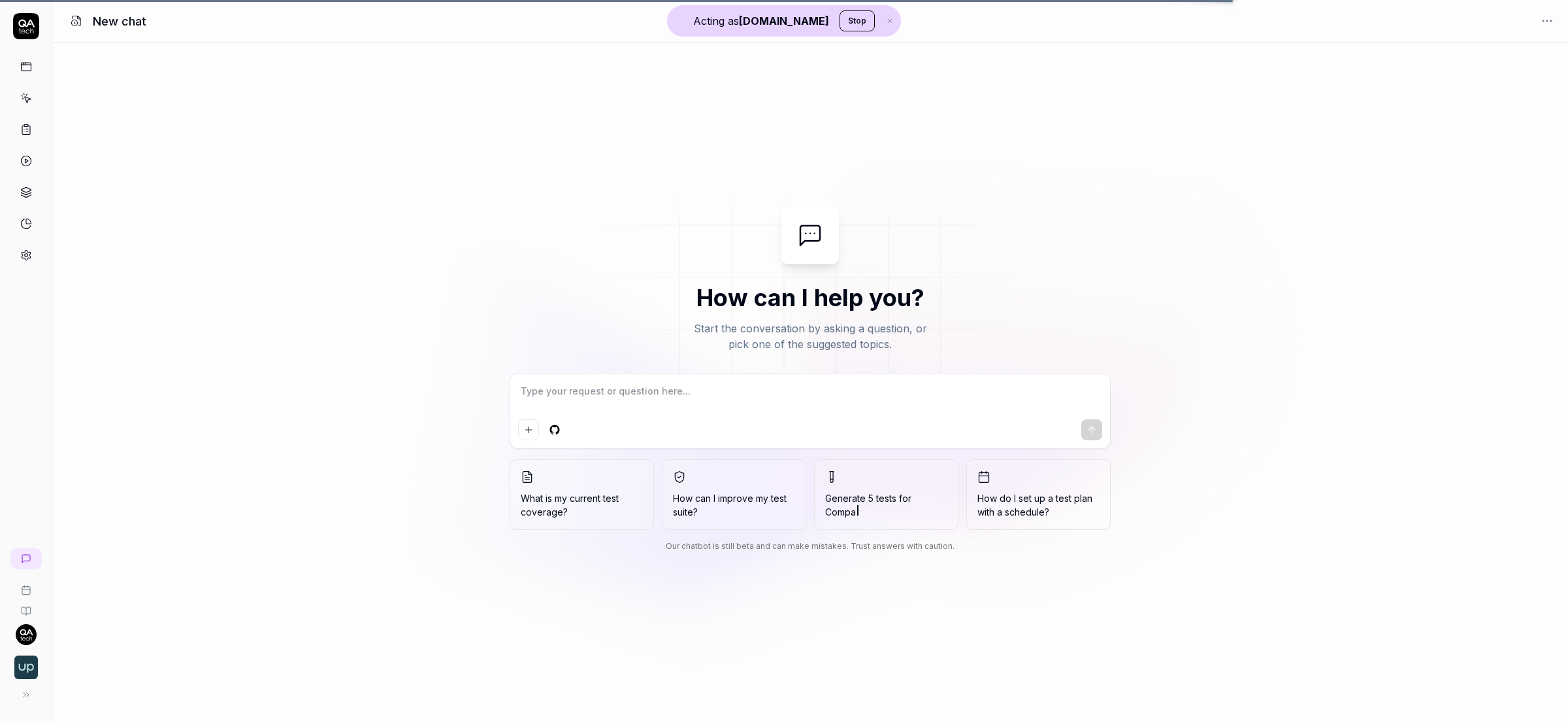
click at [27, 135] on icon at bounding box center [25, 130] width 8 height 9
click at [27, 102] on icon at bounding box center [27, 99] width 6 height 6
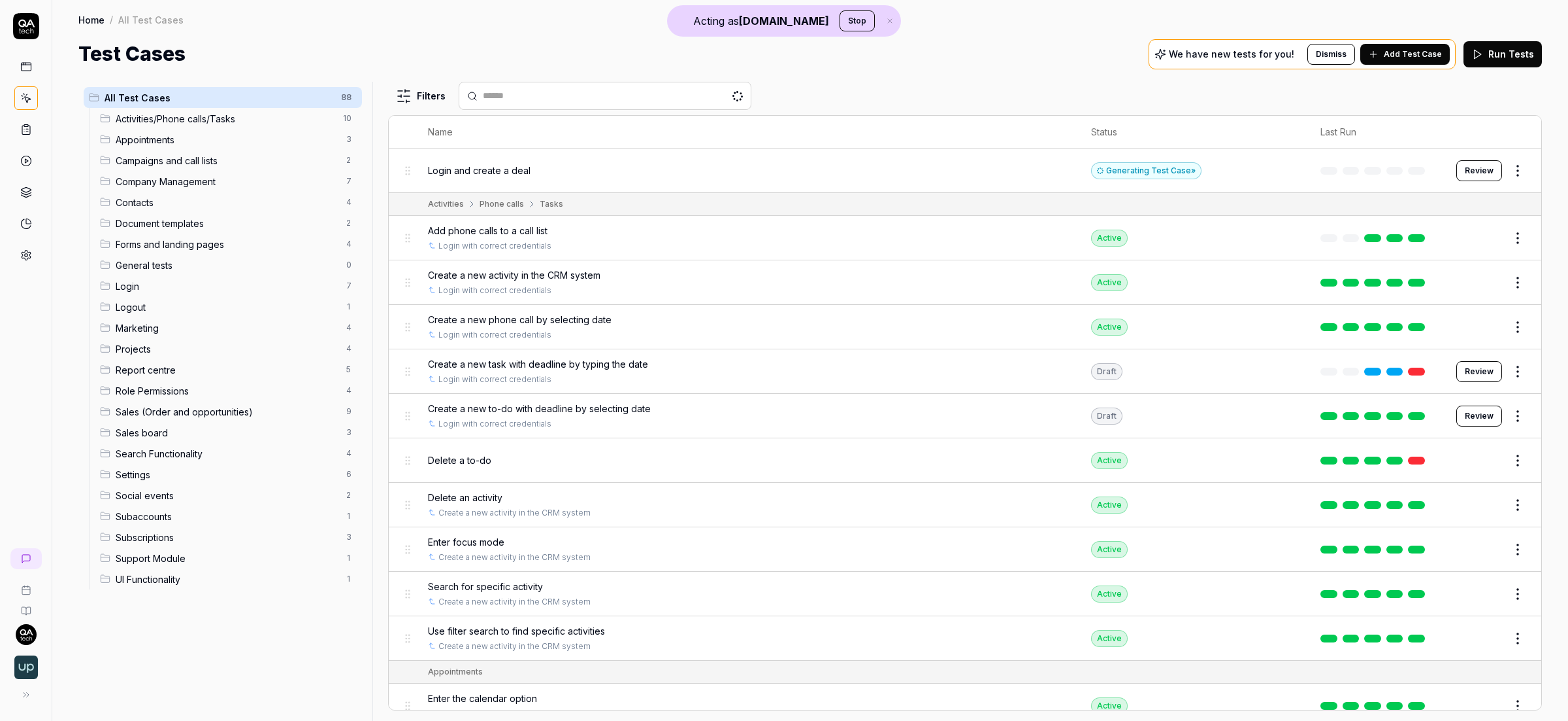
click at [1504, 183] on body "Acting as [DOMAIN_NAME] Stop Home / All Test Cases Home / All Test Cases Test C…" at bounding box center [784, 360] width 1568 height 721
click at [1501, 174] on html "Acting as [DOMAIN_NAME] Stop Home / All Test Cases Home / All Test Cases Test C…" at bounding box center [784, 360] width 1568 height 721
click at [1432, 283] on div "Edit" at bounding box center [1451, 285] width 124 height 29
click at [1517, 172] on html "Acting as [DOMAIN_NAME] Stop Home / All Test Cases Home / All Test Cases Test C…" at bounding box center [784, 360] width 1568 height 721
click at [1427, 279] on div "Edit" at bounding box center [1451, 285] width 124 height 29
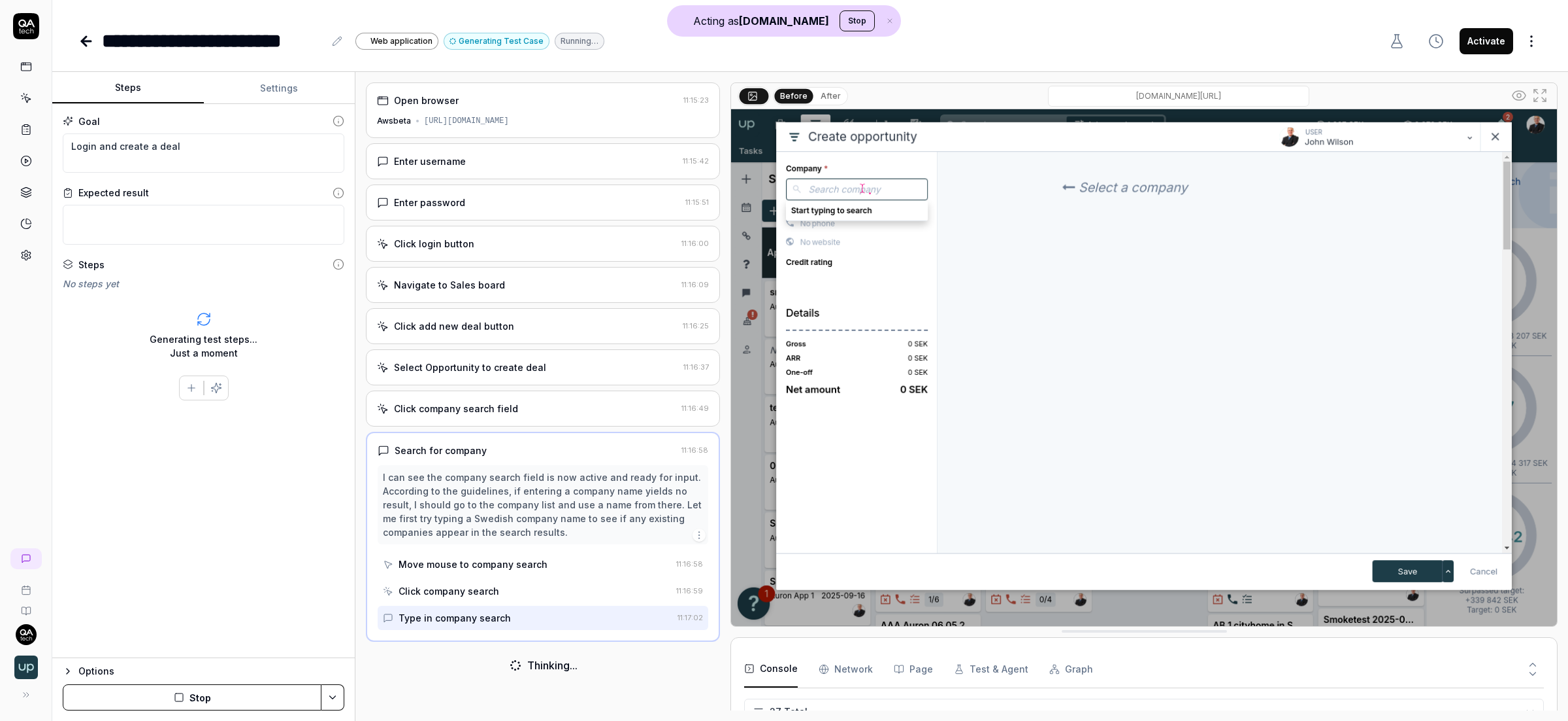
click at [521, 113] on div "Open browser 11:15:23 Awsbeta [URL][DOMAIN_NAME]" at bounding box center [542, 110] width 354 height 56
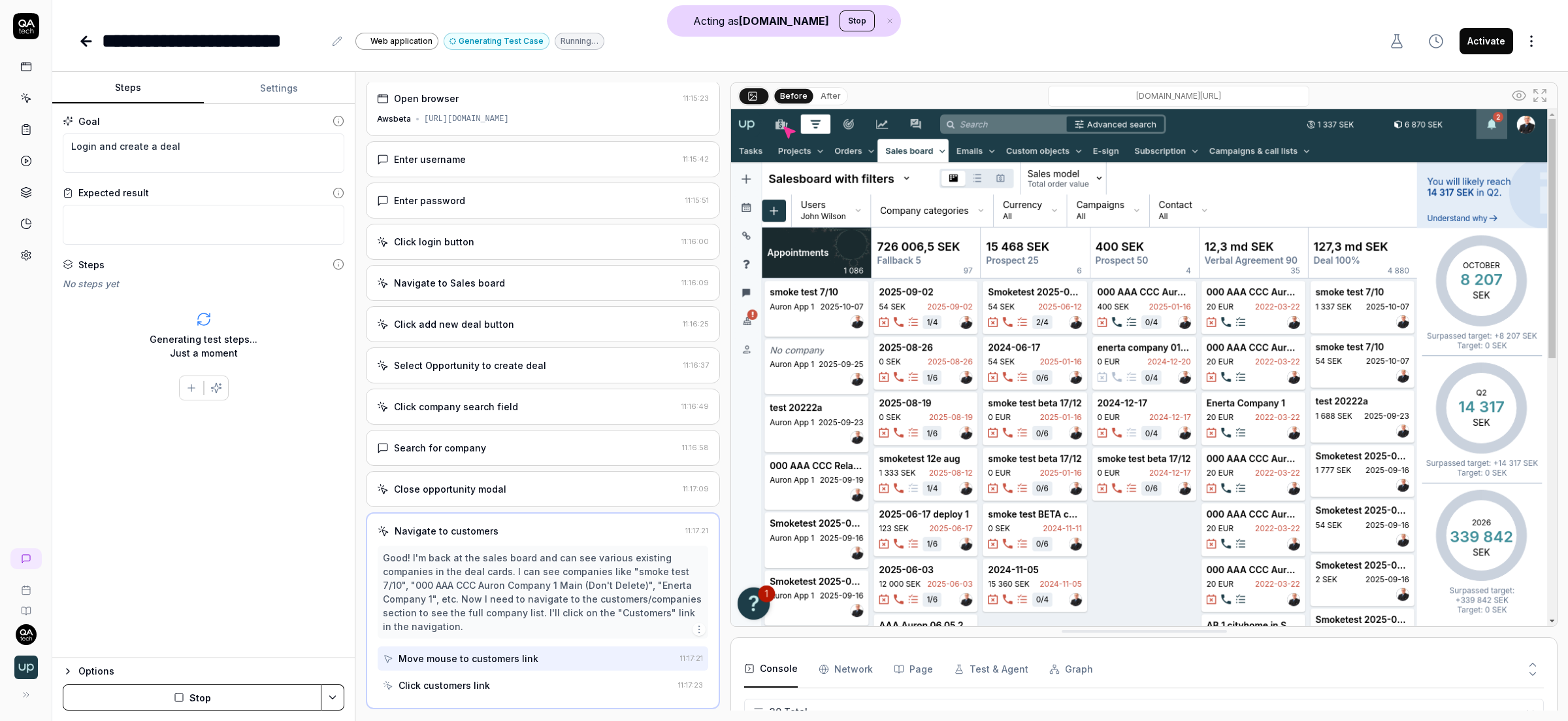
scroll to position [941, 0]
drag, startPoint x: 783, startPoint y: 676, endPoint x: 790, endPoint y: 674, distance: 7.3
click at [784, 676] on button "Console" at bounding box center [771, 669] width 54 height 37
click at [835, 668] on Requests "Network" at bounding box center [846, 669] width 55 height 37
click at [996, 666] on button "Test & Agent" at bounding box center [991, 669] width 75 height 37
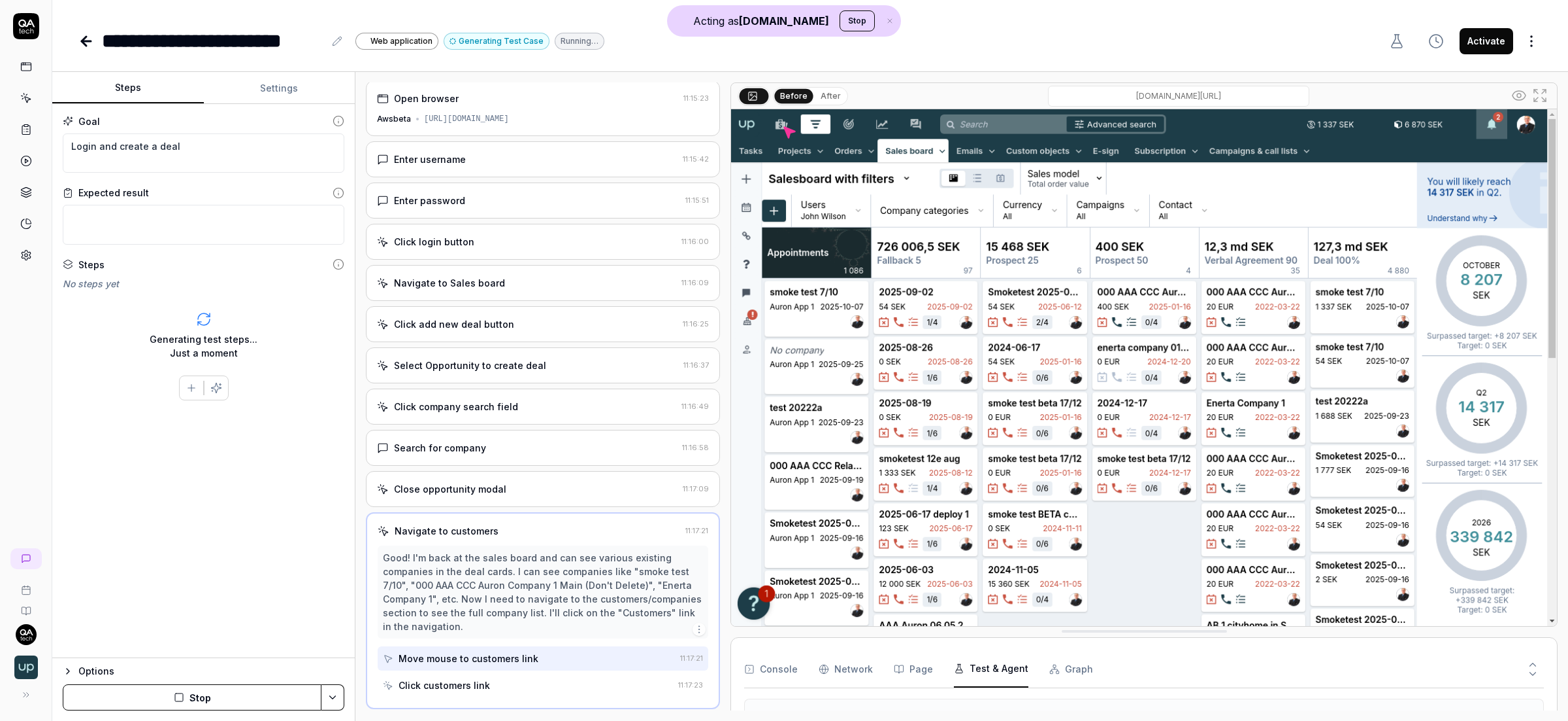
click at [34, 134] on link at bounding box center [26, 130] width 24 height 24
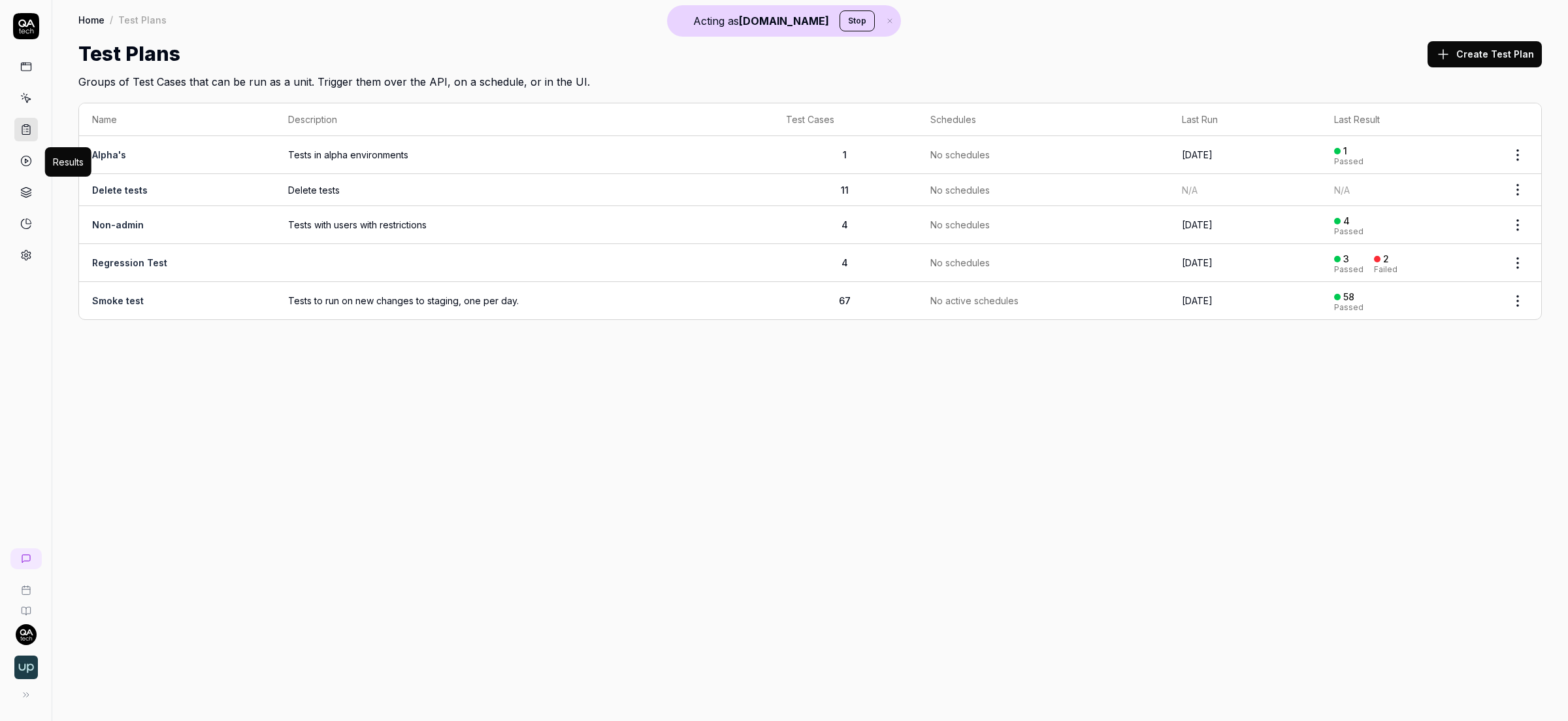
click at [24, 166] on icon at bounding box center [26, 161] width 12 height 12
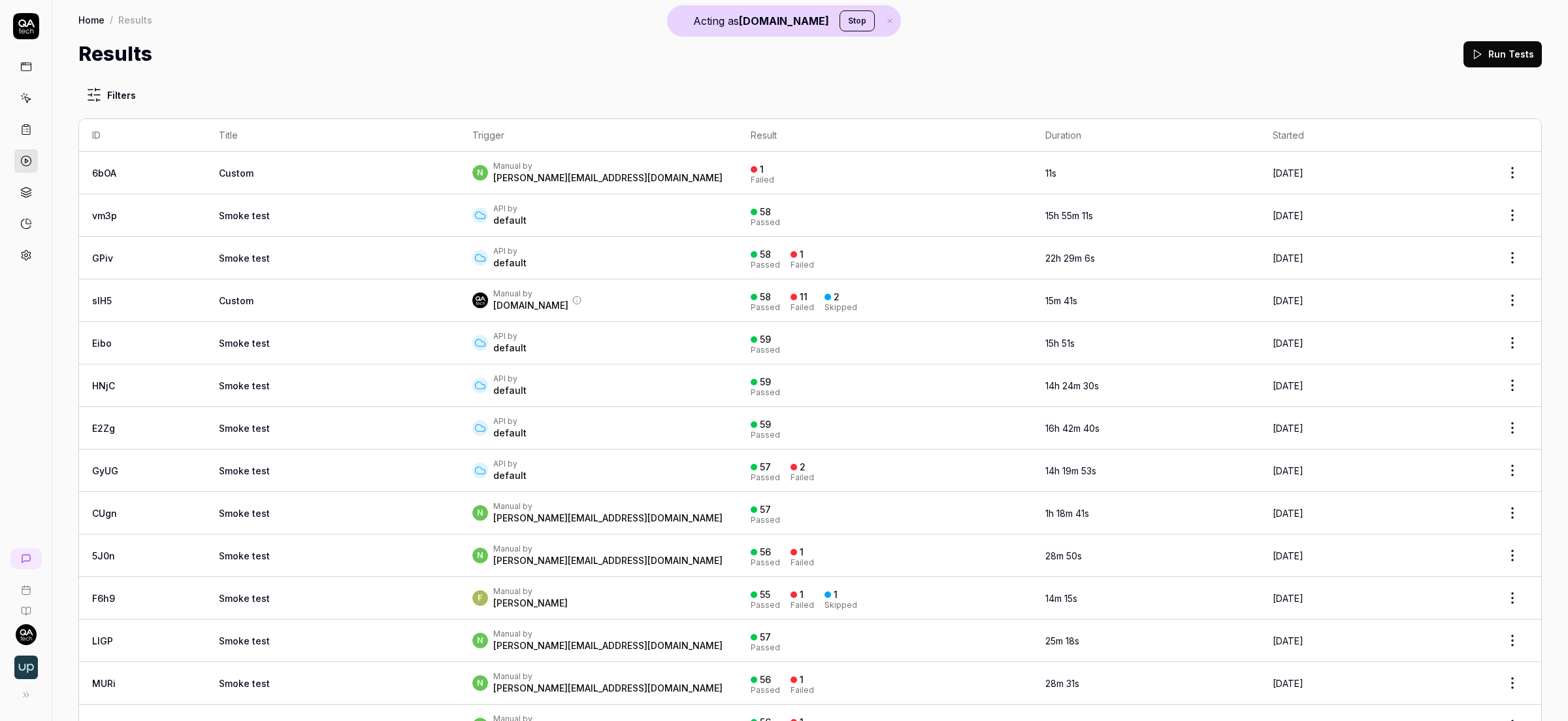
click at [283, 173] on td "Custom" at bounding box center [333, 172] width 254 height 43
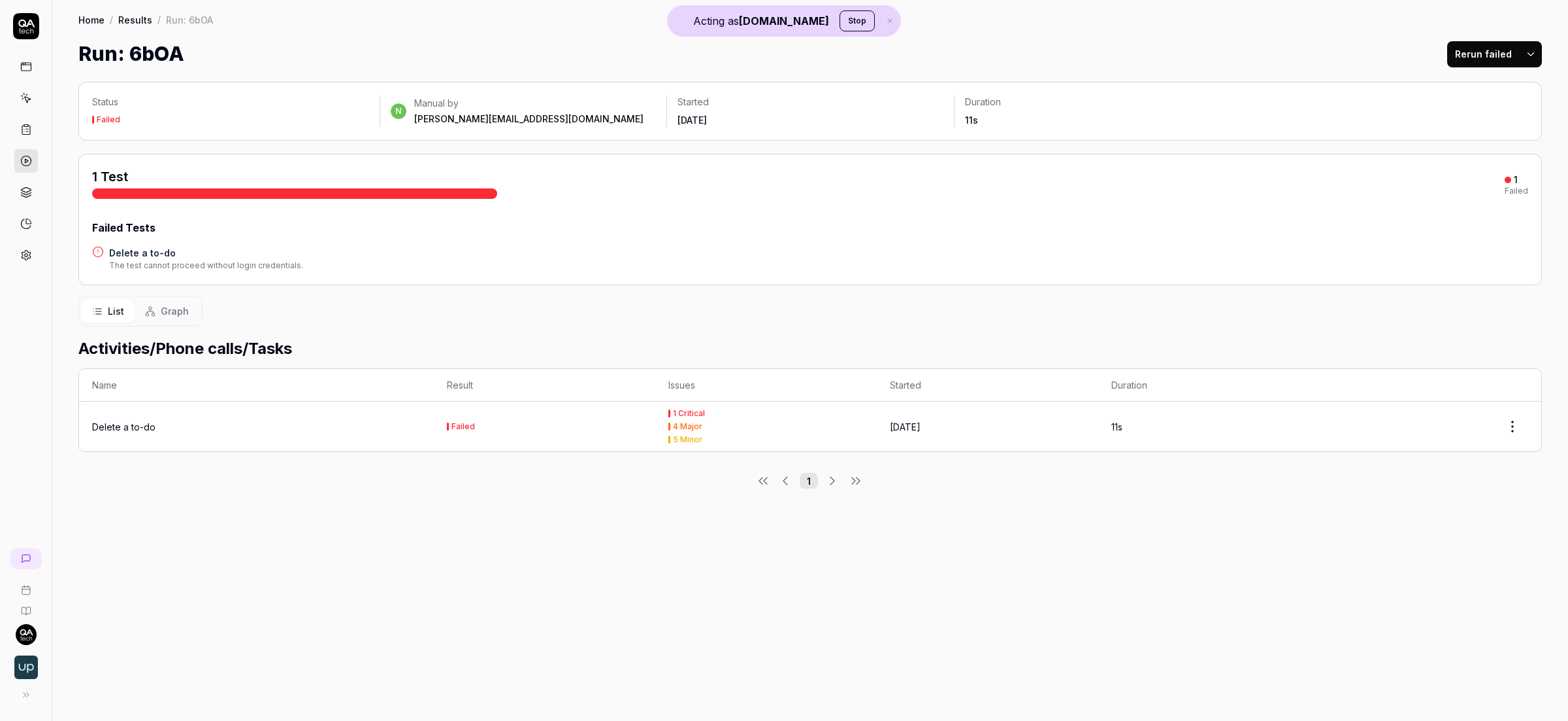
click at [124, 427] on div "Delete a to-do" at bounding box center [124, 427] width 63 height 13
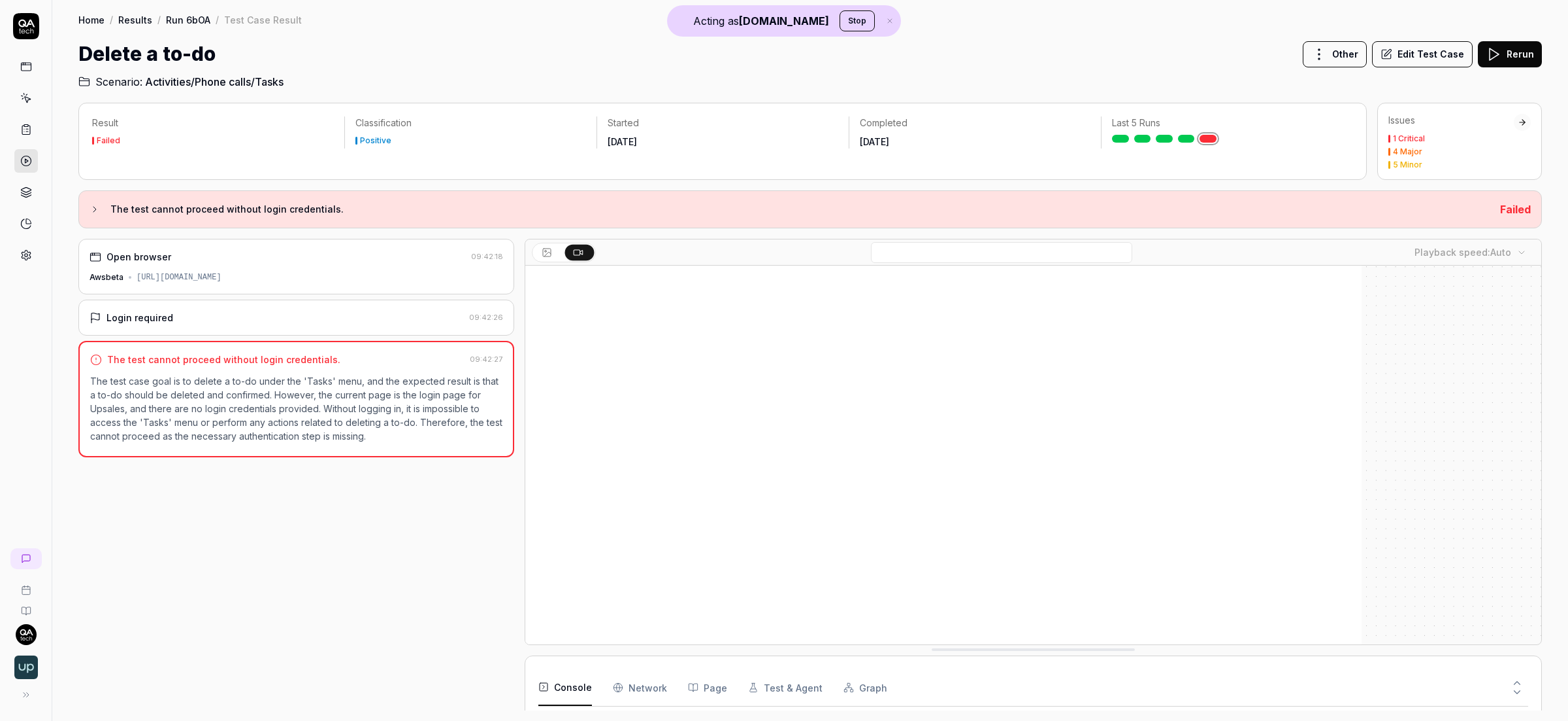
scroll to position [37, 0]
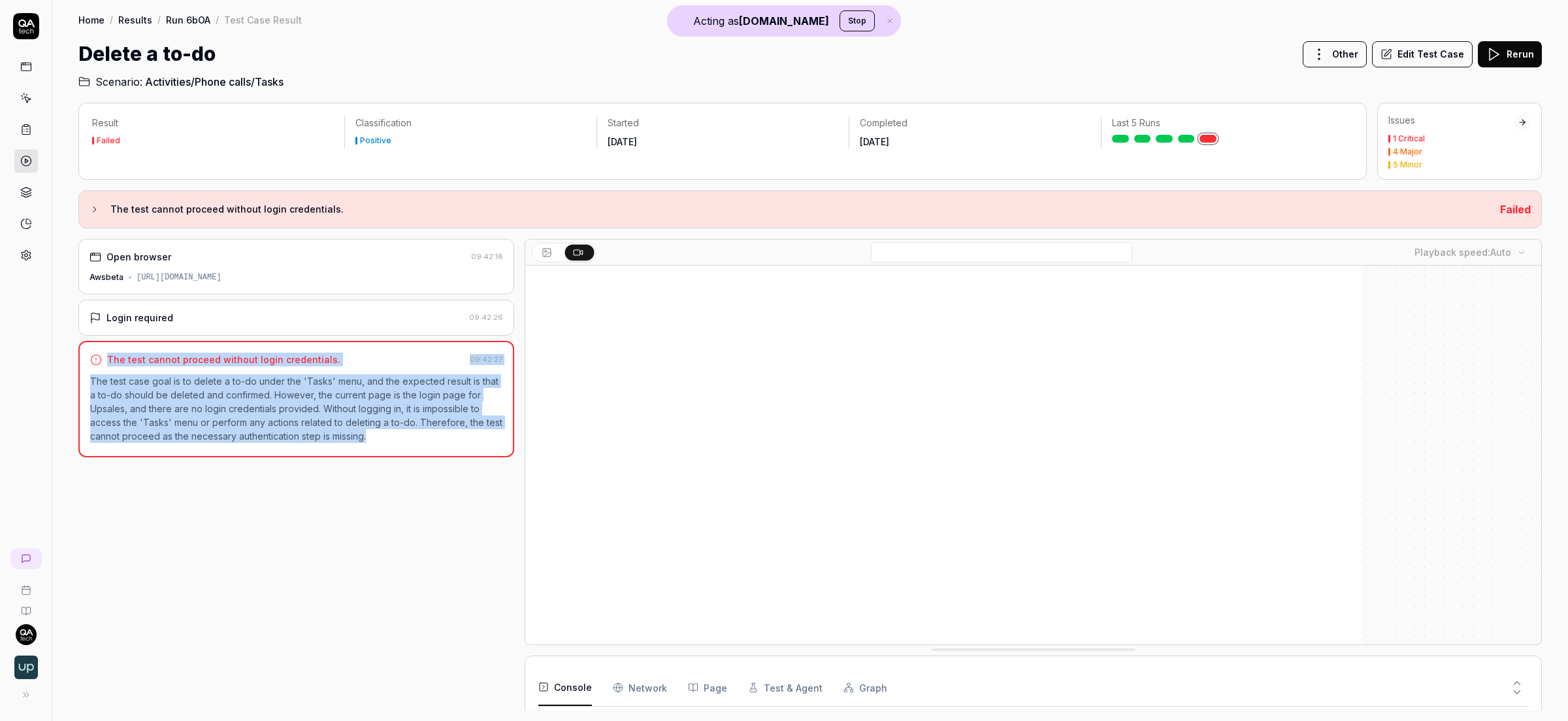
drag, startPoint x: 103, startPoint y: 362, endPoint x: 395, endPoint y: 438, distance: 301.7
click at [395, 438] on div "The test cannot proceed without login credentials. 09:42:27 The test case goal …" at bounding box center [296, 399] width 436 height 116
click at [25, 161] on icon at bounding box center [26, 161] width 12 height 12
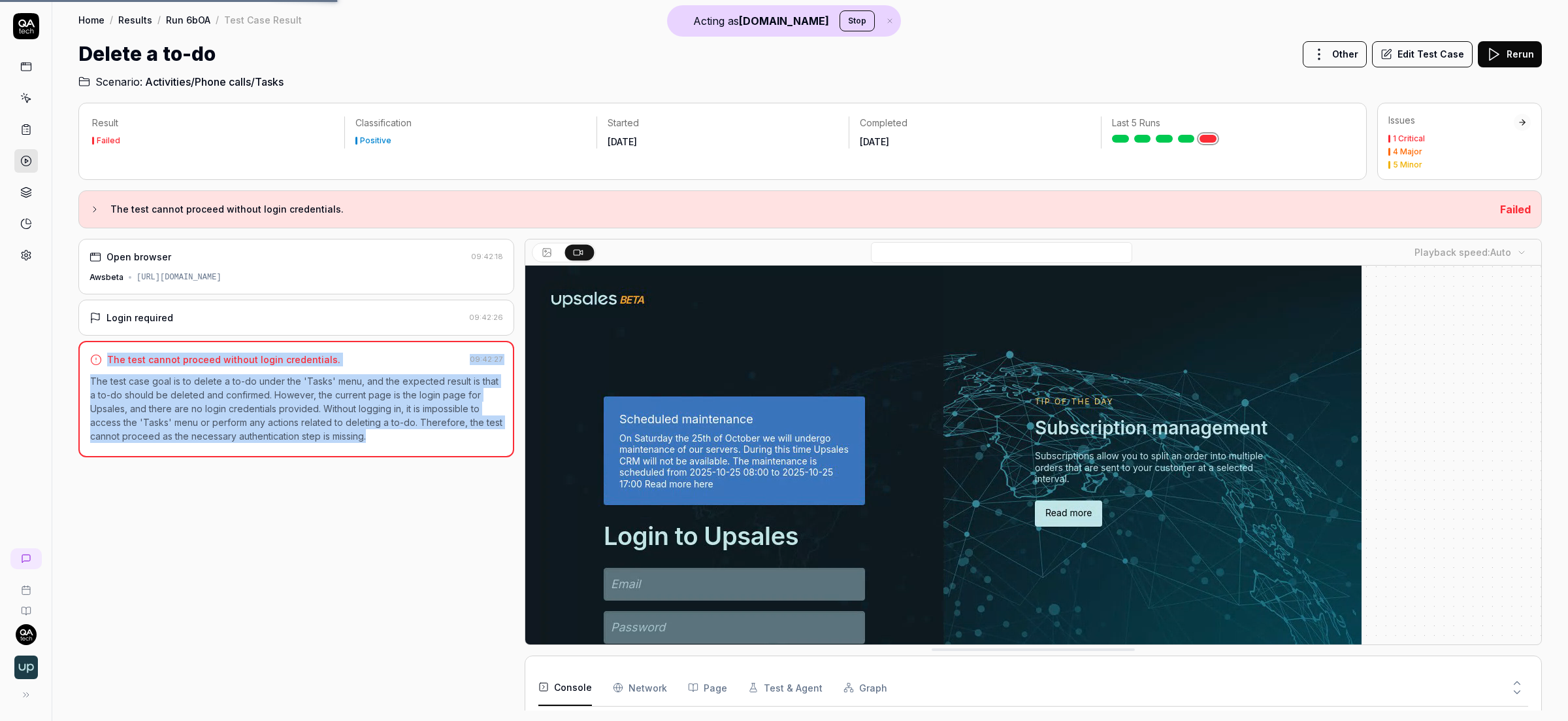
click at [32, 160] on link at bounding box center [26, 161] width 24 height 24
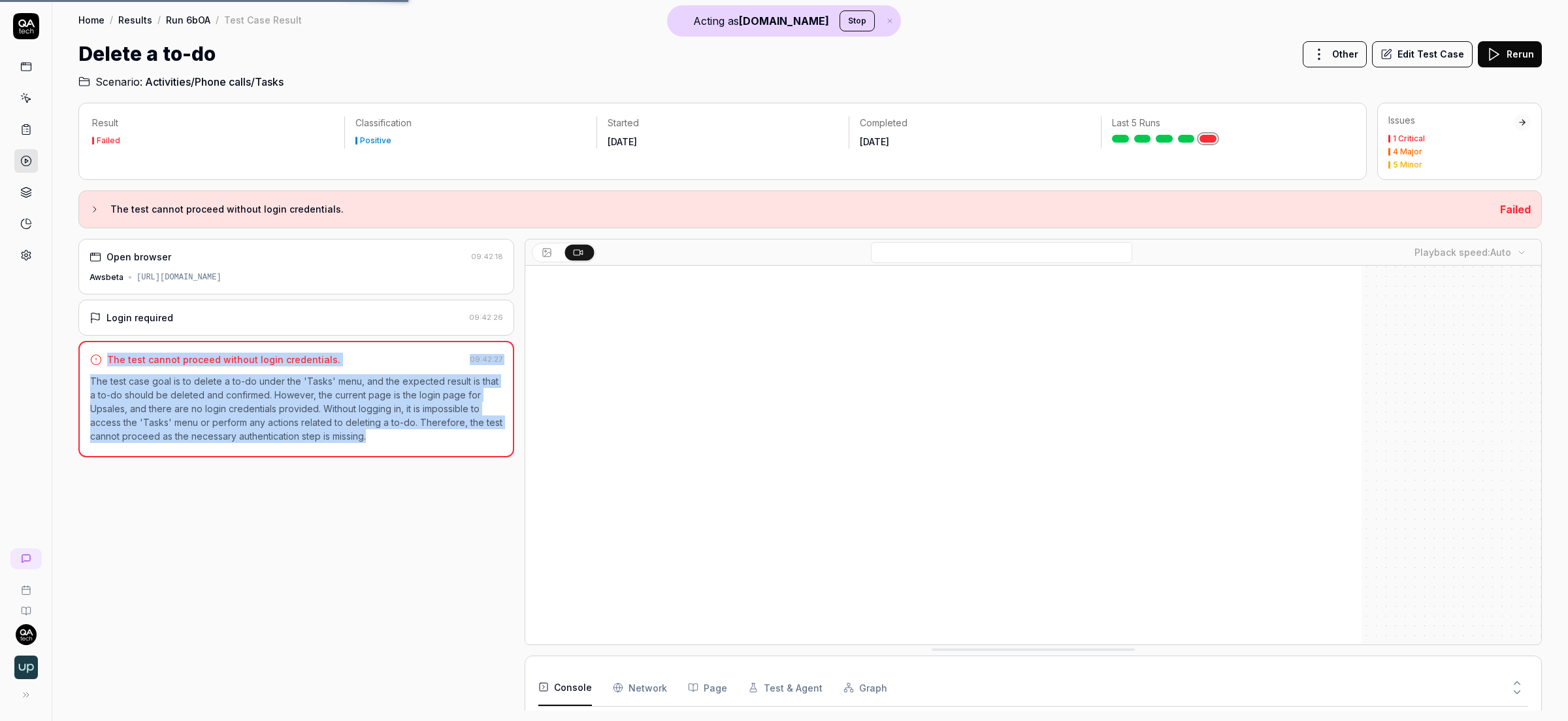
click at [31, 160] on link at bounding box center [26, 161] width 24 height 24
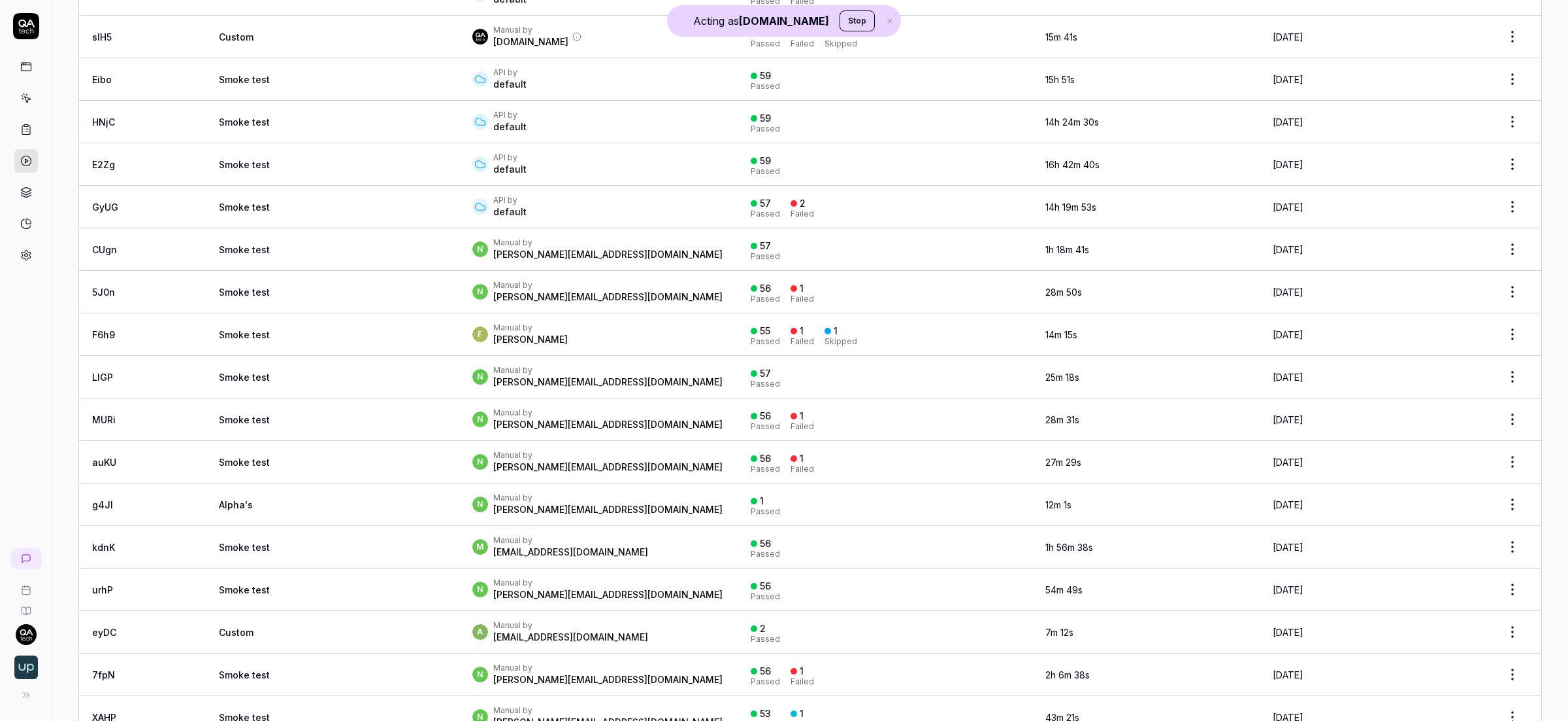
scroll to position [295, 0]
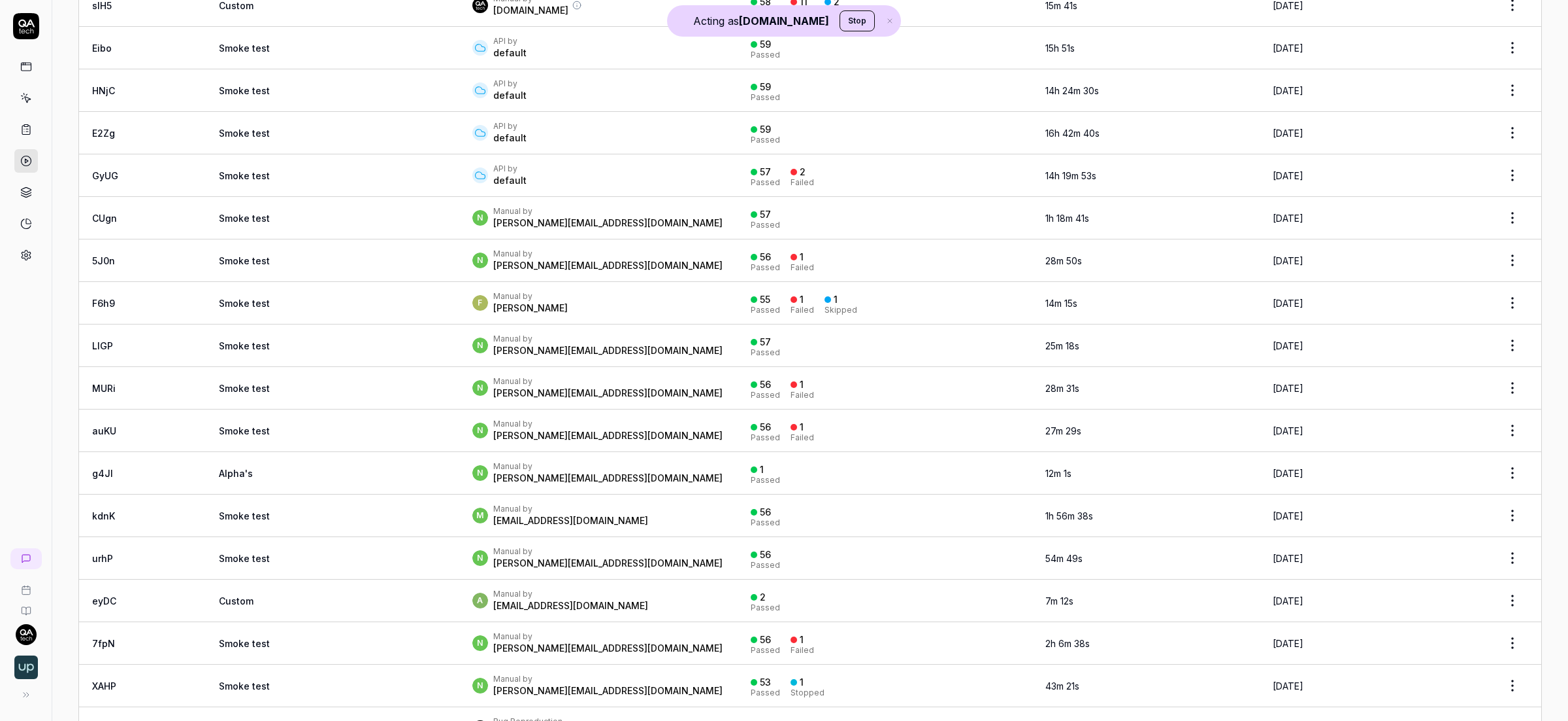
click at [316, 433] on td "Smoke test" at bounding box center [333, 431] width 254 height 43
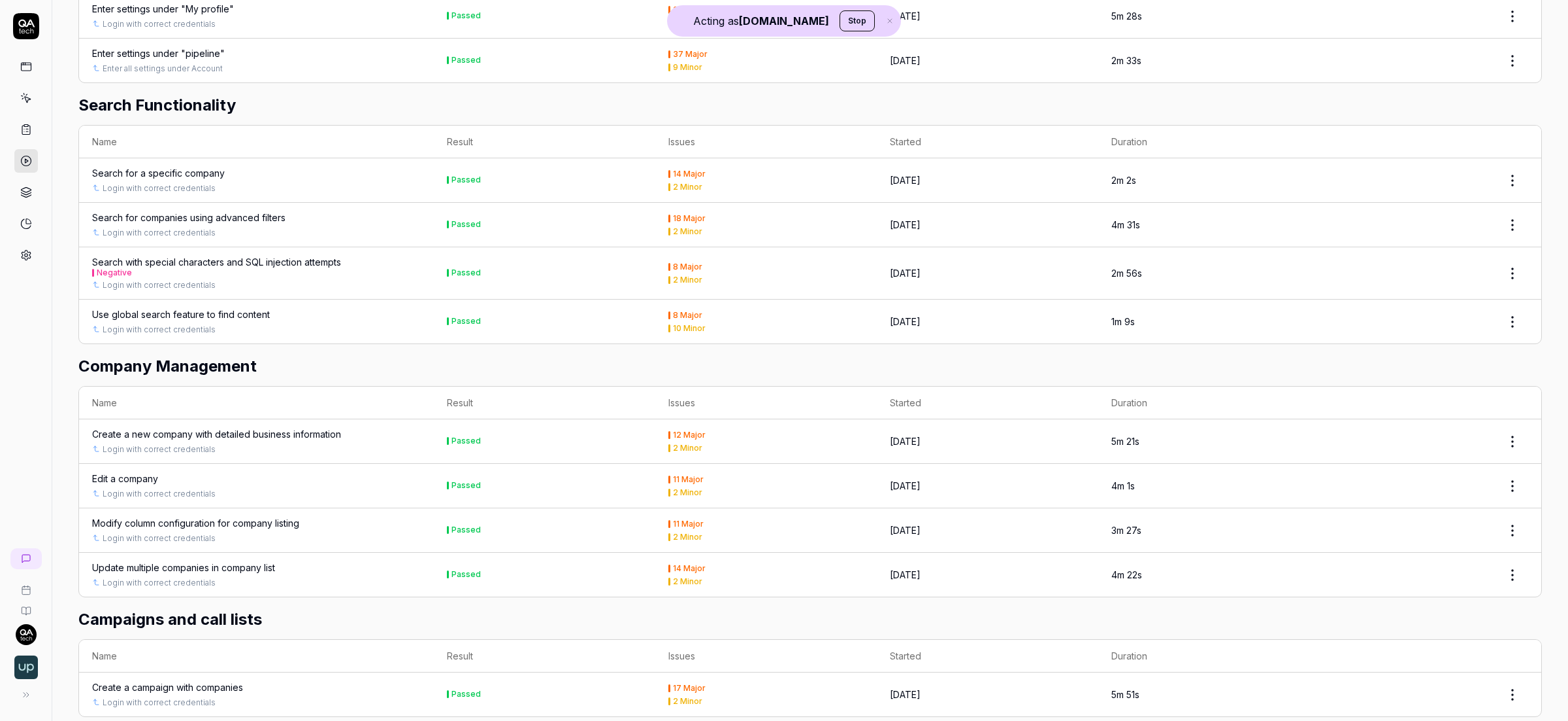
scroll to position [2975, 0]
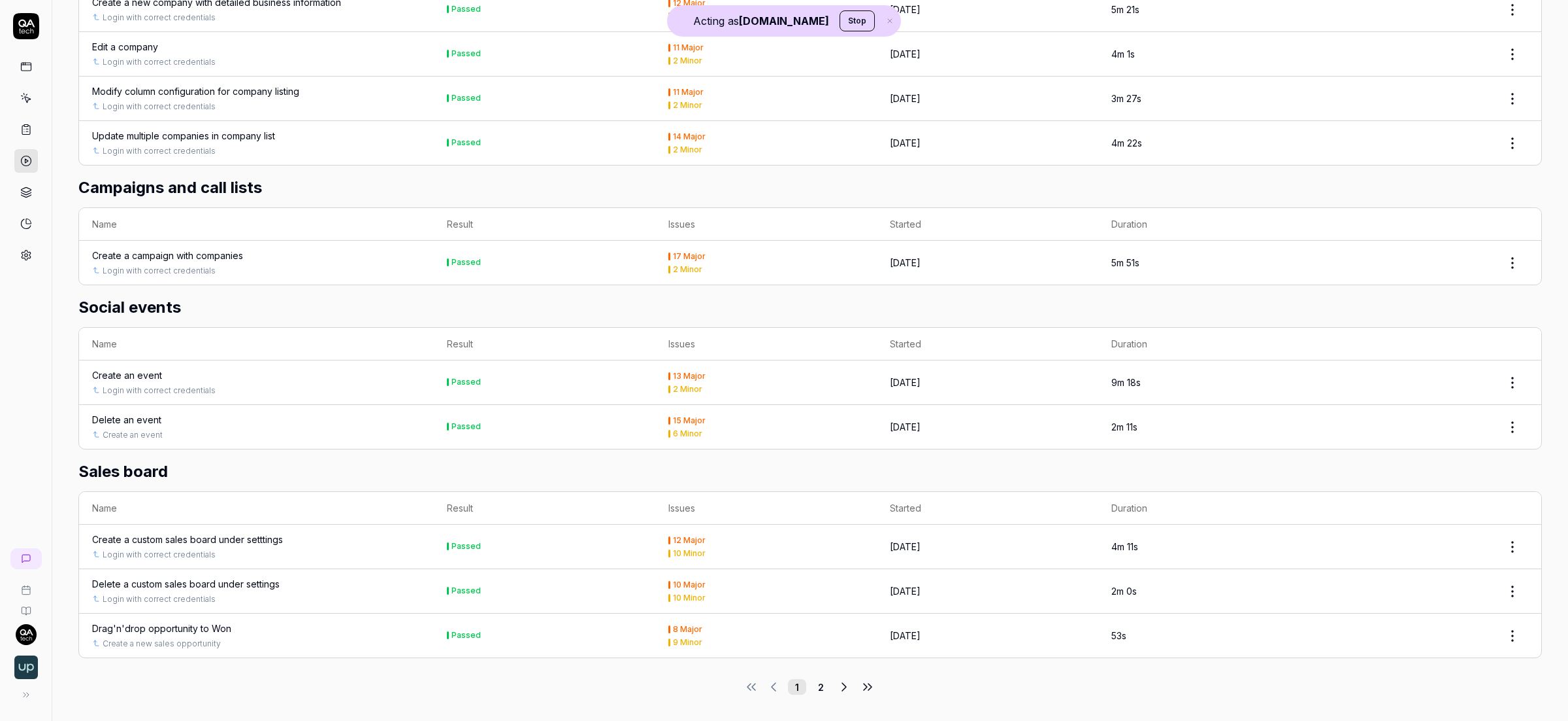
click at [811, 689] on button "2" at bounding box center [821, 687] width 18 height 16
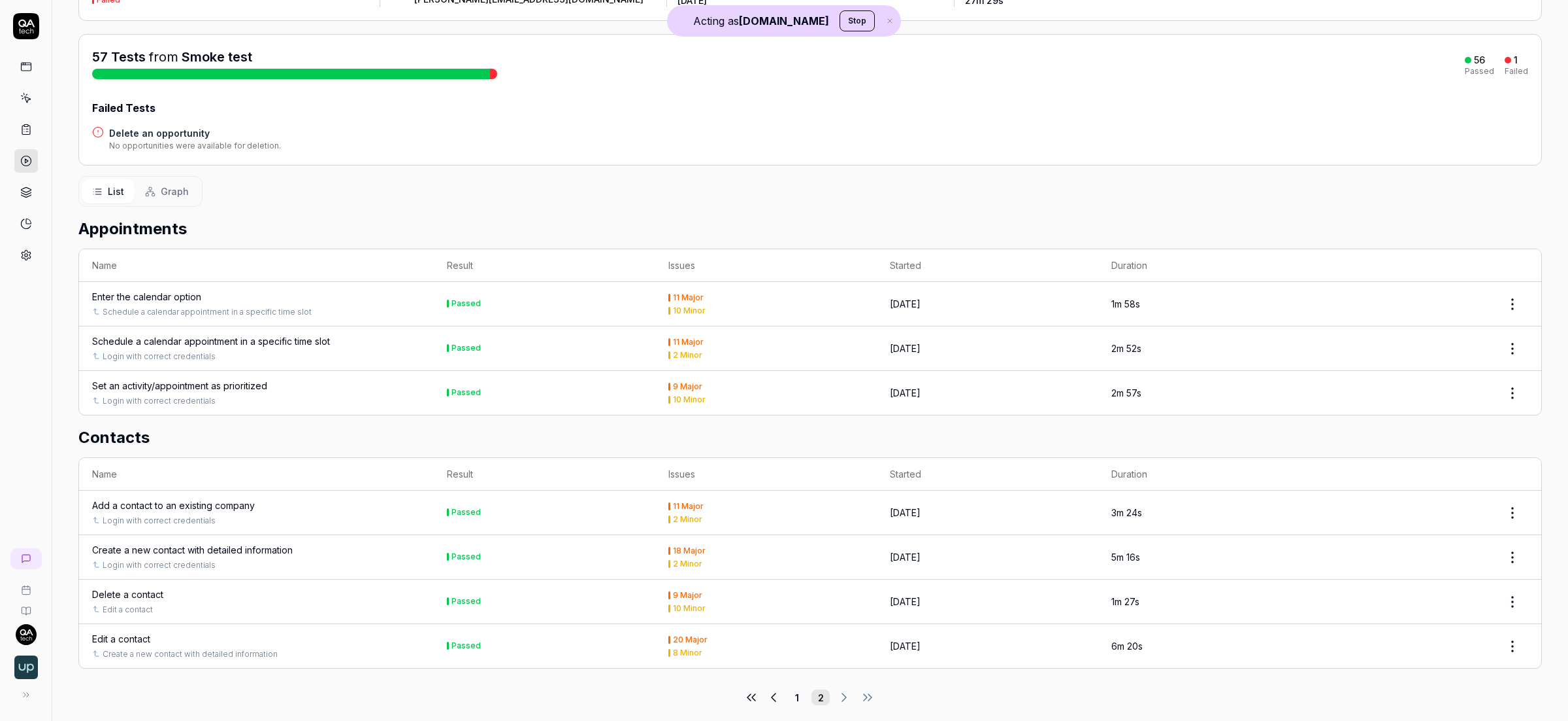
scroll to position [132, 0]
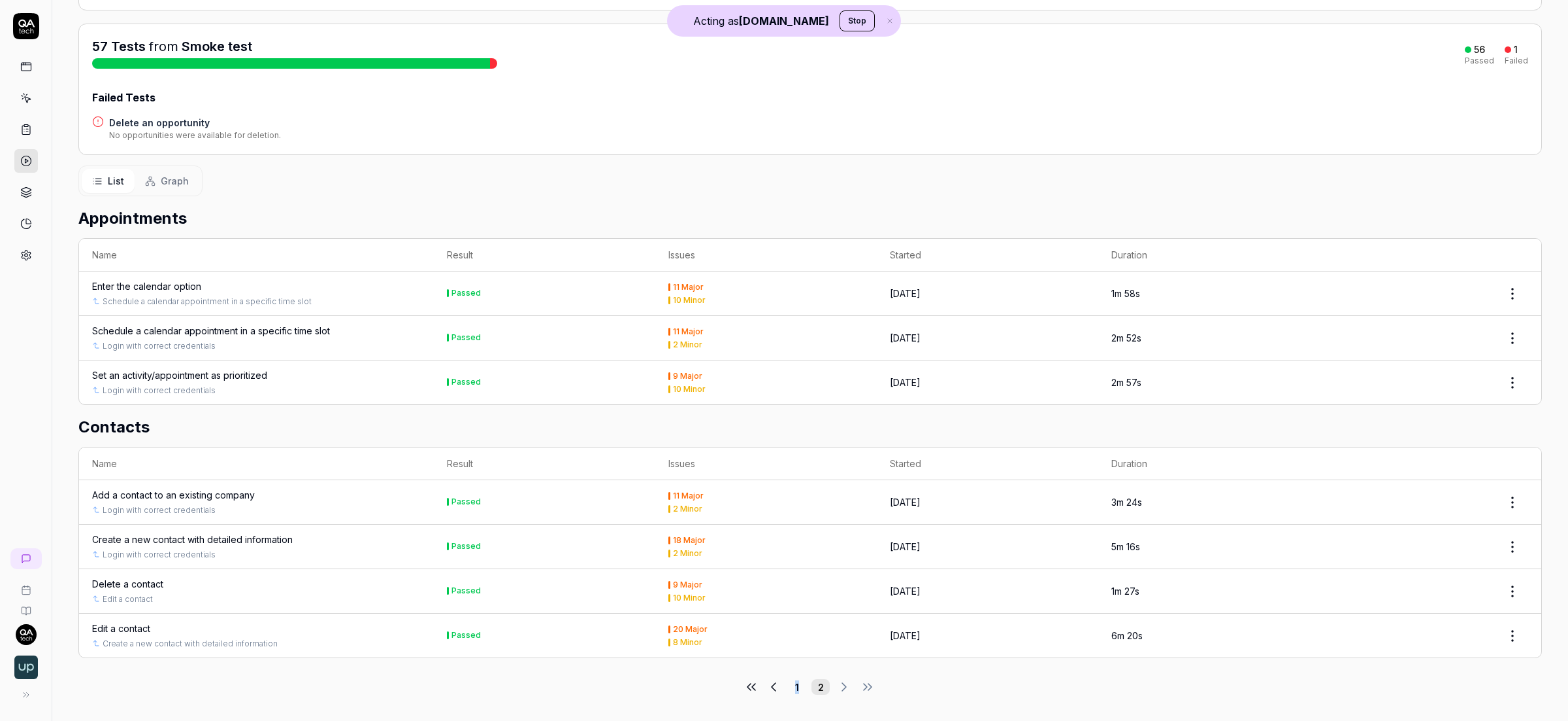
click at [791, 681] on div "Appointments Name Result Issues Started Duration Enter the calendar option Sche…" at bounding box center [810, 445] width 1464 height 498
click at [794, 682] on button "1" at bounding box center [797, 687] width 18 height 16
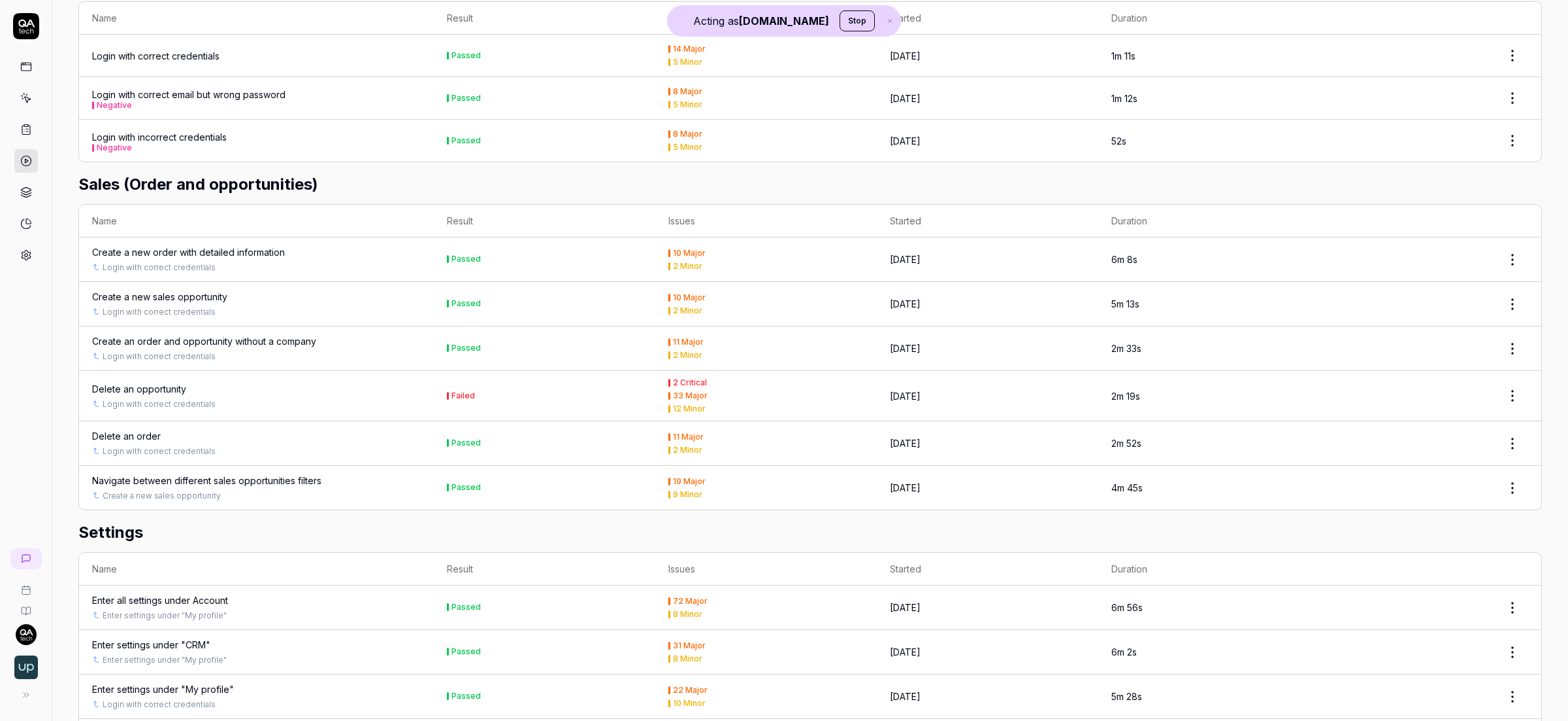
scroll to position [1871, 0]
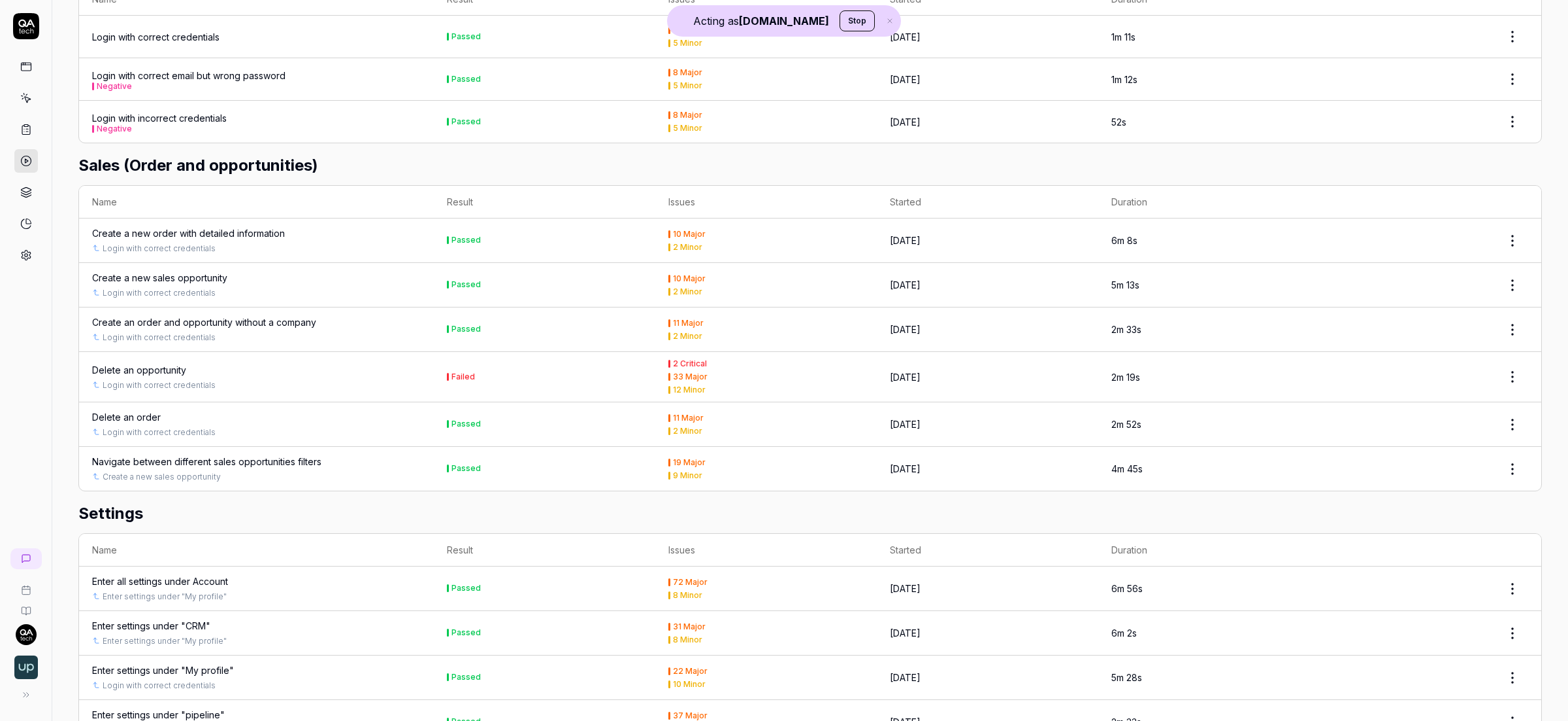
click at [163, 374] on div "Delete an opportunity" at bounding box center [140, 369] width 94 height 13
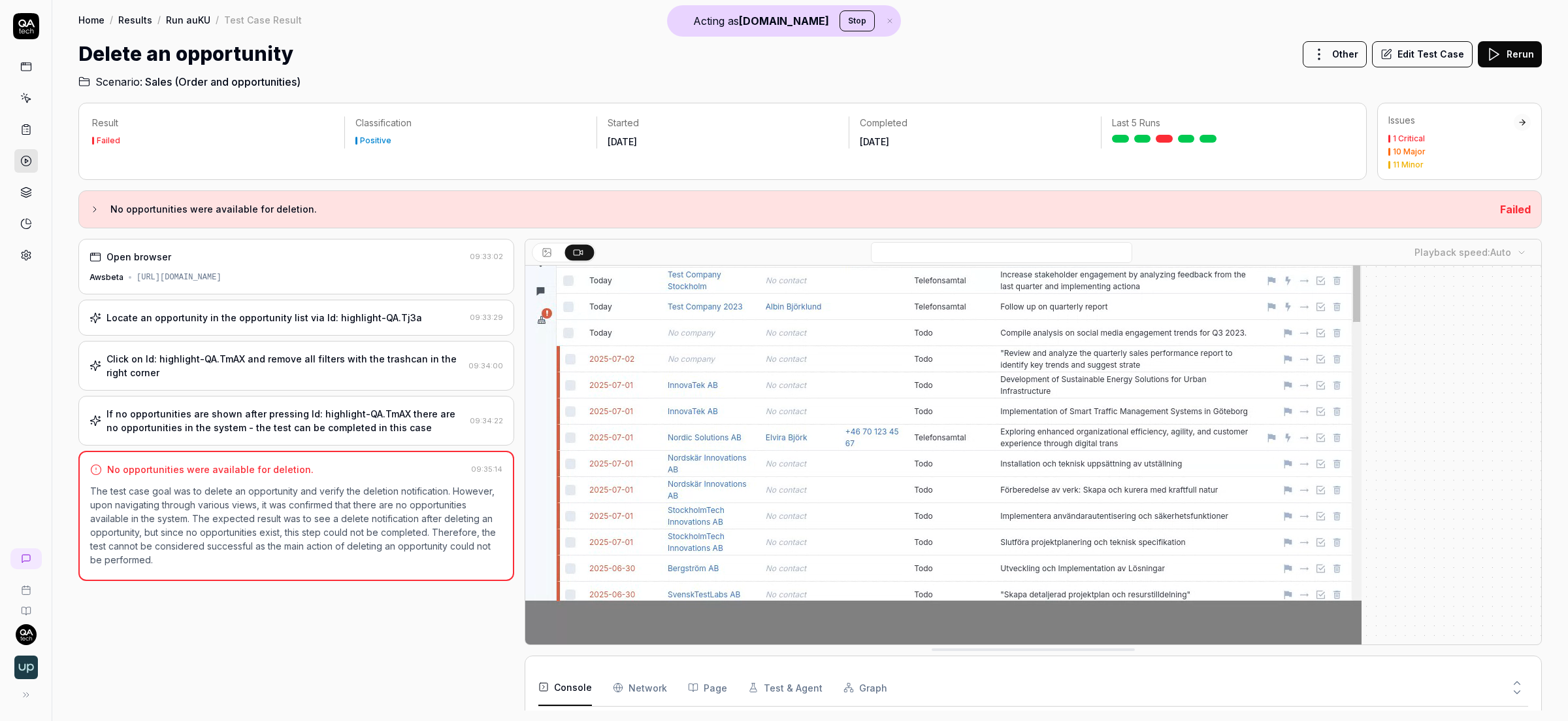
scroll to position [146, 0]
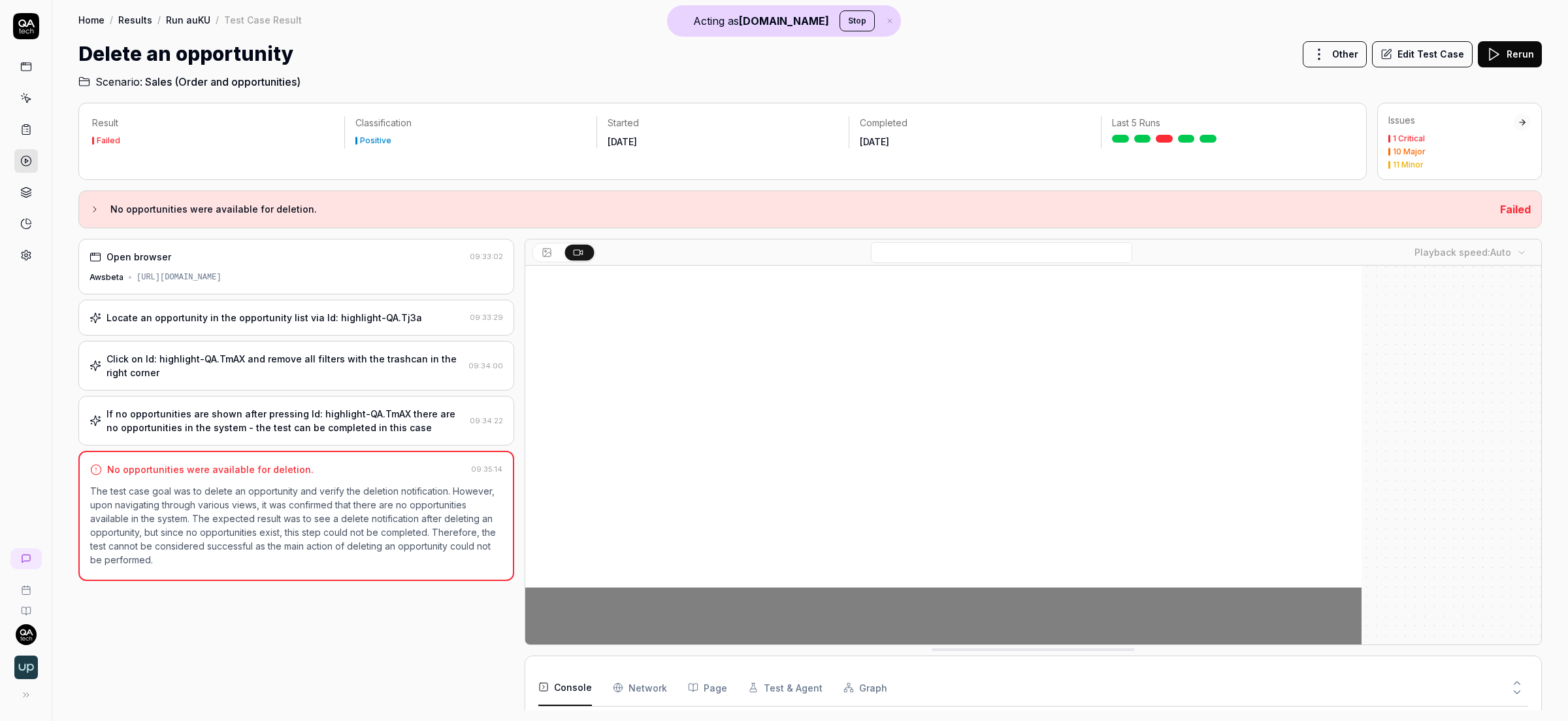
click at [1432, 56] on button "Edit Test Case" at bounding box center [1423, 54] width 101 height 26
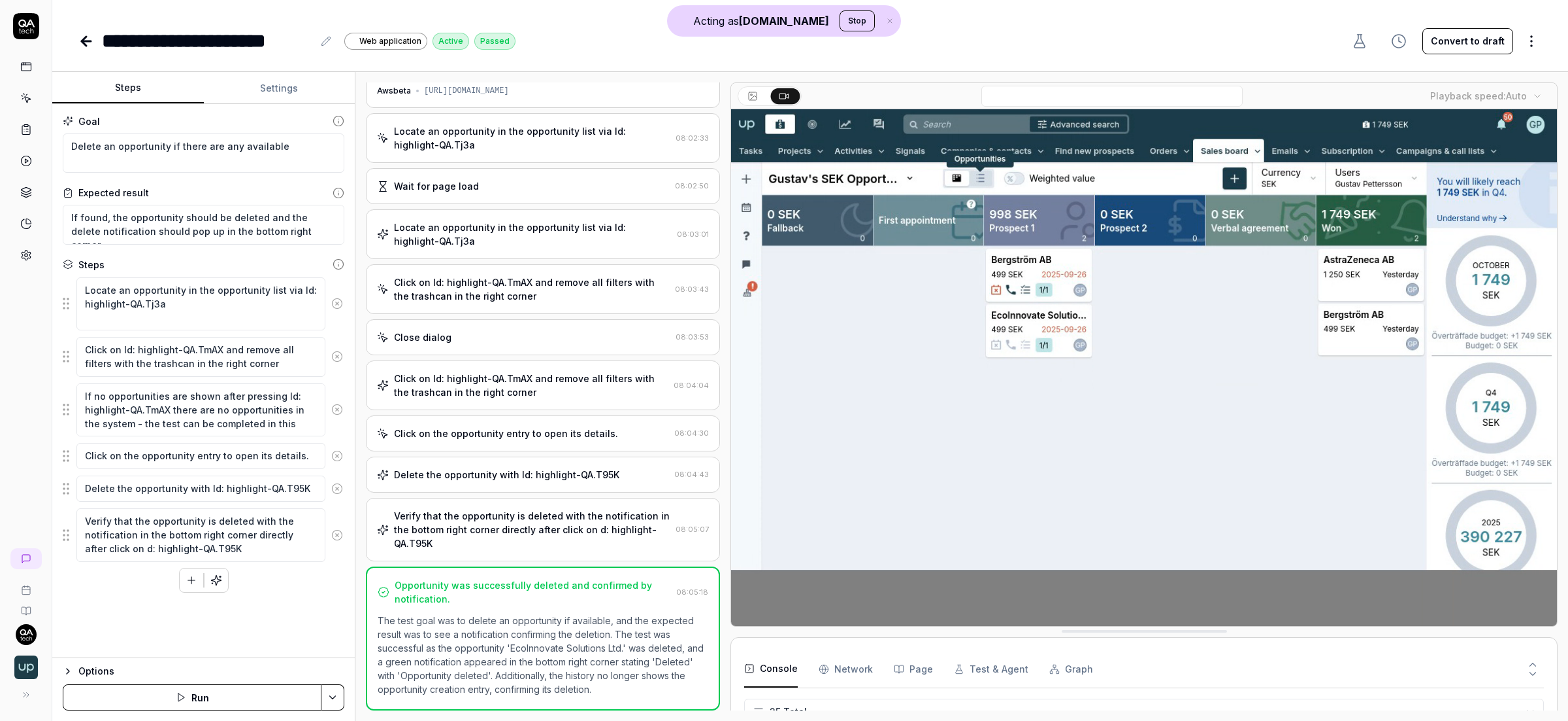
scroll to position [589, 0]
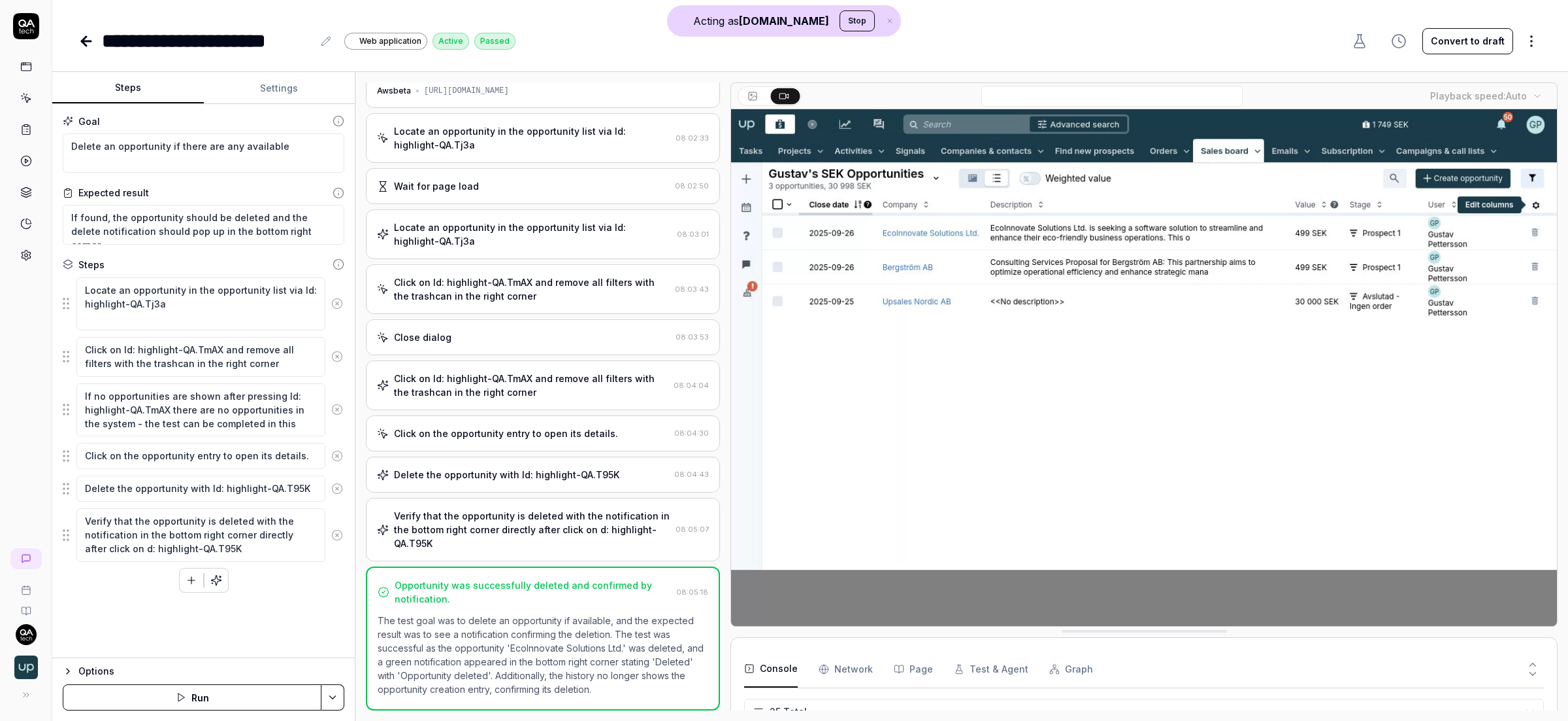
click at [187, 584] on icon "button" at bounding box center [192, 580] width 12 height 12
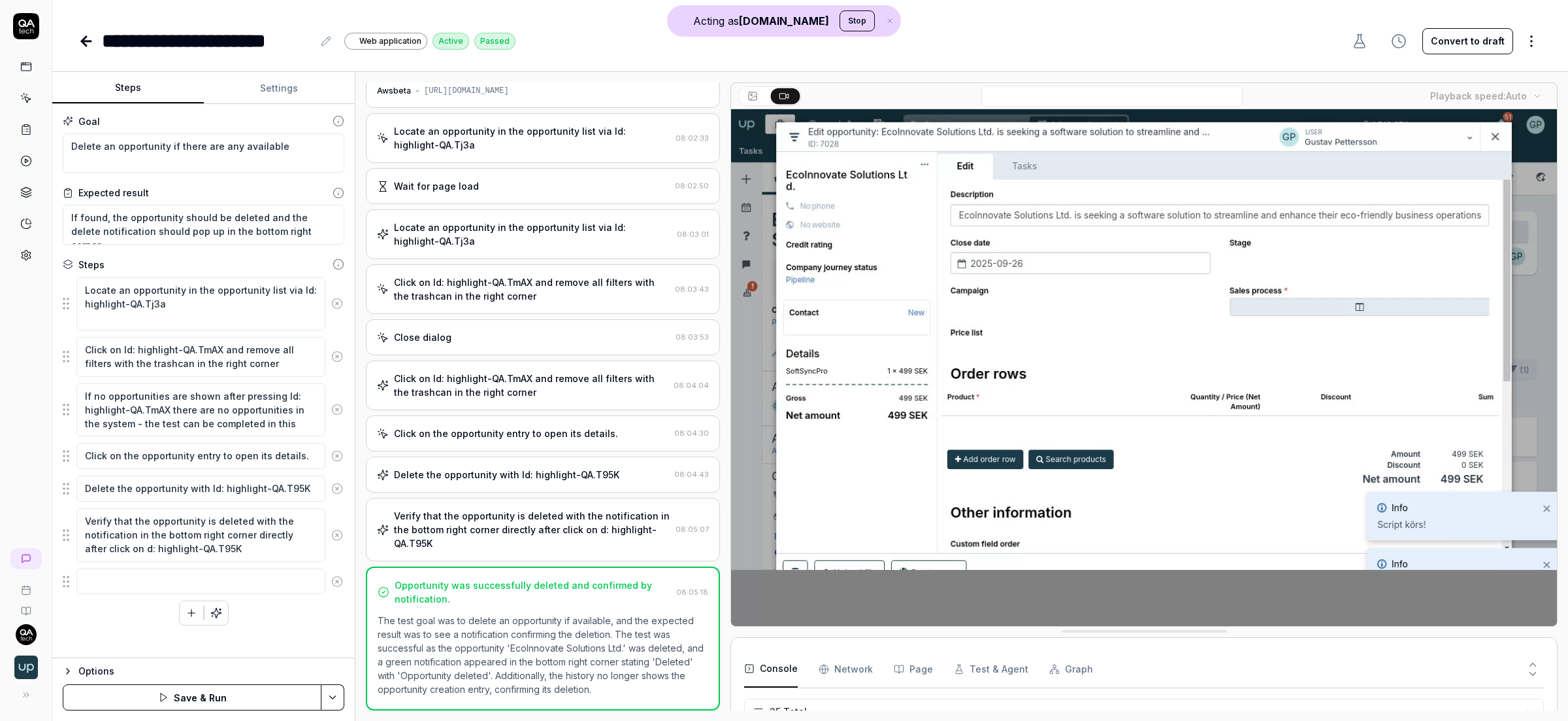
click at [329, 612] on div "Locate an opportunity in the opportunity list via Id: highlight-QA.Tj3a Click o…" at bounding box center [203, 451] width 282 height 348
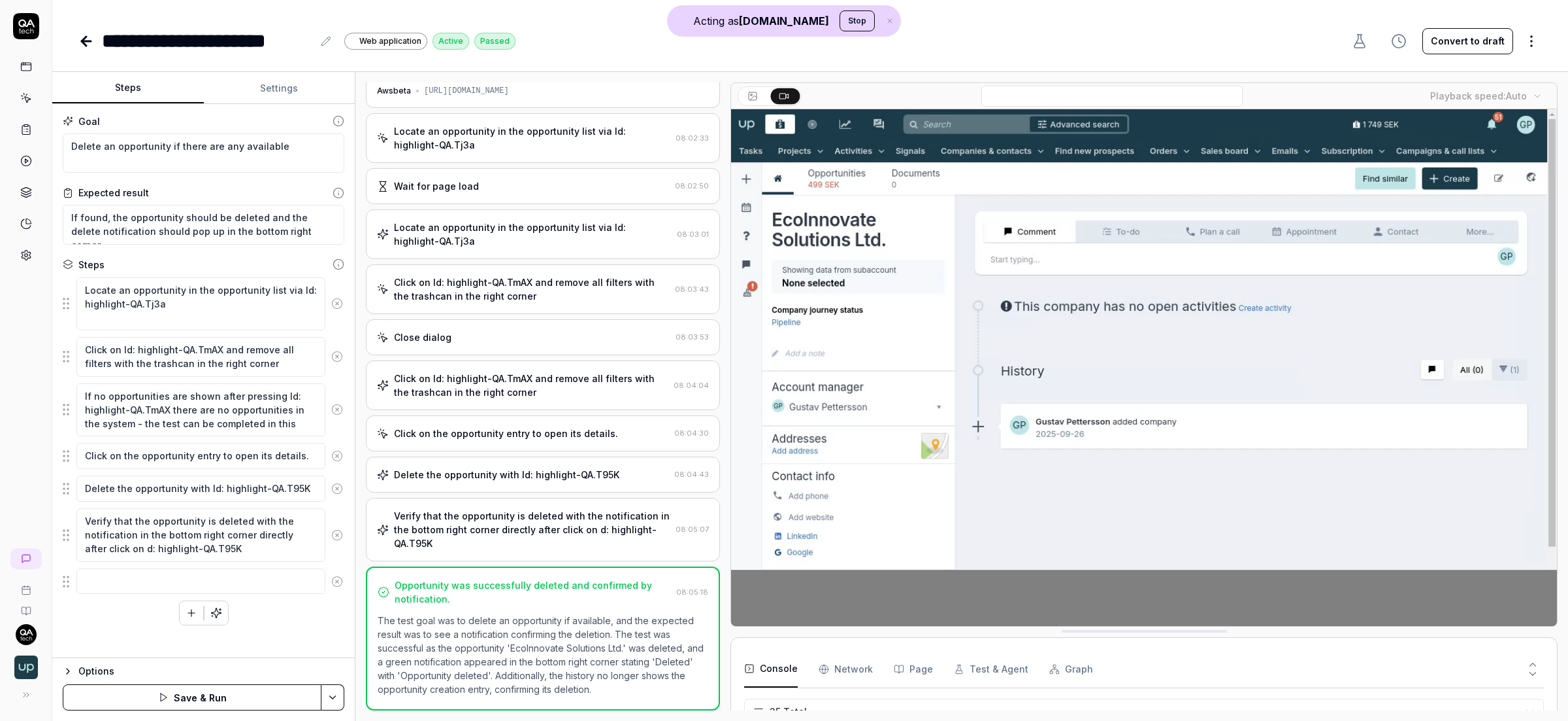
click at [340, 587] on icon at bounding box center [337, 581] width 12 height 12
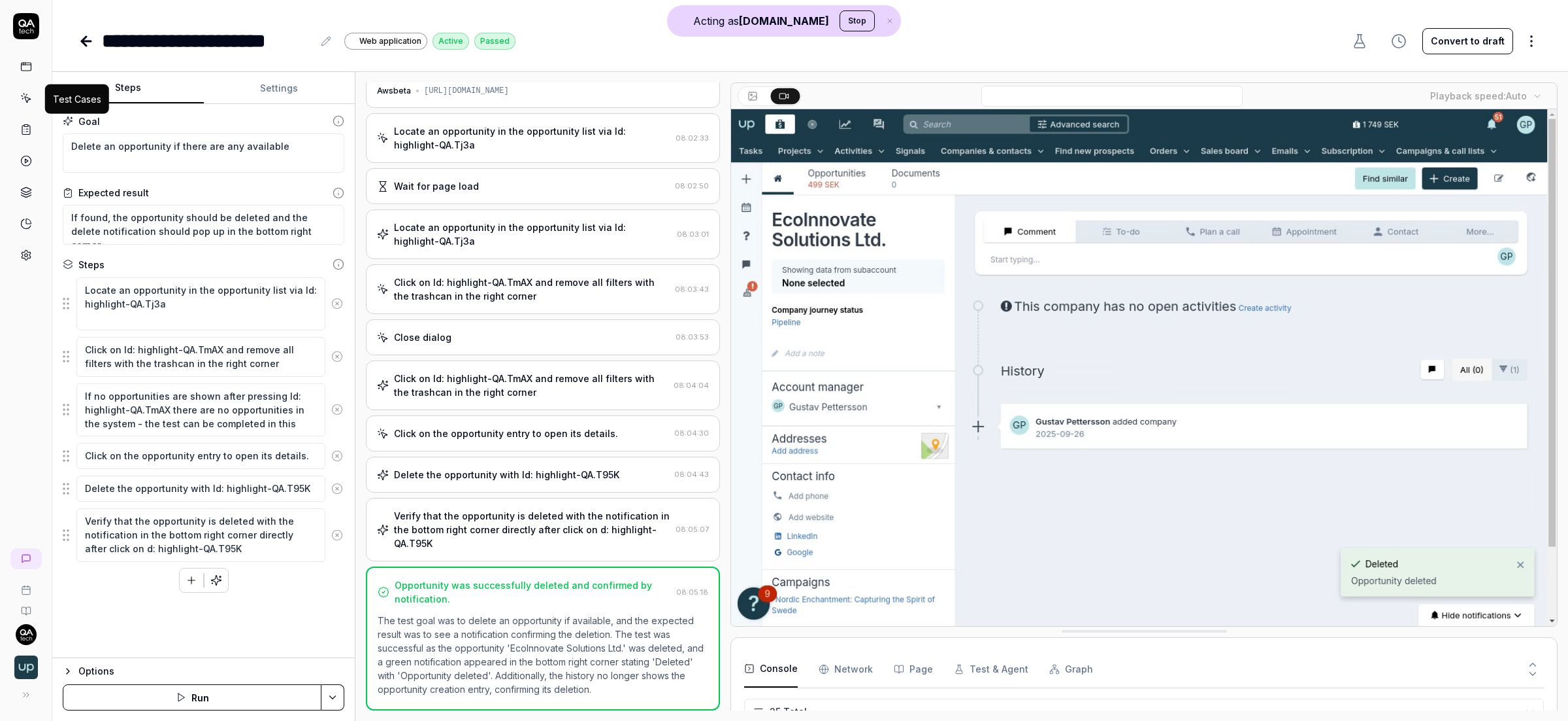
click at [28, 89] on link at bounding box center [26, 98] width 24 height 24
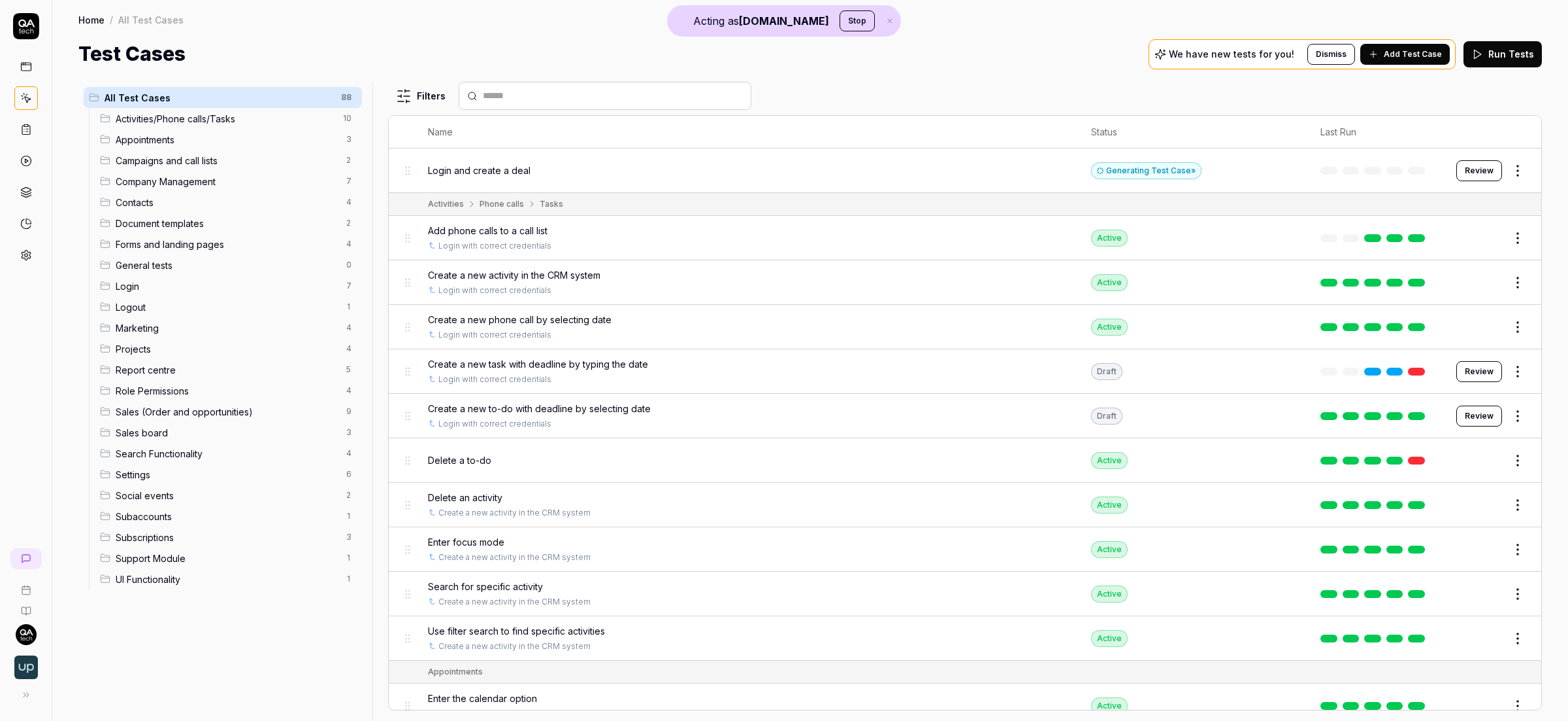
click at [1507, 172] on html "Acting as [DOMAIN_NAME] Stop Home / All Test Cases Home / All Test Cases Test C…" at bounding box center [784, 360] width 1568 height 721
click at [1441, 282] on div "Edit" at bounding box center [1451, 285] width 124 height 29
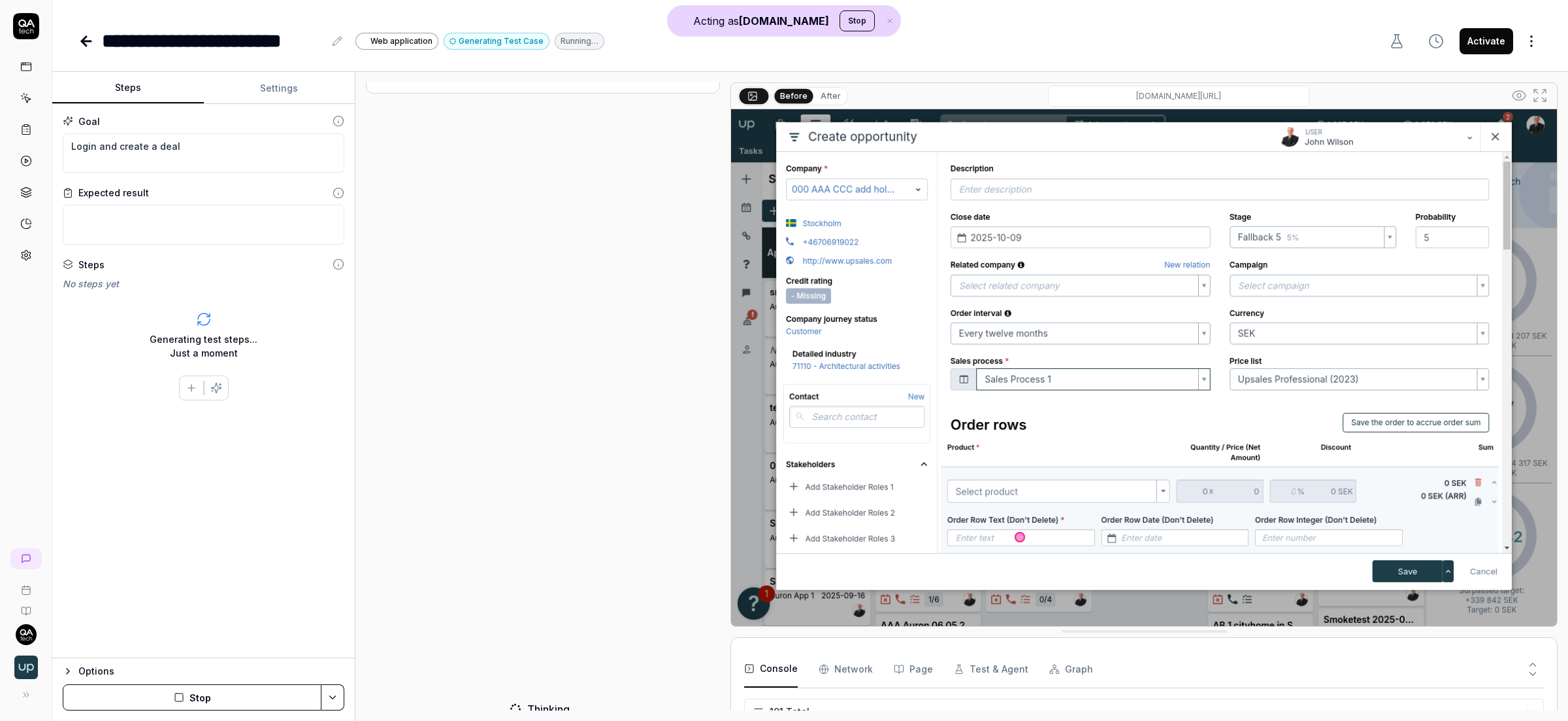
scroll to position [514, 0]
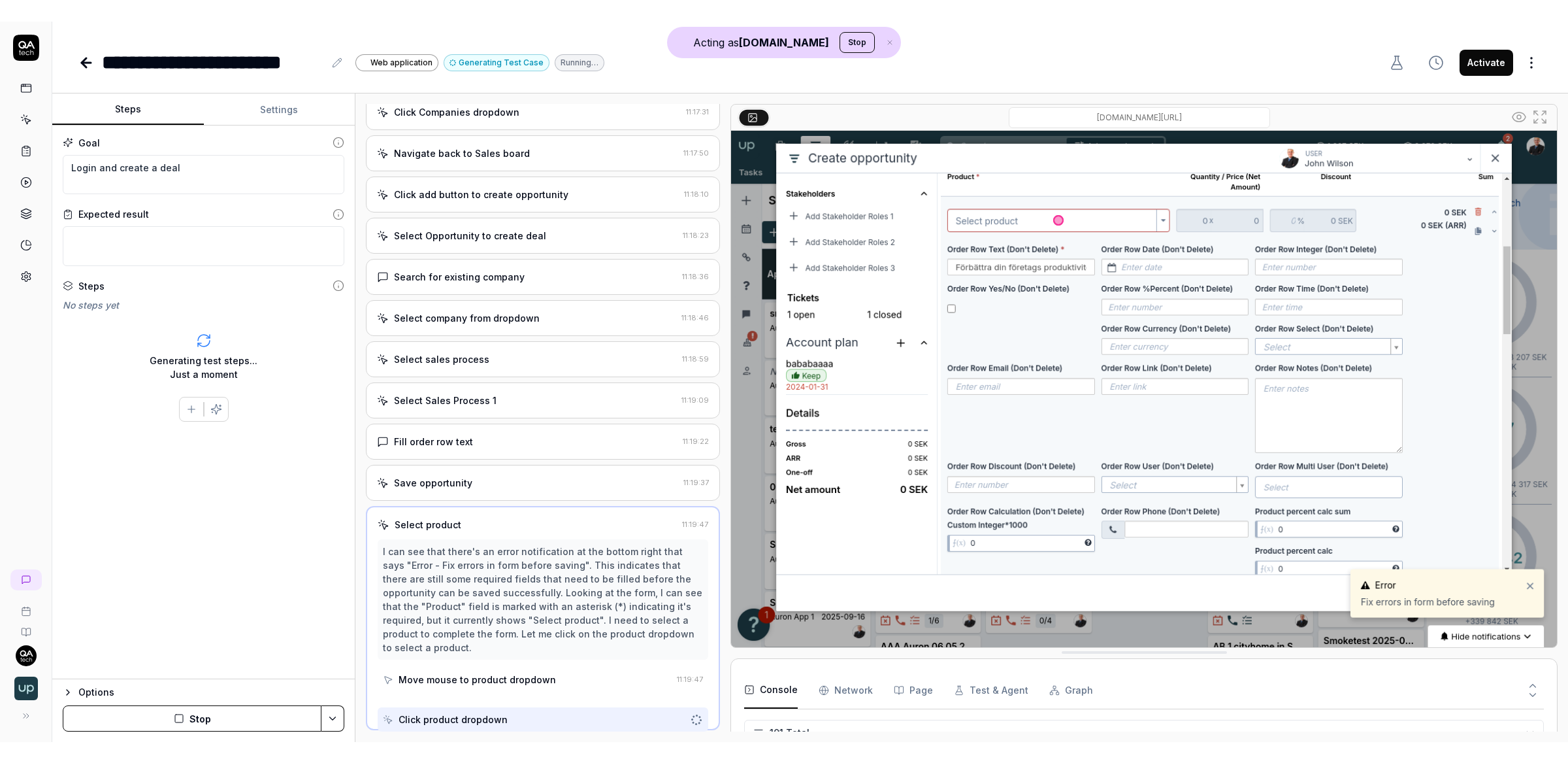
scroll to position [485, 0]
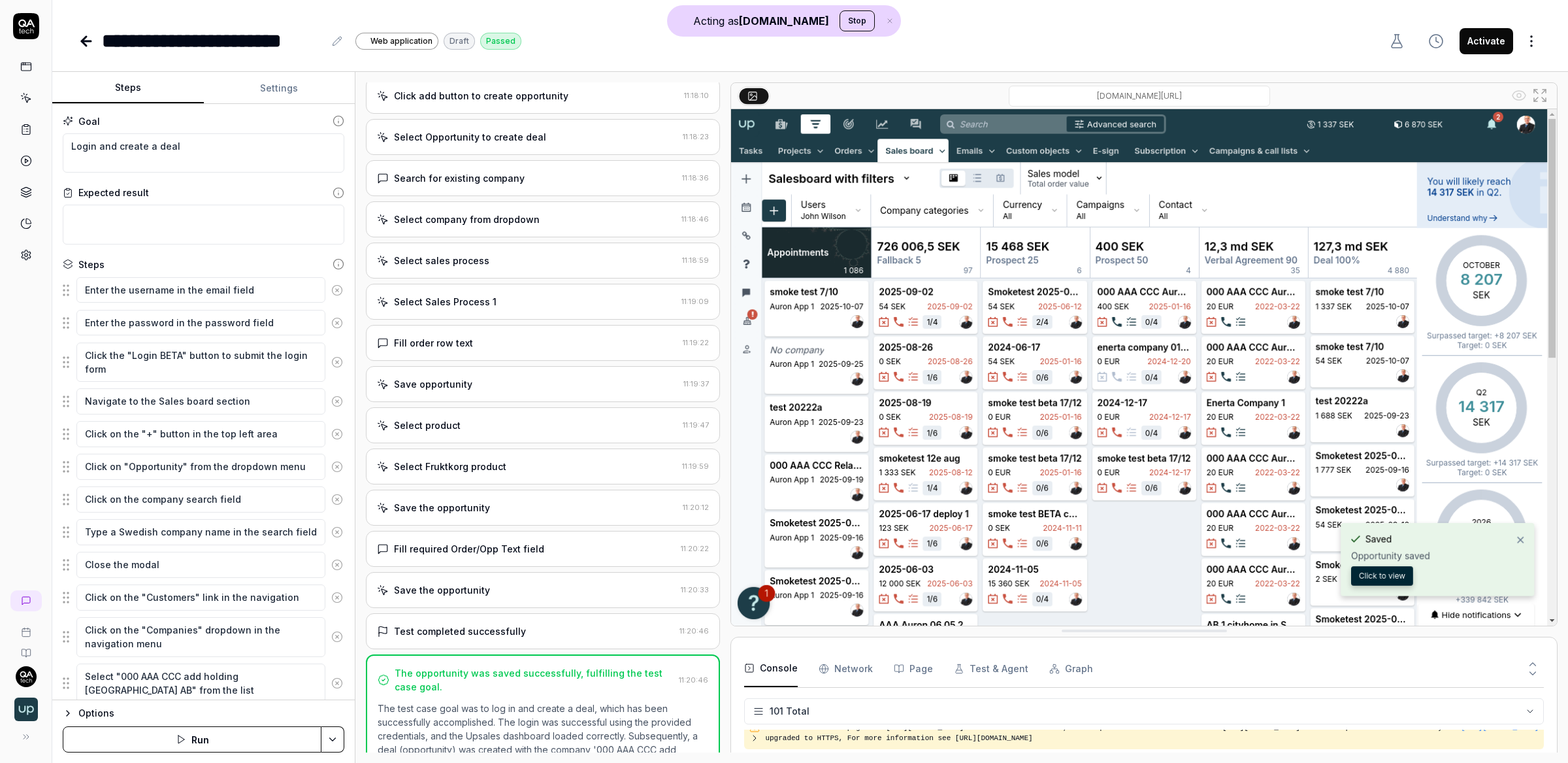
type textarea "*"
